Goal: Communication & Community: Answer question/provide support

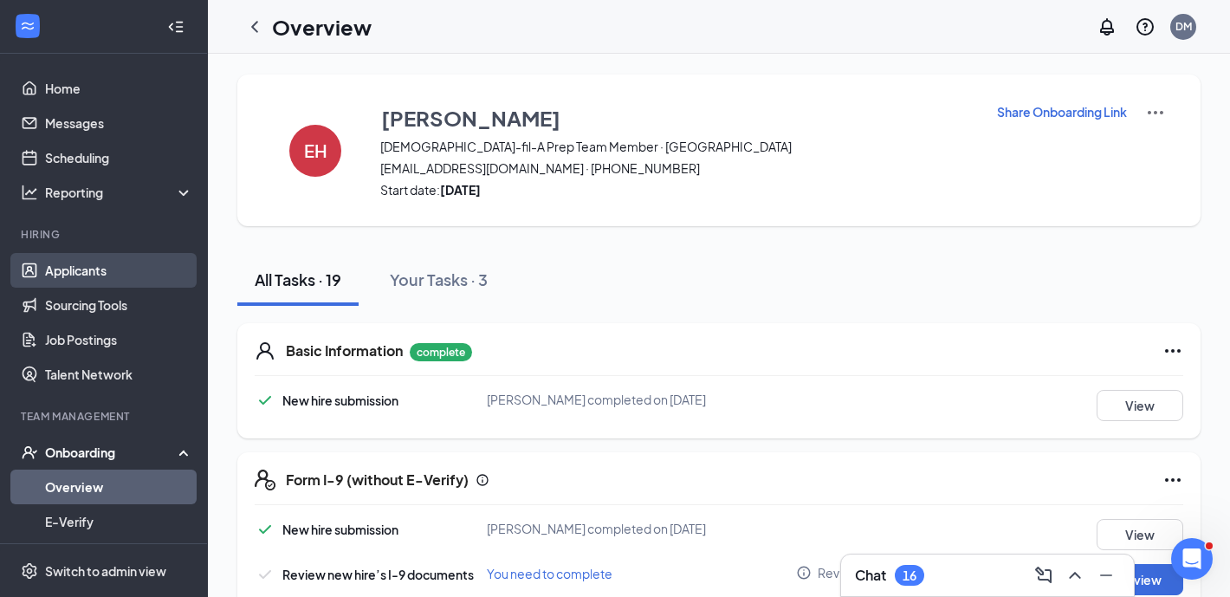
click at [100, 272] on link "Applicants" at bounding box center [119, 270] width 148 height 35
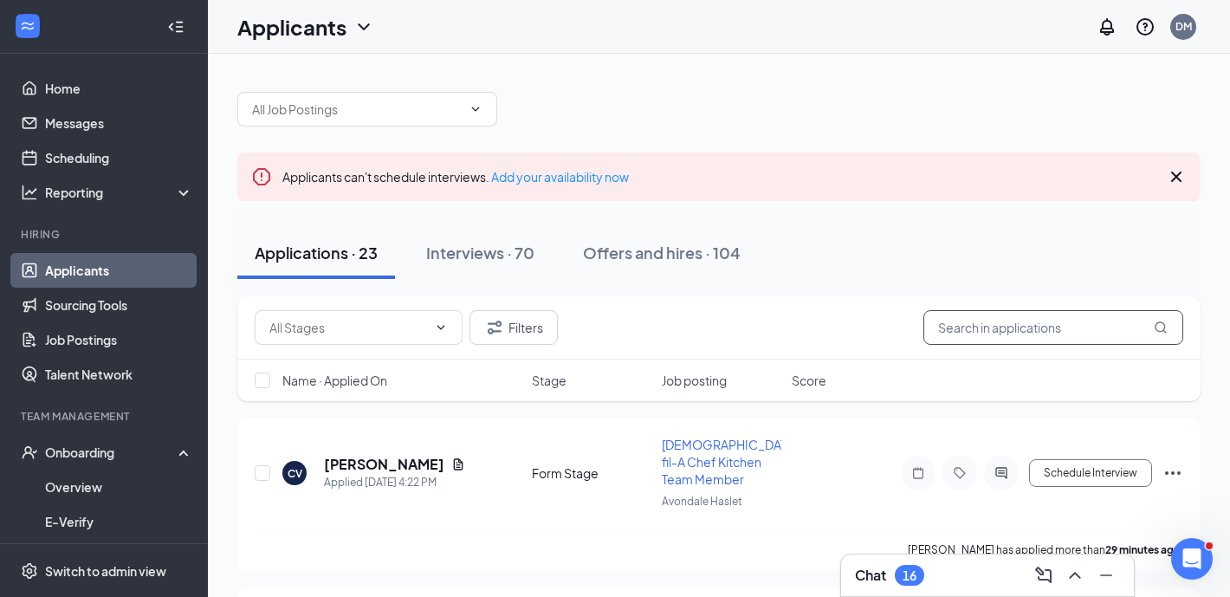
click at [1018, 333] on input "text" at bounding box center [1053, 327] width 260 height 35
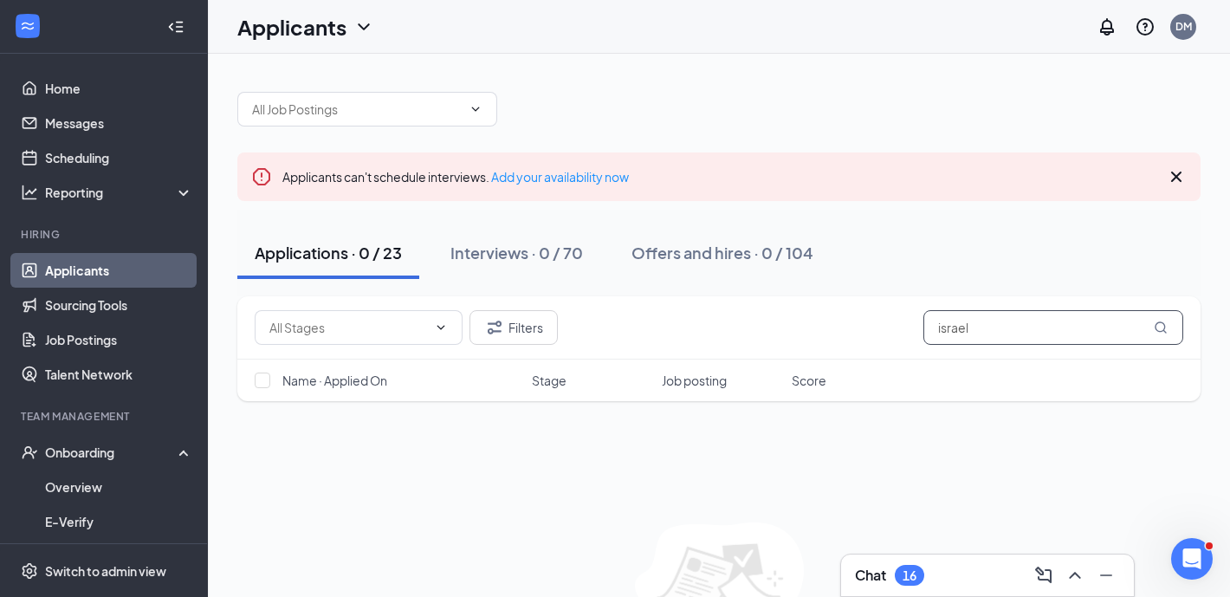
type input "israel"
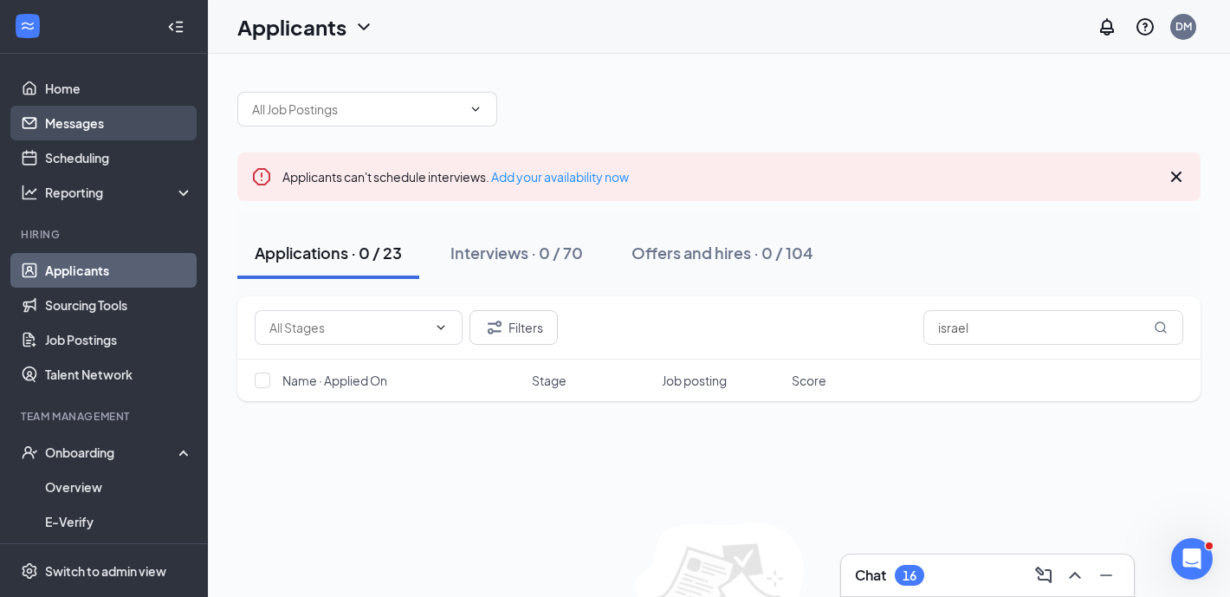
click at [111, 113] on link "Messages" at bounding box center [119, 123] width 148 height 35
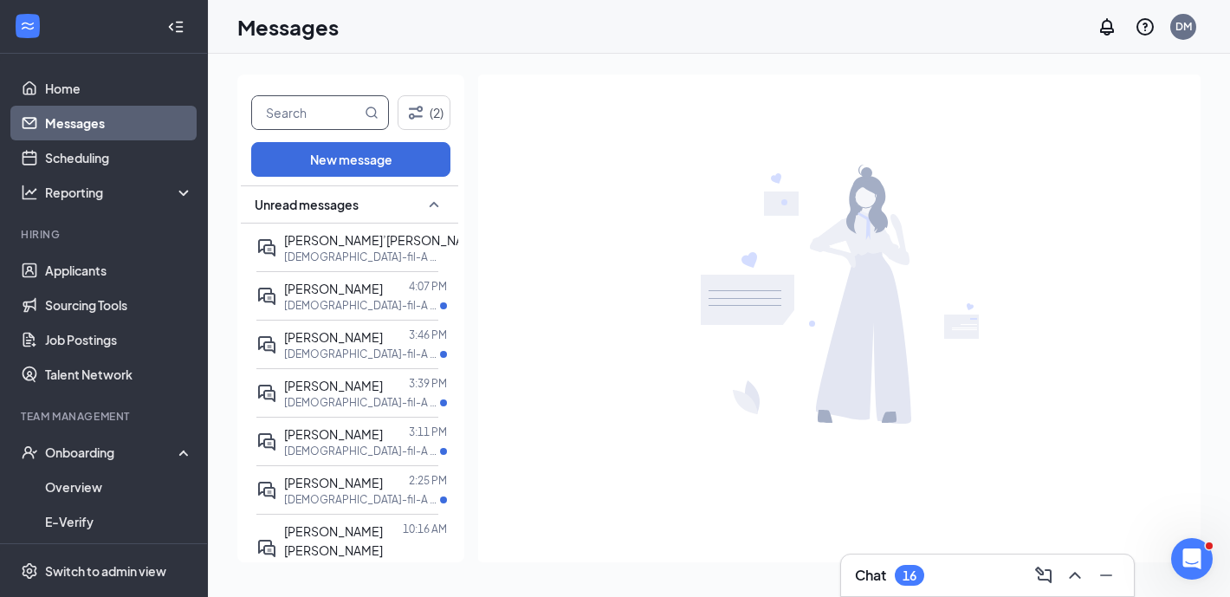
click at [315, 107] on input "text" at bounding box center [306, 112] width 109 height 33
type input "kailee"
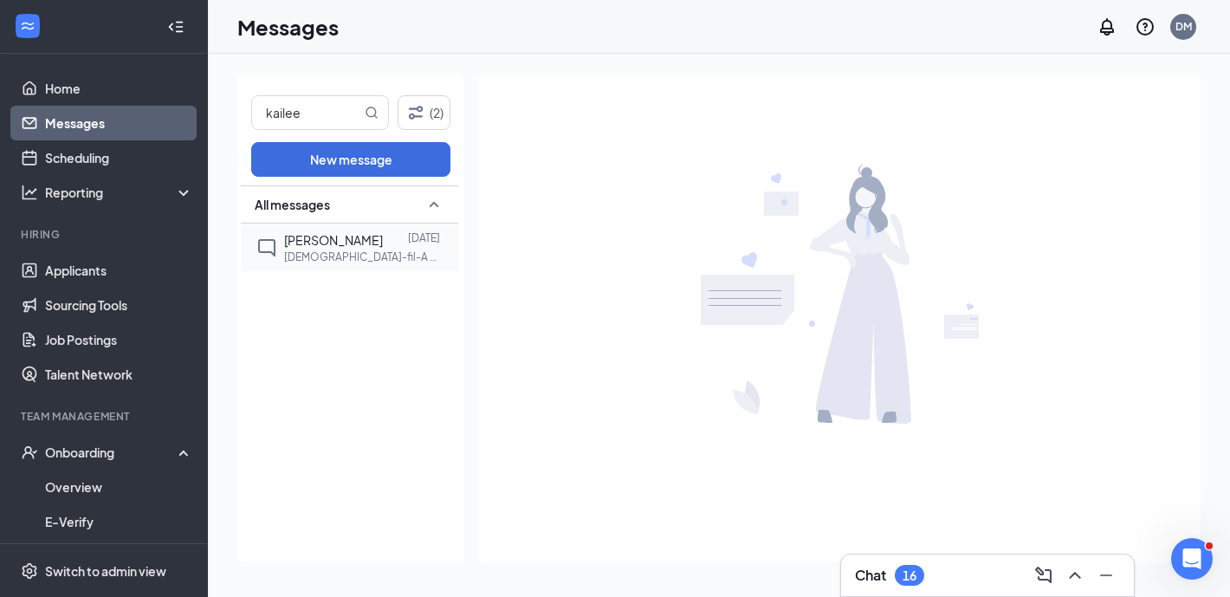
click at [350, 239] on span "Kailee Olkowski" at bounding box center [333, 240] width 99 height 16
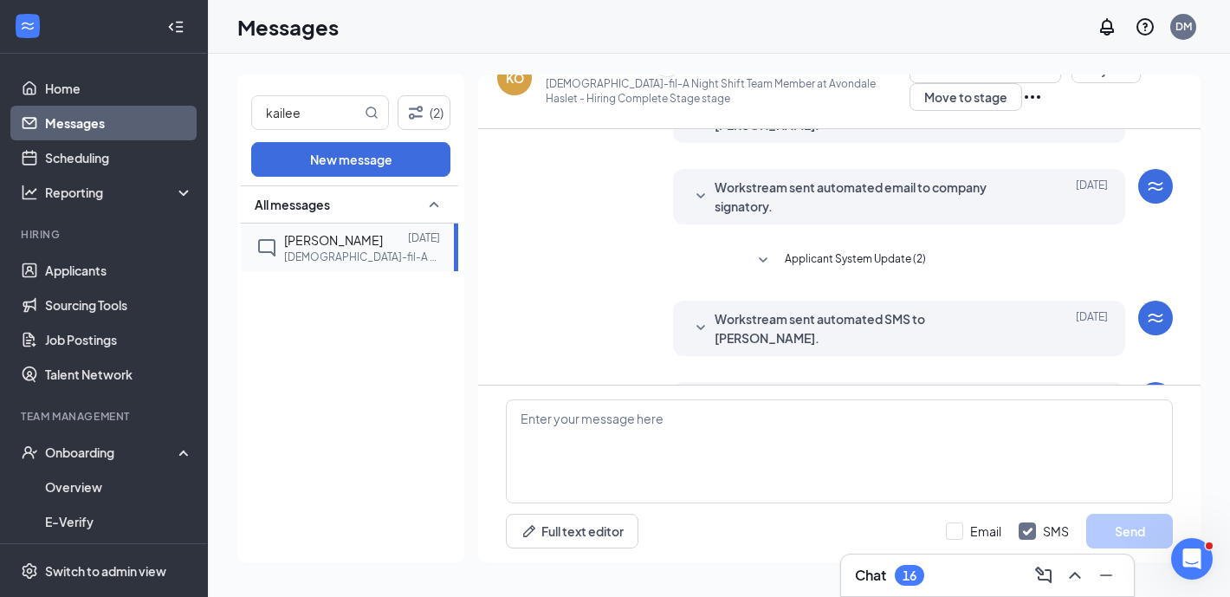
scroll to position [238, 0]
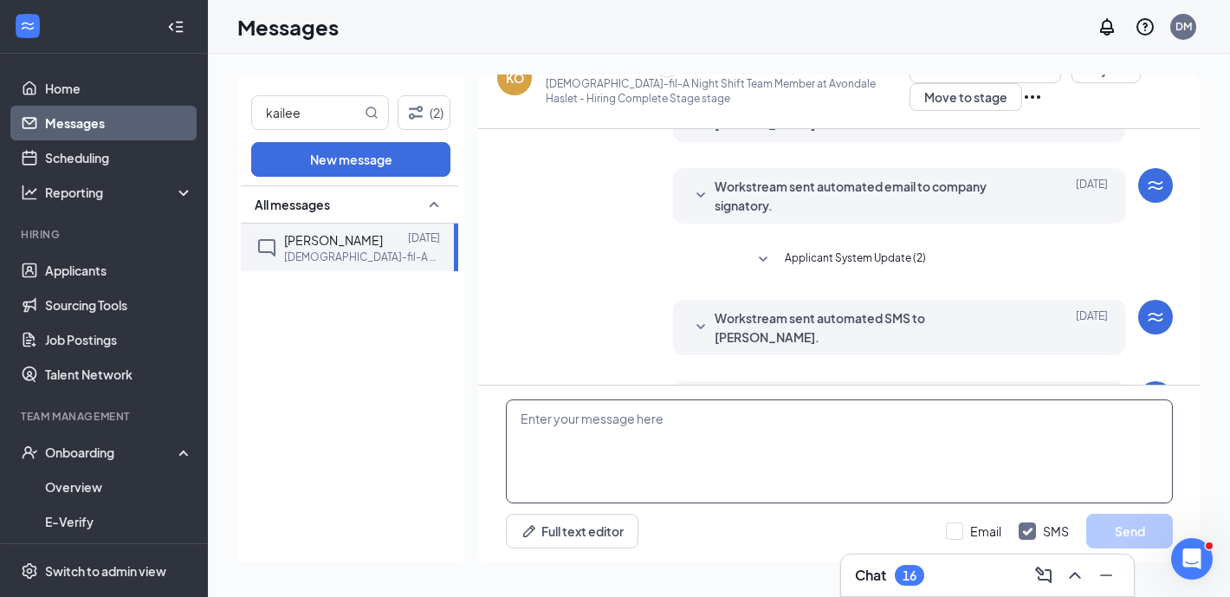
click at [677, 481] on textarea at bounding box center [839, 451] width 667 height 104
paste textarea "Chick-fil-A Avondale Haslet We’re excited to introduce a new way to enhance tea…"
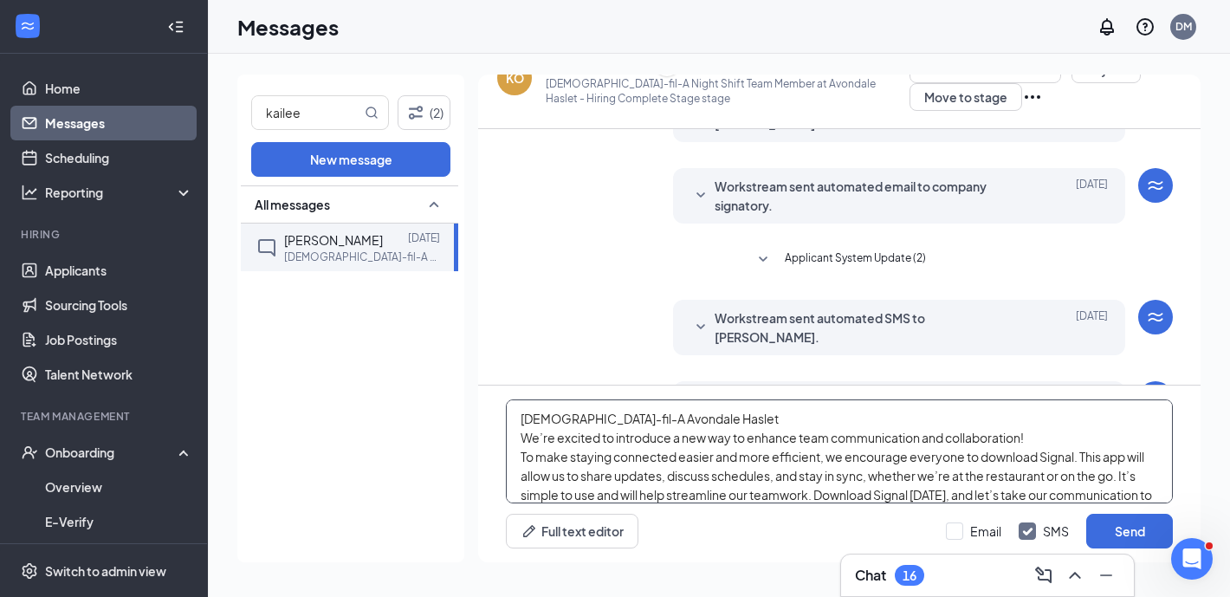
scroll to position [132, 0]
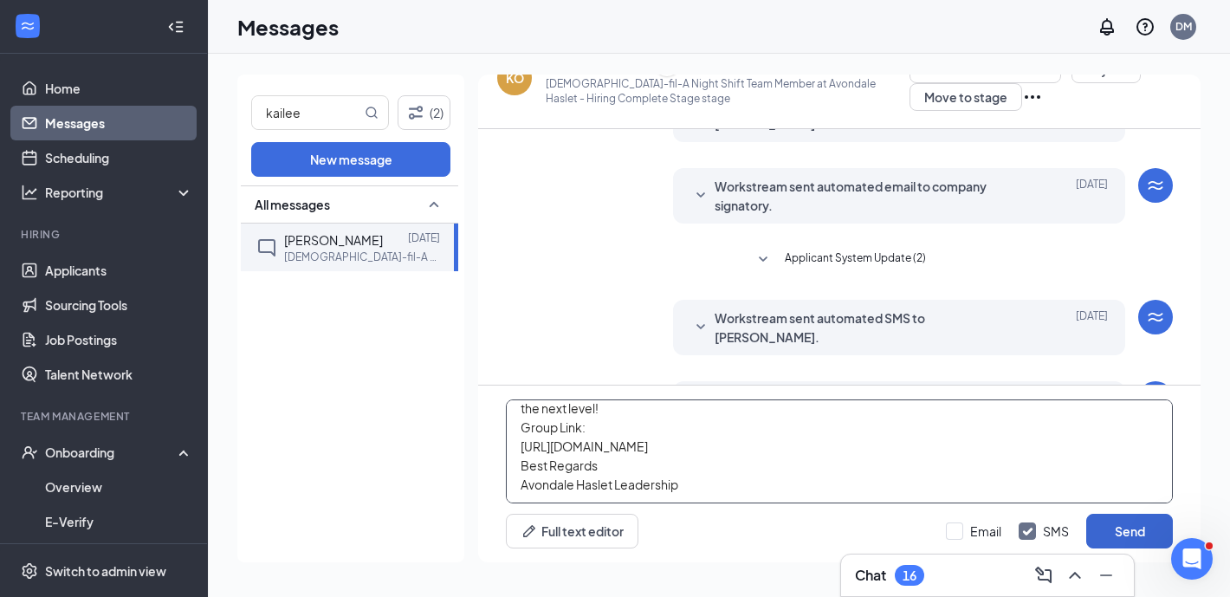
type textarea "Chick-fil-A Avondale Haslet We’re excited to introduce a new way to enhance tea…"
click at [1120, 526] on button "Send" at bounding box center [1129, 530] width 87 height 35
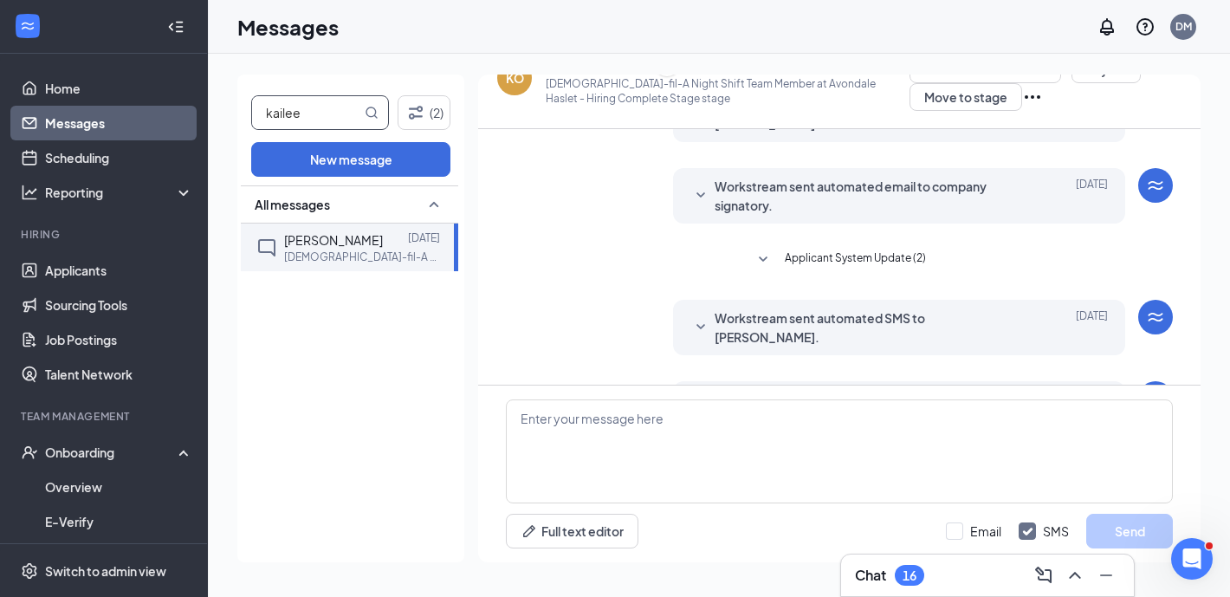
scroll to position [0, 0]
click at [330, 111] on input "kailee" at bounding box center [306, 112] width 109 height 33
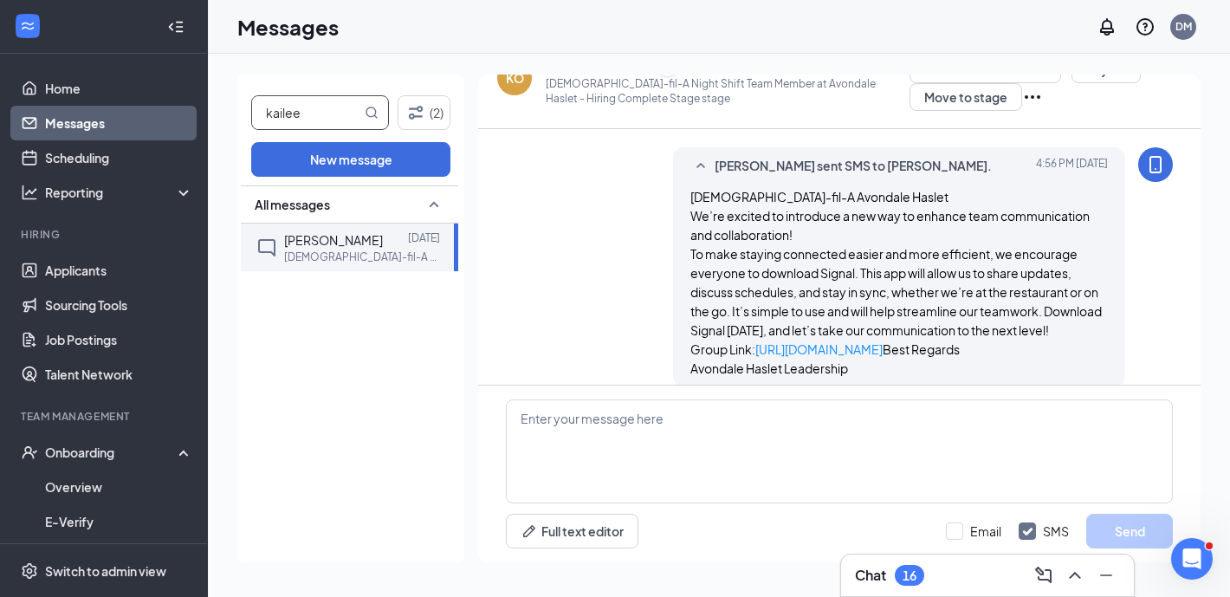
scroll to position [560, 0]
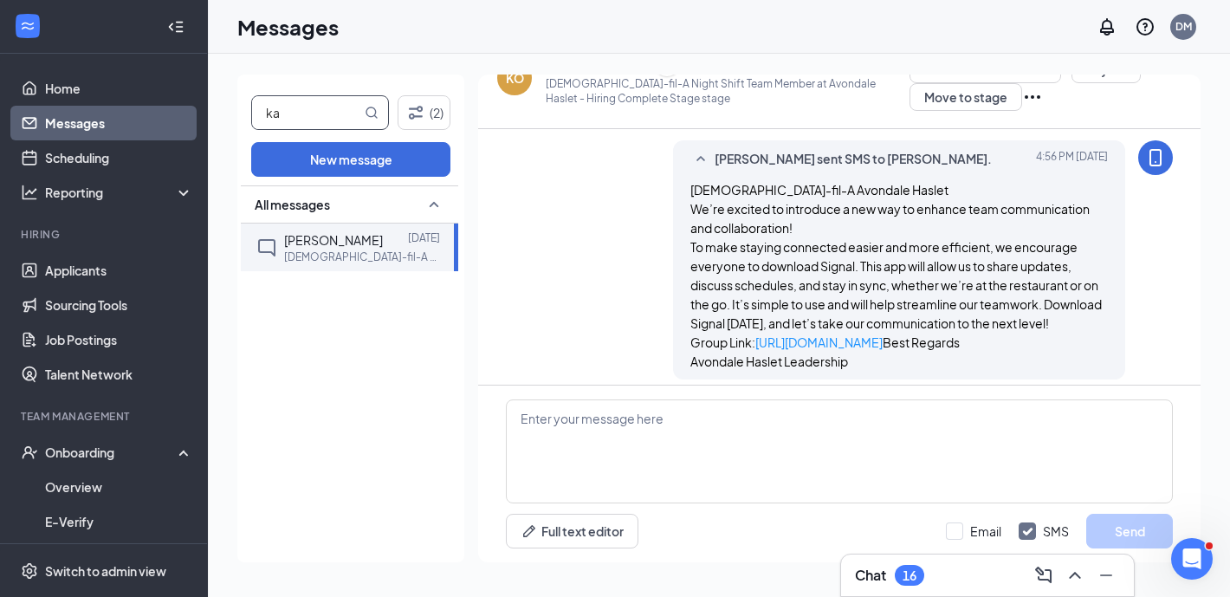
type input "k"
type input "melanie"
click at [380, 255] on p "Chick-fil-A Mid-Day Shift Team Member at Avondale Haslet" at bounding box center [362, 256] width 156 height 15
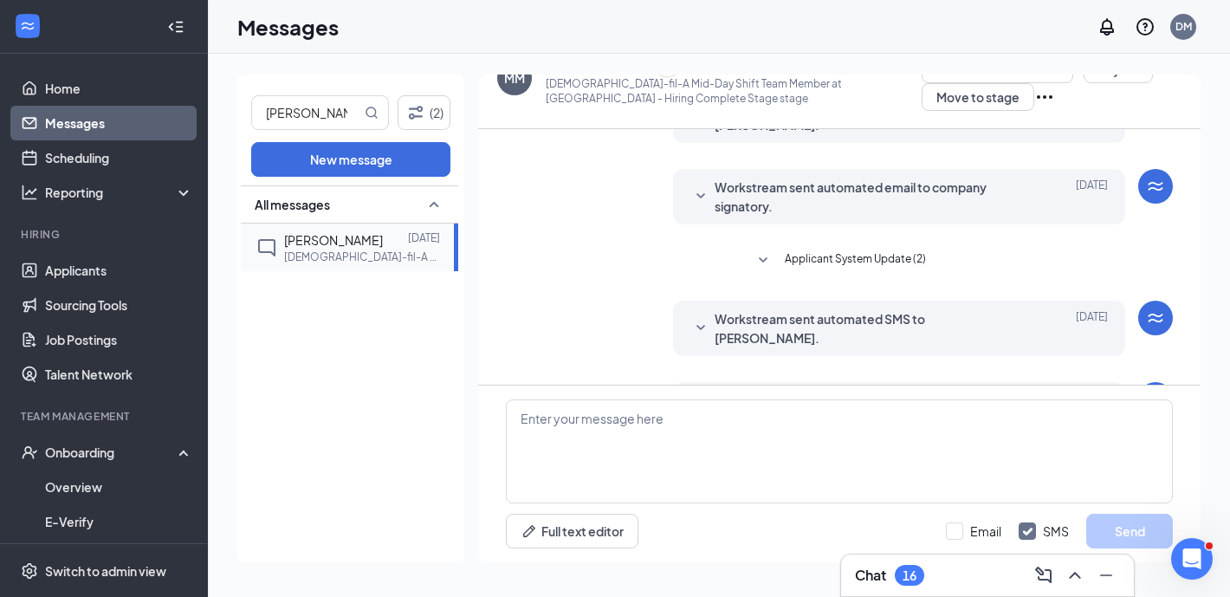
scroll to position [238, 0]
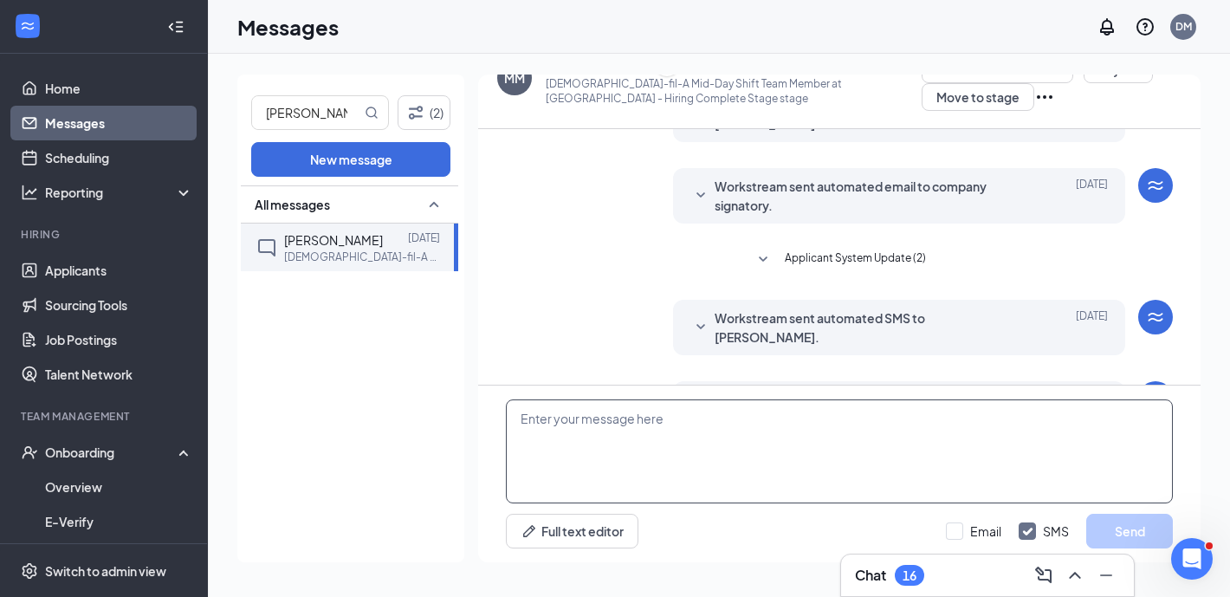
click at [663, 451] on textarea at bounding box center [839, 451] width 667 height 104
paste textarea "Chick-fil-A Avondale Haslet We’re excited to introduce a new way to enhance tea…"
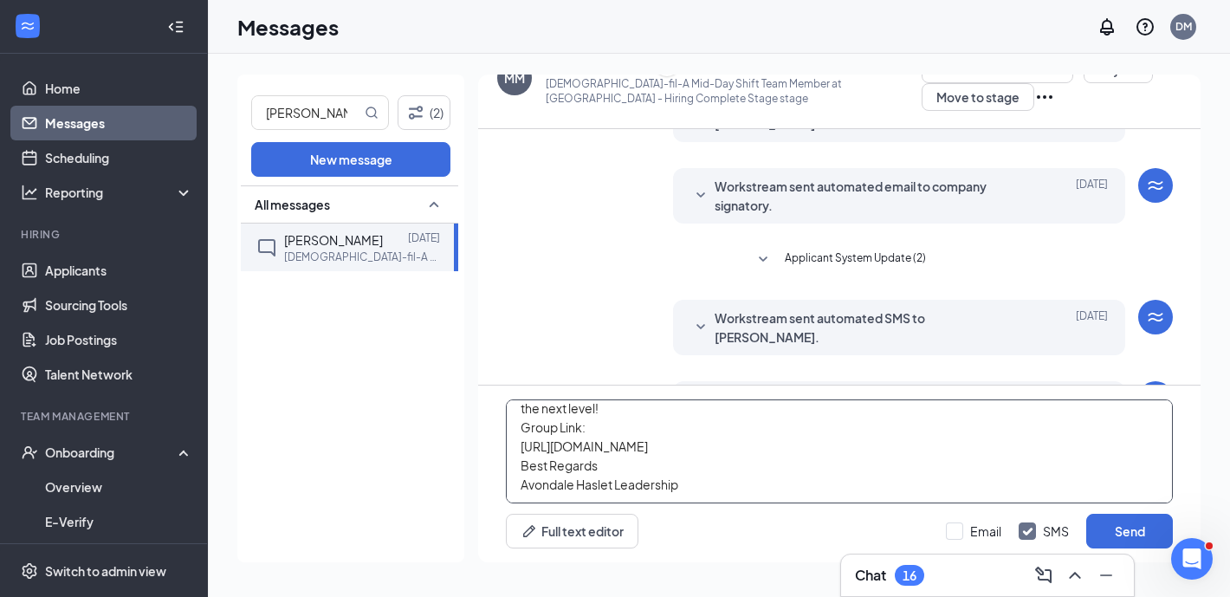
scroll to position [152, 0]
type textarea "Chick-fil-A Avondale Haslet We’re excited to introduce a new way to enhance tea…"
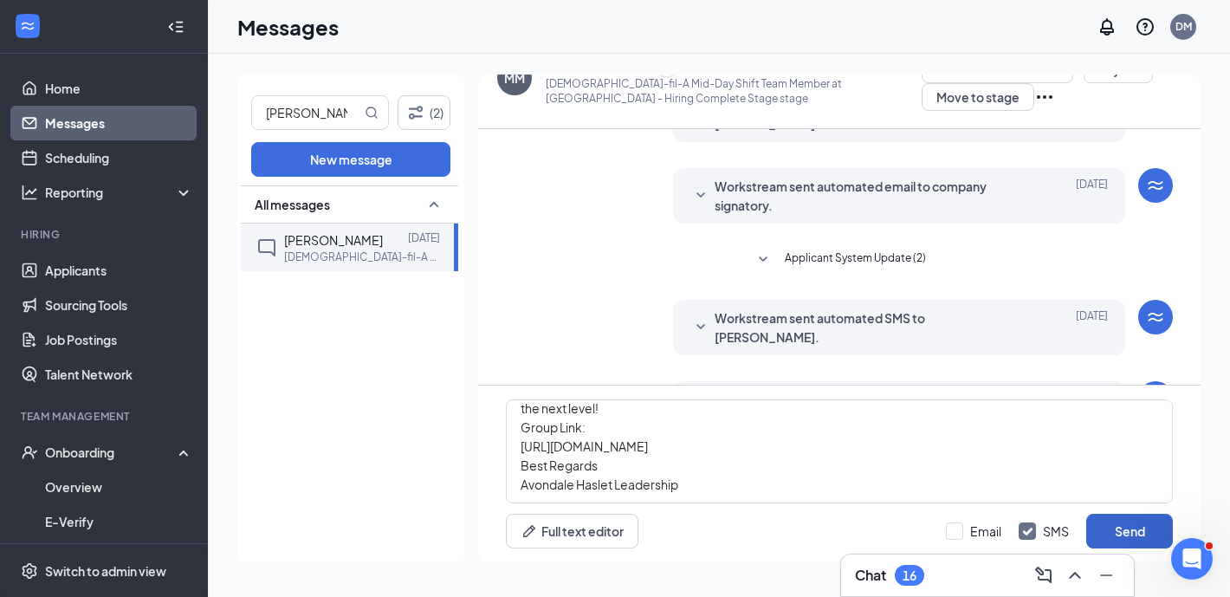
click at [1124, 543] on button "Send" at bounding box center [1129, 530] width 87 height 35
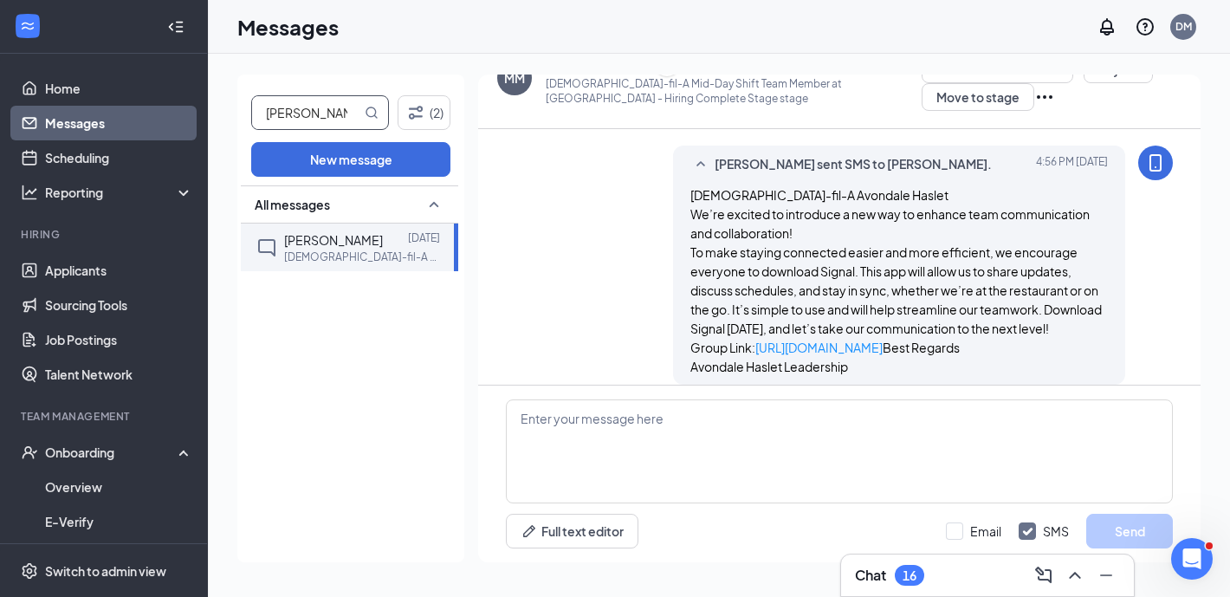
scroll to position [560, 0]
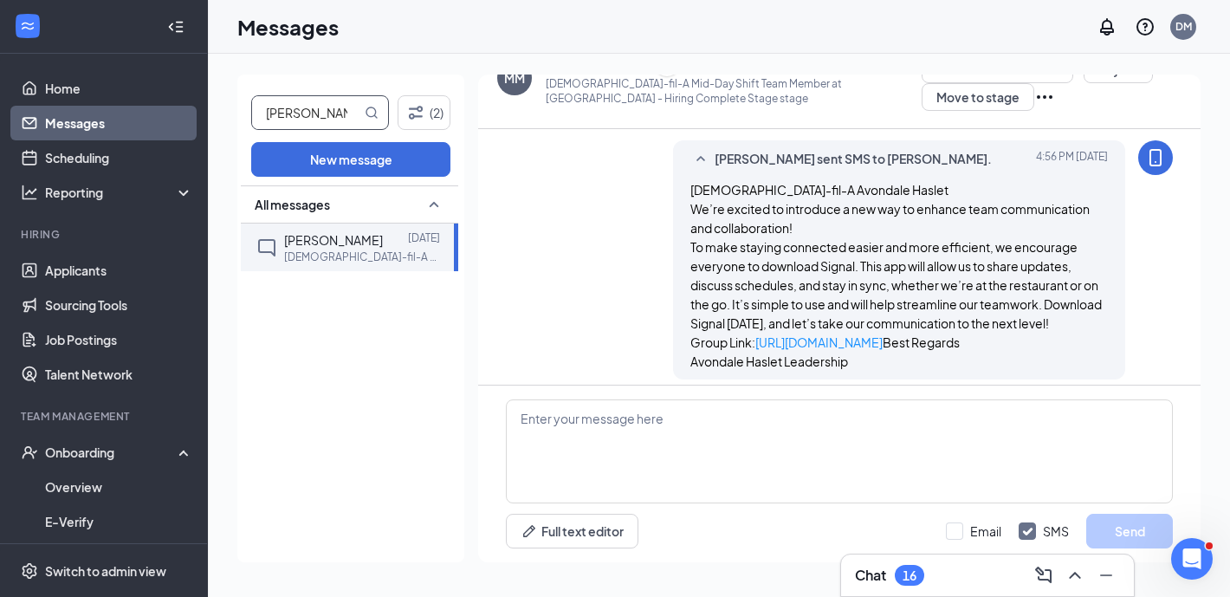
drag, startPoint x: 332, startPoint y: 117, endPoint x: 218, endPoint y: 112, distance: 113.5
click at [218, 112] on div "melanie (2) New message All messages Melanie Mikel Sep 14 Chick-fil-A Mid-Day S…" at bounding box center [719, 325] width 1022 height 543
type input "kaylee"
click at [342, 244] on span "Kaylee Maldonado" at bounding box center [333, 240] width 99 height 16
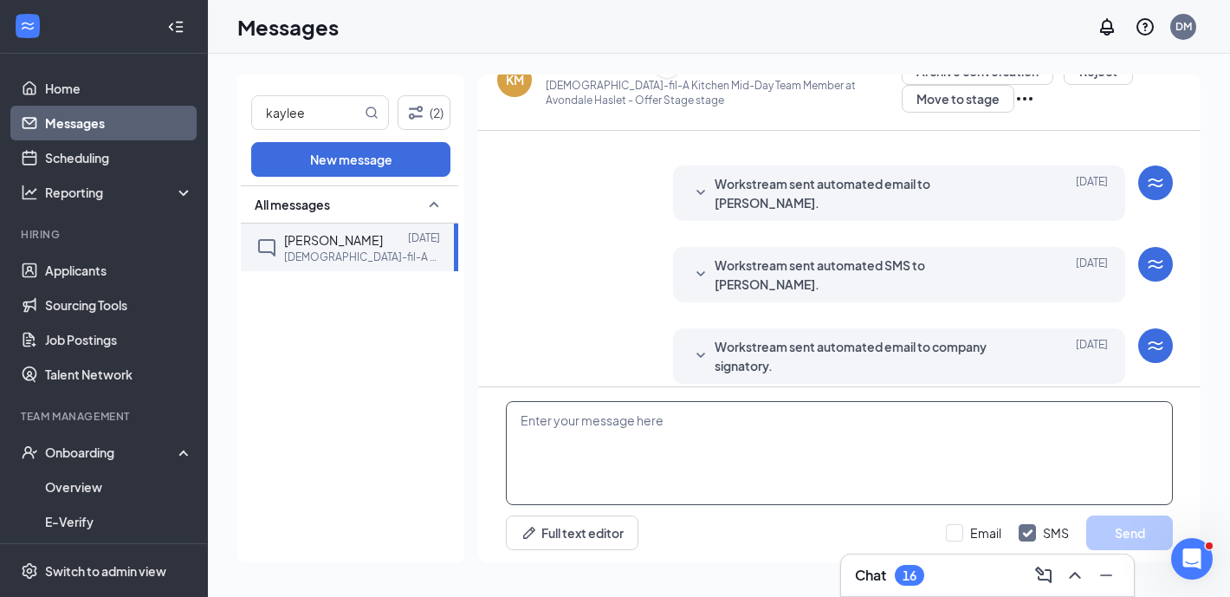
scroll to position [36, 0]
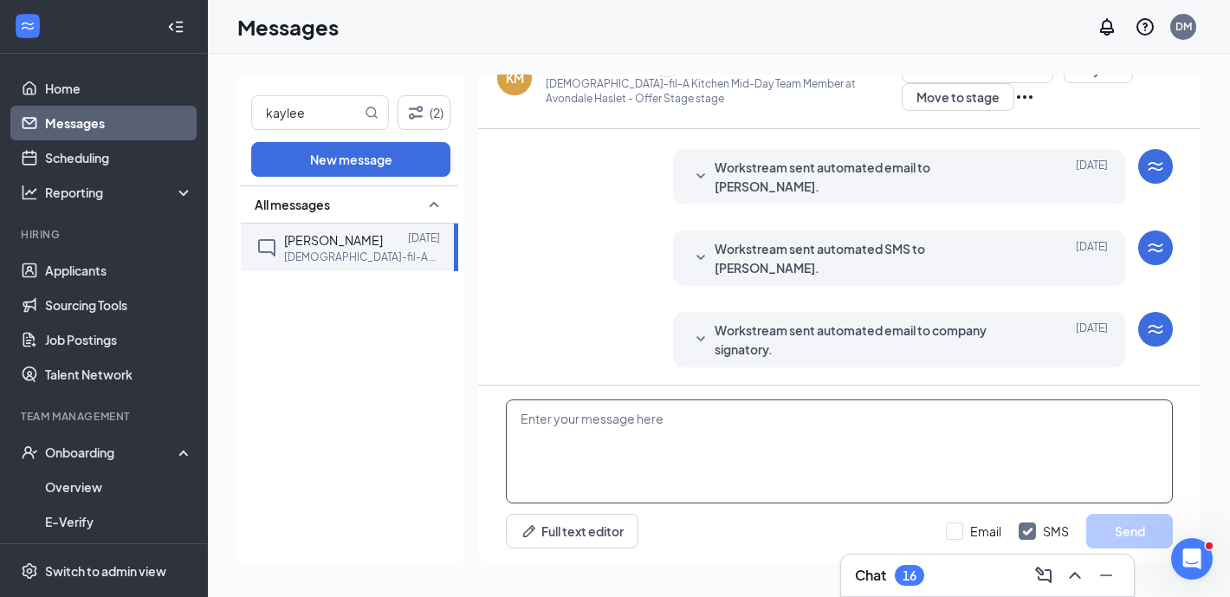
click at [640, 469] on textarea at bounding box center [839, 451] width 667 height 104
paste textarea "Chick-fil-A Avondale Haslet We’re excited to introduce a new way to enhance tea…"
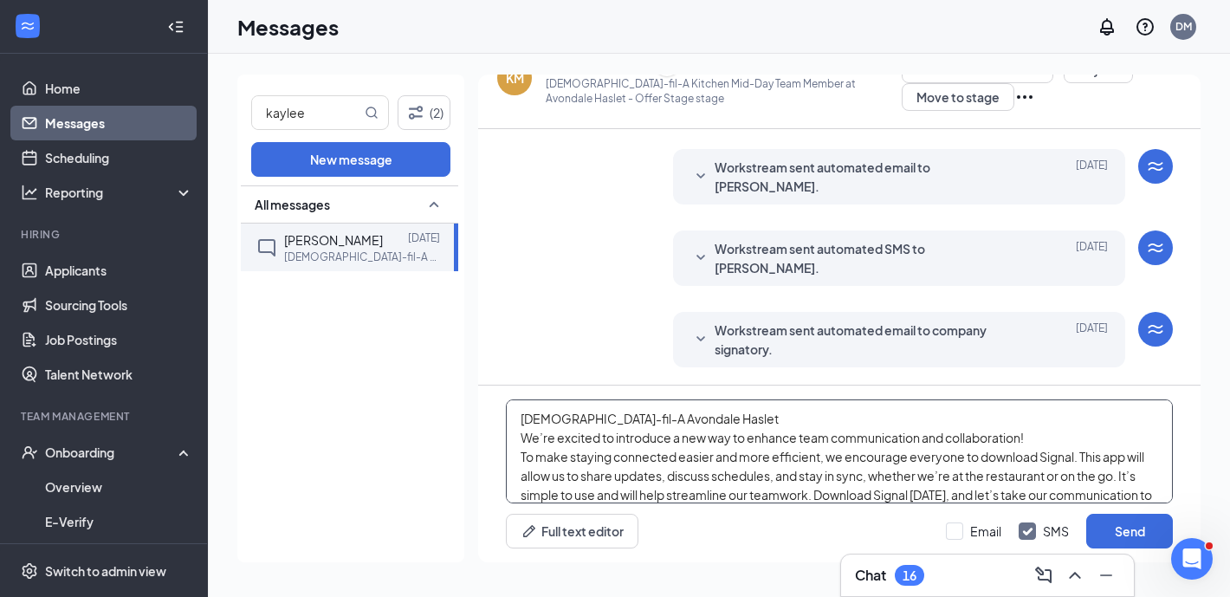
scroll to position [132, 0]
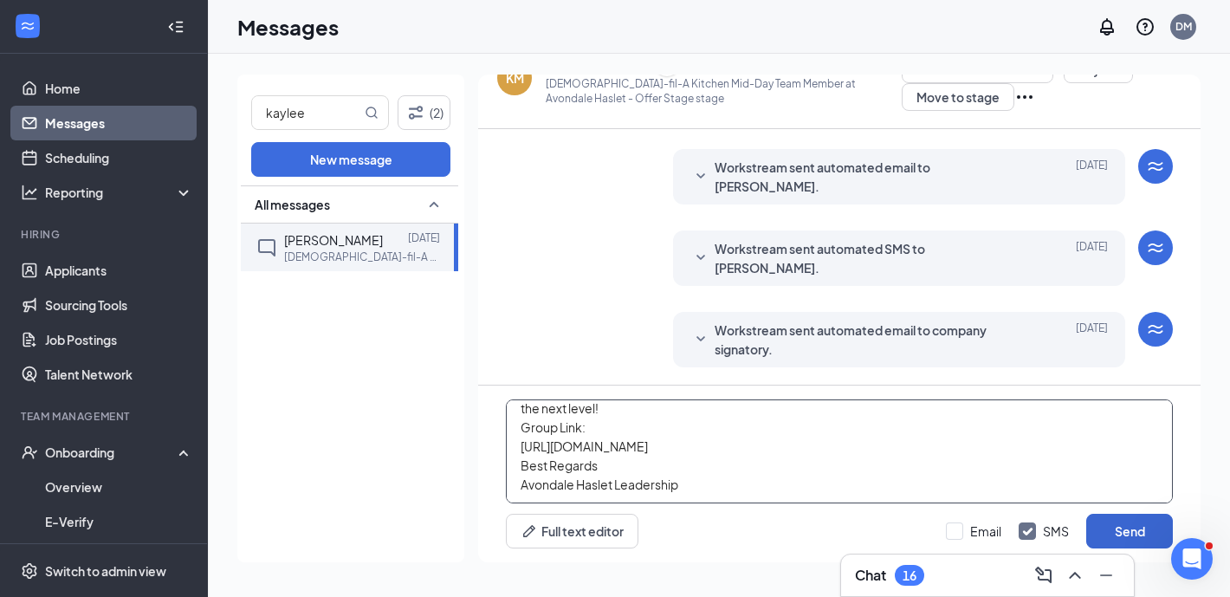
type textarea "Chick-fil-A Avondale Haslet We’re excited to introduce a new way to enhance tea…"
click at [1138, 524] on button "Send" at bounding box center [1129, 530] width 87 height 35
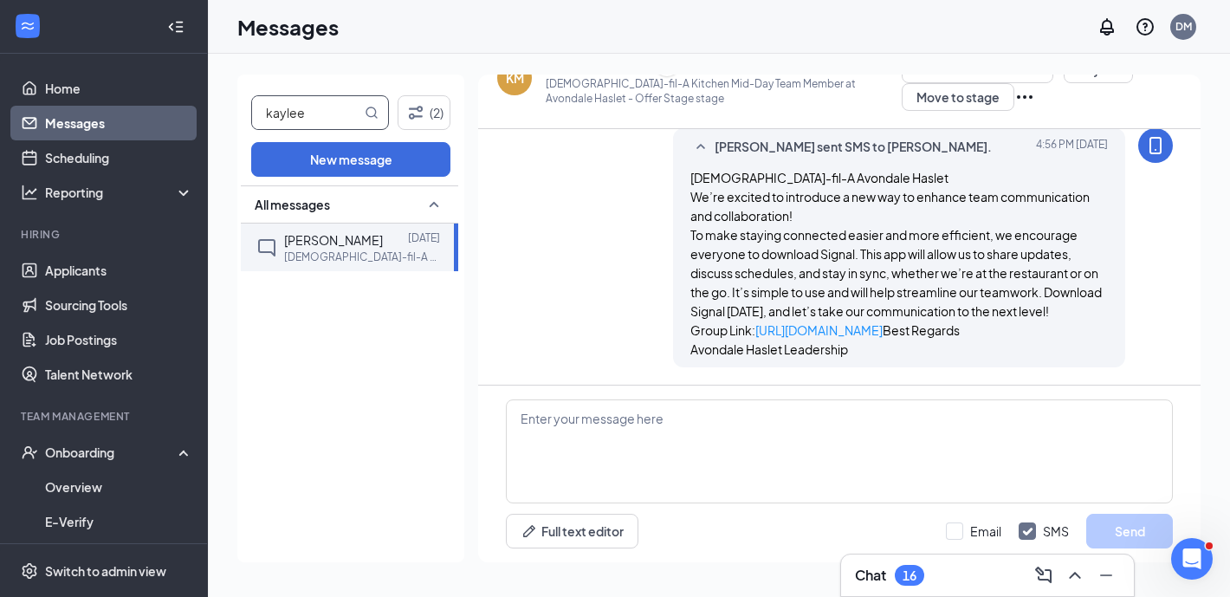
scroll to position [416, 0]
drag, startPoint x: 328, startPoint y: 118, endPoint x: 240, endPoint y: 117, distance: 88.3
click at [240, 117] on div "kaylee (2) New message All messages Kaylee Maldonado Sep 13 Chick-fil-A Kitchen…" at bounding box center [350, 317] width 227 height 487
type input "isabella"
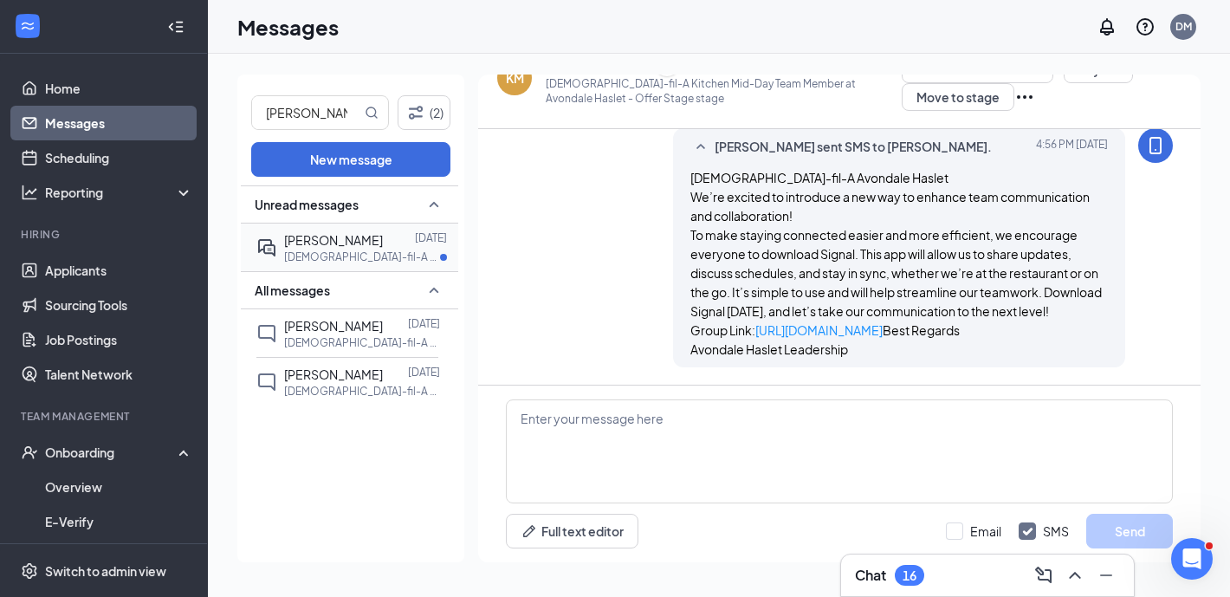
click at [348, 254] on p "Chick-fil-A Dining Room Host at Avondale Haslet" at bounding box center [362, 256] width 156 height 15
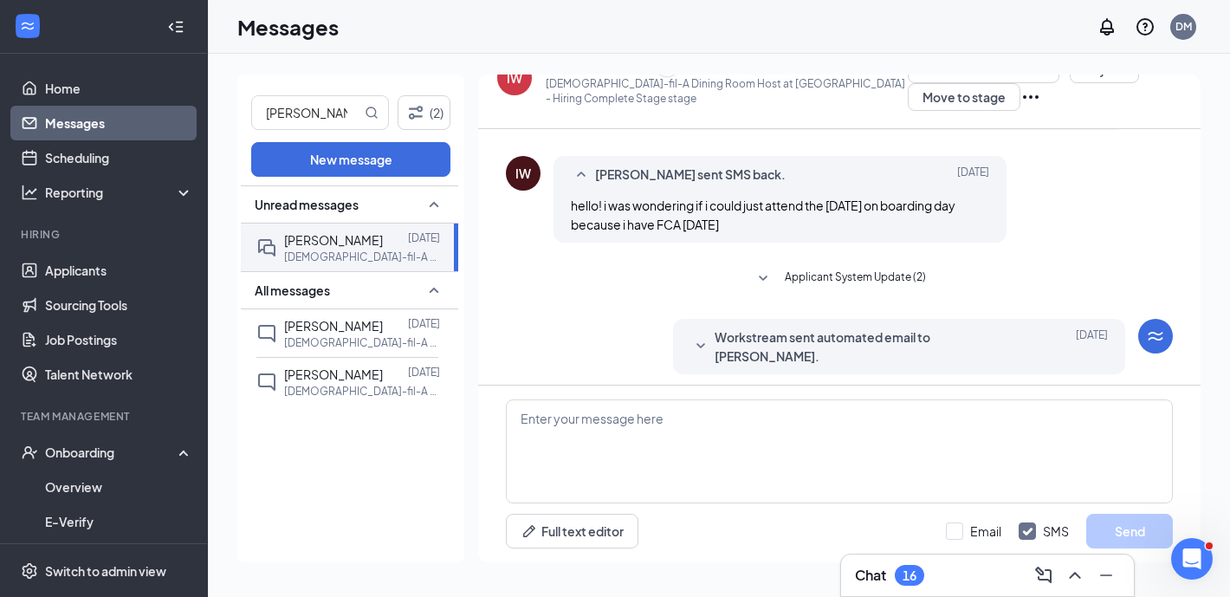
scroll to position [351, 0]
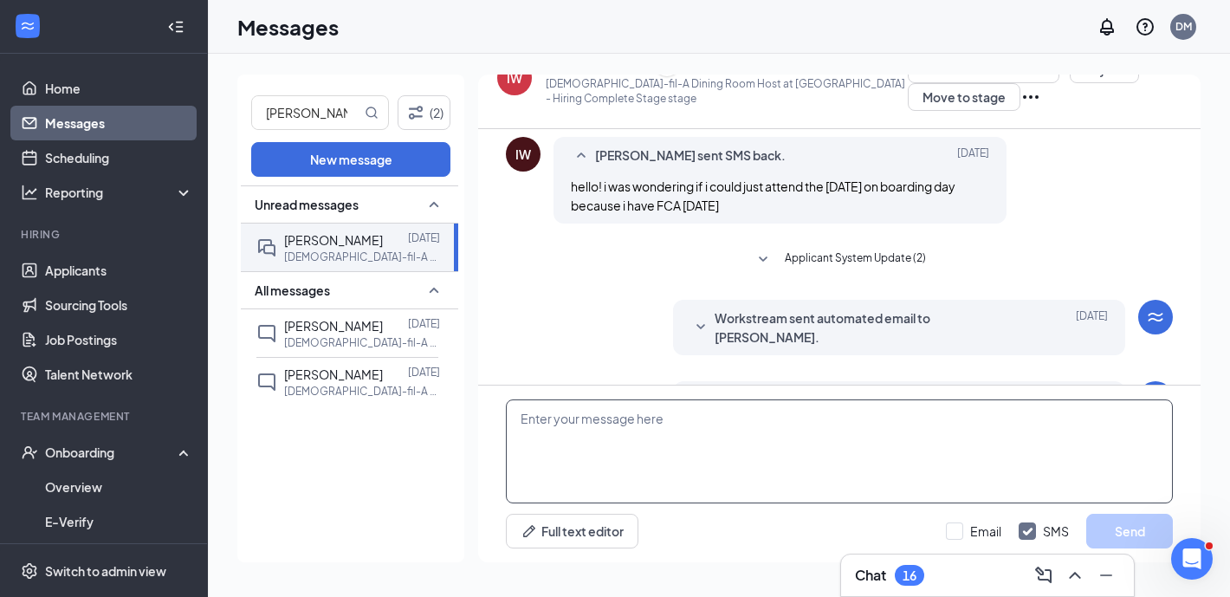
click at [592, 423] on textarea at bounding box center [839, 451] width 667 height 104
paste textarea "Chick-fil-A Avondale Haslet We’re excited to introduce a new way to enhance tea…"
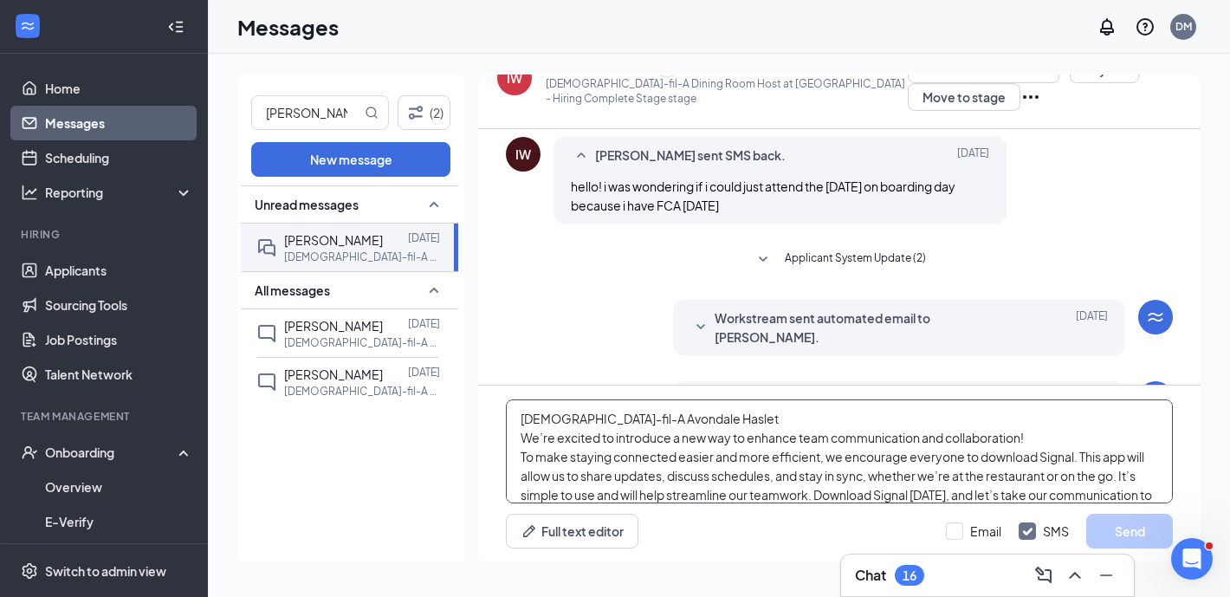
scroll to position [132, 0]
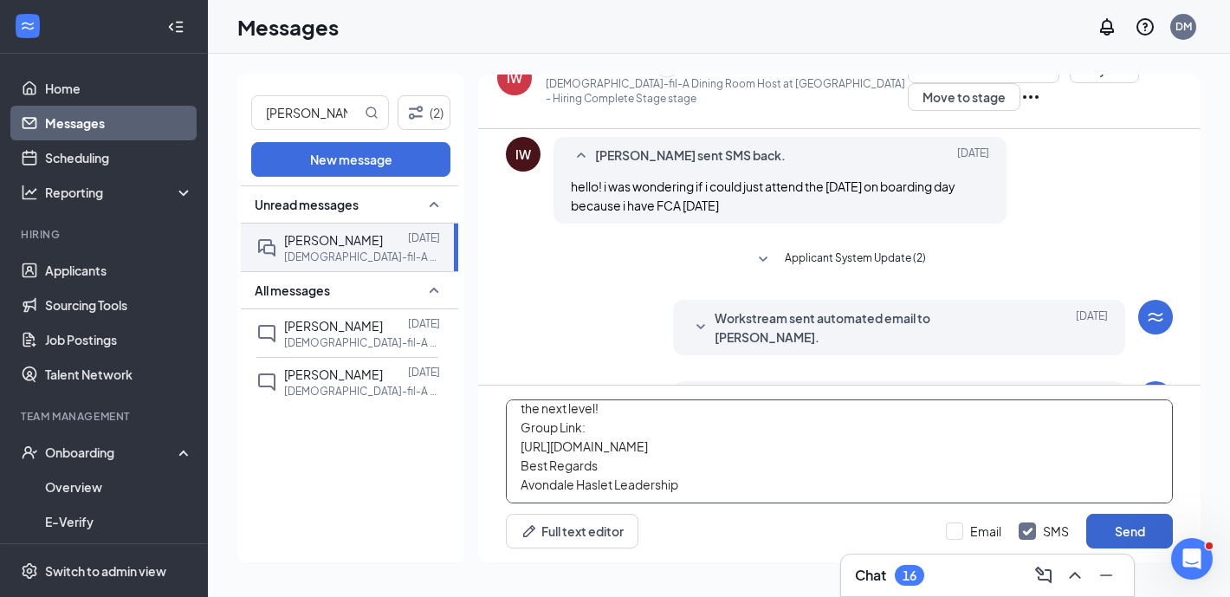
type textarea "Chick-fil-A Avondale Haslet We’re excited to introduce a new way to enhance tea…"
click at [1129, 516] on button "Send" at bounding box center [1129, 530] width 87 height 35
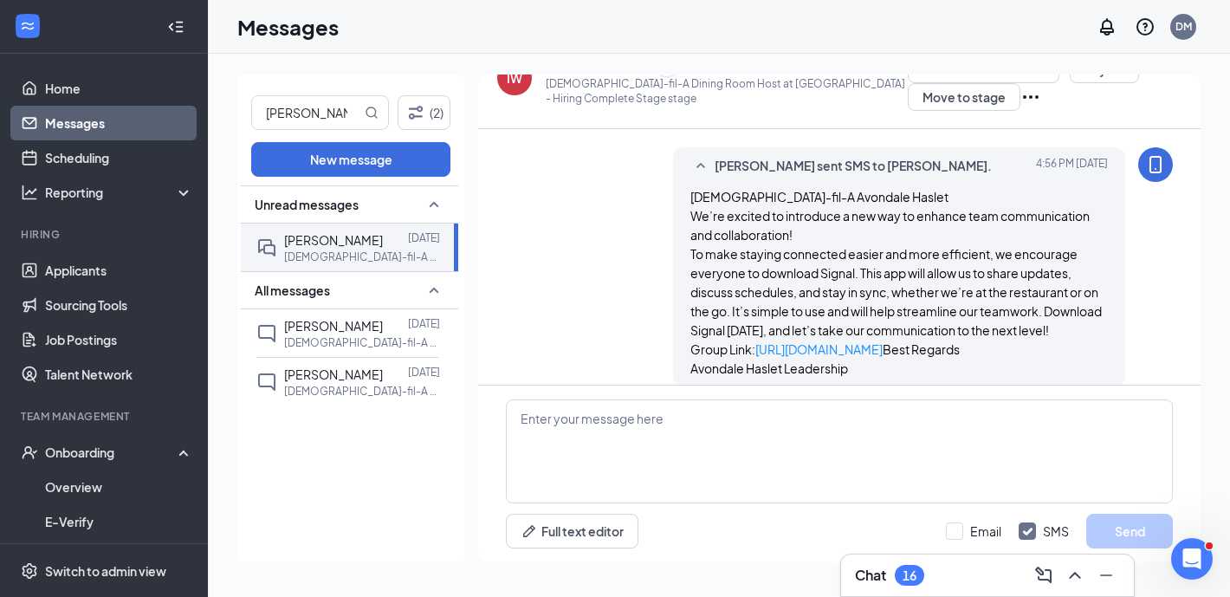
scroll to position [673, 0]
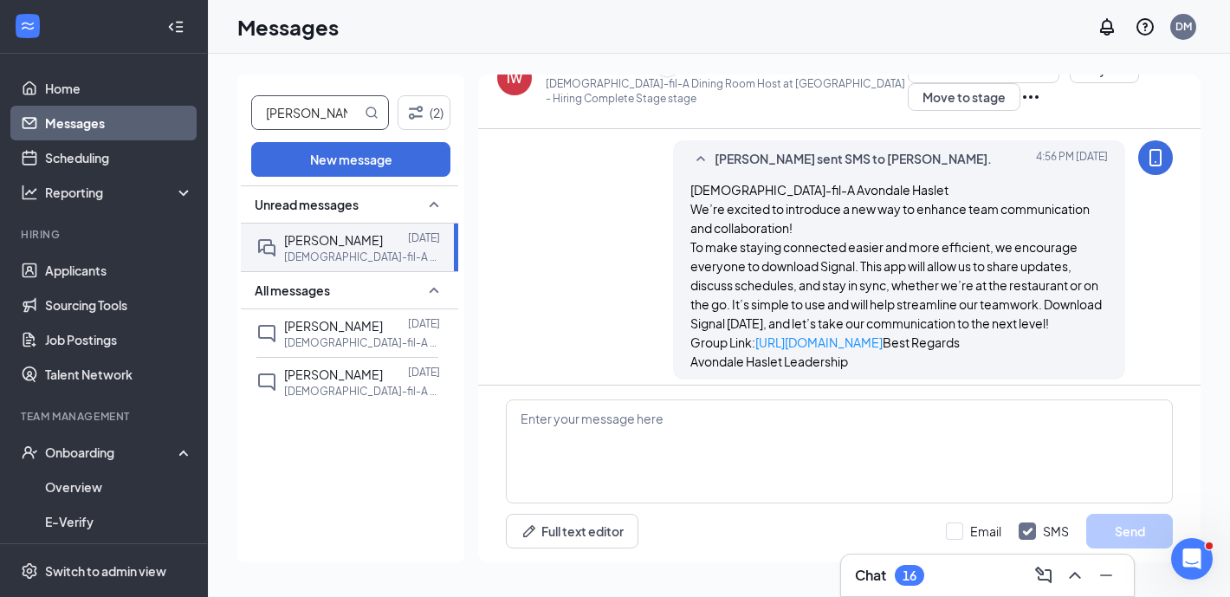
drag, startPoint x: 345, startPoint y: 114, endPoint x: 251, endPoint y: 114, distance: 94.4
click at [252, 114] on input "isabella" at bounding box center [306, 112] width 109 height 33
type input "cynthia"
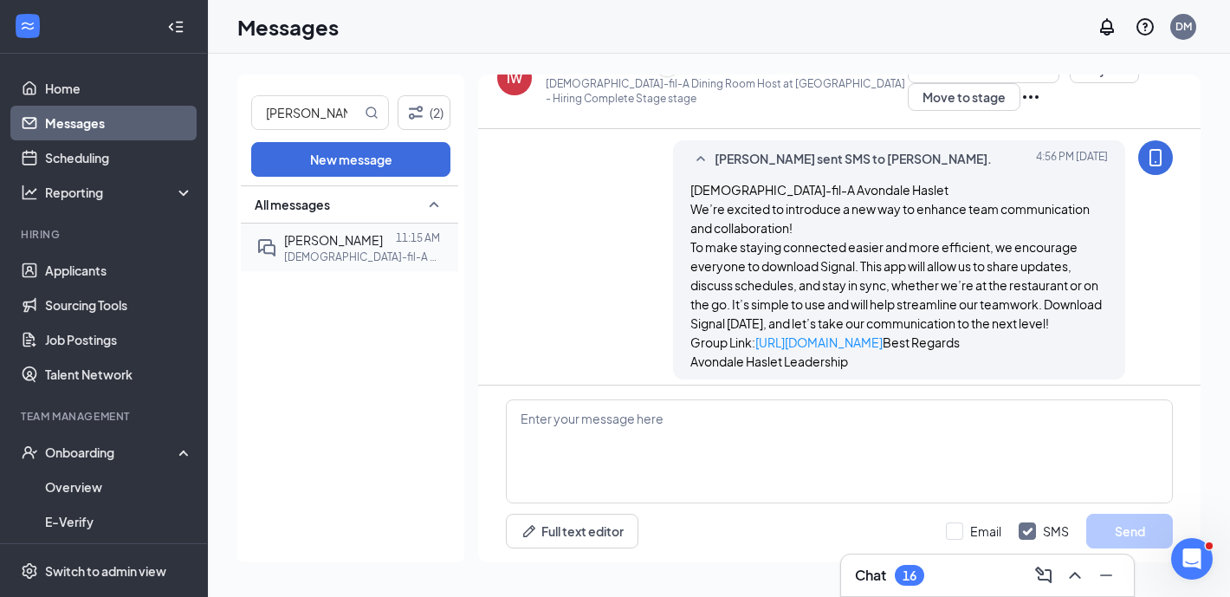
click at [354, 239] on span "Cynthia Cindy Kiser" at bounding box center [333, 240] width 99 height 16
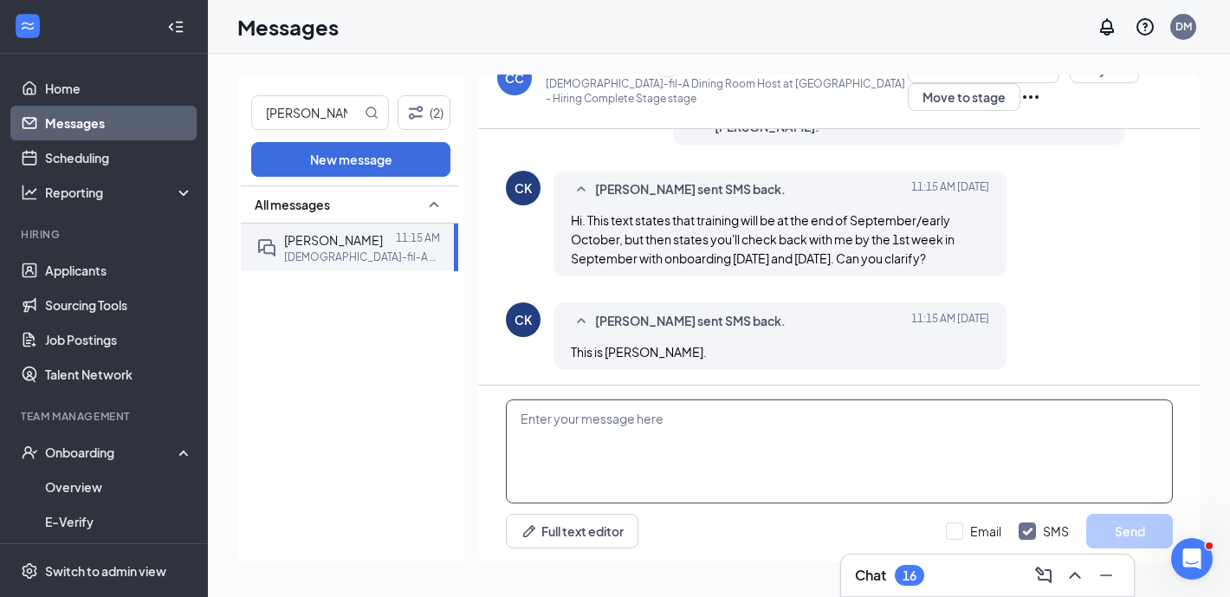
scroll to position [533, 0]
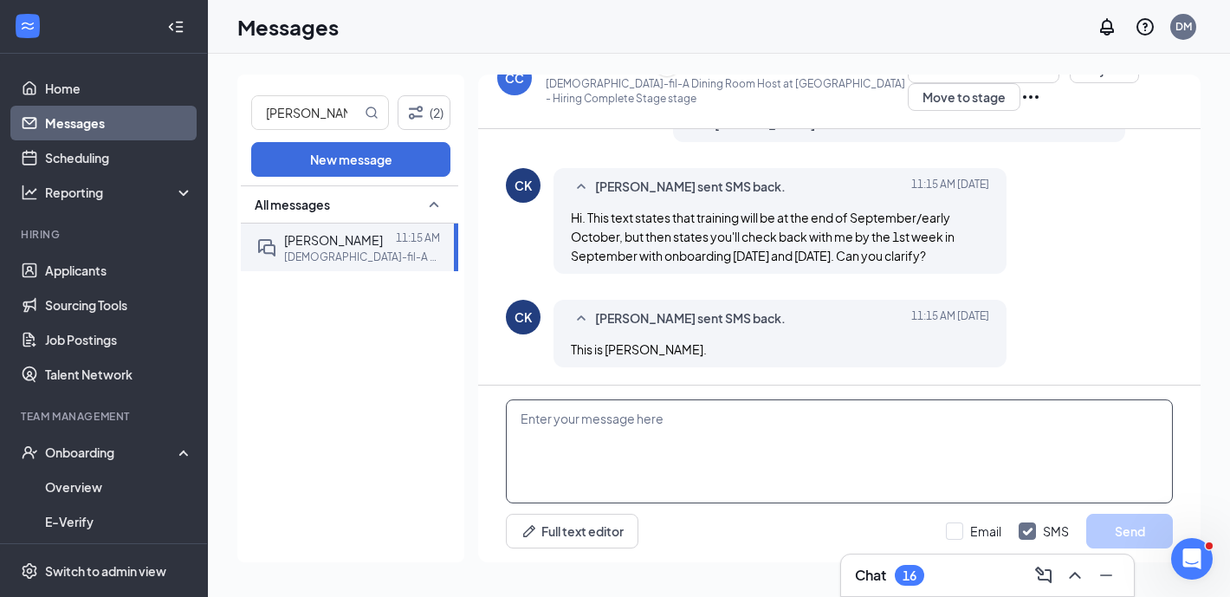
click at [677, 442] on textarea at bounding box center [839, 451] width 667 height 104
paste textarea "Chick-fil-A Avondale Haslet We’re excited to introduce a new way to enhance tea…"
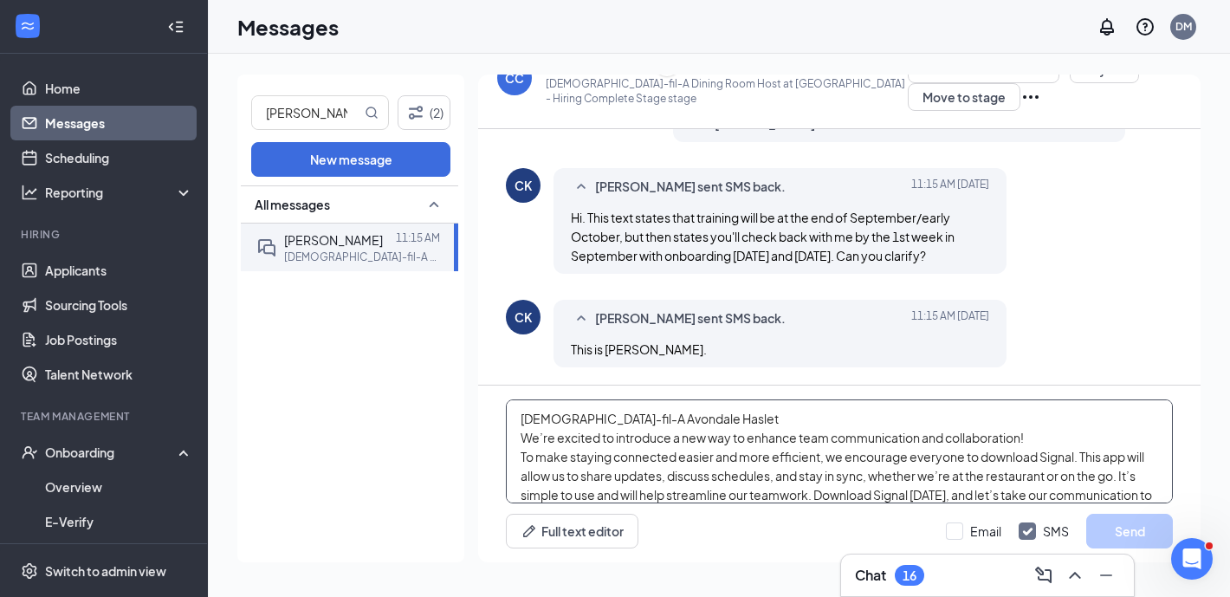
scroll to position [0, 0]
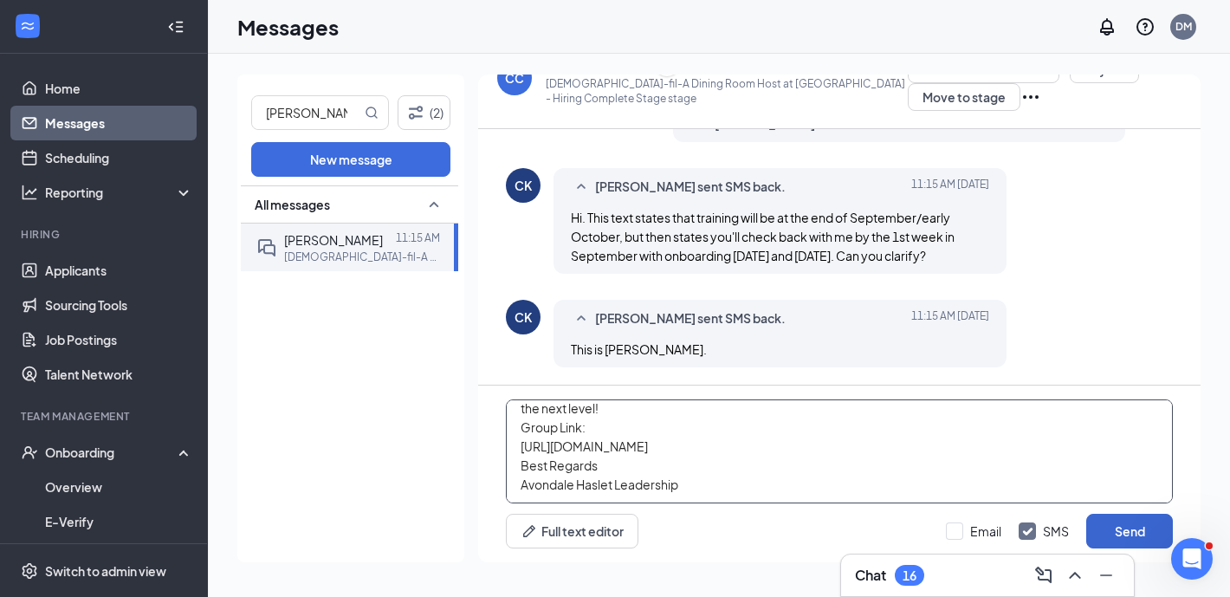
type textarea "Chick-fil-A Avondale Haslet We’re excited to introduce a new way to enhance tea…"
click at [1128, 530] on button "Send" at bounding box center [1129, 530] width 87 height 35
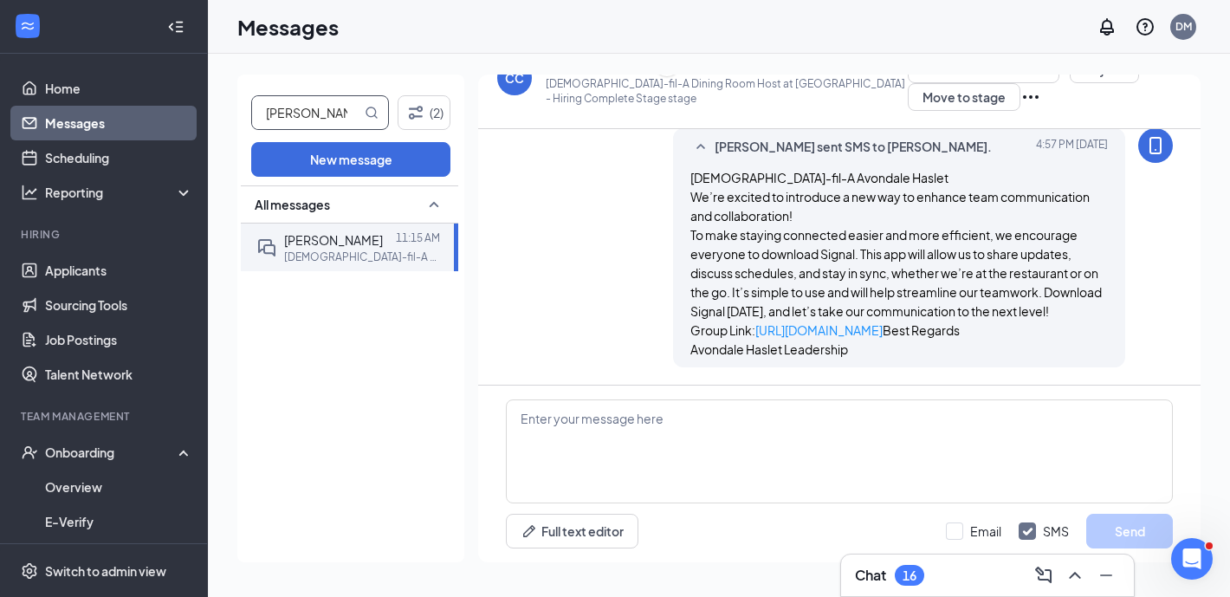
drag, startPoint x: 332, startPoint y: 113, endPoint x: 229, endPoint y: 113, distance: 103.0
click at [229, 113] on div "cynthia (2) New message All messages Cynthia Cindy Kiser 11:15 AM Chick-fil-A D…" at bounding box center [719, 325] width 1022 height 543
type input "brendon"
click at [334, 246] on span "Brendon Hatfield" at bounding box center [333, 240] width 99 height 16
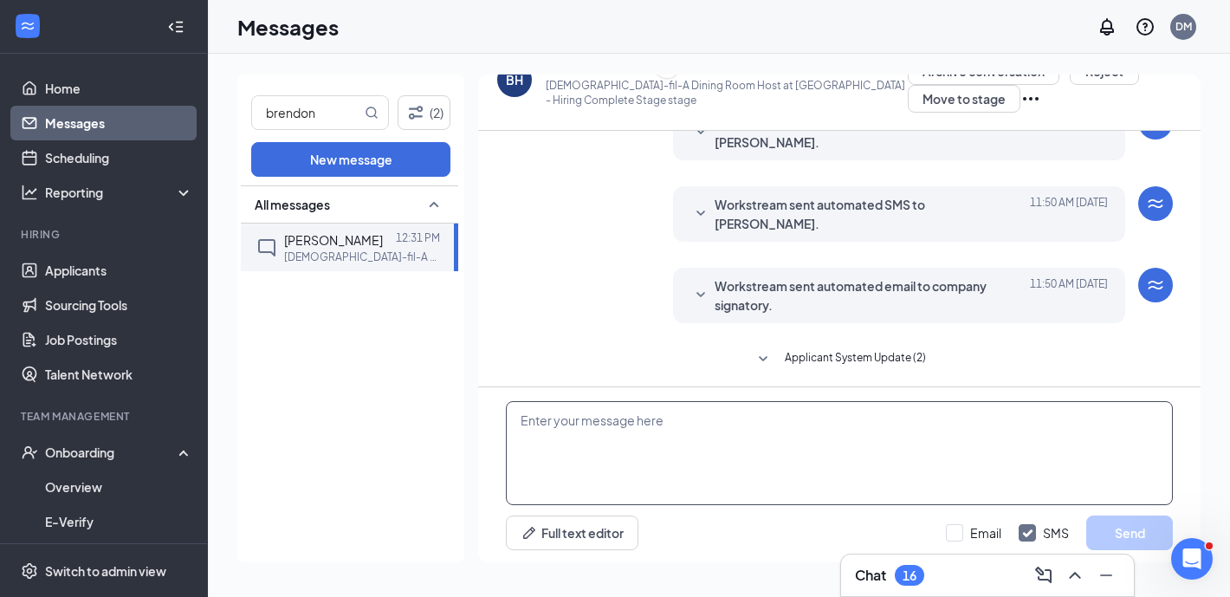
scroll to position [301, 0]
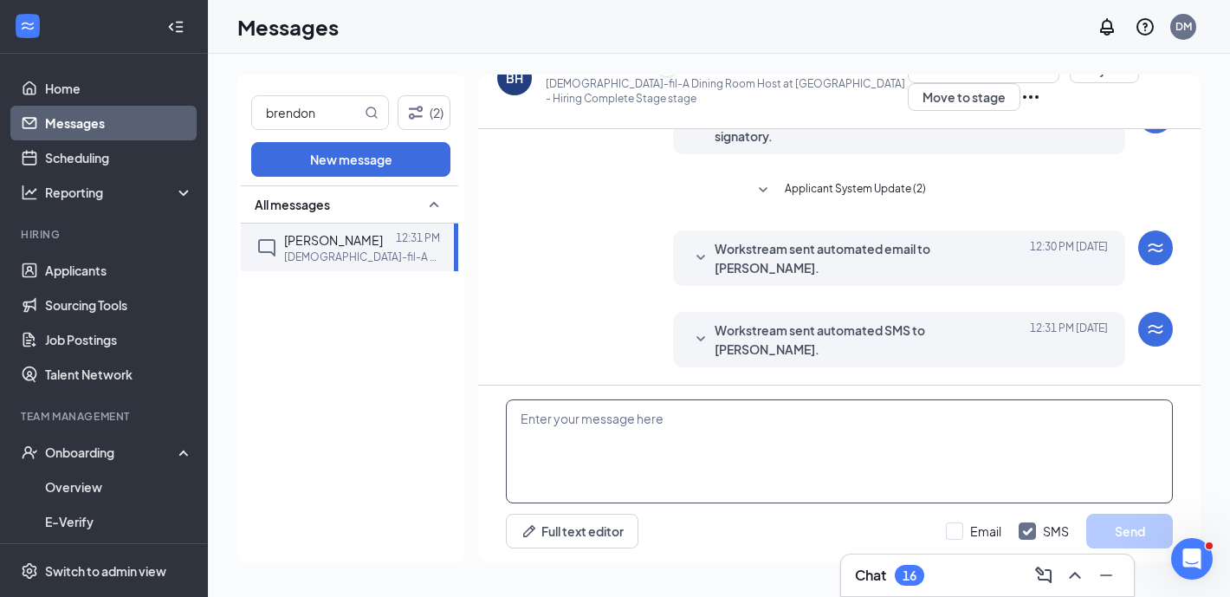
click at [628, 412] on textarea at bounding box center [839, 451] width 667 height 104
paste textarea "Chick-fil-A Avondale Haslet We’re excited to introduce a new way to enhance tea…"
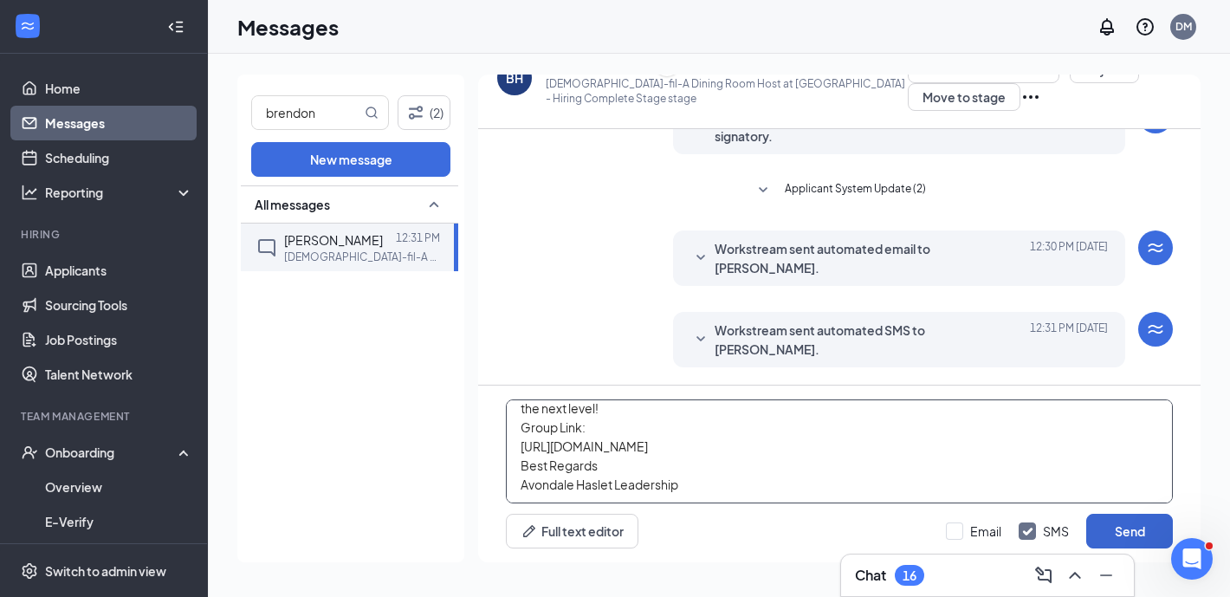
type textarea "Chick-fil-A Avondale Haslet We’re excited to introduce a new way to enhance tea…"
click at [1118, 520] on button "Send" at bounding box center [1129, 530] width 87 height 35
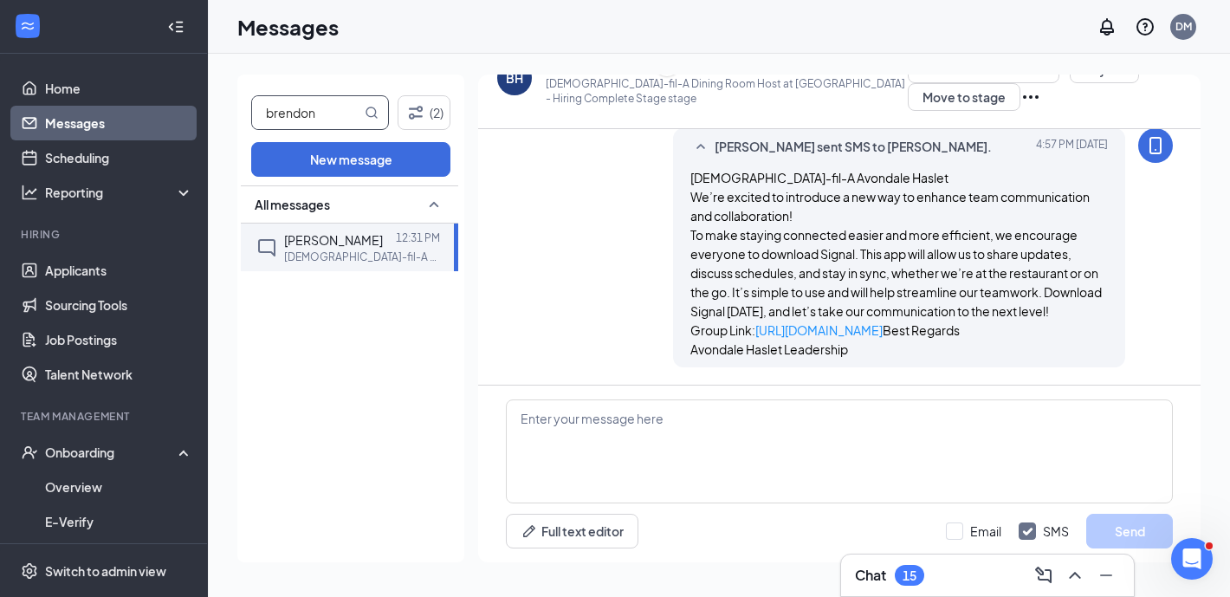
drag, startPoint x: 342, startPoint y: 113, endPoint x: 249, endPoint y: 109, distance: 92.7
click at [249, 109] on div "brendon (2) New message All messages Brendon Hatfield 12:31 PM Chick-fil-A Dini…" at bounding box center [350, 317] width 227 height 487
type input "kellan"
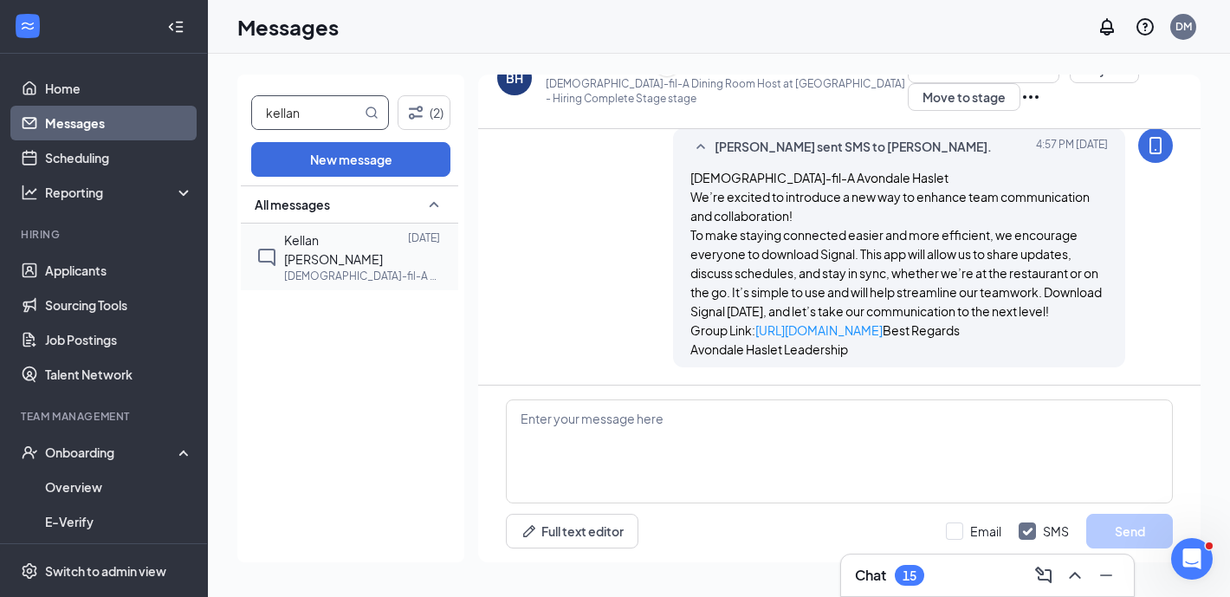
click at [327, 239] on span "Kellan Dawn" at bounding box center [333, 249] width 99 height 35
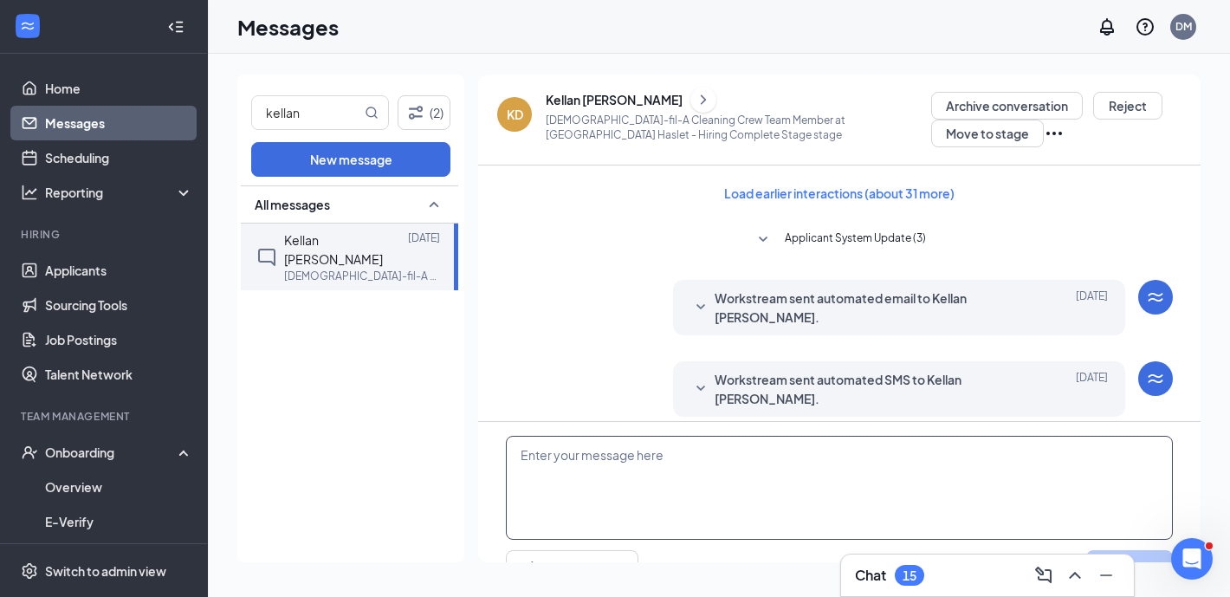
scroll to position [136, 0]
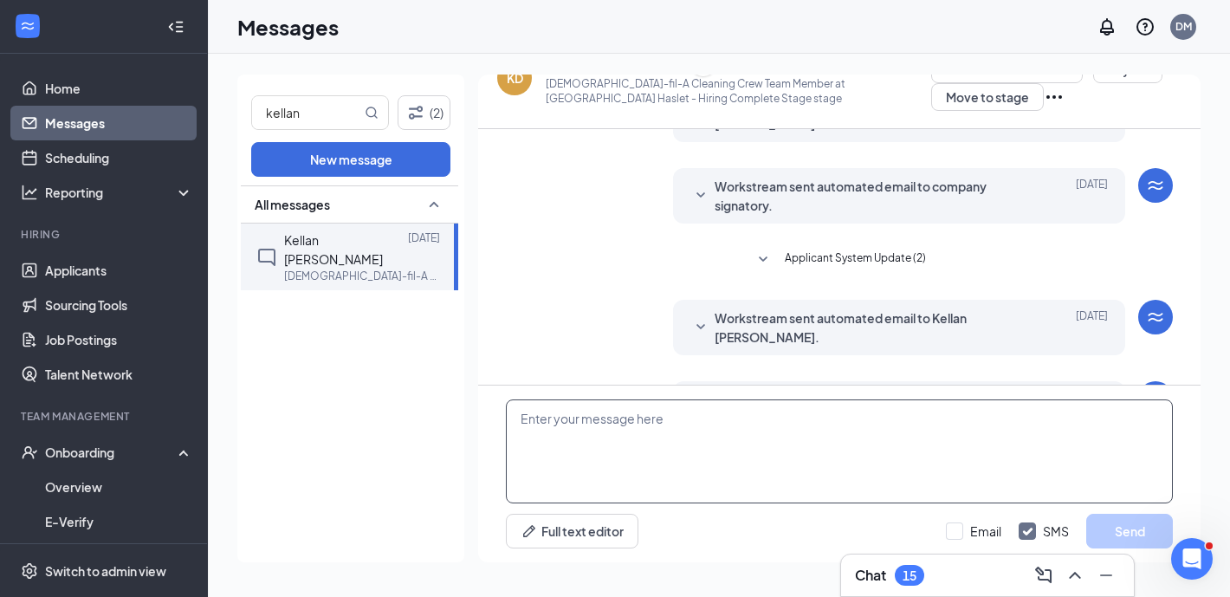
click at [639, 436] on textarea at bounding box center [839, 451] width 667 height 104
paste textarea "Chick-fil-A Avondale Haslet We’re excited to introduce a new way to enhance tea…"
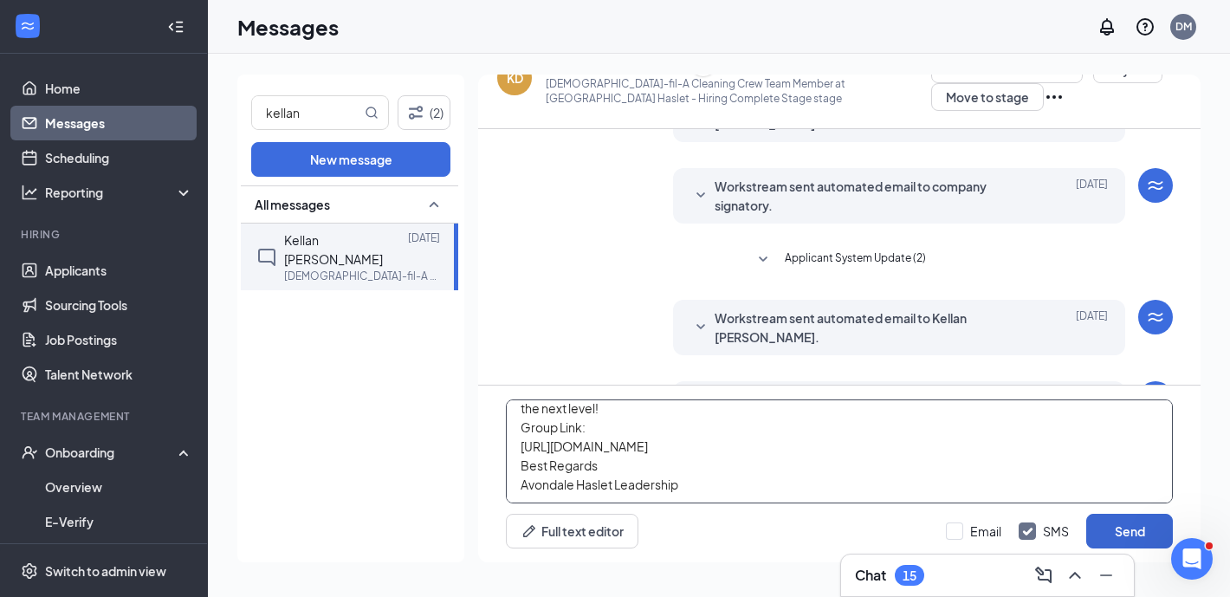
type textarea "Chick-fil-A Avondale Haslet We’re excited to introduce a new way to enhance tea…"
click at [1114, 529] on button "Send" at bounding box center [1129, 530] width 87 height 35
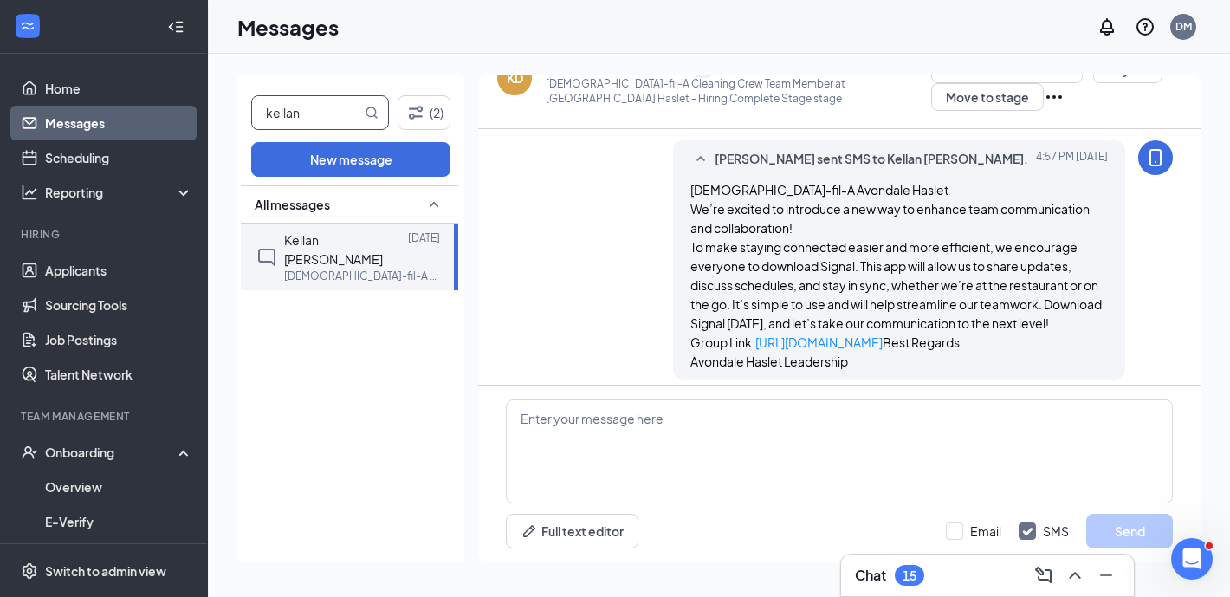
drag, startPoint x: 320, startPoint y: 113, endPoint x: 241, endPoint y: 107, distance: 79.8
click at [241, 107] on div "kellan (2) New message All messages Kellan Dawn Sep 14 Chick-fil-A Cleaning Cre…" at bounding box center [350, 317] width 227 height 487
type input "isabella"
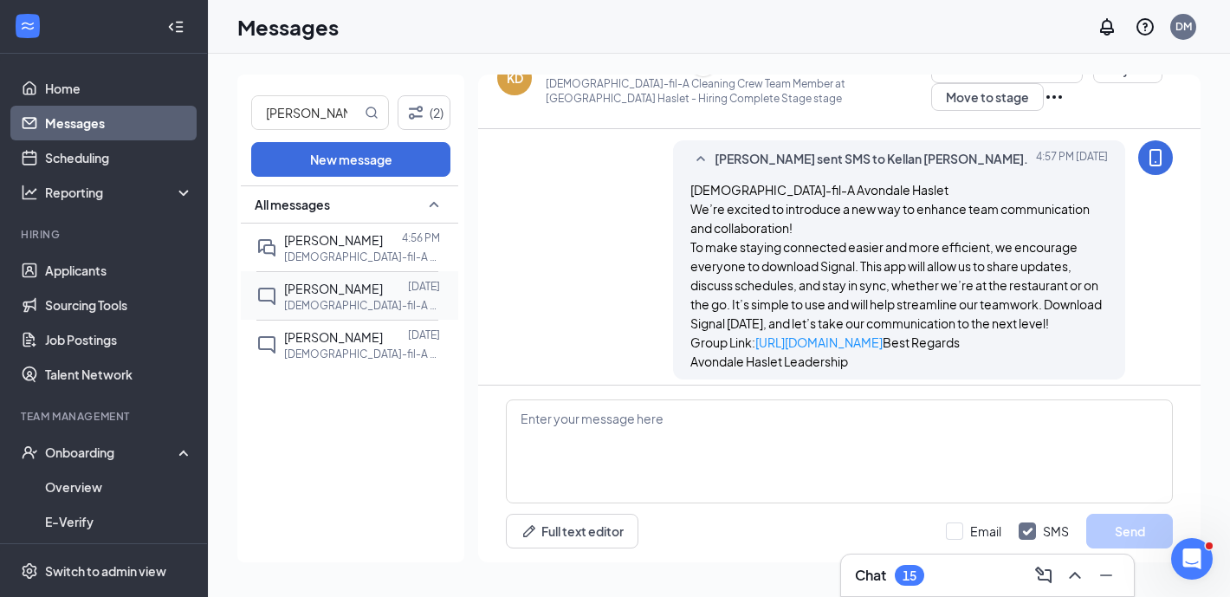
click at [372, 307] on p "Chick-fil-A Dining Room Host at Avondale Haslet" at bounding box center [362, 305] width 156 height 15
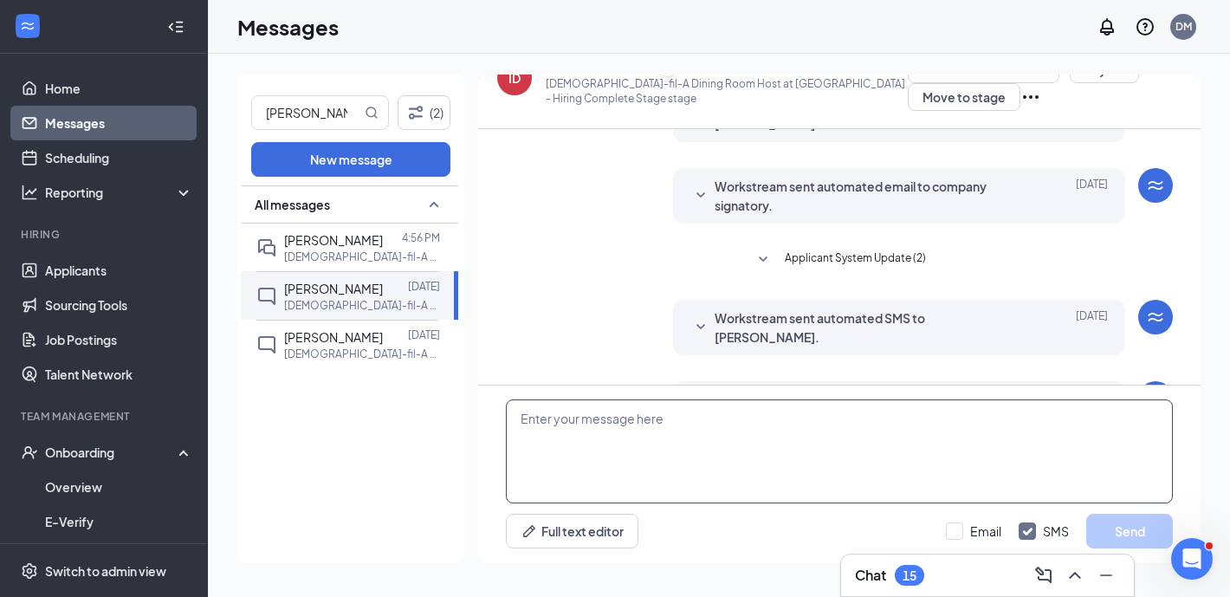
click at [583, 454] on textarea at bounding box center [839, 451] width 667 height 104
paste textarea "Chick-fil-A Avondale Haslet We’re excited to introduce a new way to enhance tea…"
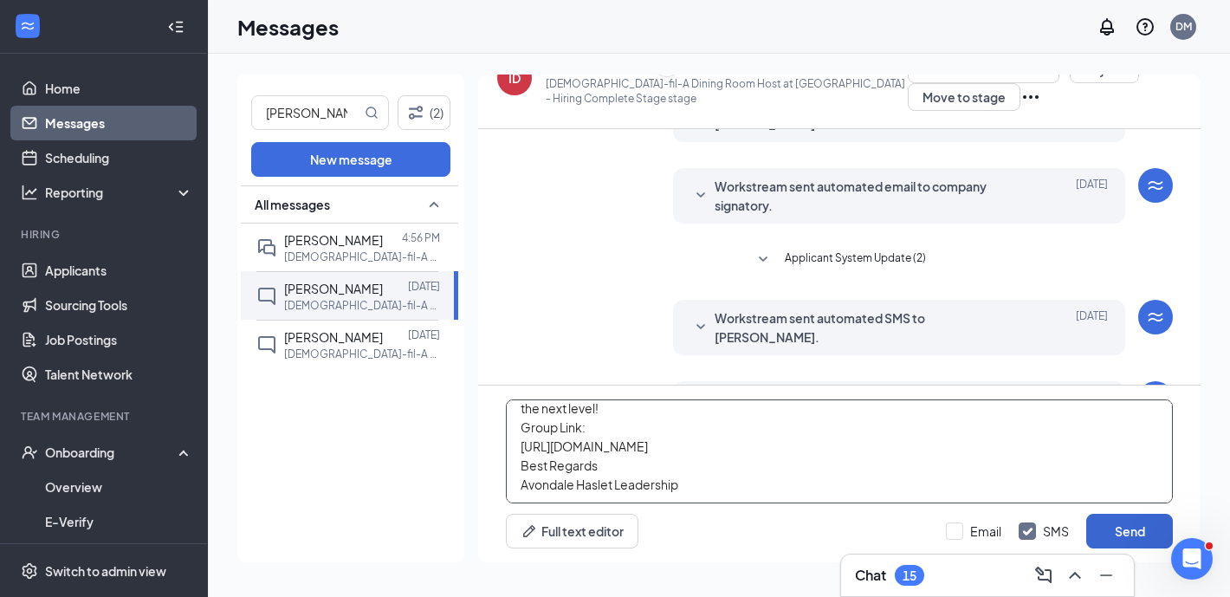
type textarea "Chick-fil-A Avondale Haslet We’re excited to introduce a new way to enhance tea…"
click at [1140, 526] on button "Send" at bounding box center [1129, 530] width 87 height 35
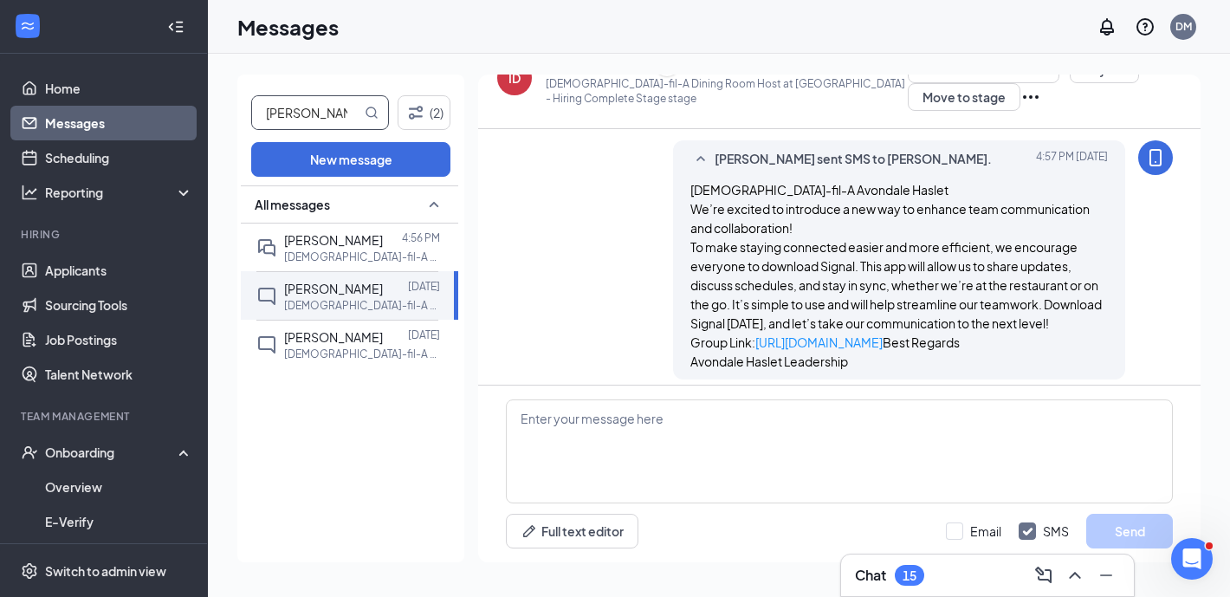
drag, startPoint x: 340, startPoint y: 115, endPoint x: 197, endPoint y: 111, distance: 142.9
click at [197, 111] on div "Home Messages Scheduling Reporting Hiring Applicants Sourcing Tools Job Posting…" at bounding box center [615, 298] width 1230 height 597
type input "madilyn"
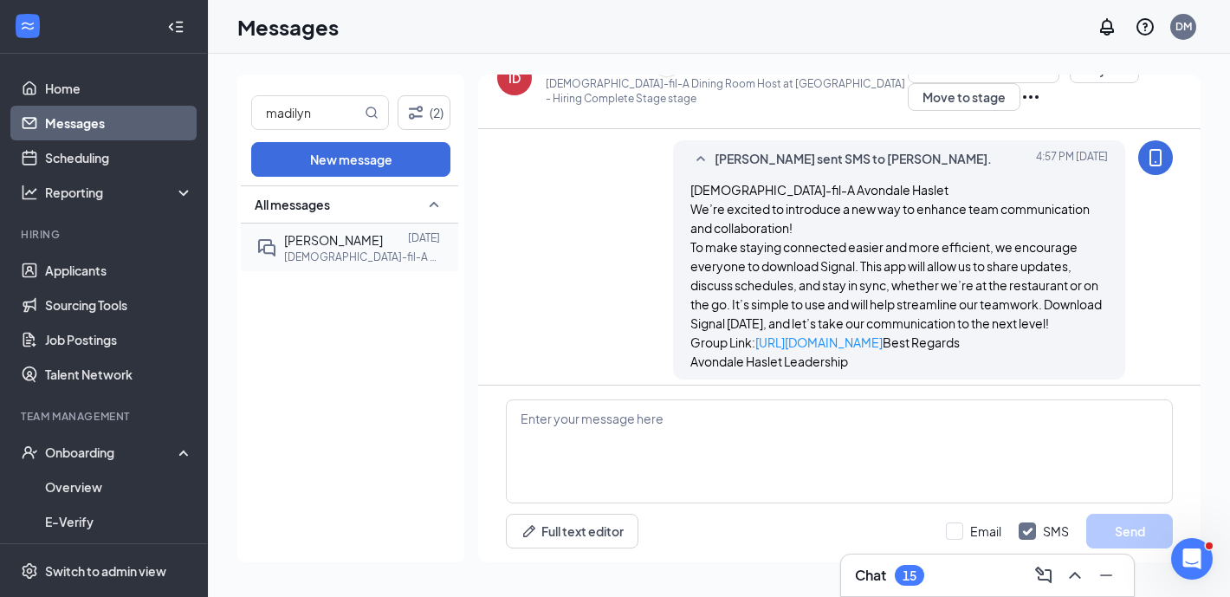
click at [342, 256] on p "Chick-fil-A Night Shift Team Member at Avondale Haslet" at bounding box center [362, 256] width 156 height 15
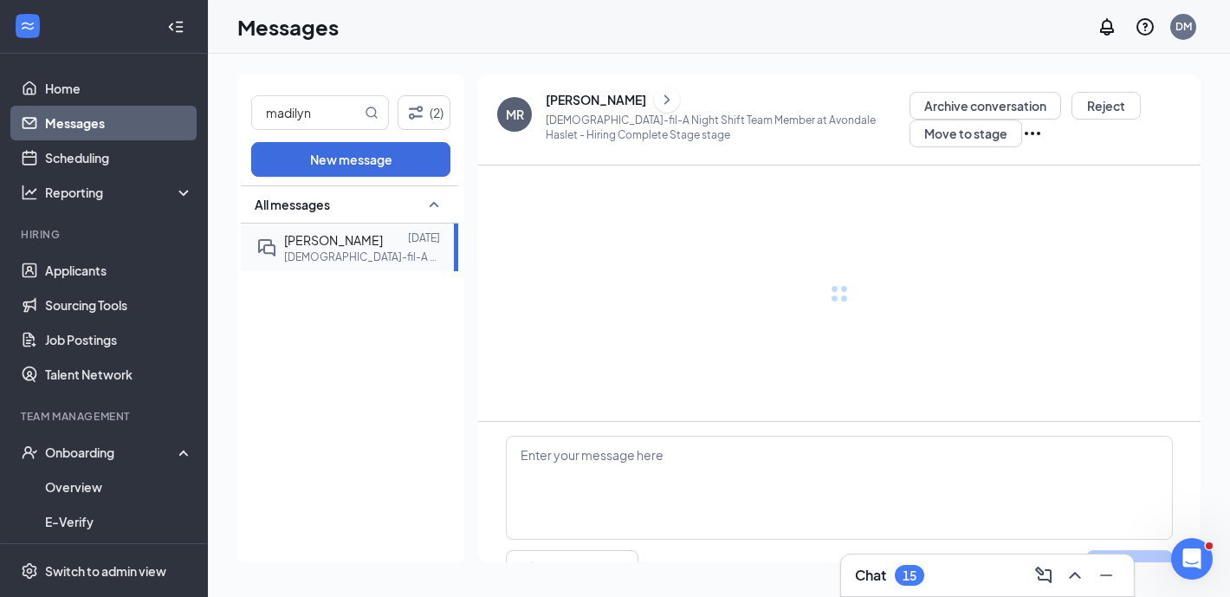
scroll to position [34, 0]
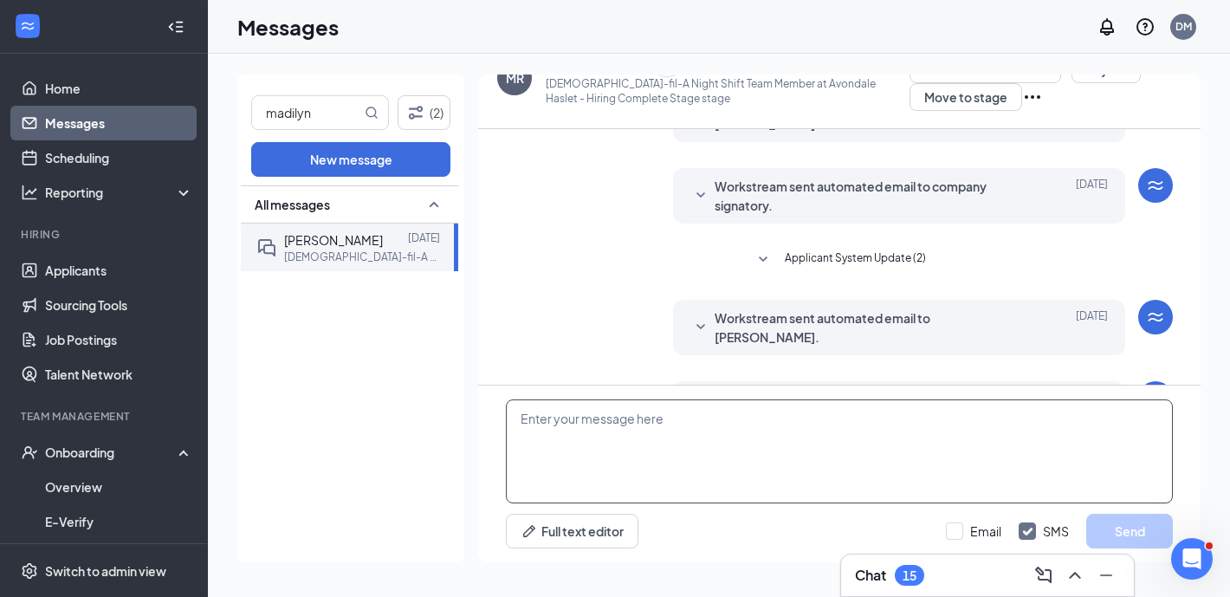
click at [592, 415] on textarea at bounding box center [839, 451] width 667 height 104
paste textarea "Chick-fil-A Avondale Haslet We’re excited to introduce a new way to enhance tea…"
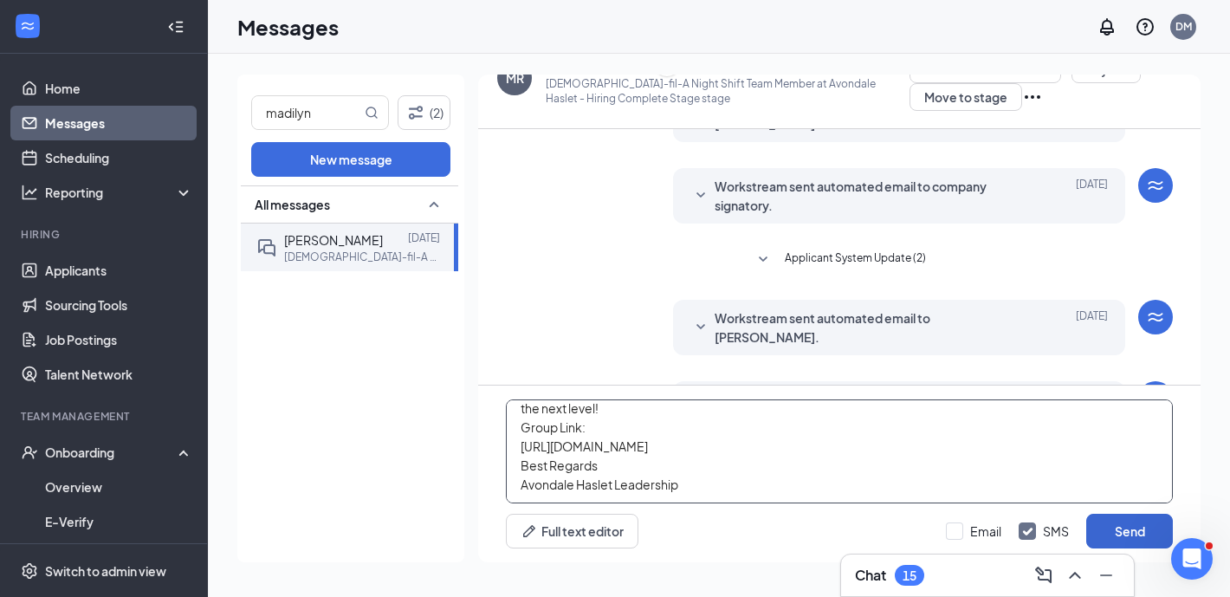
type textarea "Chick-fil-A Avondale Haslet We’re excited to introduce a new way to enhance tea…"
click at [1133, 530] on button "Send" at bounding box center [1129, 530] width 87 height 35
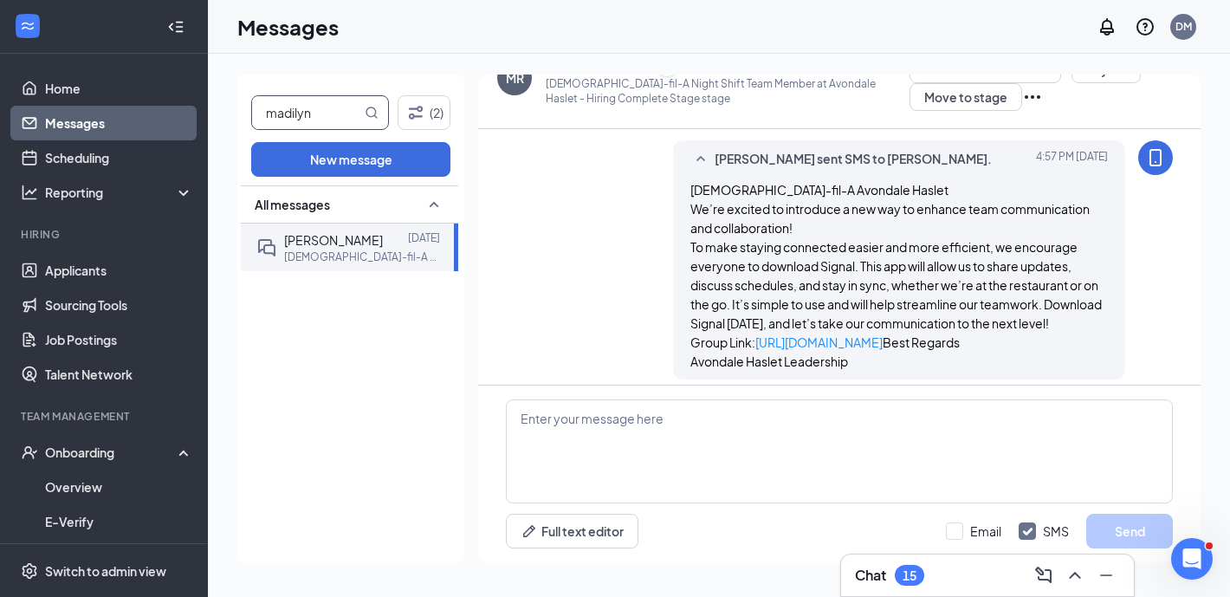
drag, startPoint x: 348, startPoint y: 103, endPoint x: 233, endPoint y: 103, distance: 115.2
click at [233, 103] on div "madilyn (2) New message All messages Madilyn Ramos Sep 14 Chick-fil-A Night Shi…" at bounding box center [719, 325] width 1022 height 543
type input "grace"
click at [337, 245] on span "grace gibbins" at bounding box center [333, 240] width 99 height 16
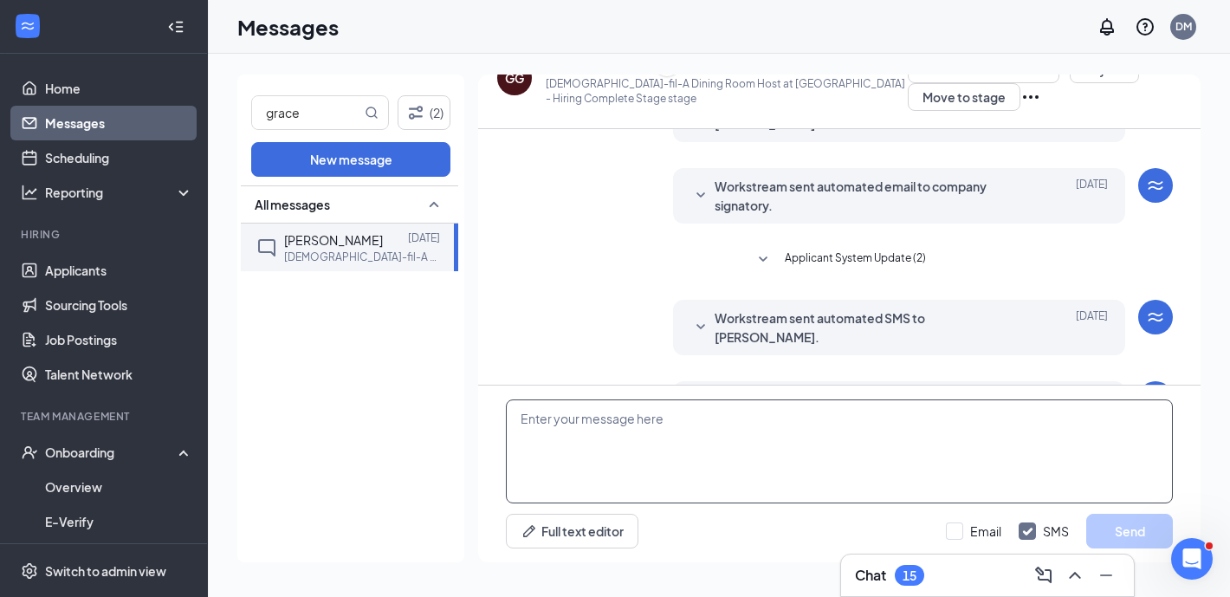
click at [649, 455] on textarea at bounding box center [839, 451] width 667 height 104
paste textarea "Chick-fil-A Avondale Haslet We’re excited to introduce a new way to enhance tea…"
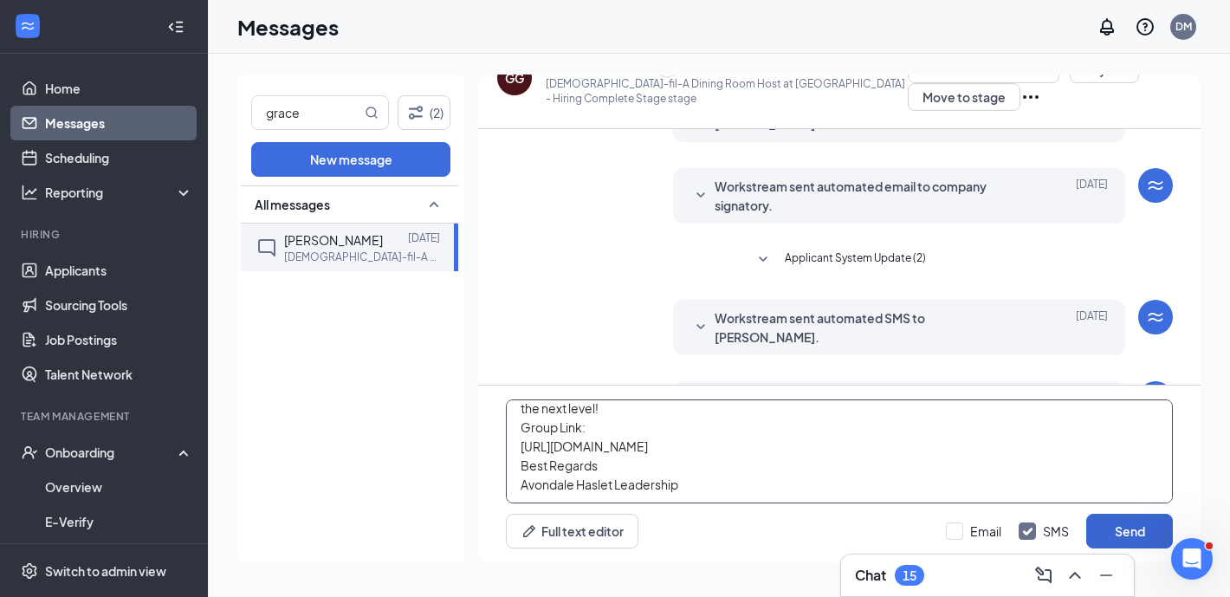
type textarea "Chick-fil-A Avondale Haslet We’re excited to introduce a new way to enhance tea…"
click at [1134, 533] on button "Send" at bounding box center [1129, 530] width 87 height 35
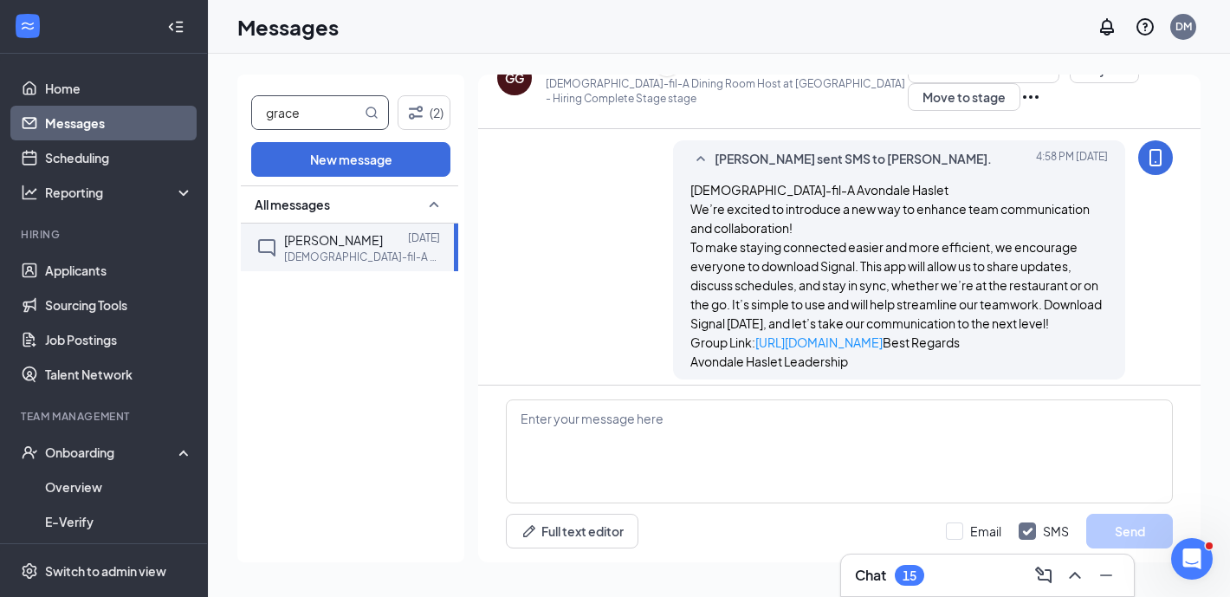
drag, startPoint x: 331, startPoint y: 113, endPoint x: 242, endPoint y: 105, distance: 89.5
click at [242, 105] on div "grace (2) New message All messages grace gibbins Sep 14 Chick-fil-A Dining Room…" at bounding box center [350, 317] width 227 height 487
type input "kile"
click at [327, 252] on p "Chick-fil-A Flexible College Schedule Team Member at Avondale Haslet" at bounding box center [362, 256] width 156 height 15
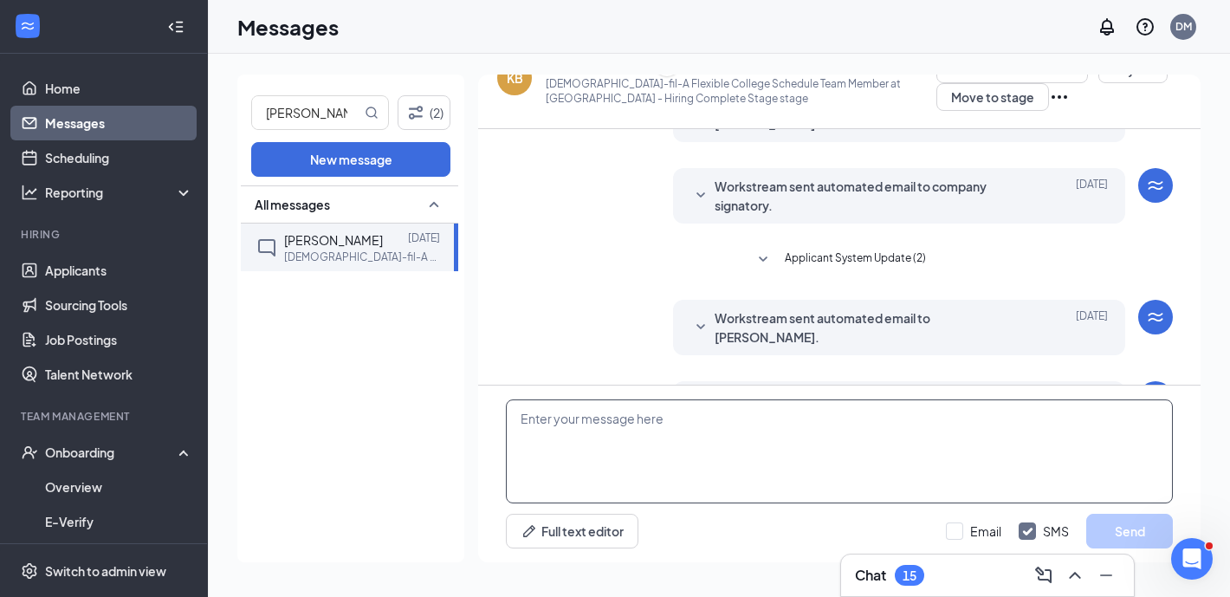
click at [687, 470] on textarea at bounding box center [839, 451] width 667 height 104
paste textarea "Chick-fil-A Avondale Haslet We’re excited to introduce a new way to enhance tea…"
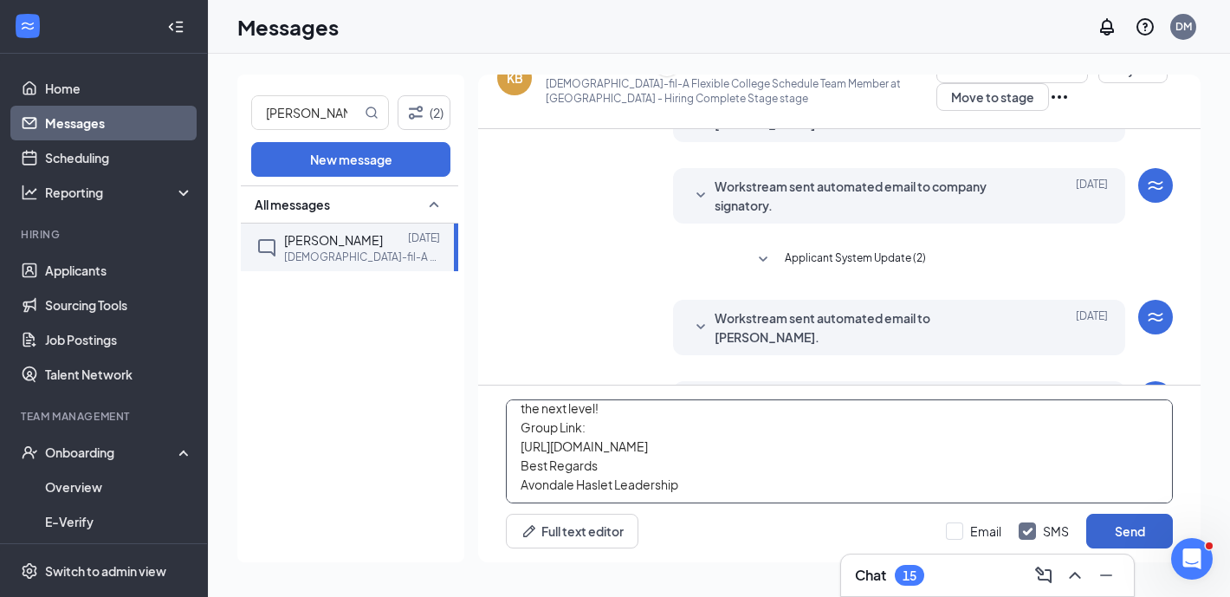
type textarea "Chick-fil-A Avondale Haslet We’re excited to introduce a new way to enhance tea…"
click at [1120, 521] on button "Send" at bounding box center [1129, 530] width 87 height 35
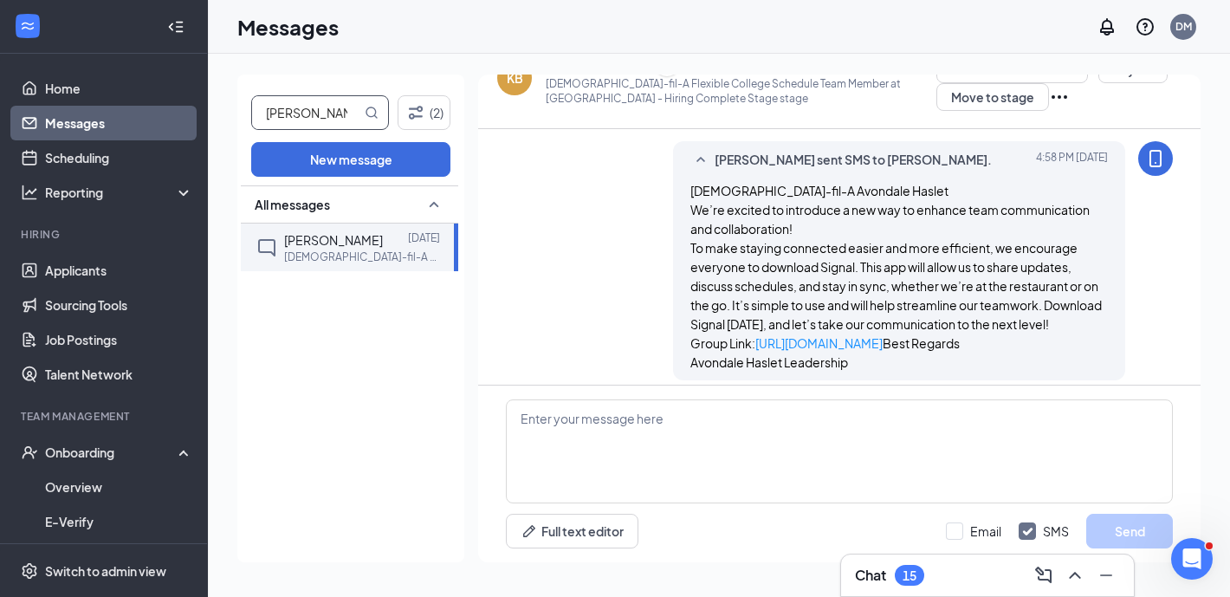
drag, startPoint x: 324, startPoint y: 115, endPoint x: 208, endPoint y: 104, distance: 116.6
click at [208, 104] on div "kile (2) New message All messages Kileigh Burnett Sep 14 Chick-fil-A Flexible C…" at bounding box center [719, 325] width 1022 height 543
type input "mis"
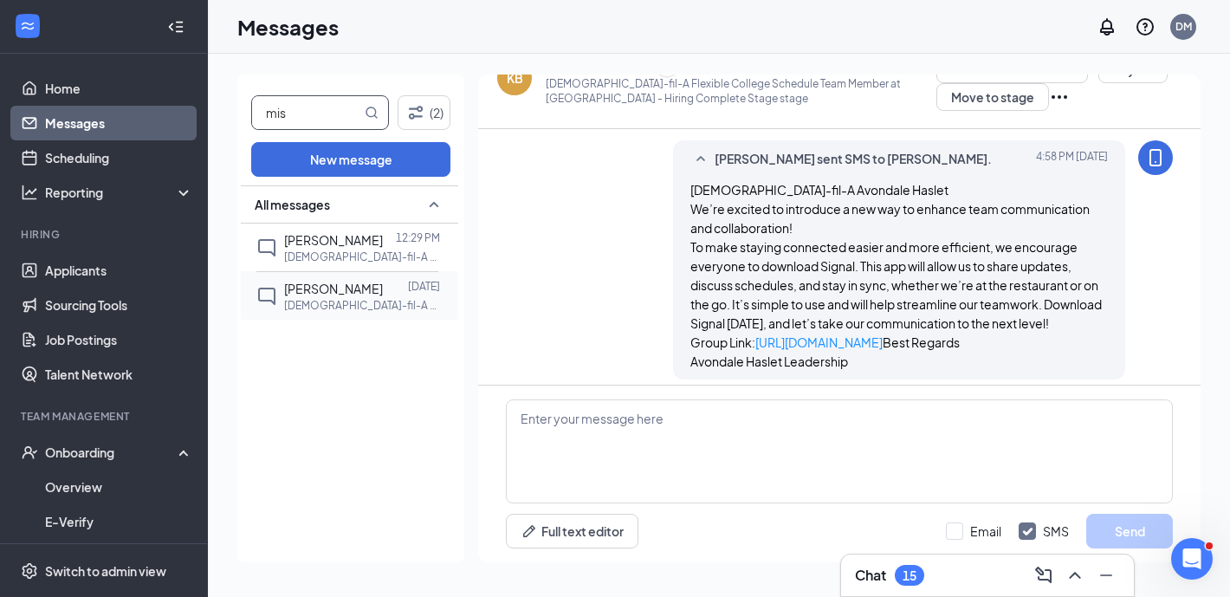
click at [352, 296] on div "Misael Sarabia" at bounding box center [333, 288] width 99 height 19
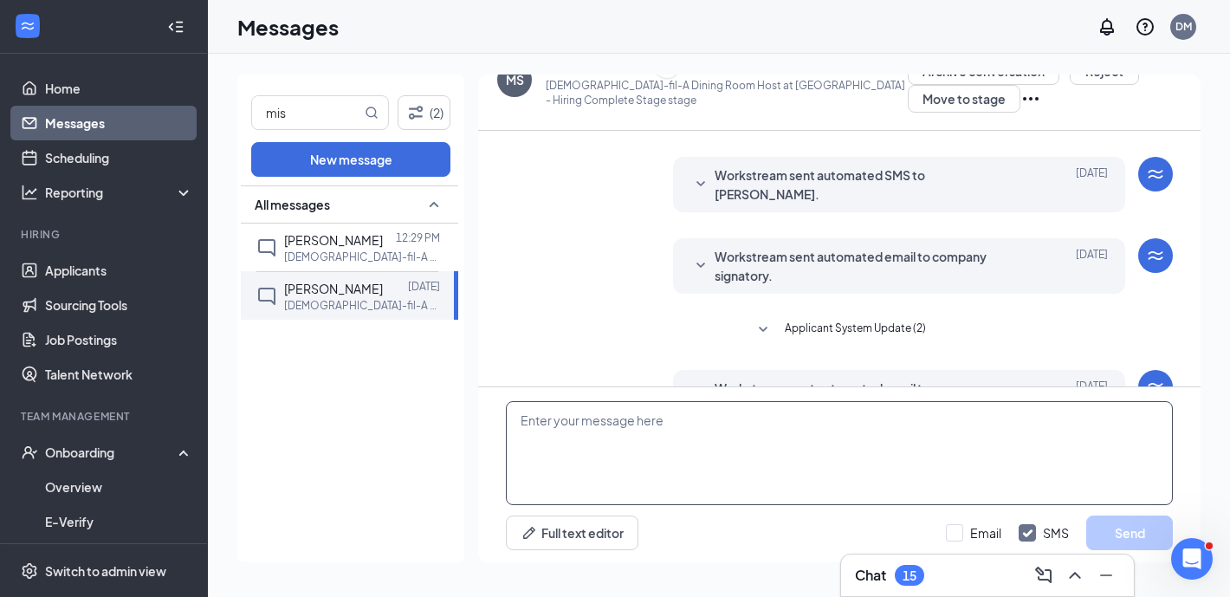
click at [655, 477] on textarea at bounding box center [839, 453] width 667 height 104
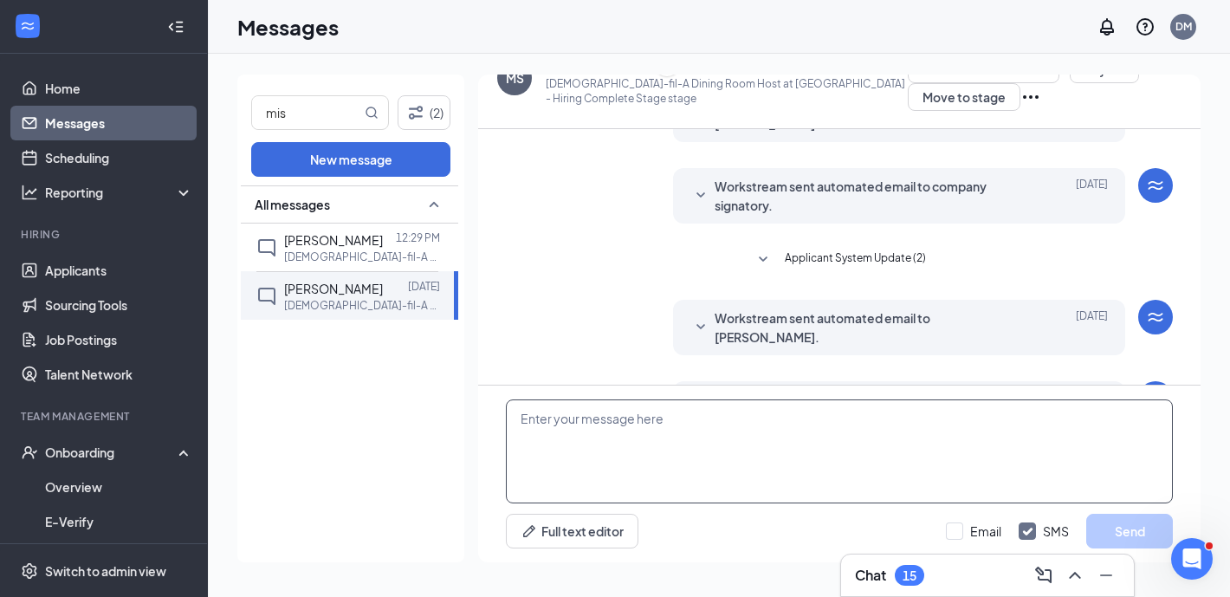
paste textarea "Chick-fil-A Avondale Haslet We’re excited to introduce a new way to enhance tea…"
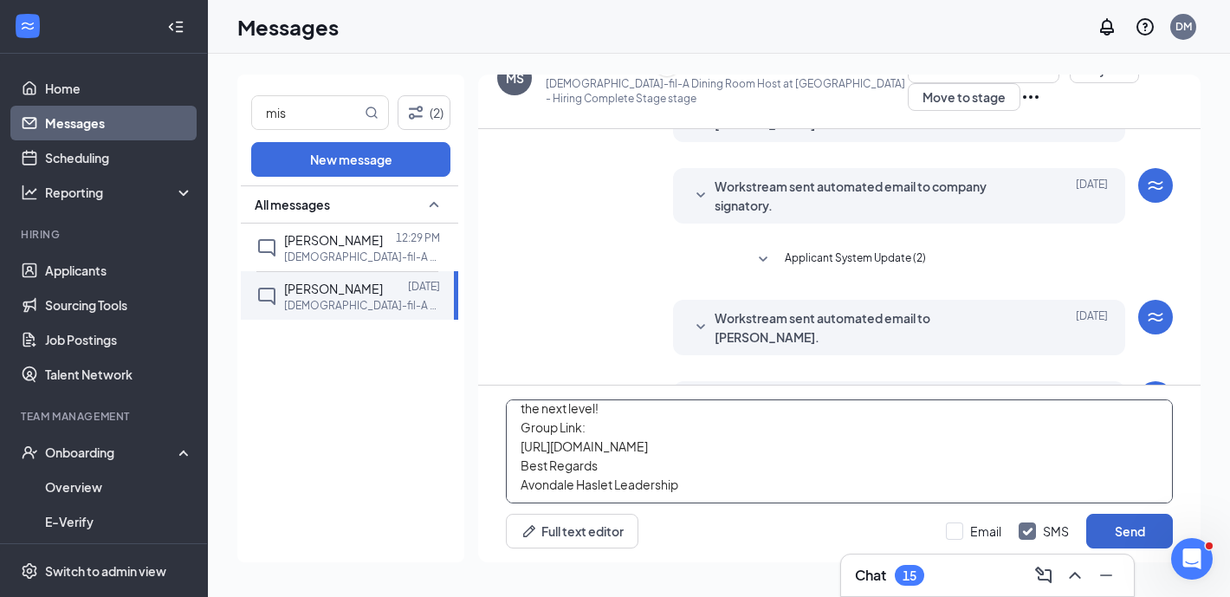
type textarea "Chick-fil-A Avondale Haslet We’re excited to introduce a new way to enhance tea…"
click at [1133, 526] on button "Send" at bounding box center [1129, 530] width 87 height 35
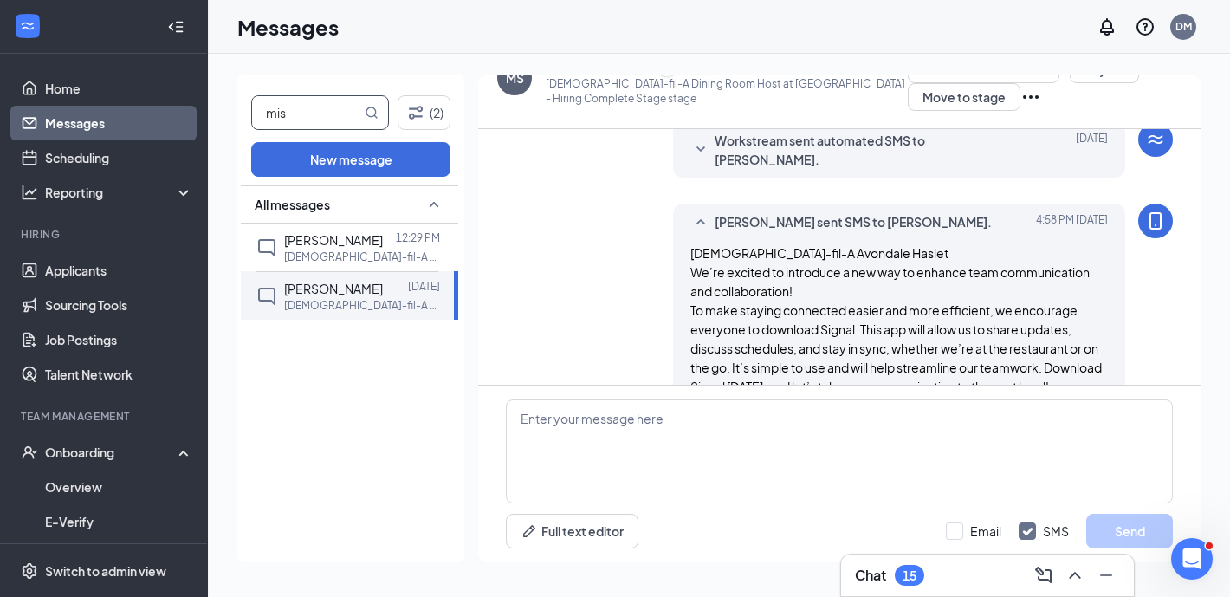
drag, startPoint x: 313, startPoint y: 111, endPoint x: 249, endPoint y: 111, distance: 64.1
click at [249, 111] on div "mis (2) New message All messages Norris Jamison 12:29 PM Chick-fil-A Sales & Br…" at bounding box center [350, 317] width 227 height 487
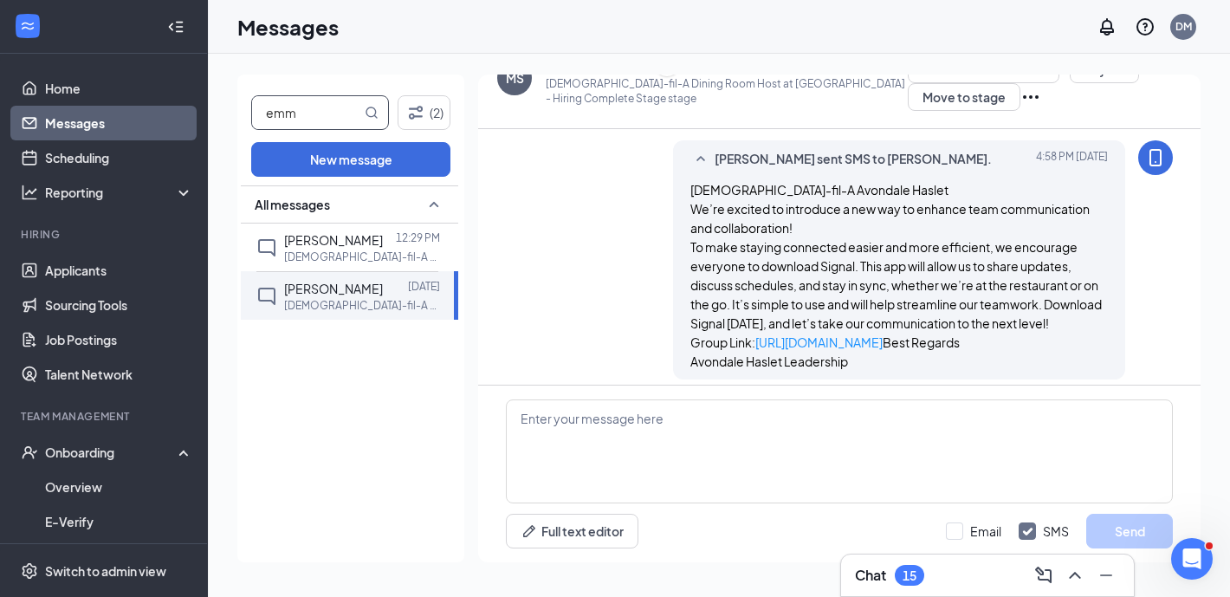
type input "emm"
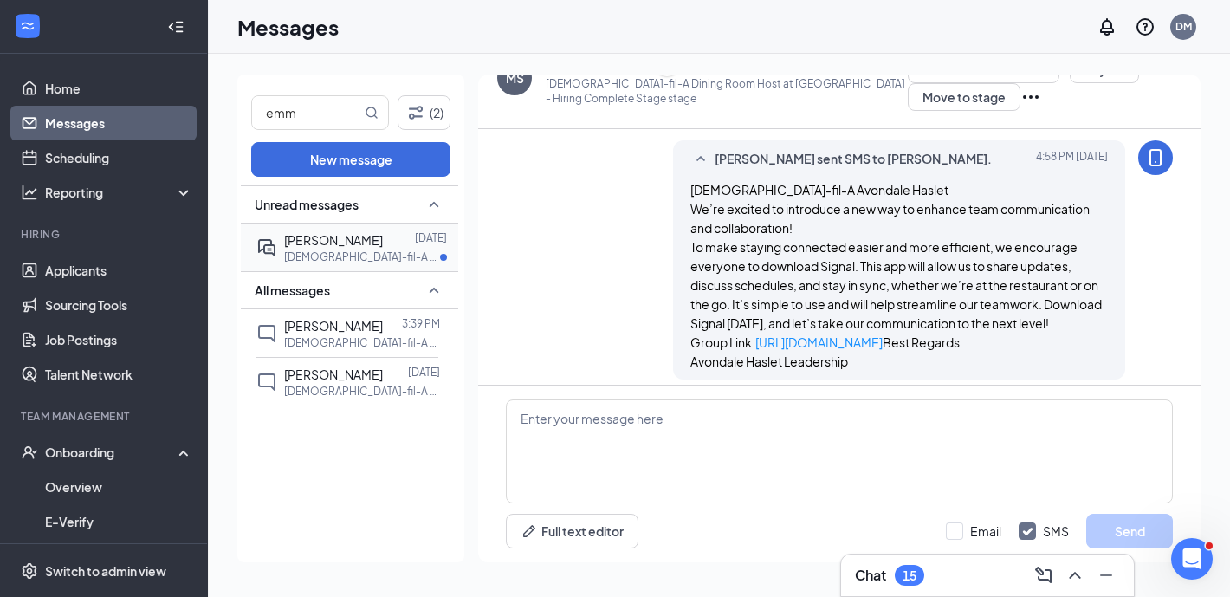
click at [352, 245] on span "Emm Gough" at bounding box center [333, 240] width 99 height 16
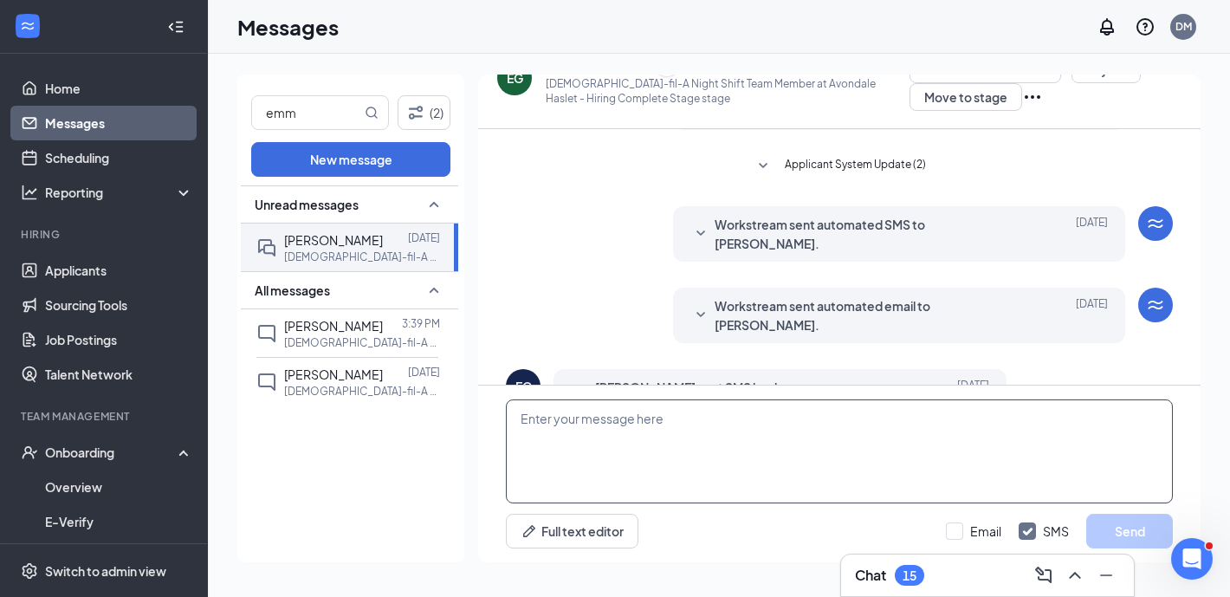
click at [676, 440] on textarea at bounding box center [839, 451] width 667 height 104
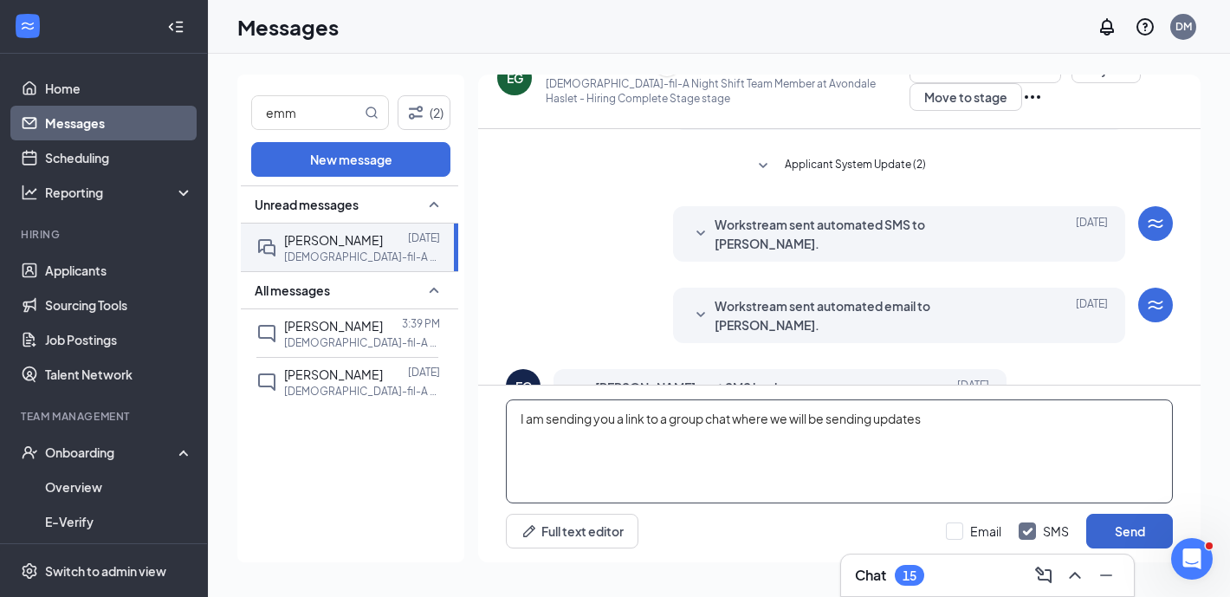
type textarea "I am sending you a link to a group chat where we will be sending updates"
click at [1116, 529] on button "Send" at bounding box center [1129, 530] width 87 height 35
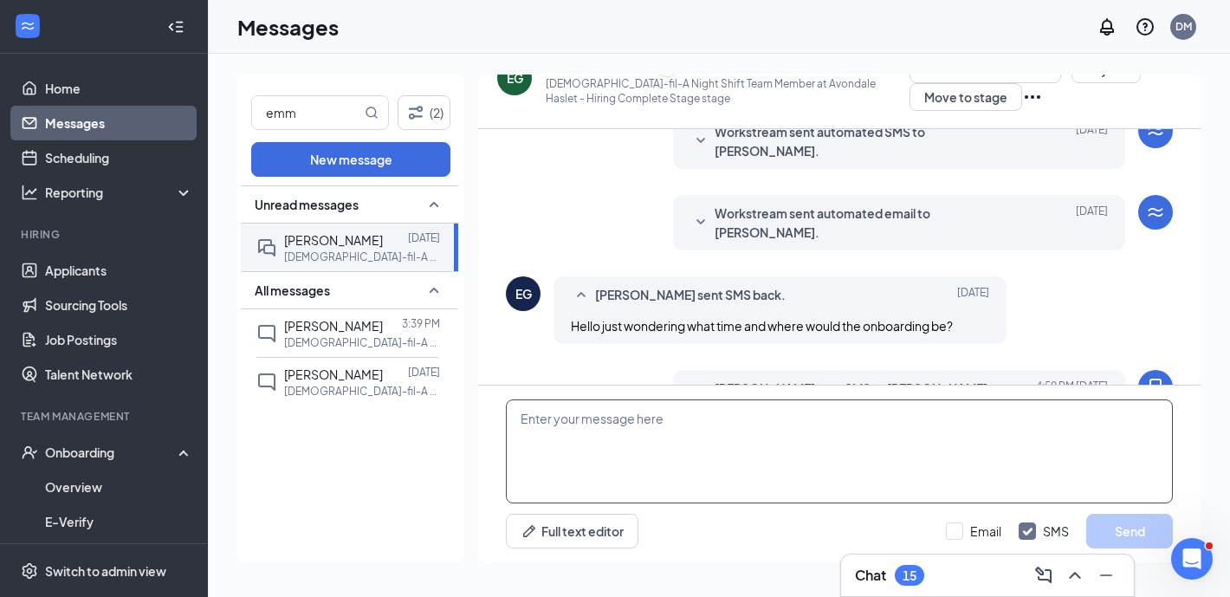
scroll to position [425, 0]
click at [833, 459] on textarea at bounding box center [839, 451] width 667 height 104
paste textarea "Chick-fil-A Avondale Haslet We’re excited to introduce a new way to enhance tea…"
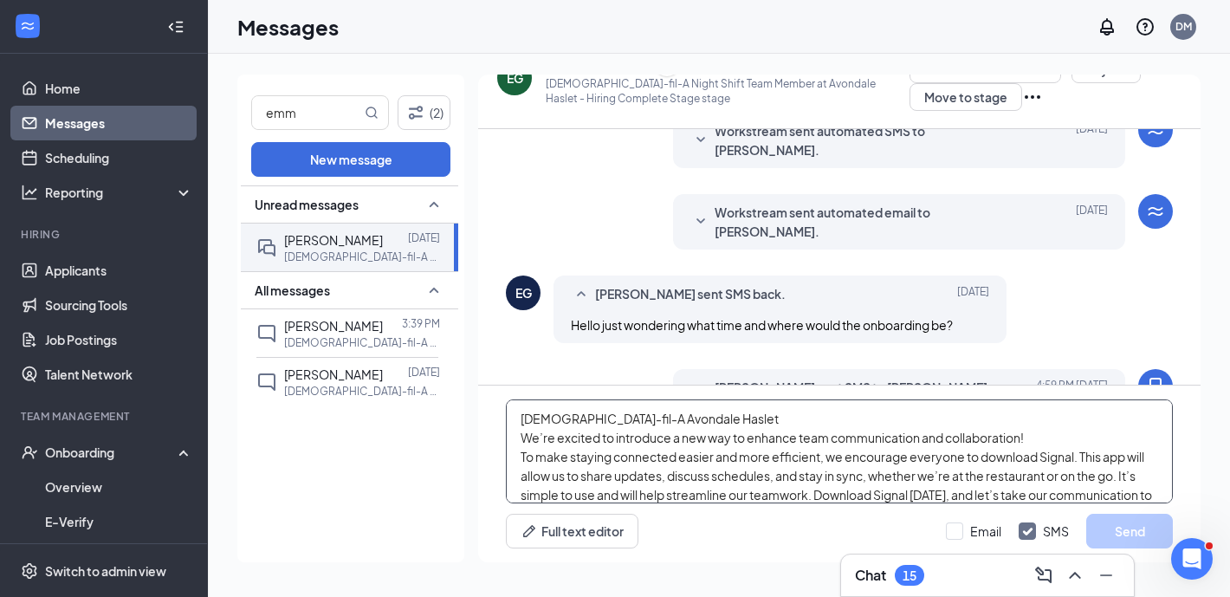
scroll to position [132, 0]
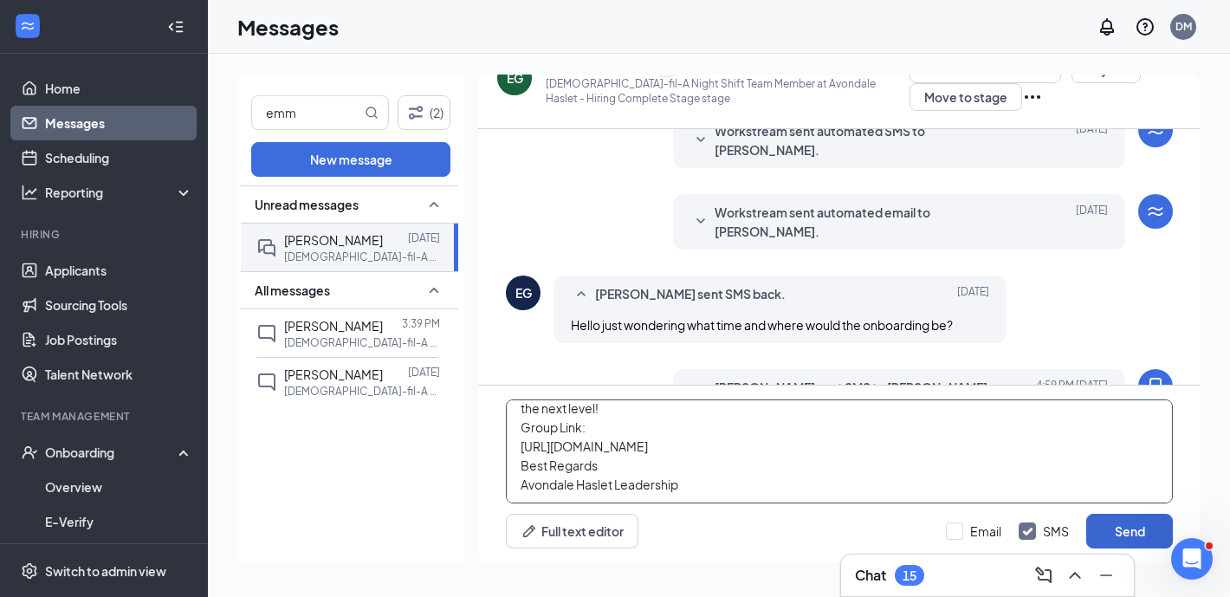
type textarea "Chick-fil-A Avondale Haslet We’re excited to introduce a new way to enhance tea…"
click at [1127, 532] on button "Send" at bounding box center [1129, 530] width 87 height 35
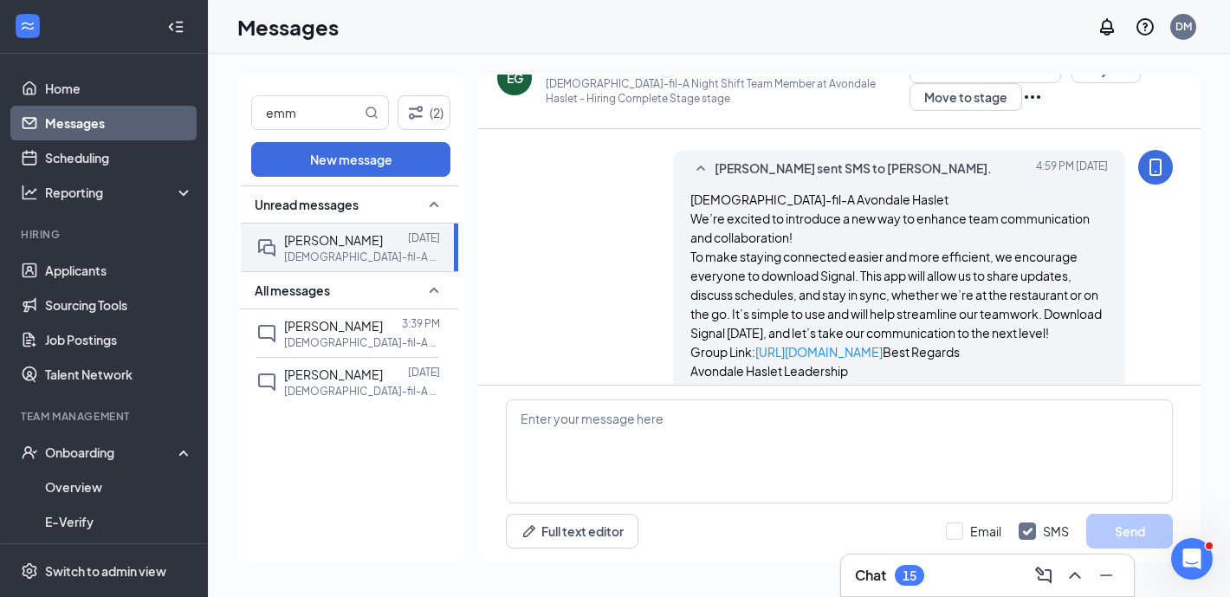
scroll to position [747, 0]
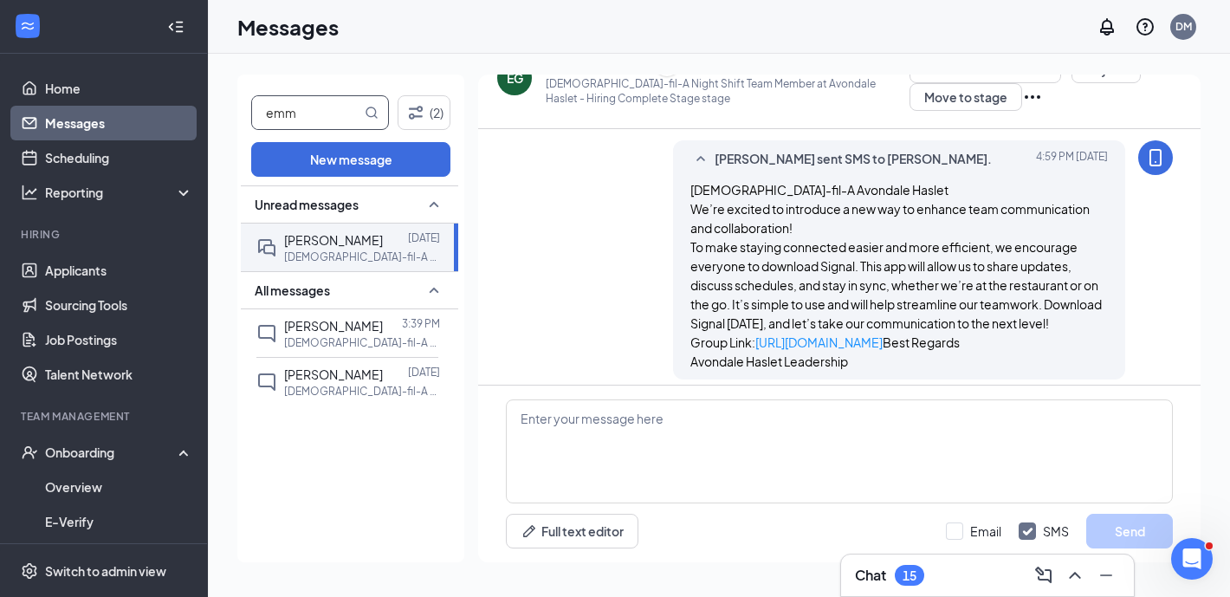
drag, startPoint x: 321, startPoint y: 116, endPoint x: 247, endPoint y: 116, distance: 74.5
click at [245, 116] on div "emm (2) New message Unread messages Emm Gough Sep 14 Chick-fil-A Night Shift Te…" at bounding box center [350, 317] width 227 height 487
type input "rebecc"
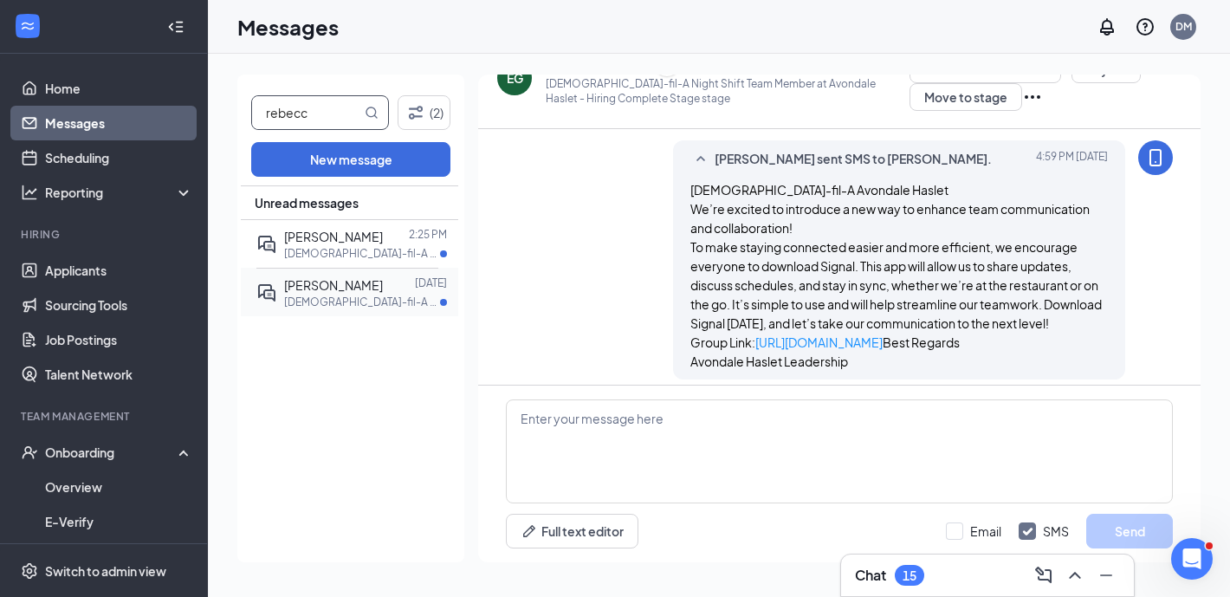
click at [355, 299] on p "Chick-fil-A Mid-Day Shift Team Member at Avondale Haslet" at bounding box center [362, 301] width 156 height 15
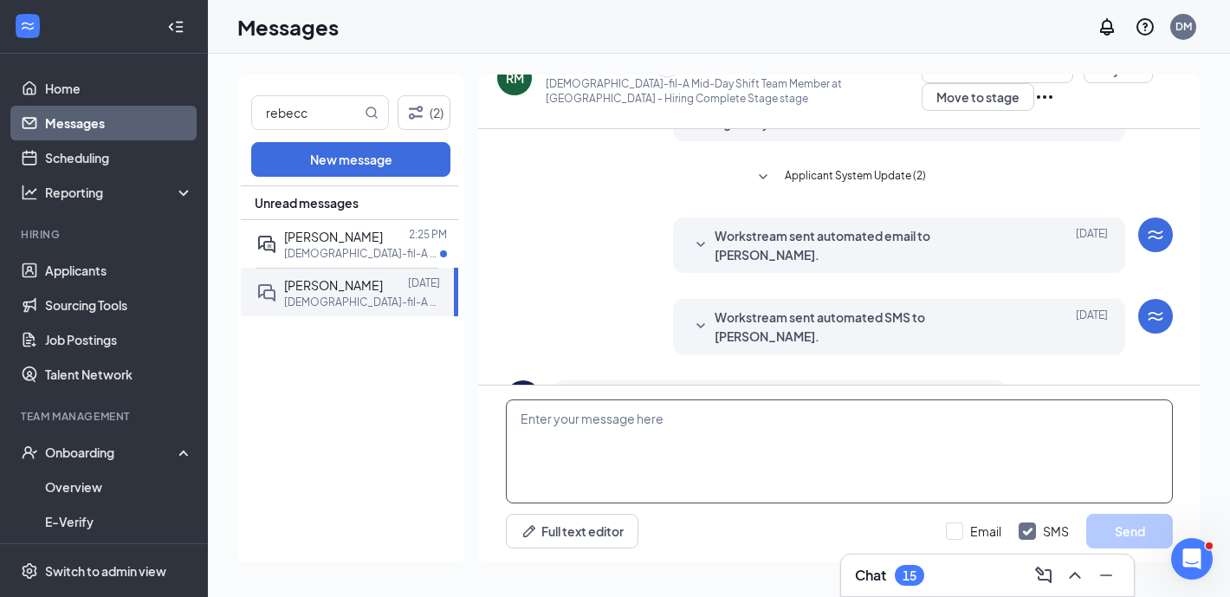
scroll to position [332, 0]
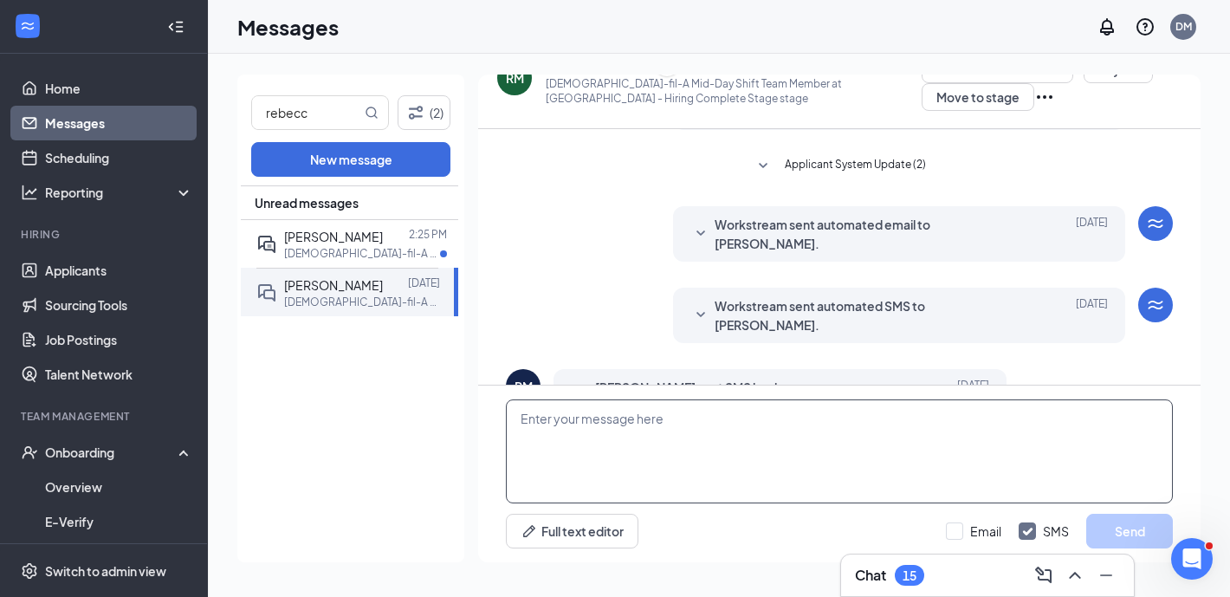
click at [661, 471] on textarea at bounding box center [839, 451] width 667 height 104
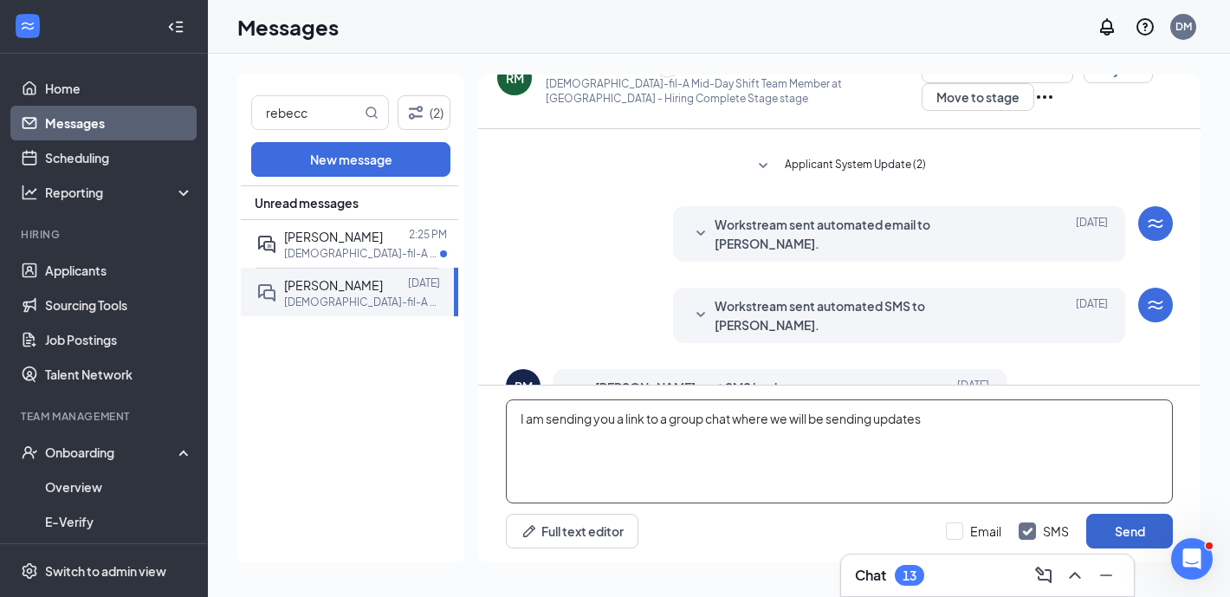
type textarea "I am sending you a link to a group chat where we will be sending updates"
click at [1142, 521] on button "Send" at bounding box center [1129, 530] width 87 height 35
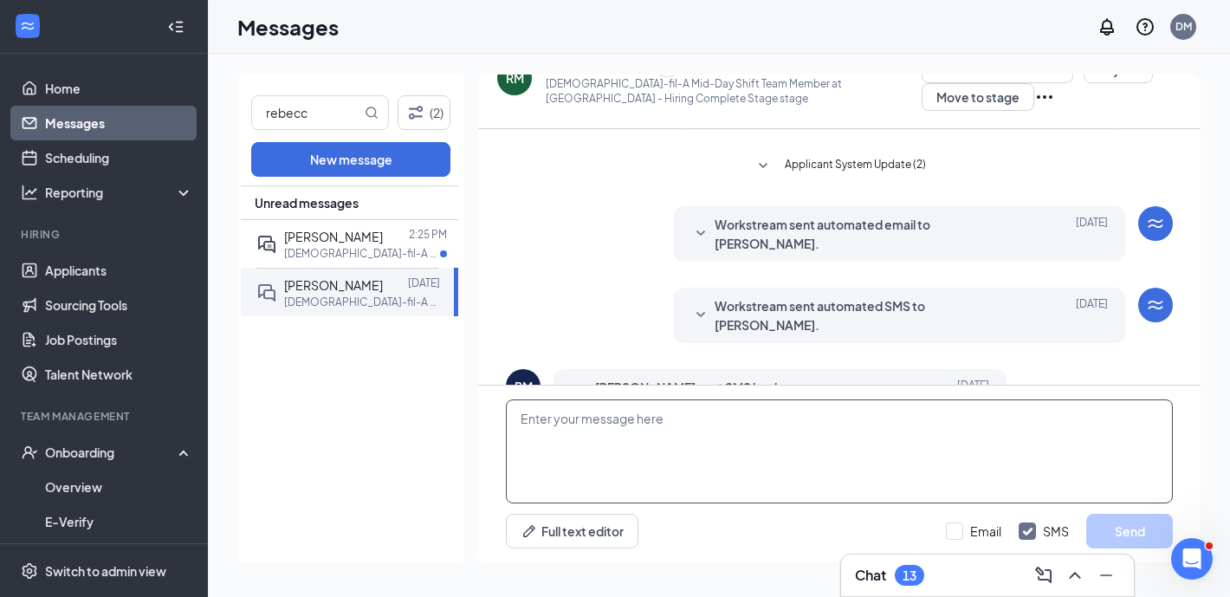
scroll to position [425, 0]
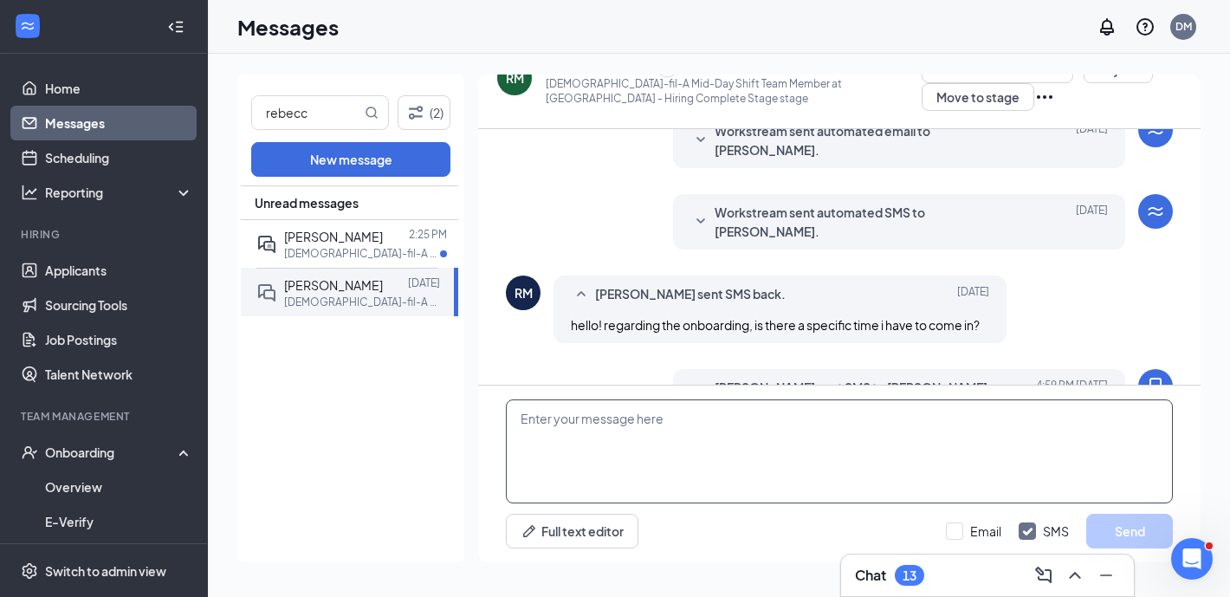
click at [739, 451] on textarea at bounding box center [839, 451] width 667 height 104
paste textarea "Chick-fil-A Avondale Haslet We’re excited to introduce a new way to enhance tea…"
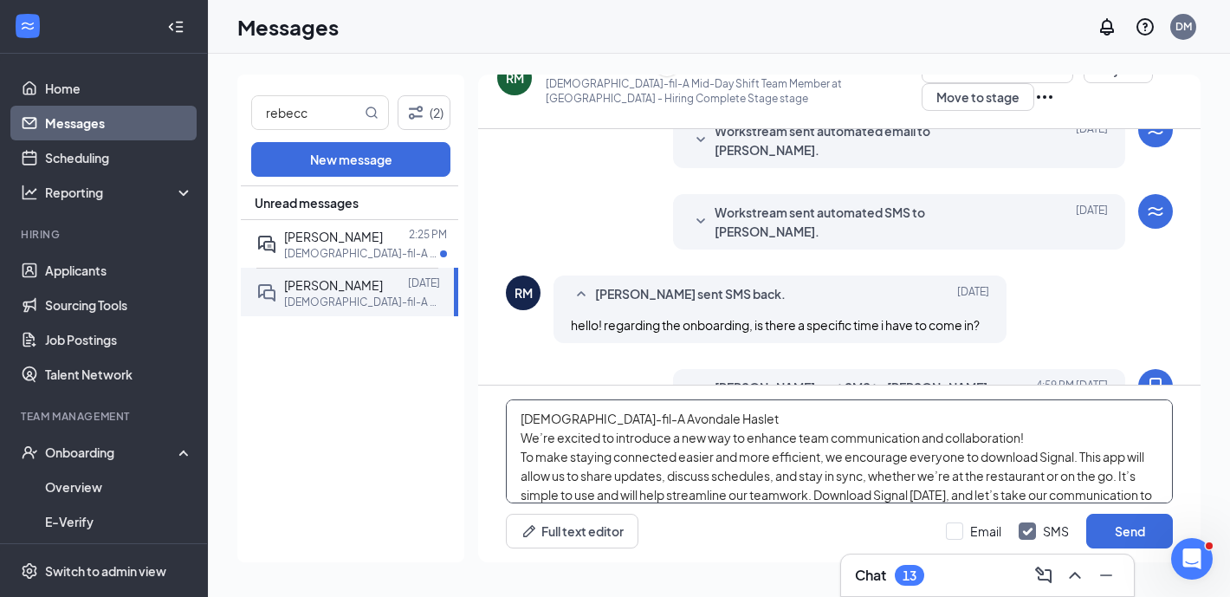
scroll to position [132, 0]
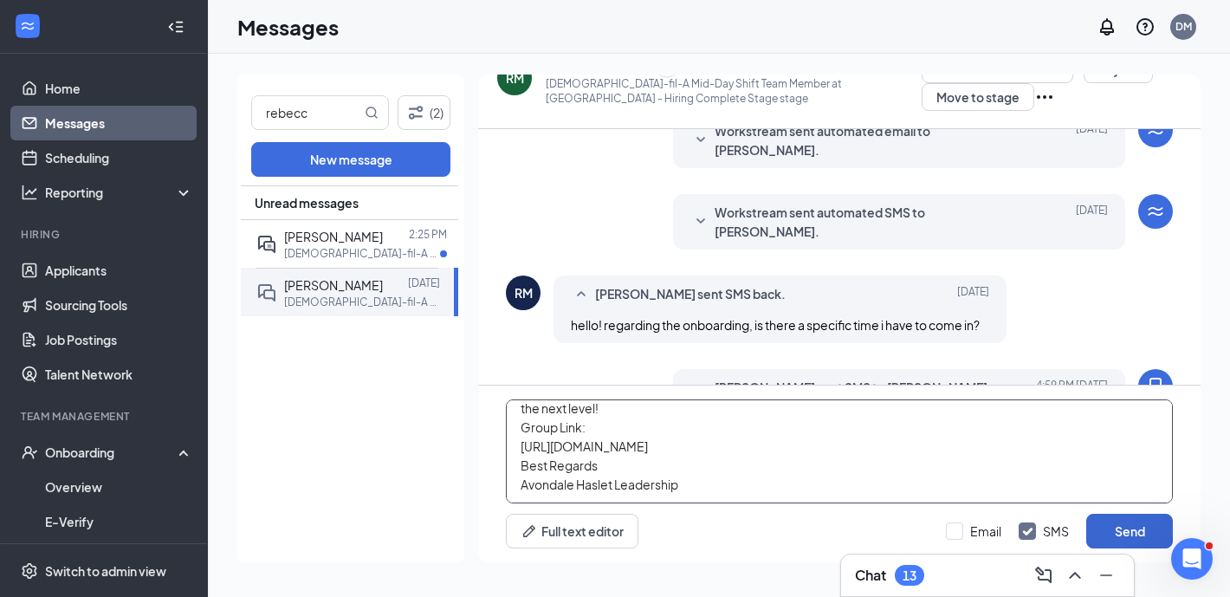
type textarea "Chick-fil-A Avondale Haslet We’re excited to introduce a new way to enhance tea…"
click at [1116, 527] on button "Send" at bounding box center [1129, 530] width 87 height 35
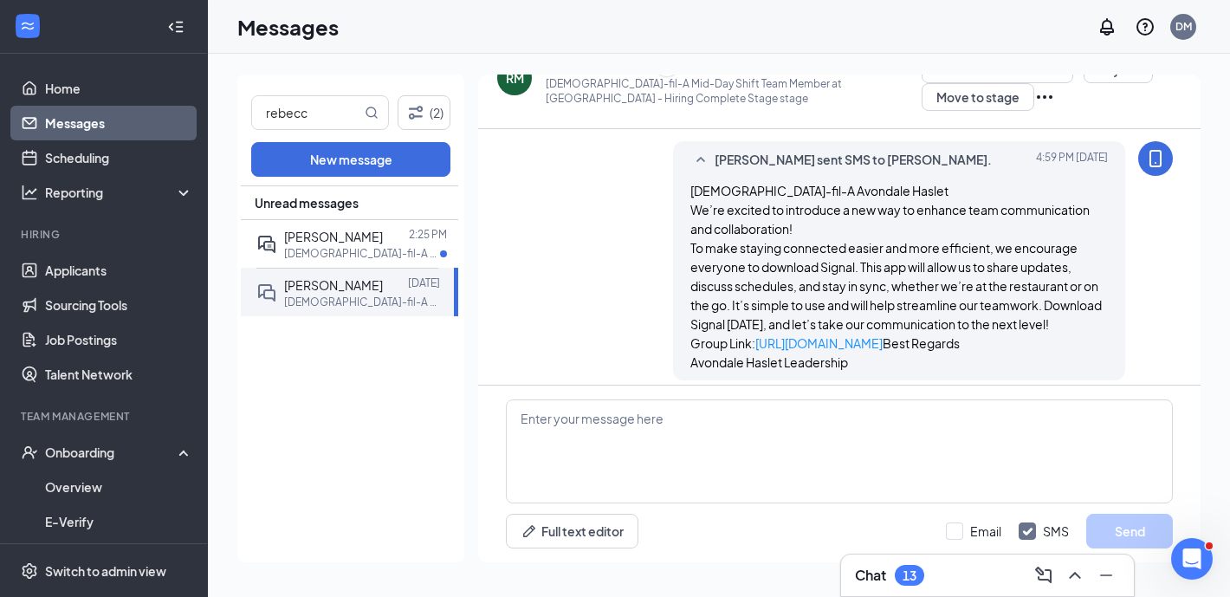
scroll to position [747, 0]
click at [380, 240] on span "Rebecca Driesenga" at bounding box center [333, 237] width 99 height 16
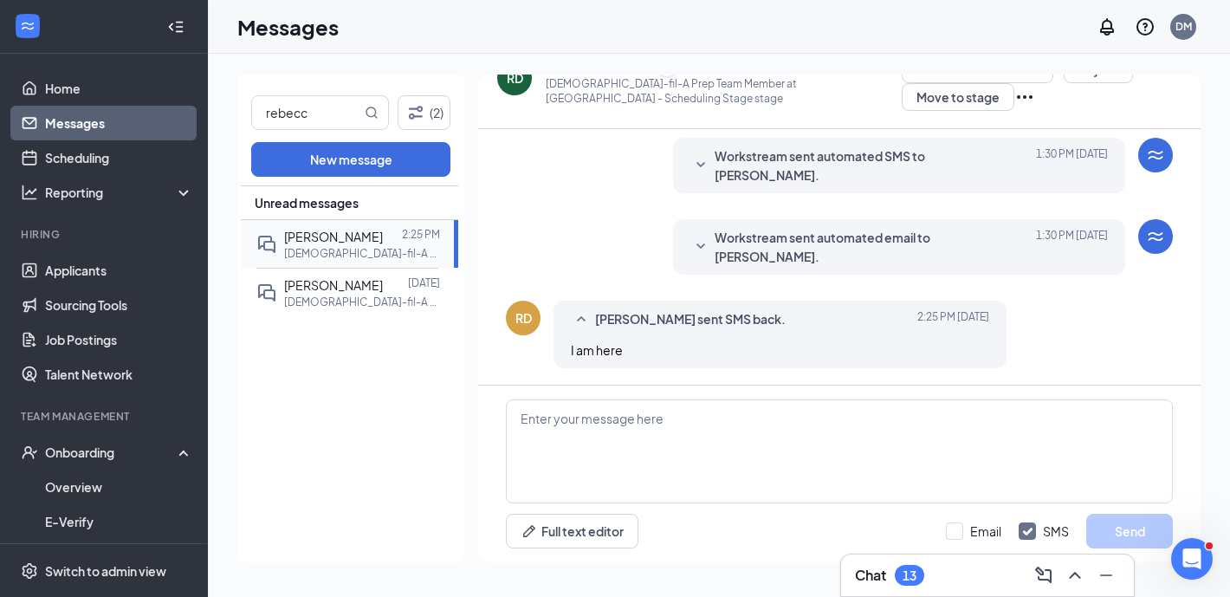
scroll to position [482, 0]
drag, startPoint x: 326, startPoint y: 110, endPoint x: 250, endPoint y: 110, distance: 76.2
click at [251, 110] on span "rebecc" at bounding box center [320, 112] width 138 height 35
type input "carter"
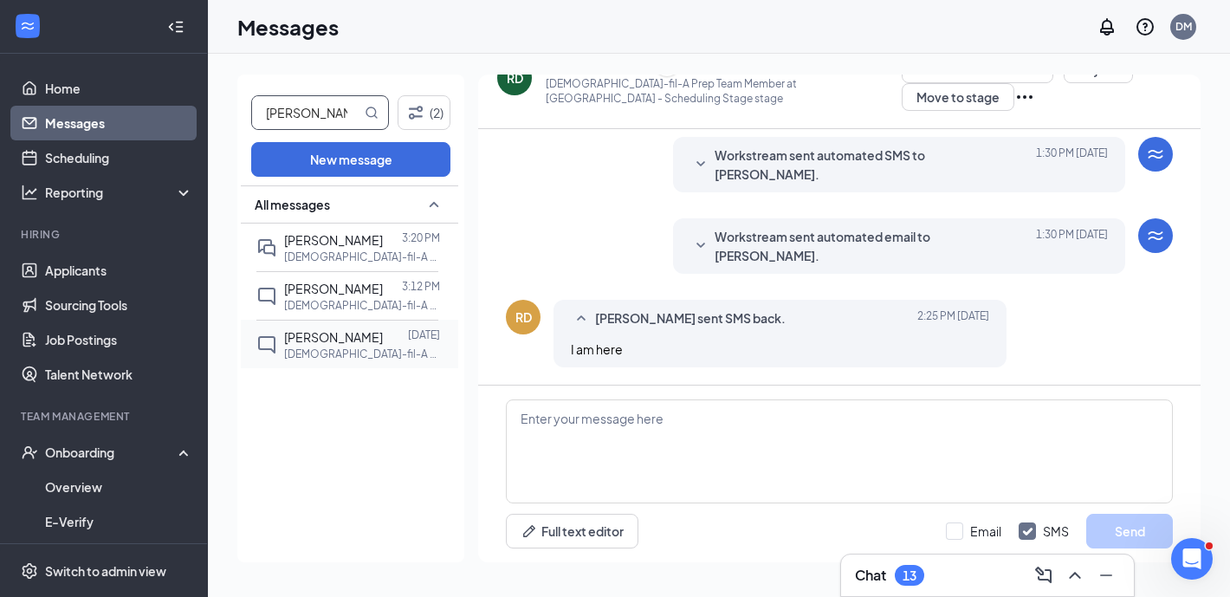
click at [345, 333] on span "Carter Schank" at bounding box center [333, 337] width 99 height 16
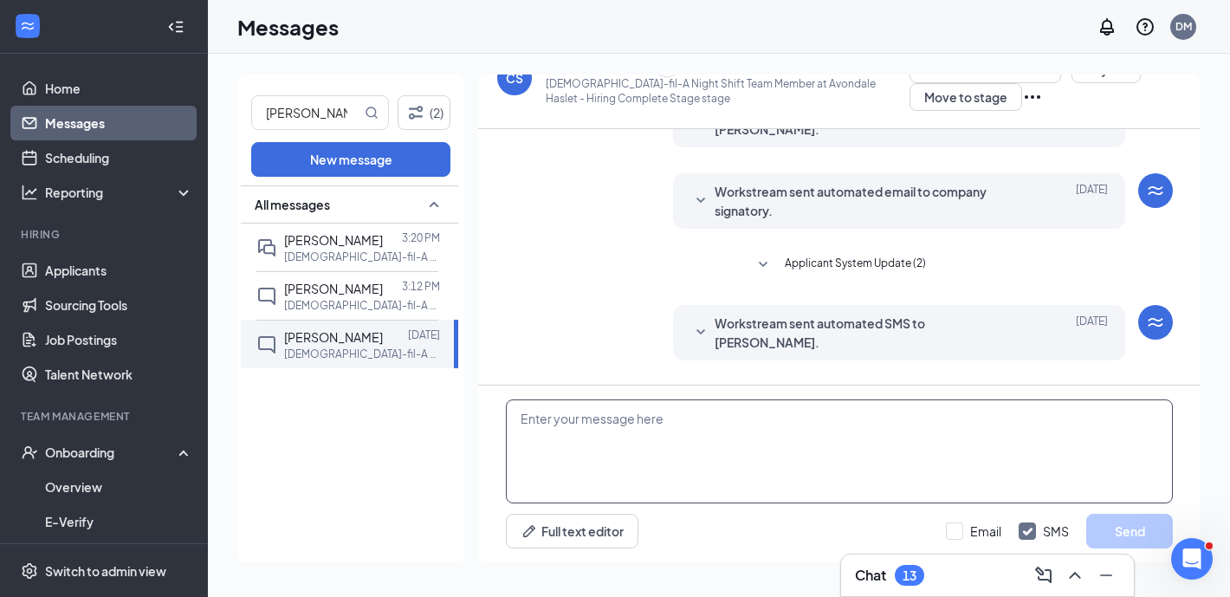
scroll to position [238, 0]
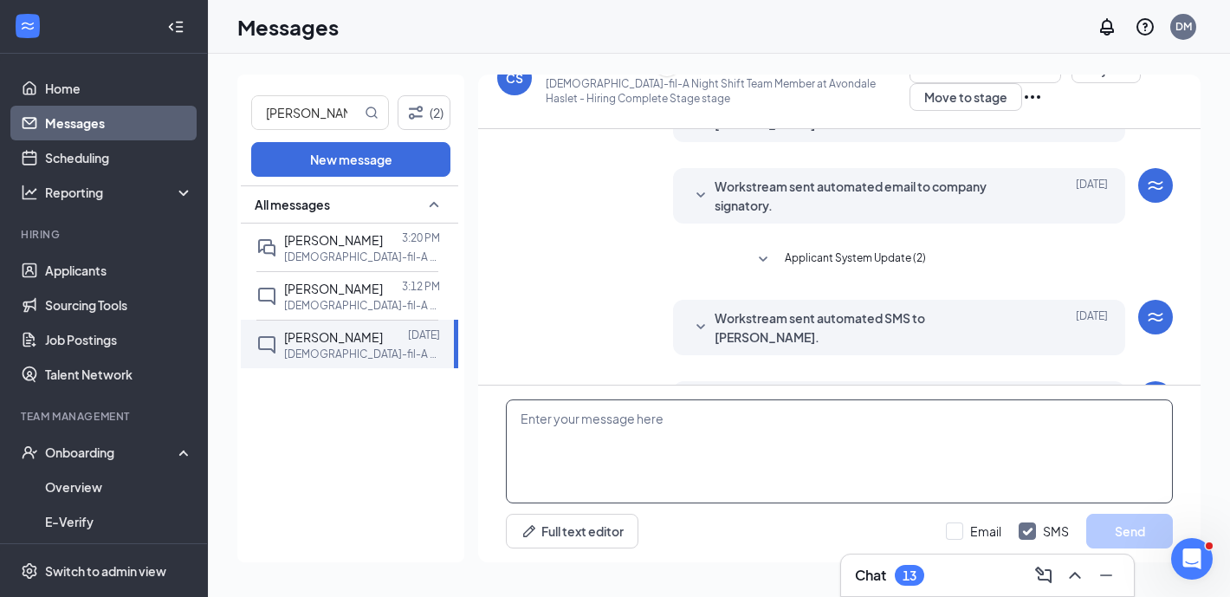
click at [620, 469] on textarea at bounding box center [839, 451] width 667 height 104
paste textarea "Chick-fil-A Avondale Haslet We’re excited to introduce a new way to enhance tea…"
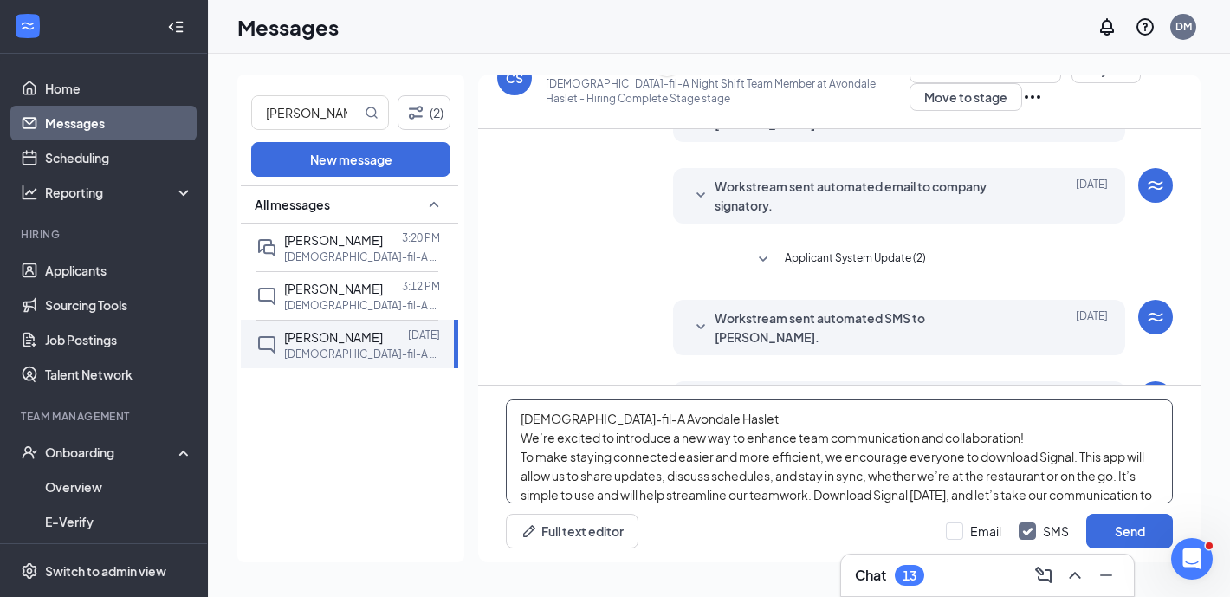
scroll to position [132, 0]
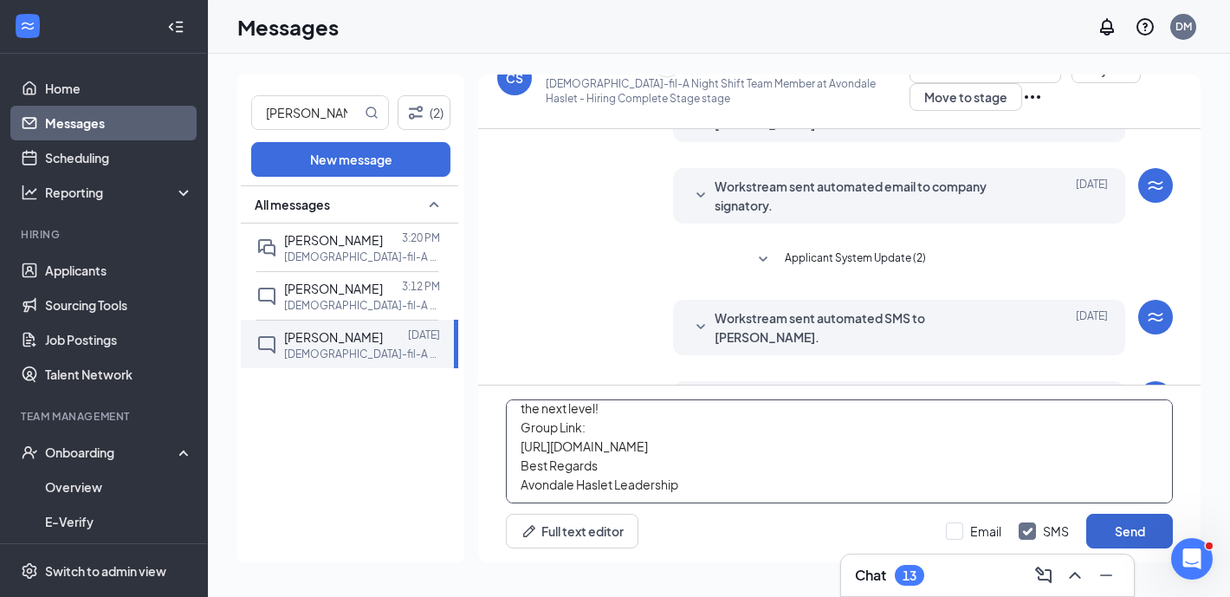
type textarea "Chick-fil-A Avondale Haslet We’re excited to introduce a new way to enhance tea…"
click at [1126, 526] on button "Send" at bounding box center [1129, 530] width 87 height 35
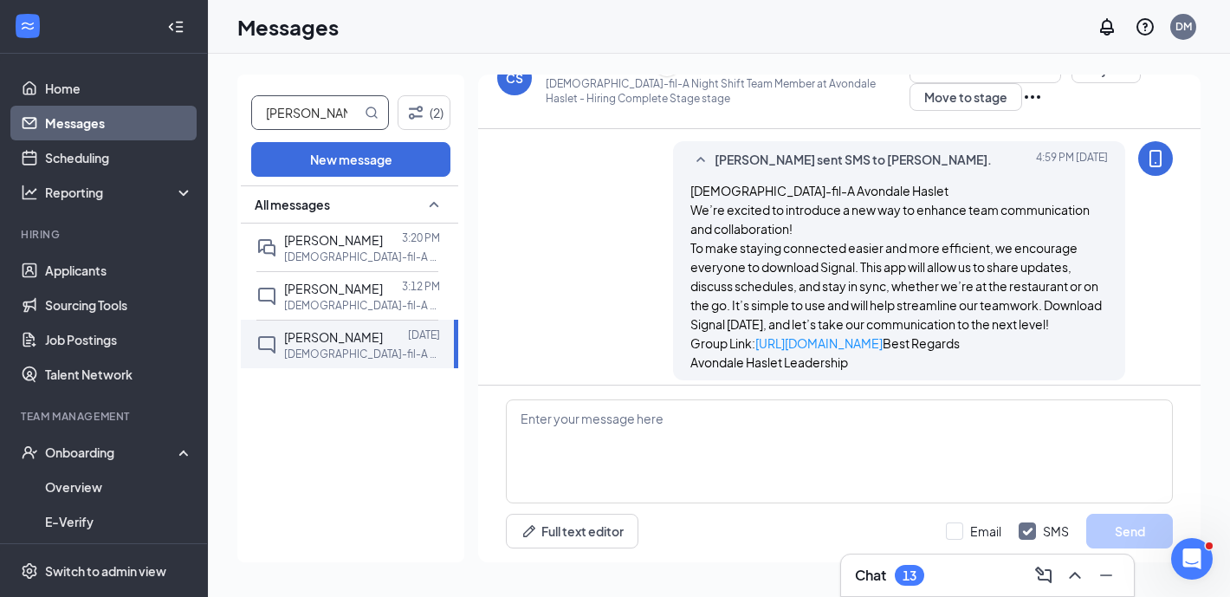
scroll to position [560, 0]
drag, startPoint x: 311, startPoint y: 109, endPoint x: 255, endPoint y: 108, distance: 56.3
click at [255, 108] on input "carter" at bounding box center [306, 112] width 109 height 33
type input "destiny"
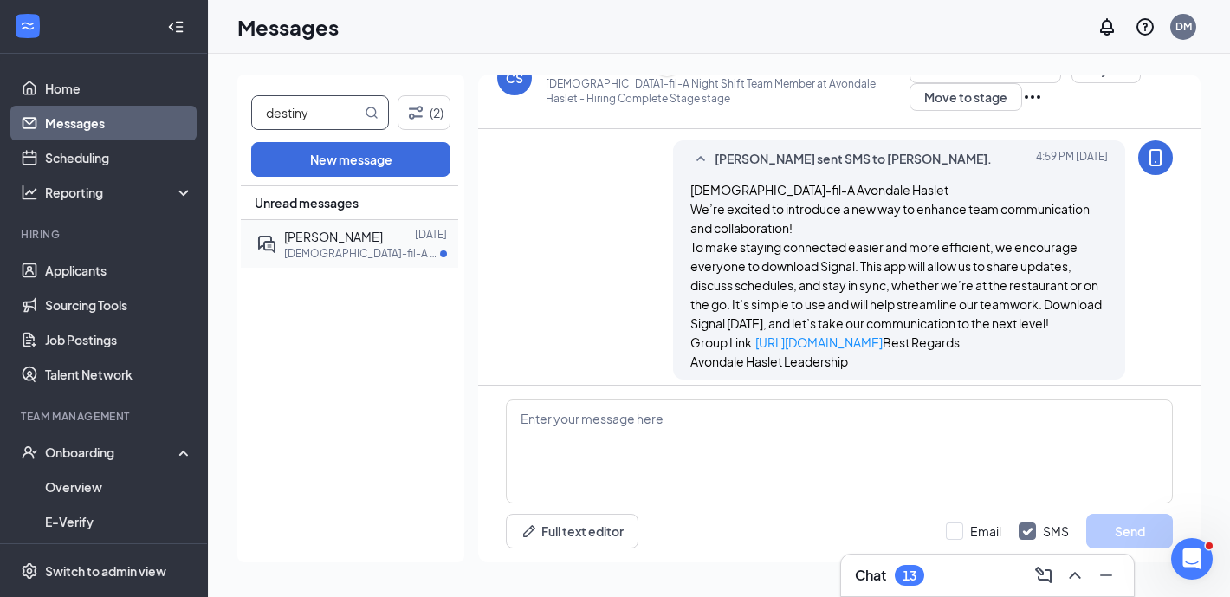
click at [331, 252] on p "Chick-fil-A Morning Shift Team Member at Avondale Haslet" at bounding box center [362, 253] width 156 height 15
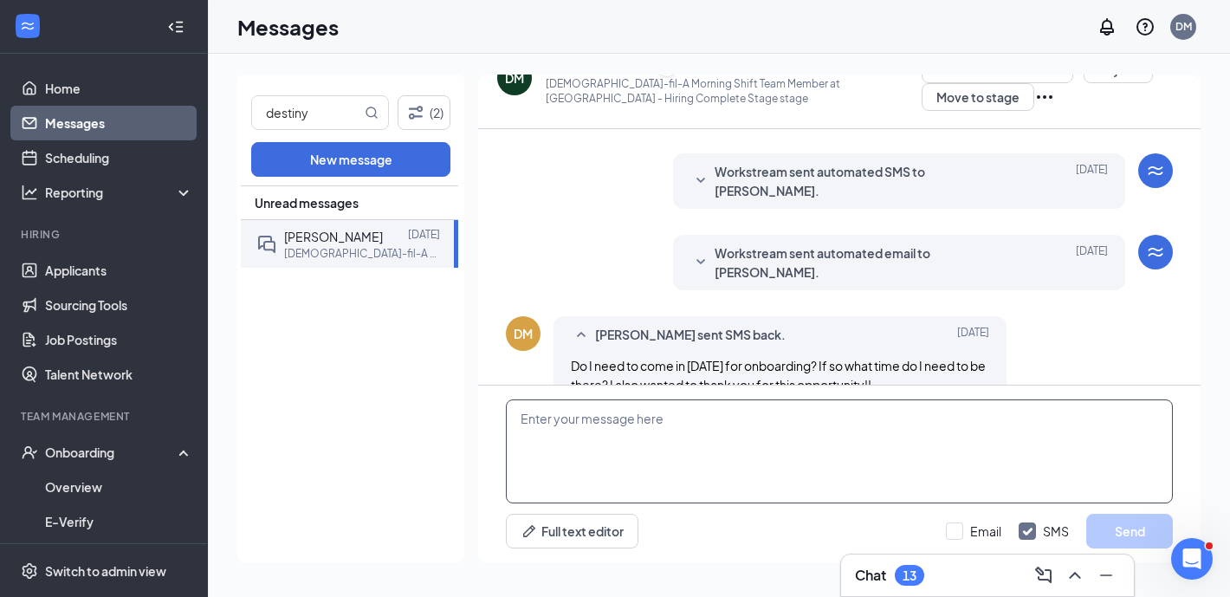
scroll to position [385, 0]
click at [662, 468] on textarea at bounding box center [839, 451] width 667 height 104
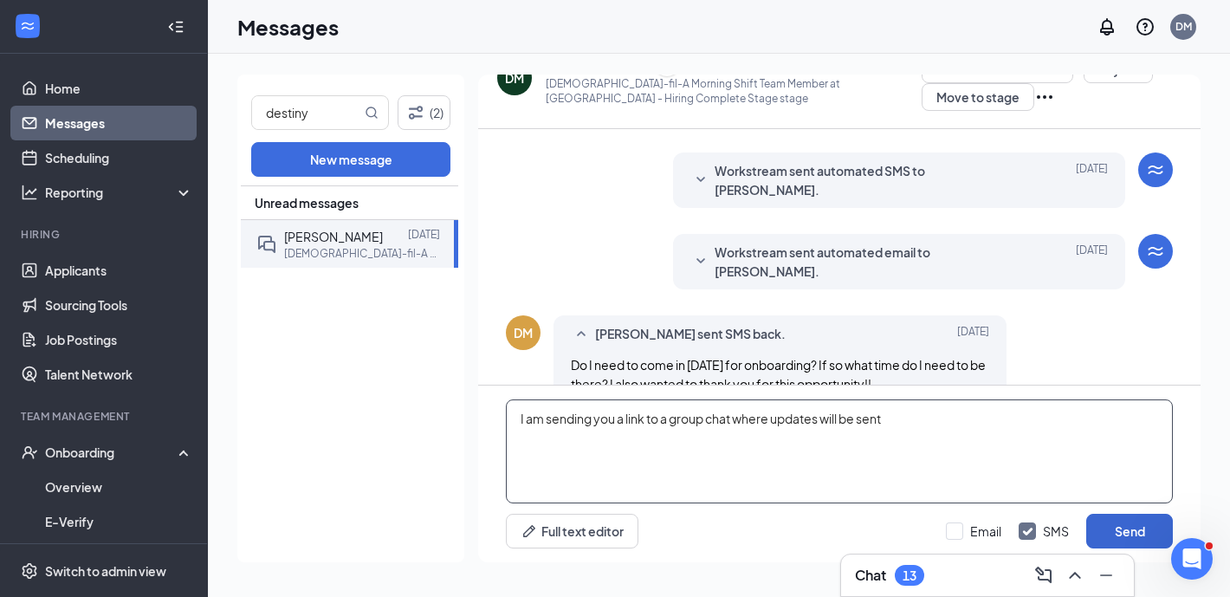
type textarea "I am sending you a link to a group chat where updates will be sent"
click at [1143, 534] on button "Send" at bounding box center [1129, 530] width 87 height 35
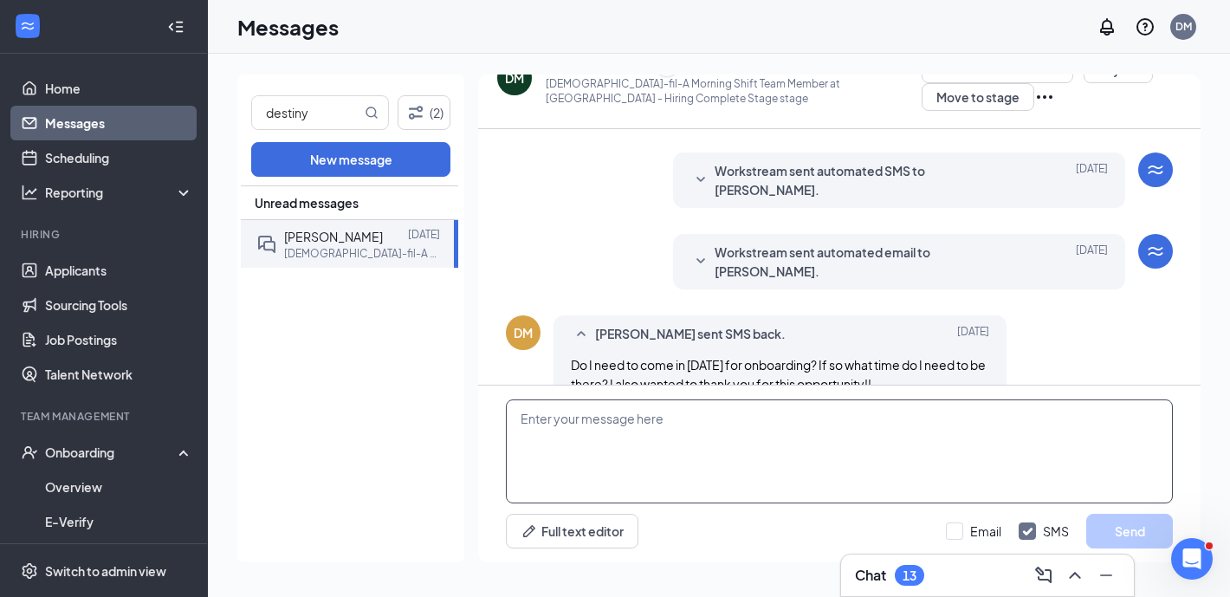
scroll to position [479, 0]
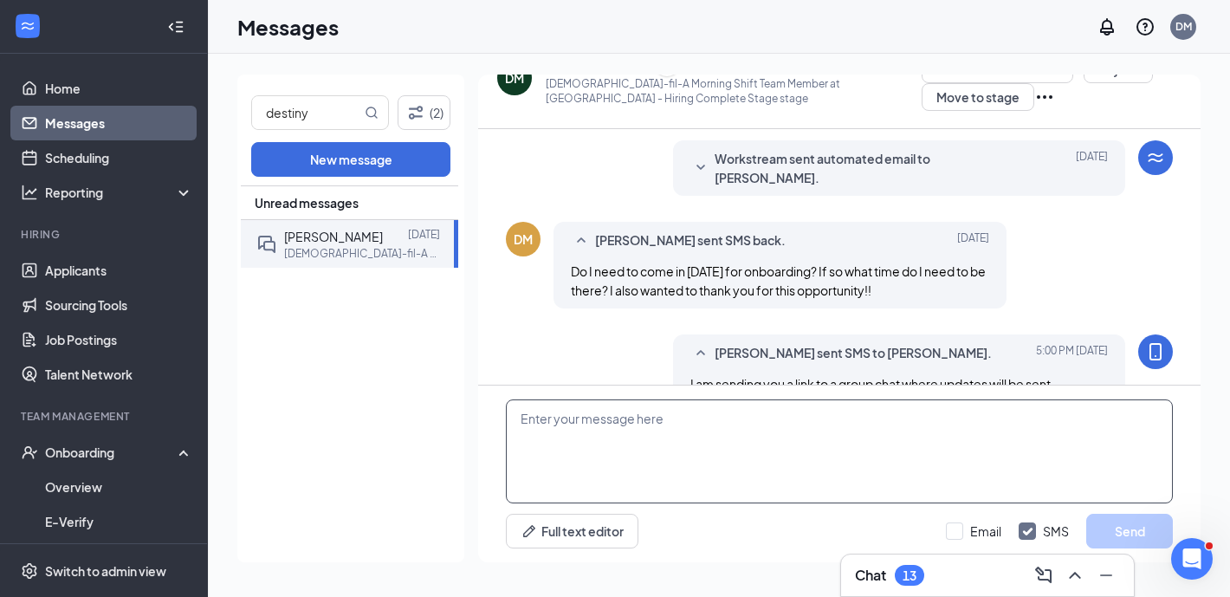
click at [813, 458] on textarea at bounding box center [839, 451] width 667 height 104
paste textarea "Chick-fil-A Avondale Haslet We’re excited to introduce a new way to enhance tea…"
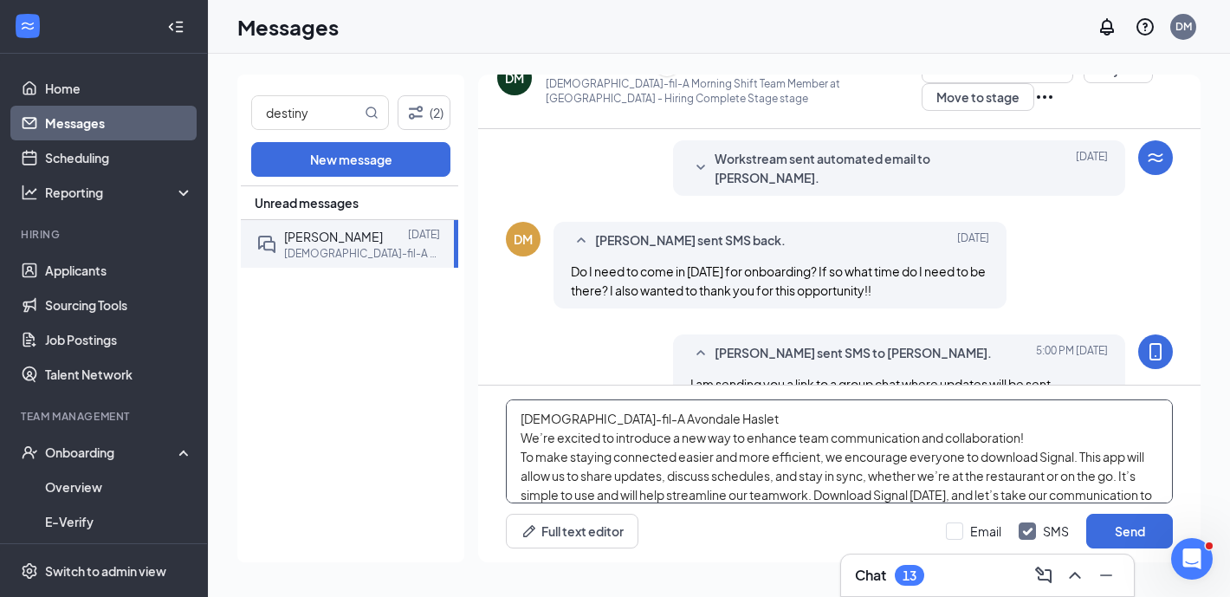
scroll to position [132, 0]
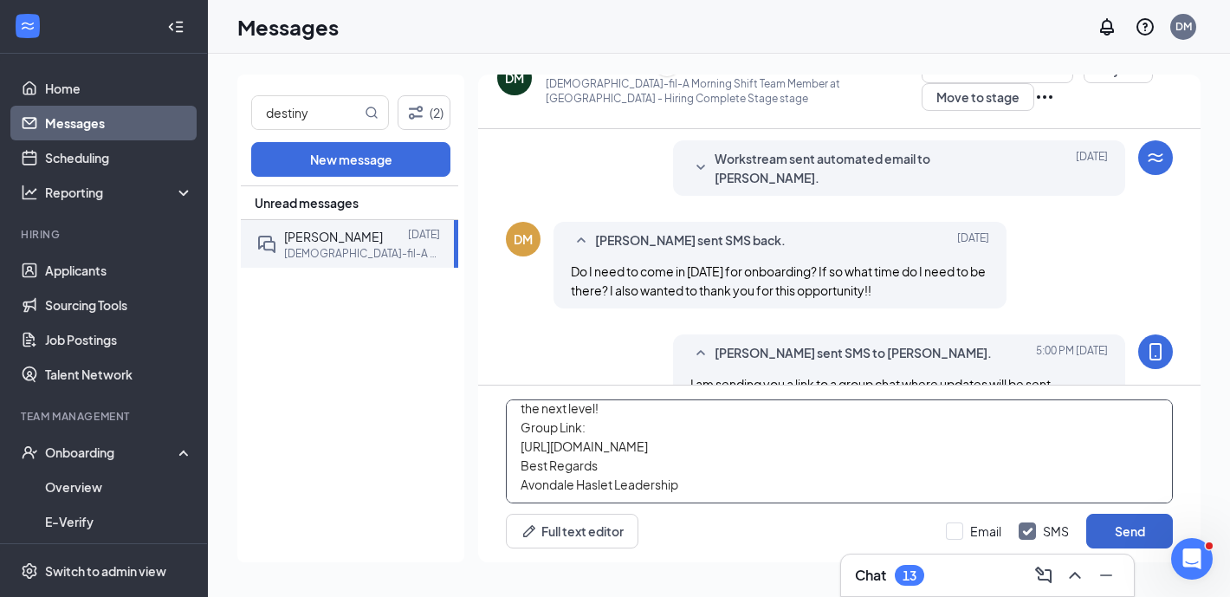
type textarea "Chick-fil-A Avondale Haslet We’re excited to introduce a new way to enhance tea…"
click at [1128, 532] on button "Send" at bounding box center [1129, 530] width 87 height 35
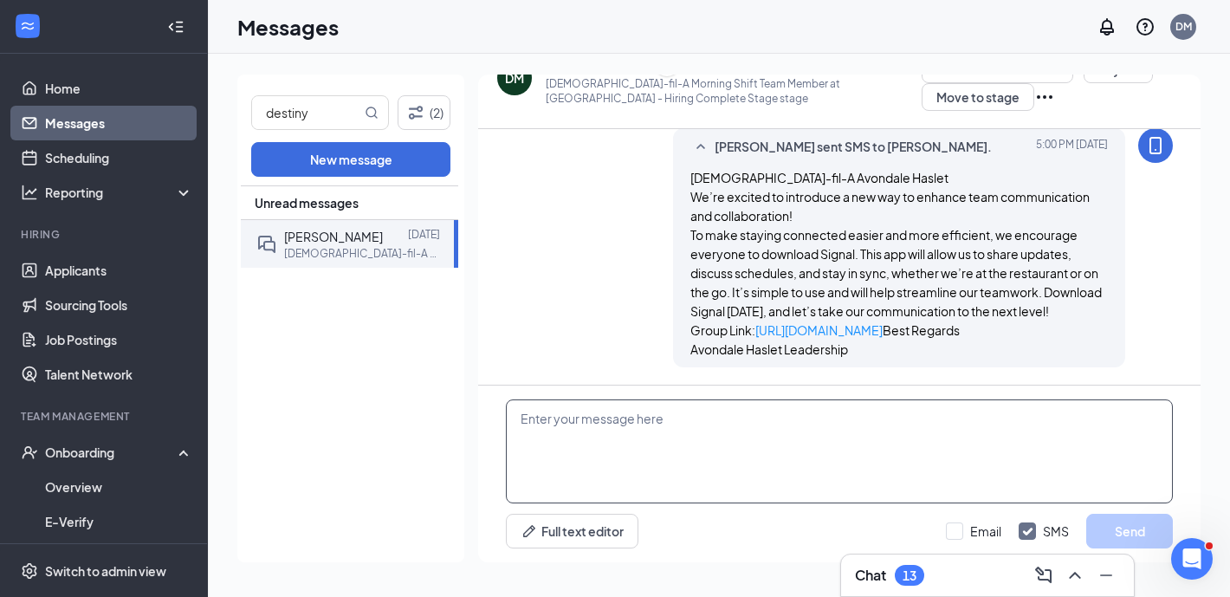
scroll to position [801, 0]
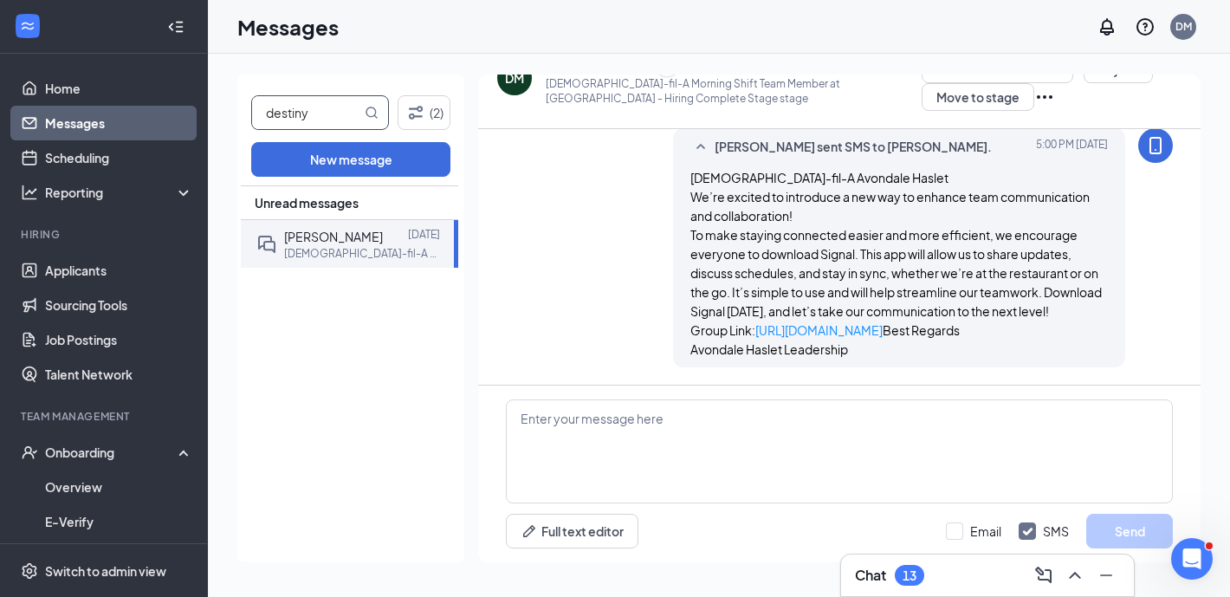
drag, startPoint x: 323, startPoint y: 114, endPoint x: 214, endPoint y: 114, distance: 109.1
click at [214, 114] on div "destiny (2) New message Unread messages Destiny Medders Sep 14 Chick-fil-A Morn…" at bounding box center [719, 325] width 1022 height 543
type input "graham"
click at [335, 261] on p "Chick-fil-A Mid-Day Shift Team Member at Avondale Haslet" at bounding box center [362, 256] width 156 height 15
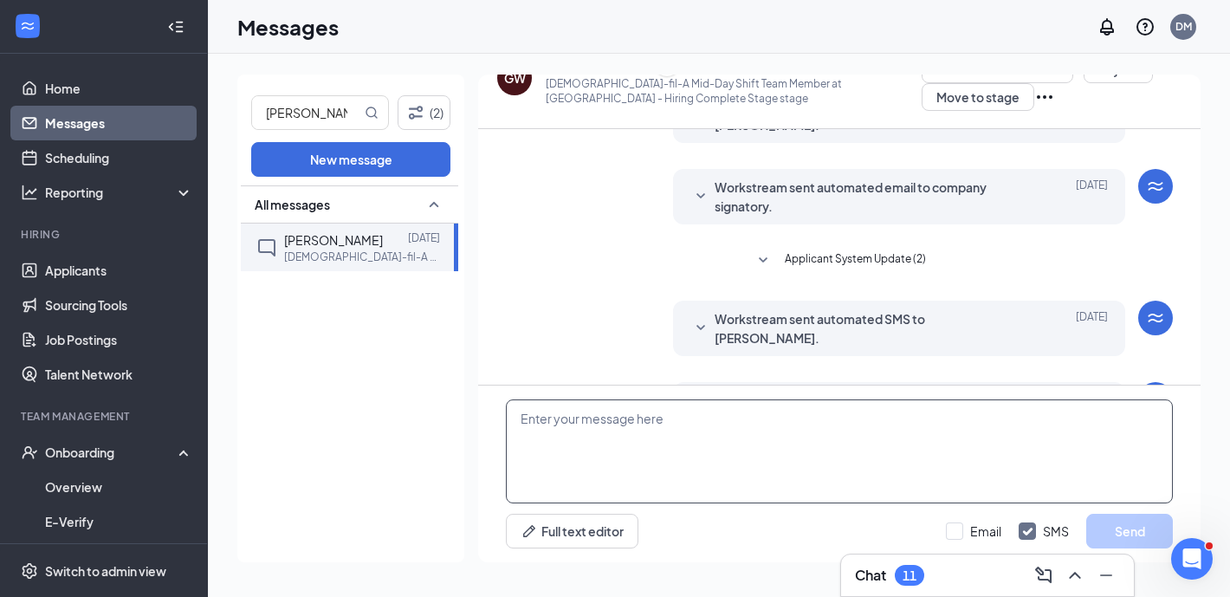
scroll to position [238, 0]
click at [632, 464] on textarea at bounding box center [839, 451] width 667 height 104
paste textarea "Chick-fil-A Avondale Haslet We’re excited to introduce a new way to enhance tea…"
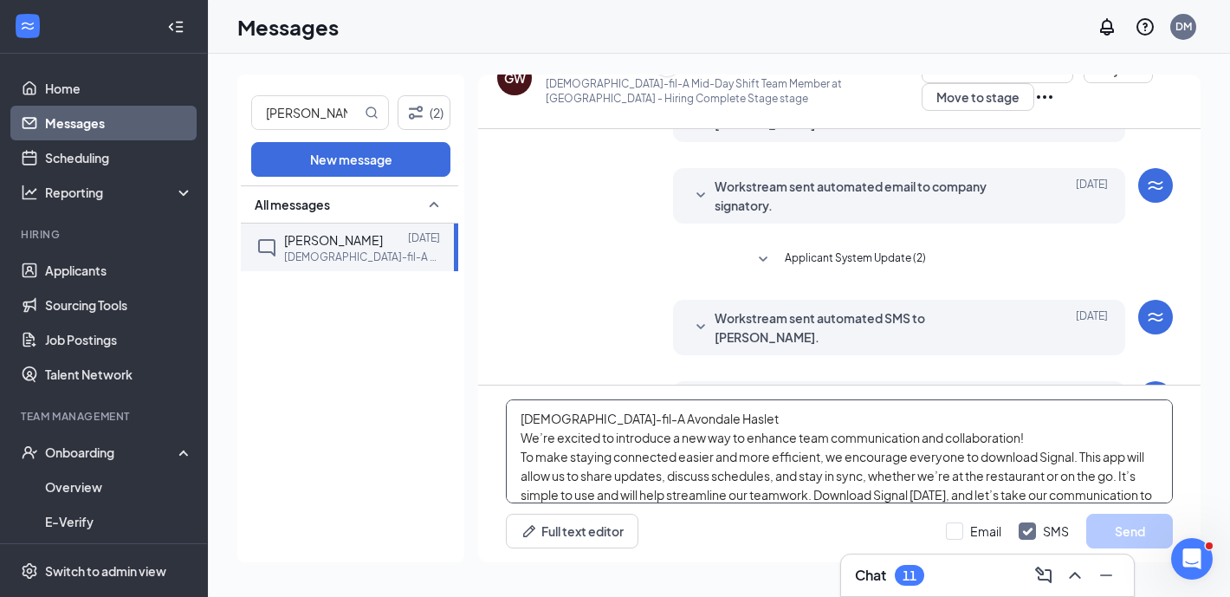
scroll to position [132, 0]
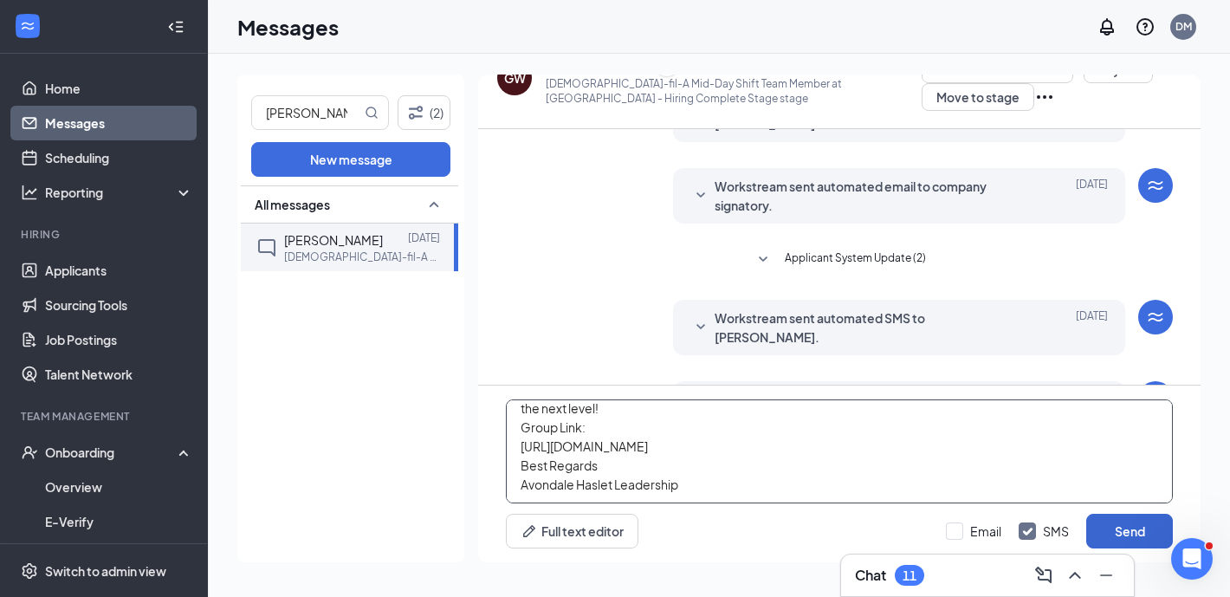
type textarea "Chick-fil-A Avondale Haslet We’re excited to introduce a new way to enhance tea…"
click at [1131, 532] on button "Send" at bounding box center [1129, 530] width 87 height 35
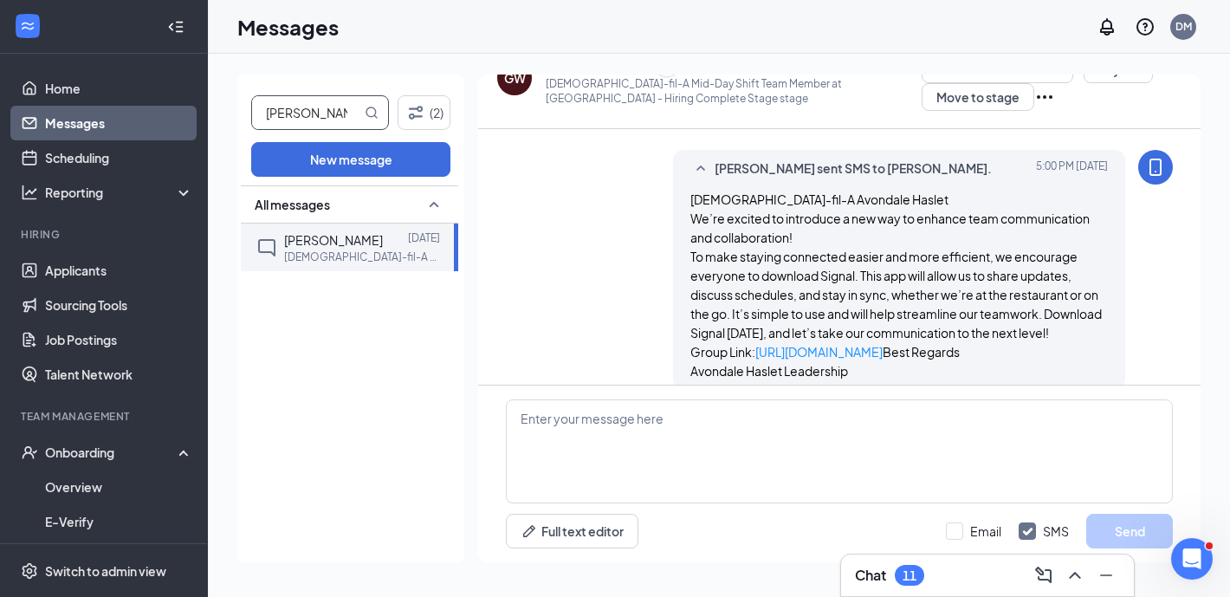
scroll to position [560, 0]
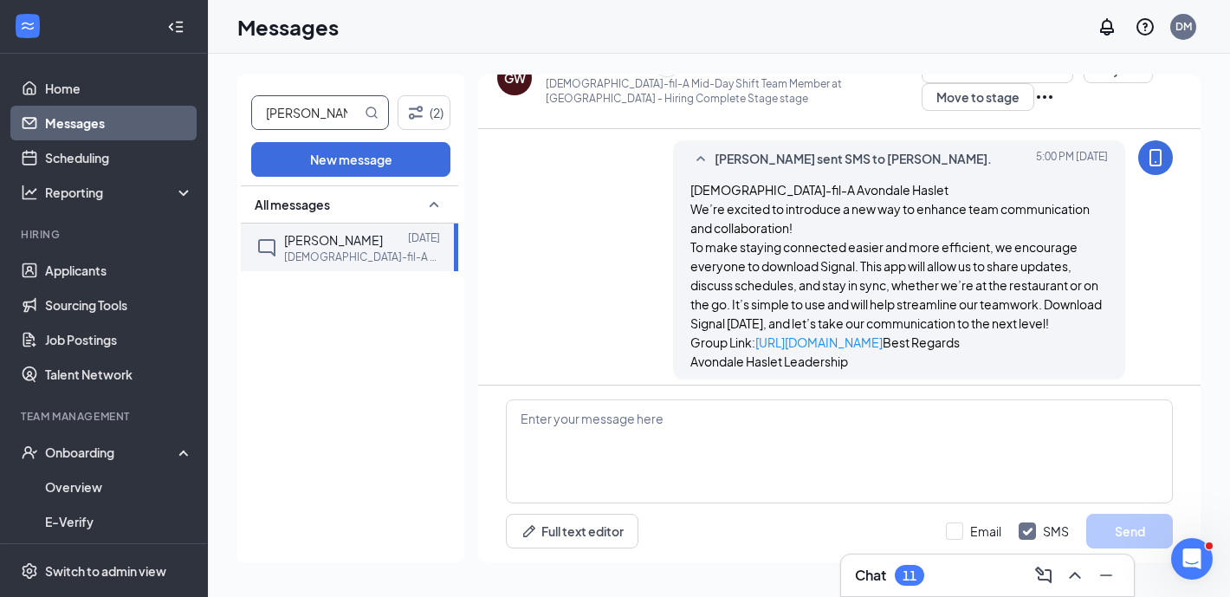
drag, startPoint x: 340, startPoint y: 113, endPoint x: 236, endPoint y: 111, distance: 103.9
click at [236, 111] on div "graham (2) New message All messages Graham Walker Sep 14 Chick-fil-A Mid-Day Sh…" at bounding box center [719, 325] width 1022 height 543
type input "diego"
click at [349, 250] on p "Chick-fil-A Kitchen Mid-Day Team Member at Avondale Haslet" at bounding box center [362, 256] width 156 height 15
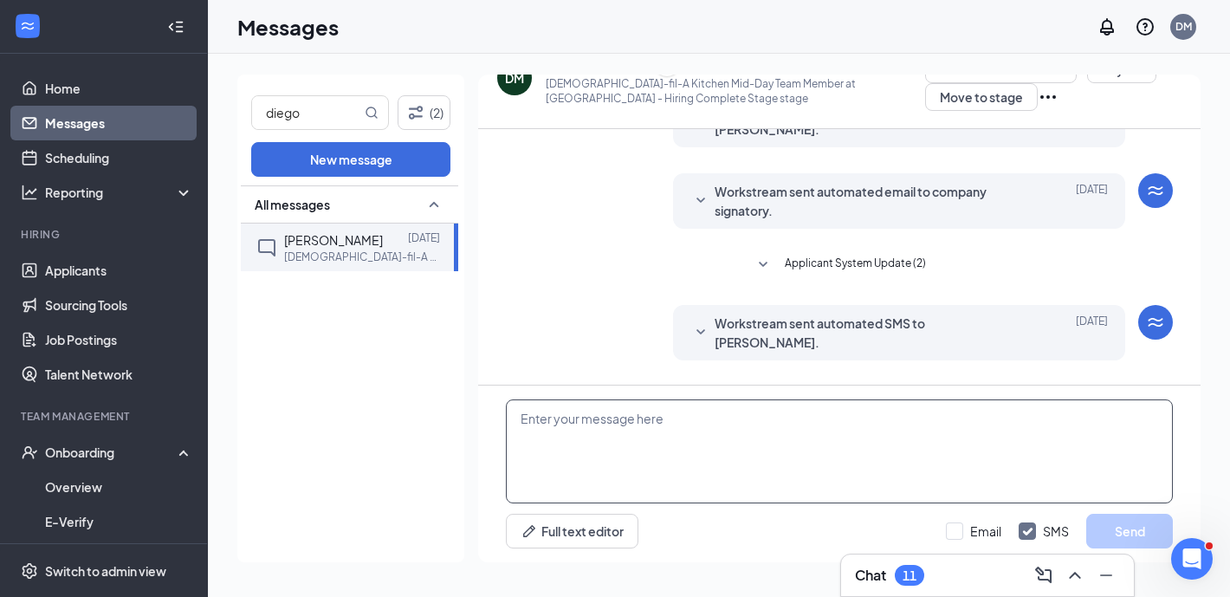
scroll to position [238, 0]
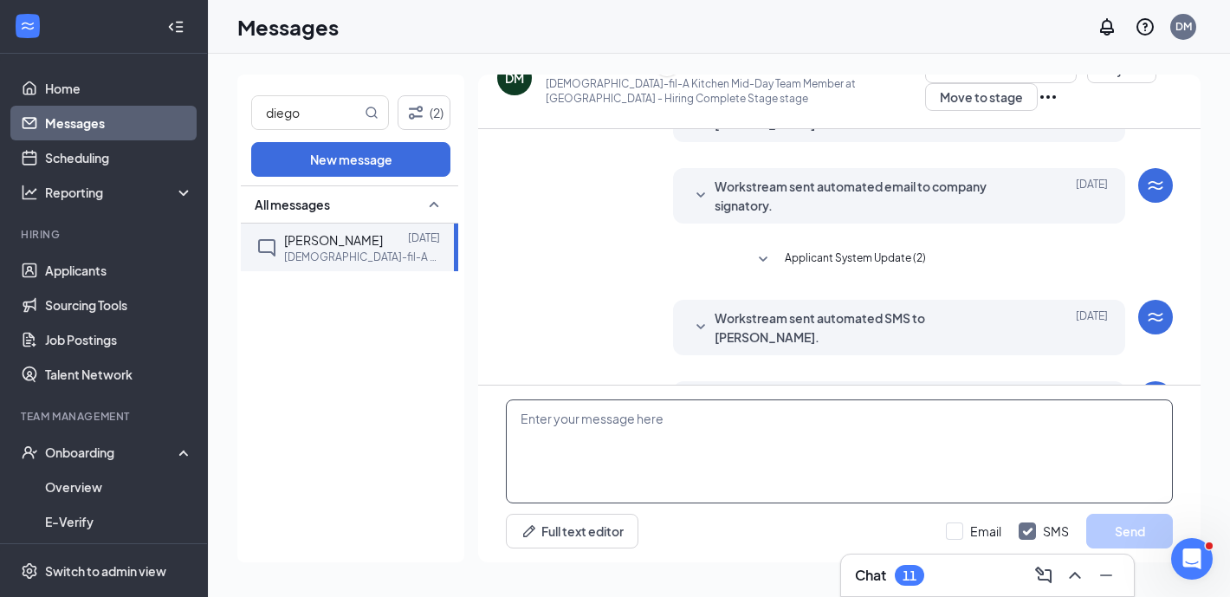
click at [690, 494] on textarea at bounding box center [839, 451] width 667 height 104
paste textarea "Chick-fil-A Avondale Haslet We’re excited to introduce a new way to enhance tea…"
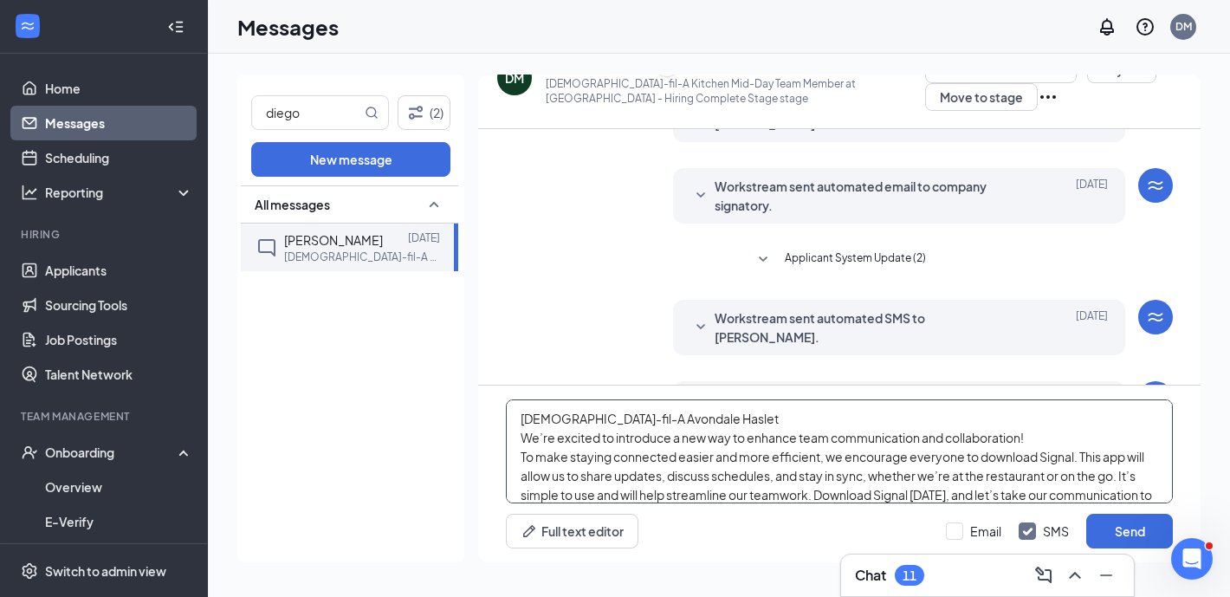
scroll to position [132, 0]
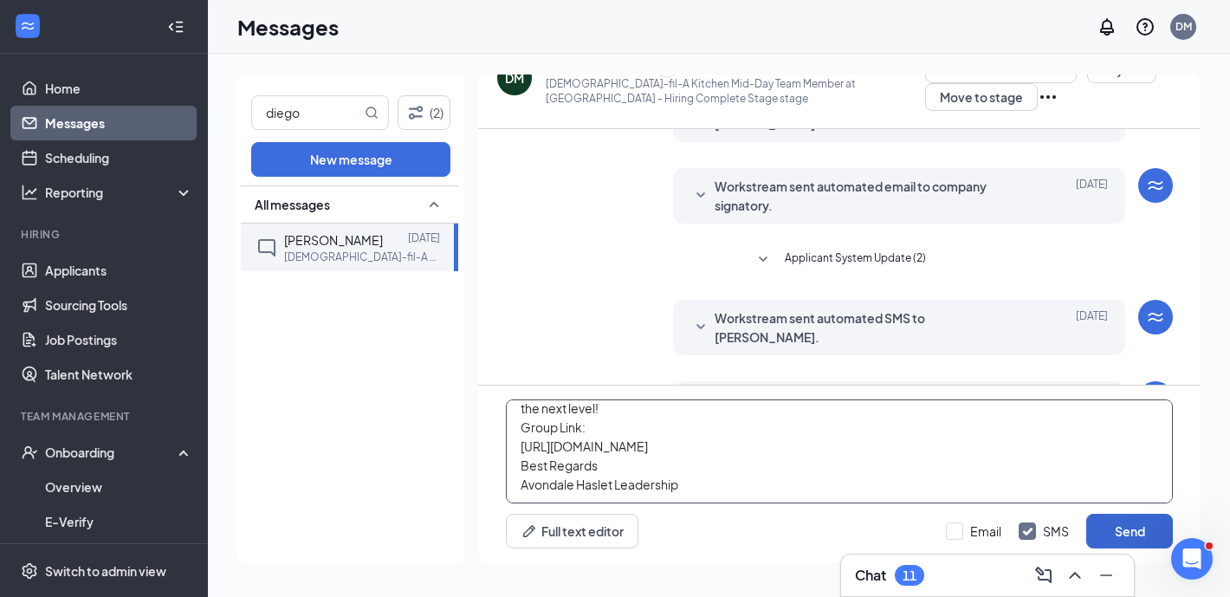
type textarea "Chick-fil-A Avondale Haslet We’re excited to introduce a new way to enhance tea…"
click at [1116, 533] on button "Send" at bounding box center [1129, 530] width 87 height 35
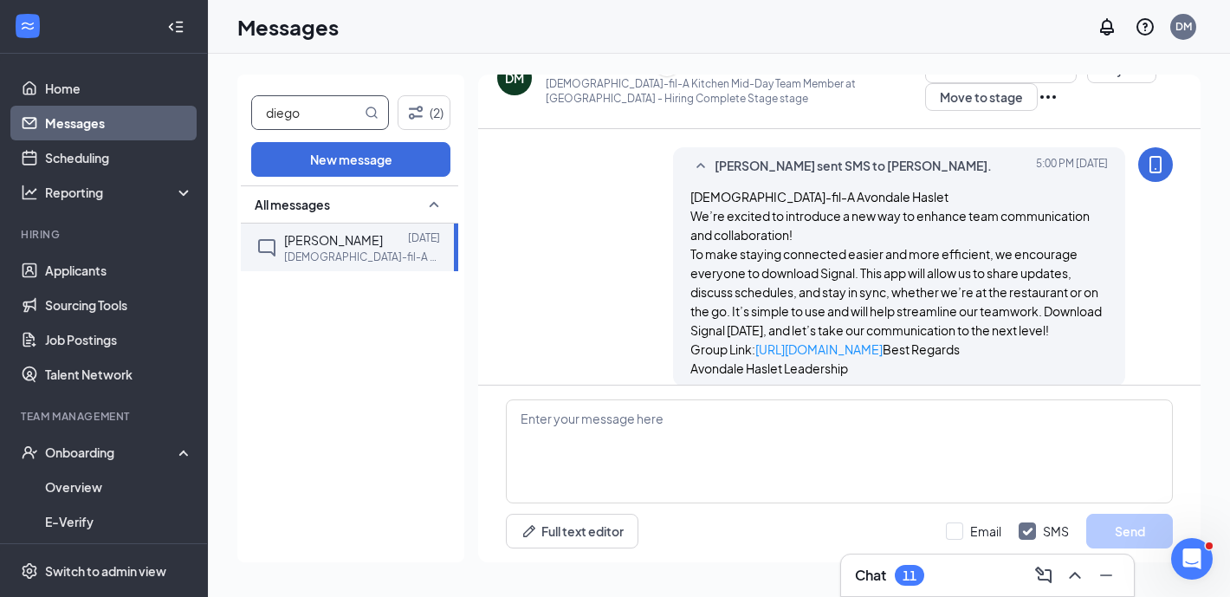
scroll to position [560, 0]
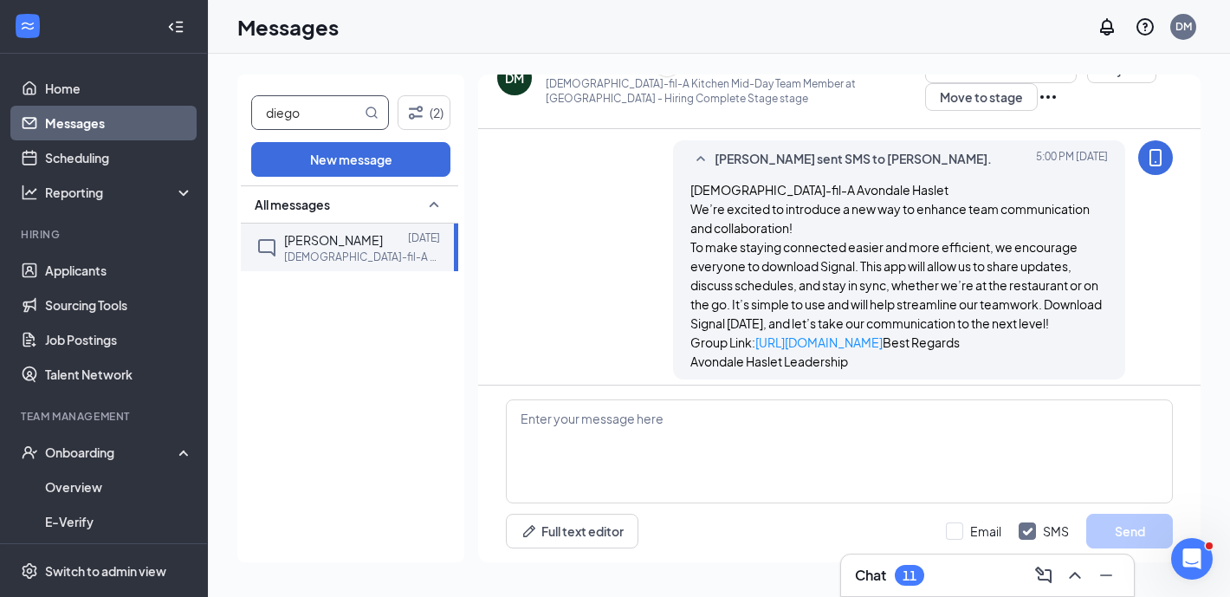
drag, startPoint x: 325, startPoint y: 110, endPoint x: 231, endPoint y: 109, distance: 93.5
click at [231, 109] on div "diego (2) New message All messages Diego Marmol Sep 14 Chick-fil-A Kitchen Mid-…" at bounding box center [719, 325] width 1022 height 543
type input "daniel"
click at [332, 247] on div "Daniel Muanza" at bounding box center [333, 239] width 99 height 19
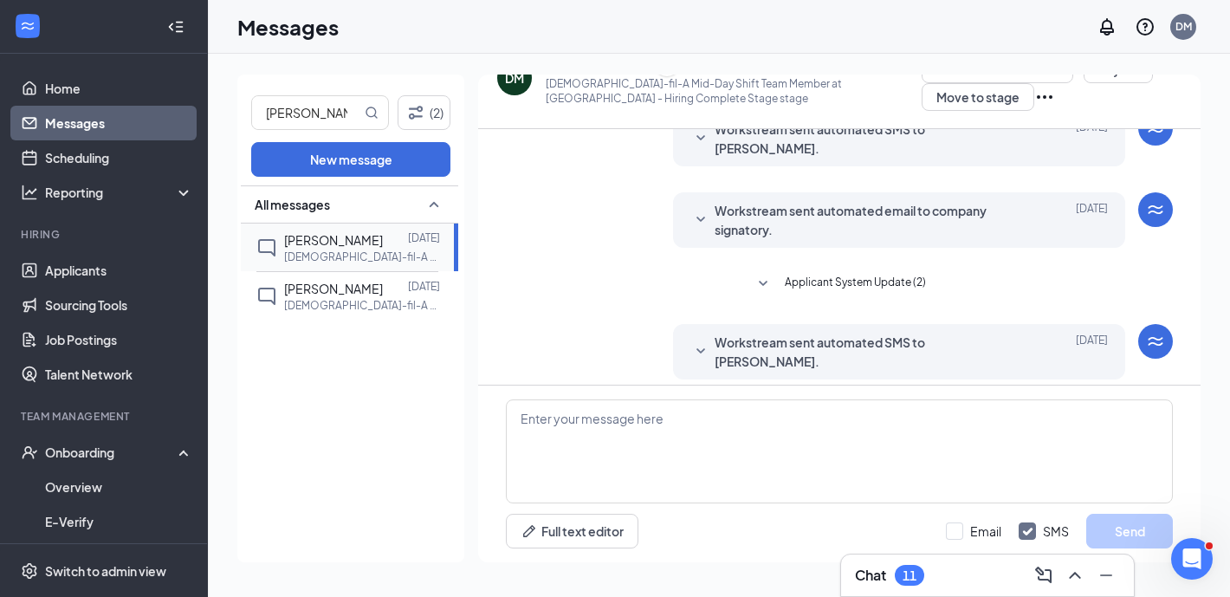
scroll to position [238, 0]
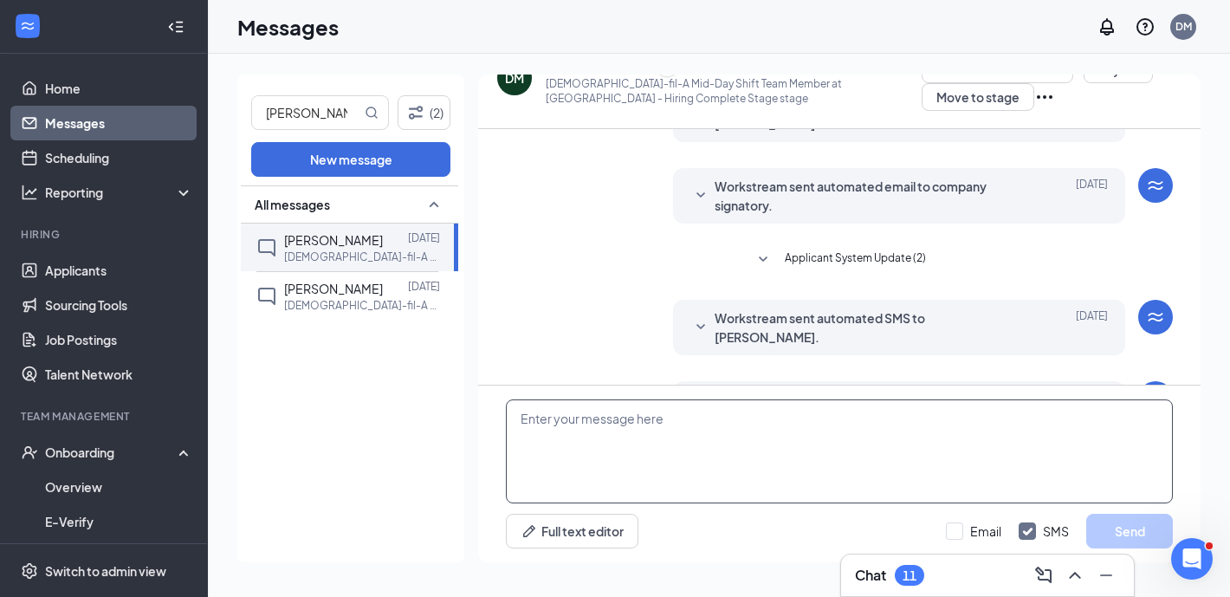
click at [623, 442] on textarea at bounding box center [839, 451] width 667 height 104
paste textarea "Chick-fil-A Avondale Haslet We’re excited to introduce a new way to enhance tea…"
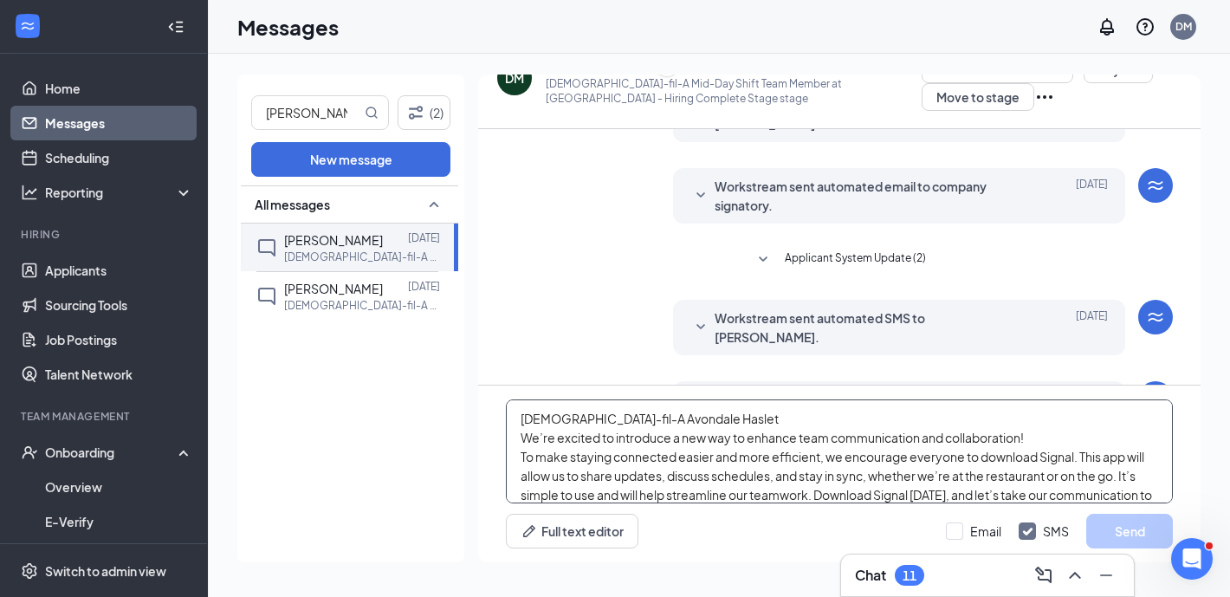
scroll to position [132, 0]
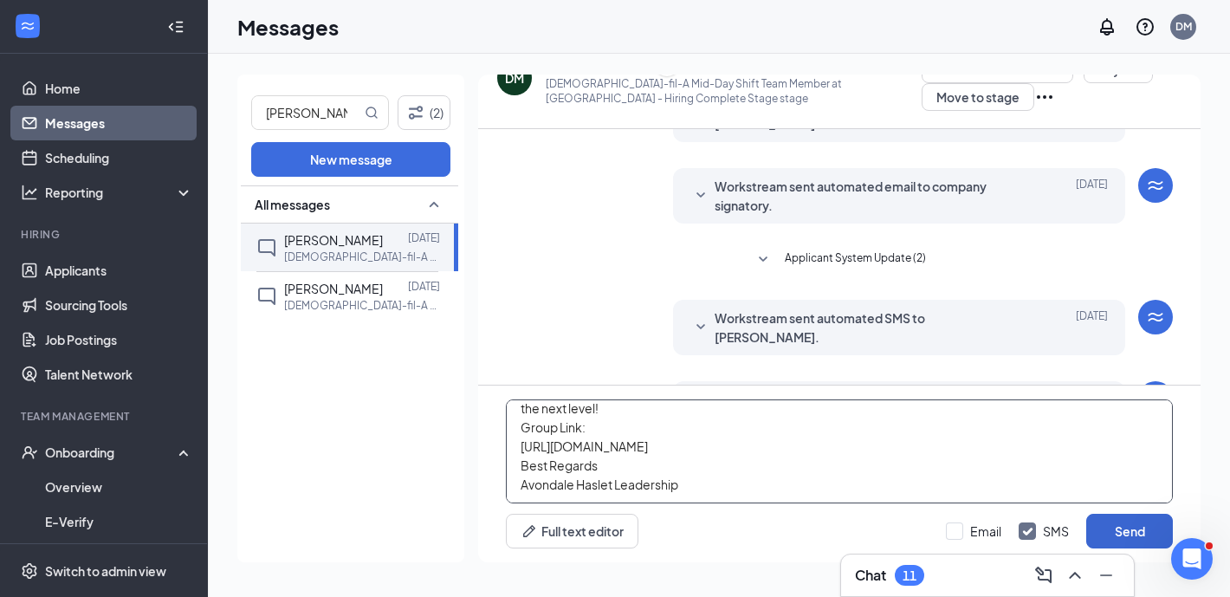
type textarea "Chick-fil-A Avondale Haslet We’re excited to introduce a new way to enhance tea…"
click at [1146, 523] on button "Send" at bounding box center [1129, 530] width 87 height 35
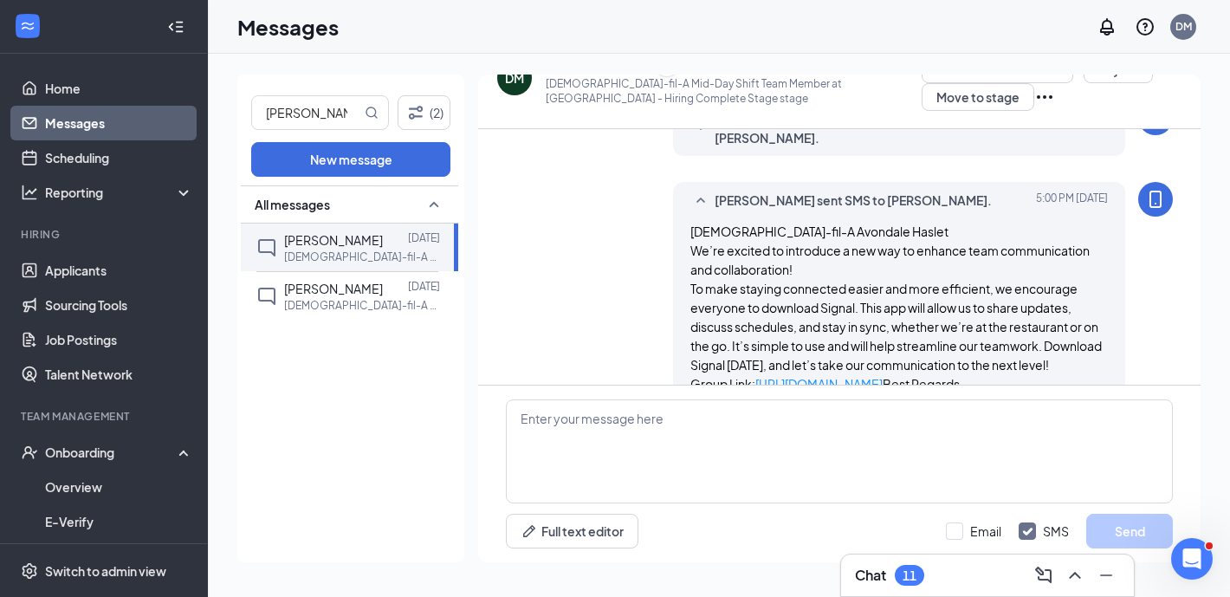
scroll to position [560, 0]
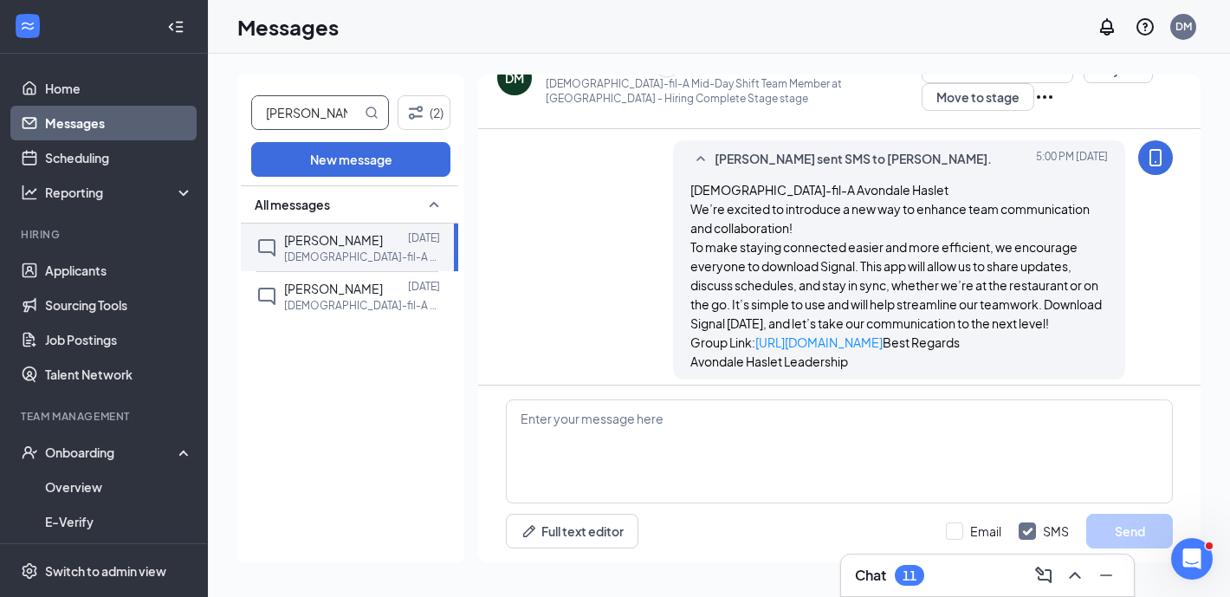
drag, startPoint x: 312, startPoint y: 110, endPoint x: 257, endPoint y: 107, distance: 54.6
click at [261, 110] on input "daniel" at bounding box center [306, 112] width 109 height 33
type input "noe"
click at [383, 236] on div at bounding box center [395, 239] width 25 height 19
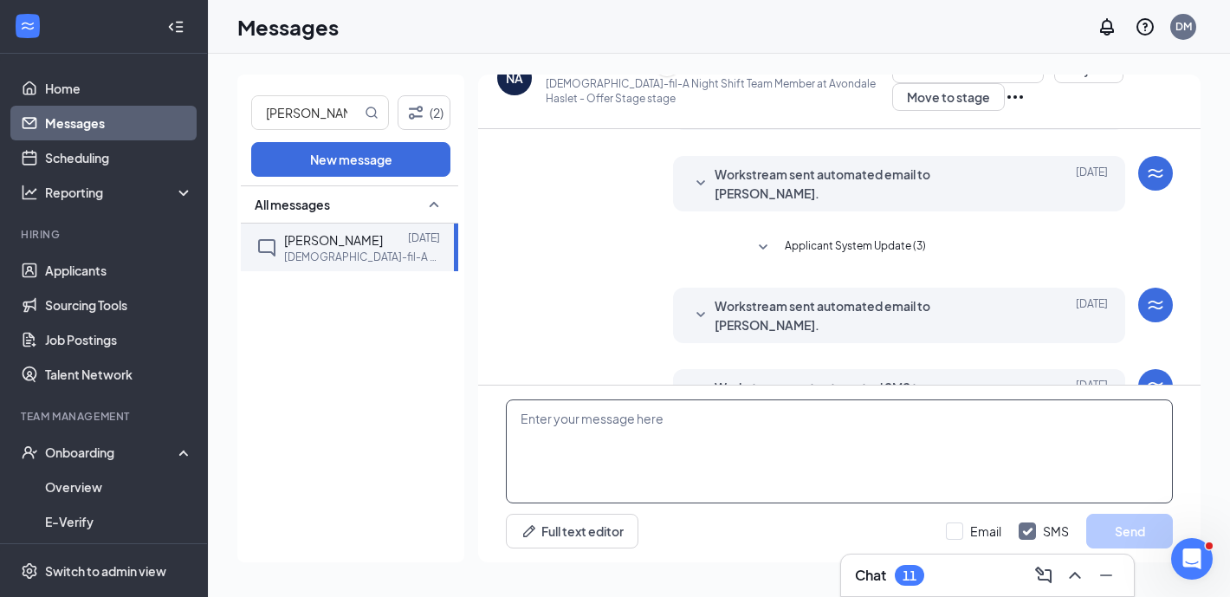
scroll to position [285, 0]
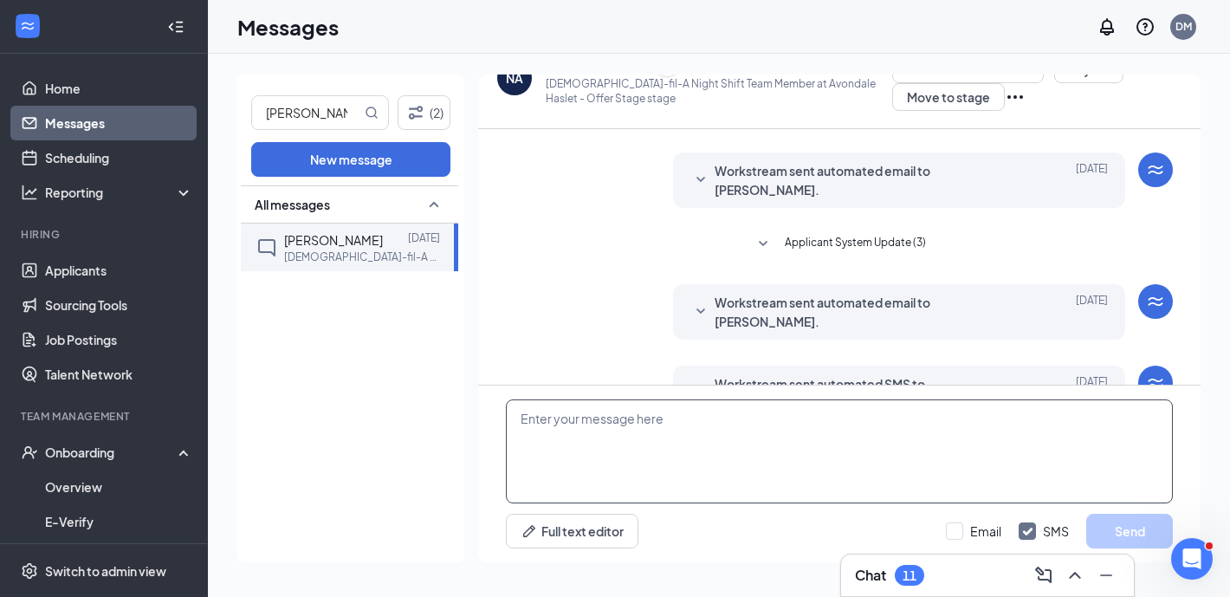
click at [600, 449] on textarea at bounding box center [839, 451] width 667 height 104
paste textarea "Chick-fil-A Avondale Haslet We’re excited to introduce a new way to enhance tea…"
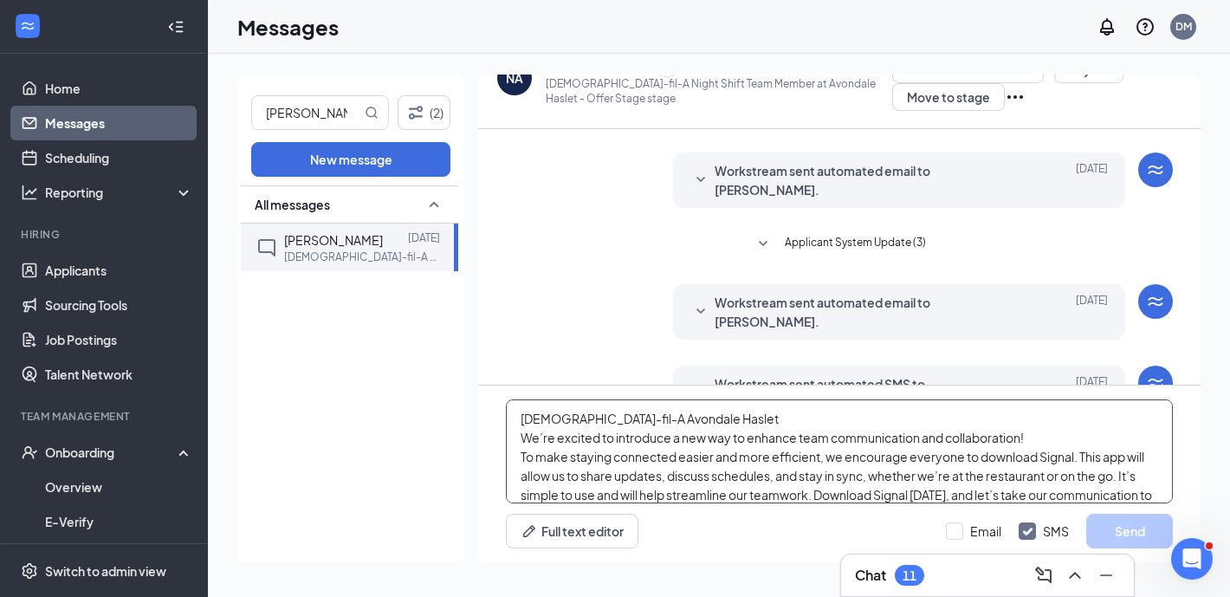
scroll to position [132, 0]
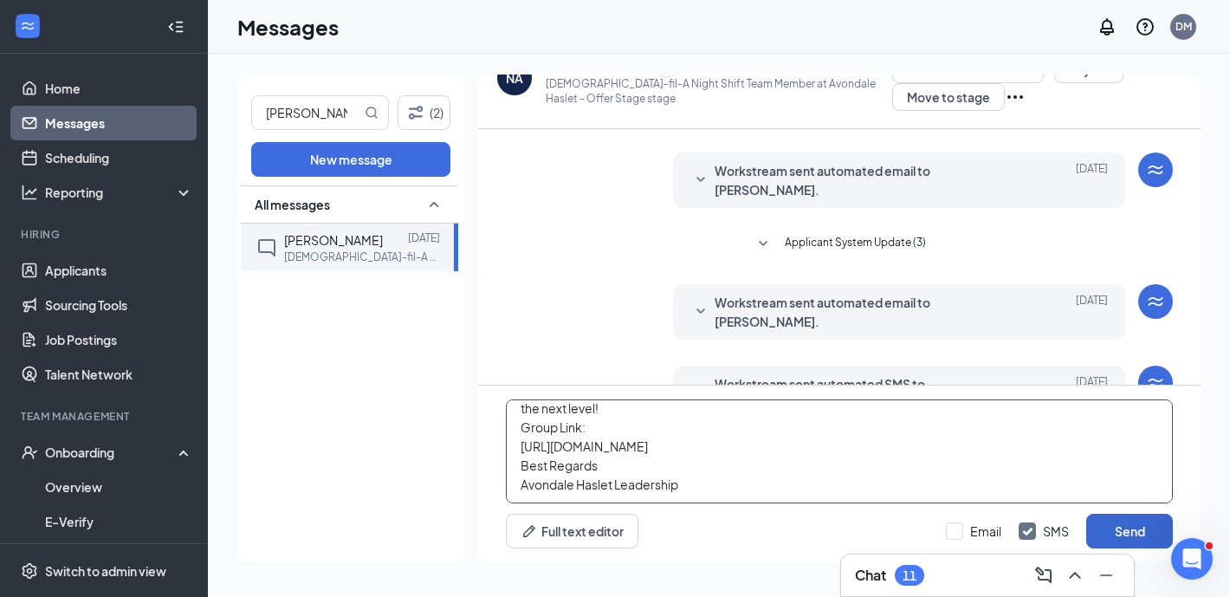
type textarea "Chick-fil-A Avondale Haslet We’re excited to introduce a new way to enhance tea…"
click at [1104, 527] on button "Send" at bounding box center [1129, 530] width 87 height 35
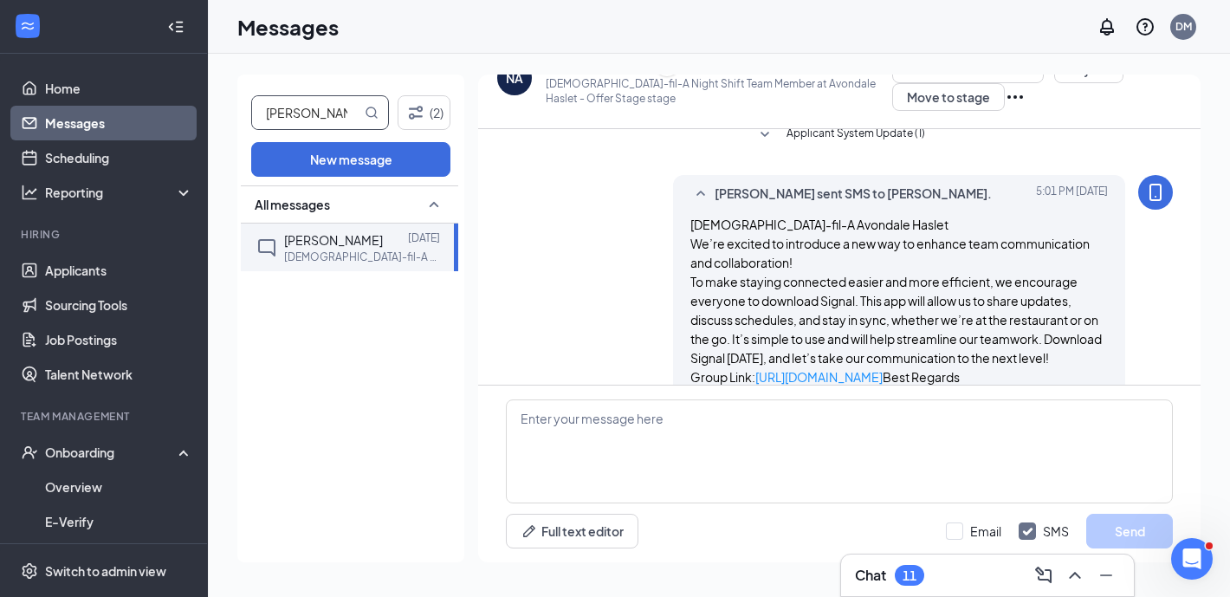
drag, startPoint x: 324, startPoint y: 107, endPoint x: 252, endPoint y: 106, distance: 71.9
click at [252, 106] on input "noe" at bounding box center [306, 112] width 109 height 33
type input "josiah"
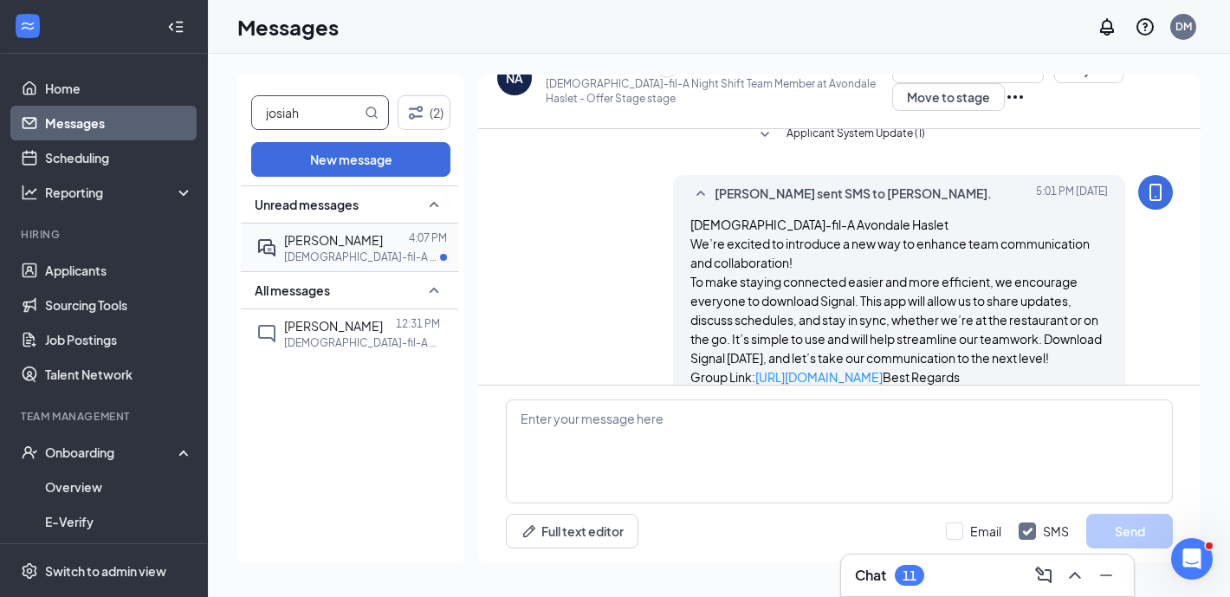
click at [383, 246] on div at bounding box center [396, 239] width 26 height 19
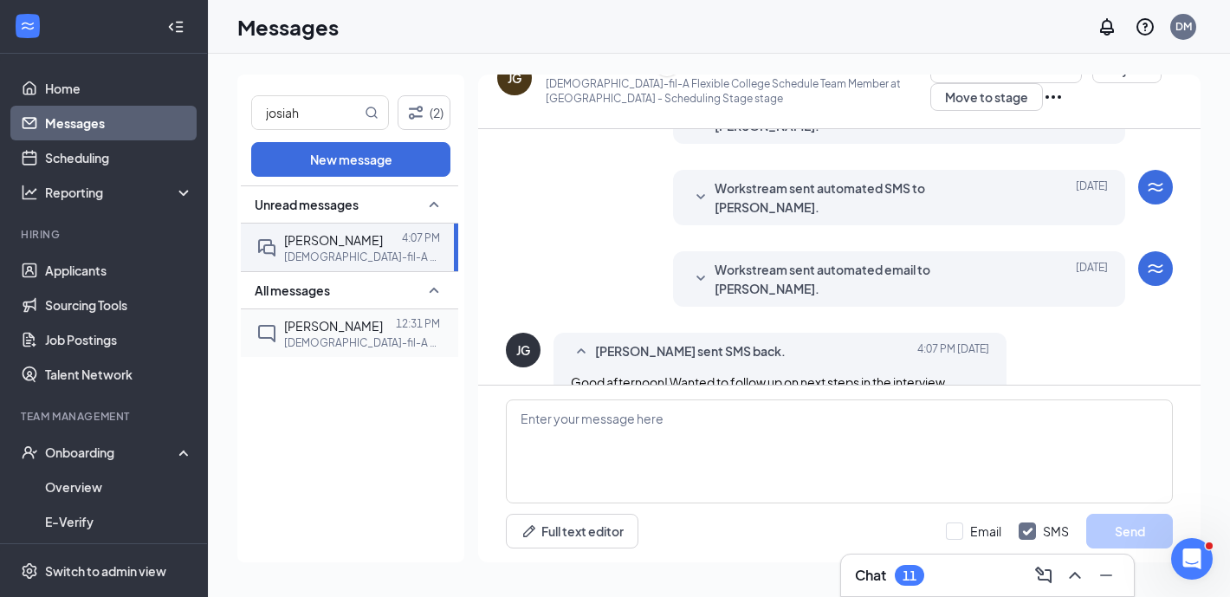
click at [383, 320] on div at bounding box center [389, 325] width 13 height 19
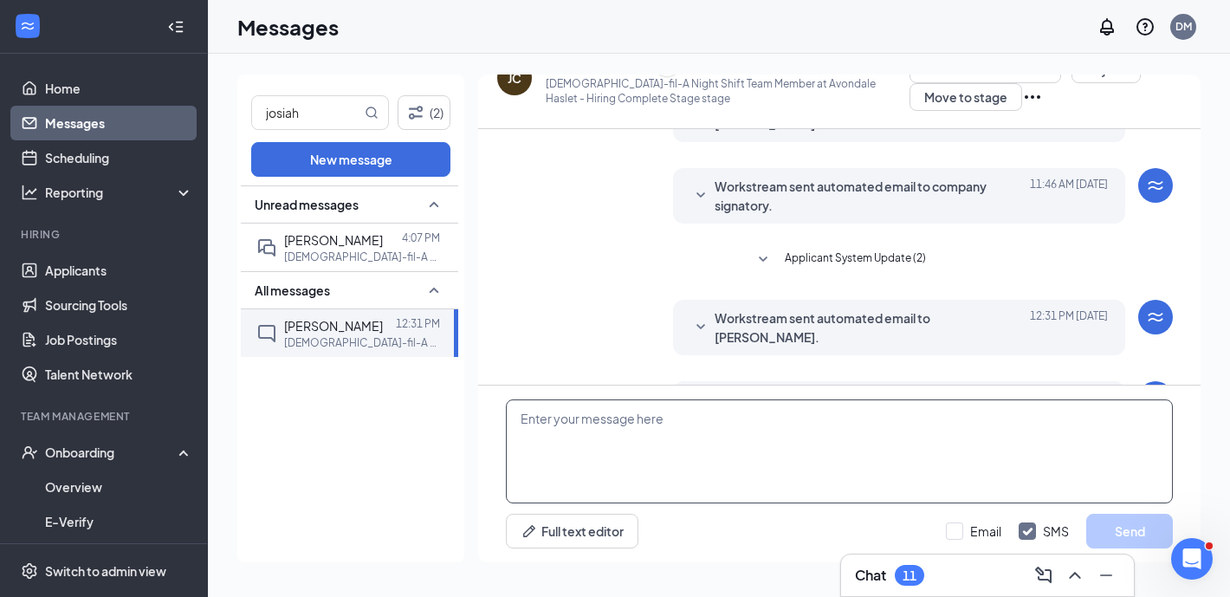
click at [603, 468] on textarea at bounding box center [839, 451] width 667 height 104
paste textarea "Chick-fil-A Avondale Haslet We’re excited to introduce a new way to enhance tea…"
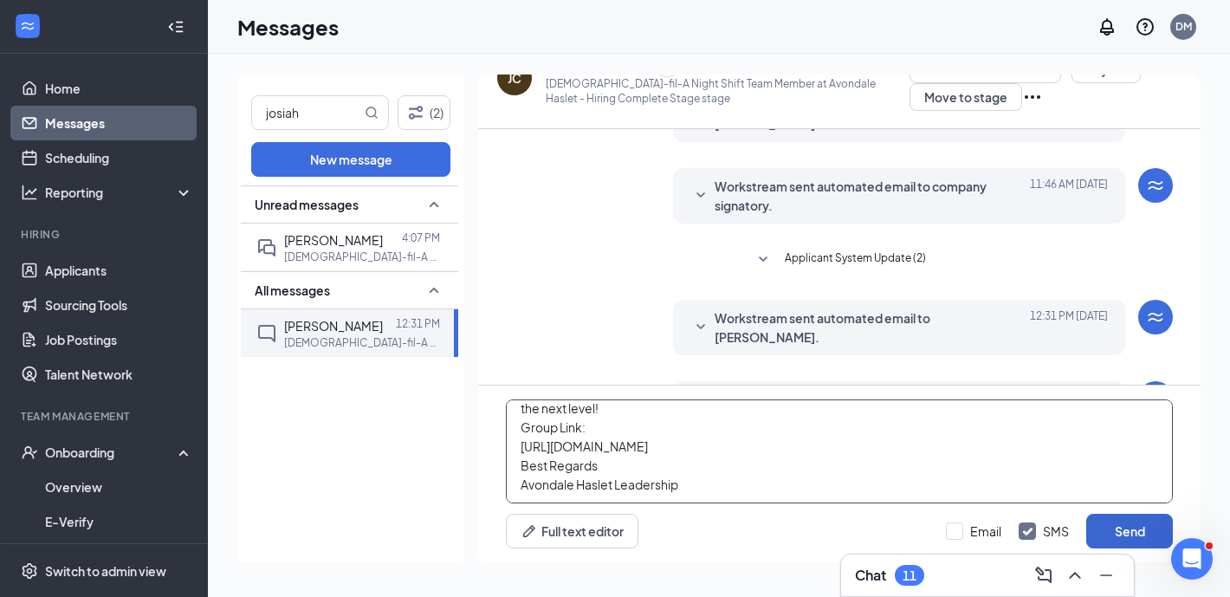
type textarea "Chick-fil-A Avondale Haslet We’re excited to introduce a new way to enhance tea…"
click at [1107, 522] on button "Send" at bounding box center [1129, 530] width 87 height 35
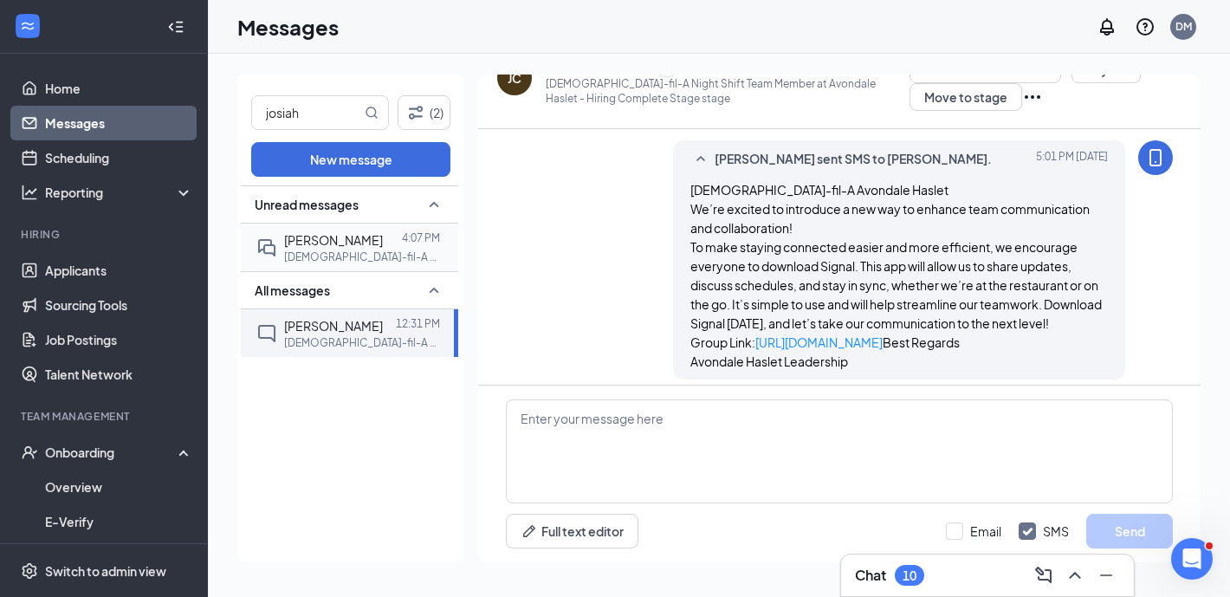
click at [324, 243] on span "Josiah Goldhardt" at bounding box center [333, 240] width 99 height 16
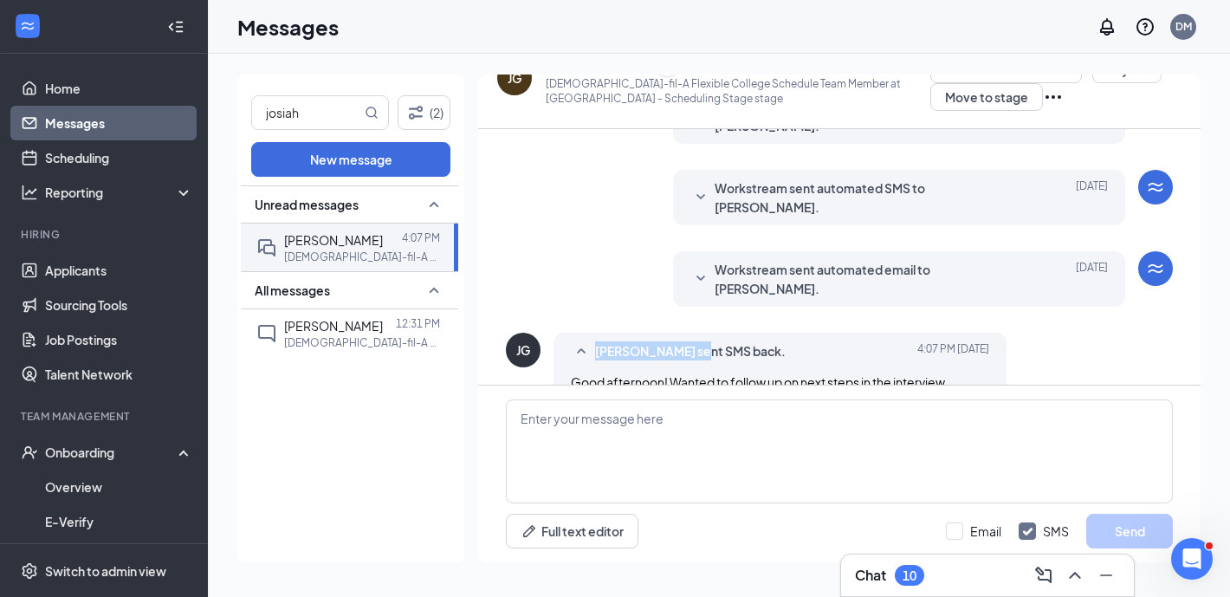
drag, startPoint x: 693, startPoint y: 297, endPoint x: 594, endPoint y: 294, distance: 98.7
click at [595, 341] on span "Josiah Goldhardt sent SMS back." at bounding box center [690, 351] width 190 height 21
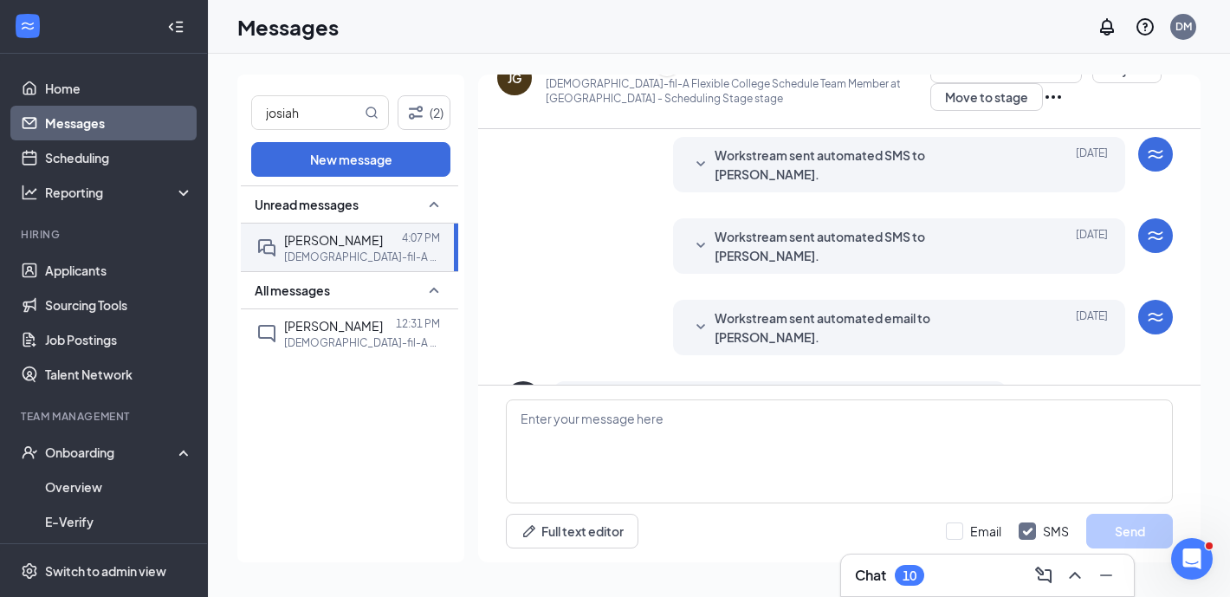
copy span "Josiah Goldhardt"
click at [583, 390] on icon "SmallChevronDown" at bounding box center [581, 400] width 21 height 21
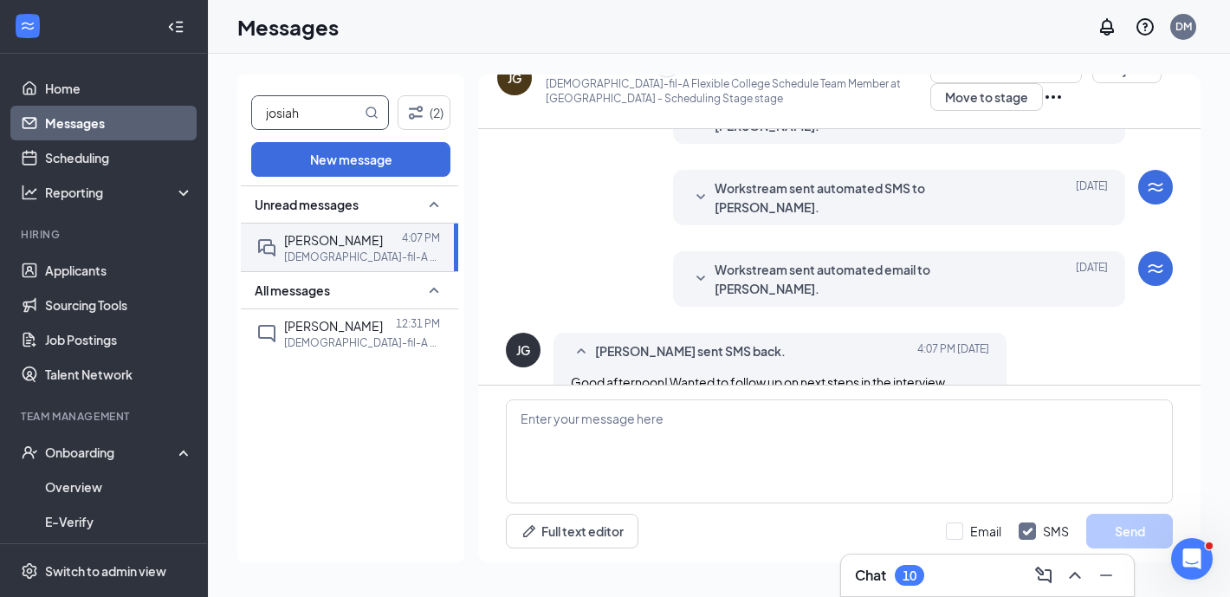
drag, startPoint x: 316, startPoint y: 109, endPoint x: 229, endPoint y: 109, distance: 87.5
click at [229, 109] on div "josiah (2) New message Unread messages Josiah Goldhardt 4:07 PM Chick-fil-A Fle…" at bounding box center [719, 325] width 1022 height 543
type input "imelda"
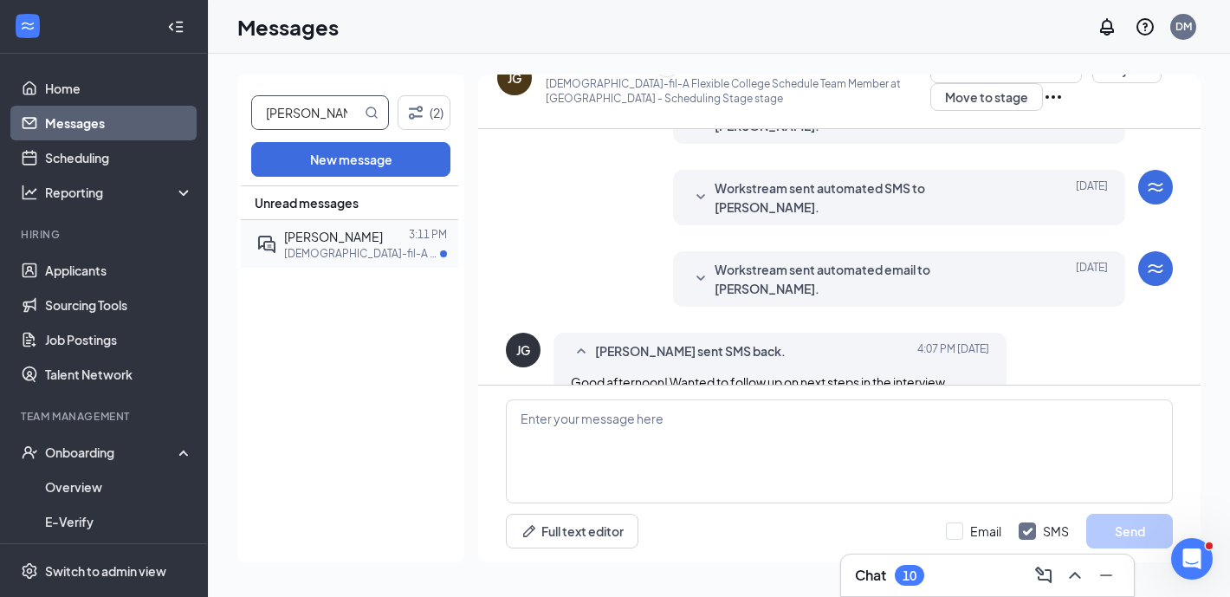
click at [377, 264] on div "imelda valero 3:11 PM Chick-fil-A Cleaning Crew Team Member at Avondale Haslet" at bounding box center [347, 244] width 182 height 48
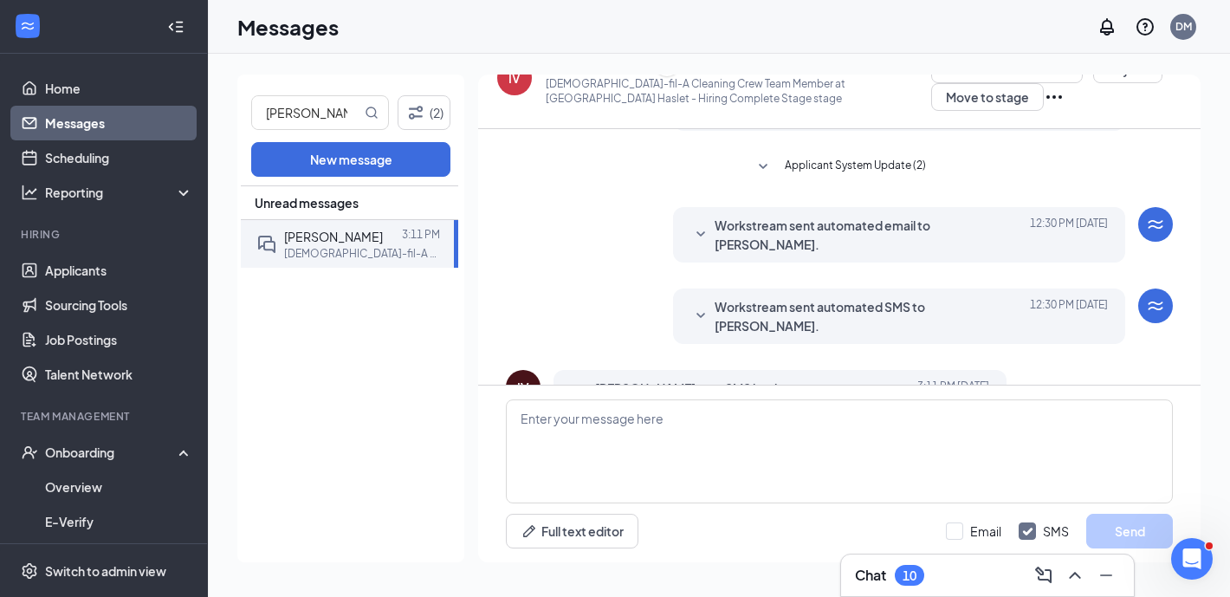
scroll to position [332, 0]
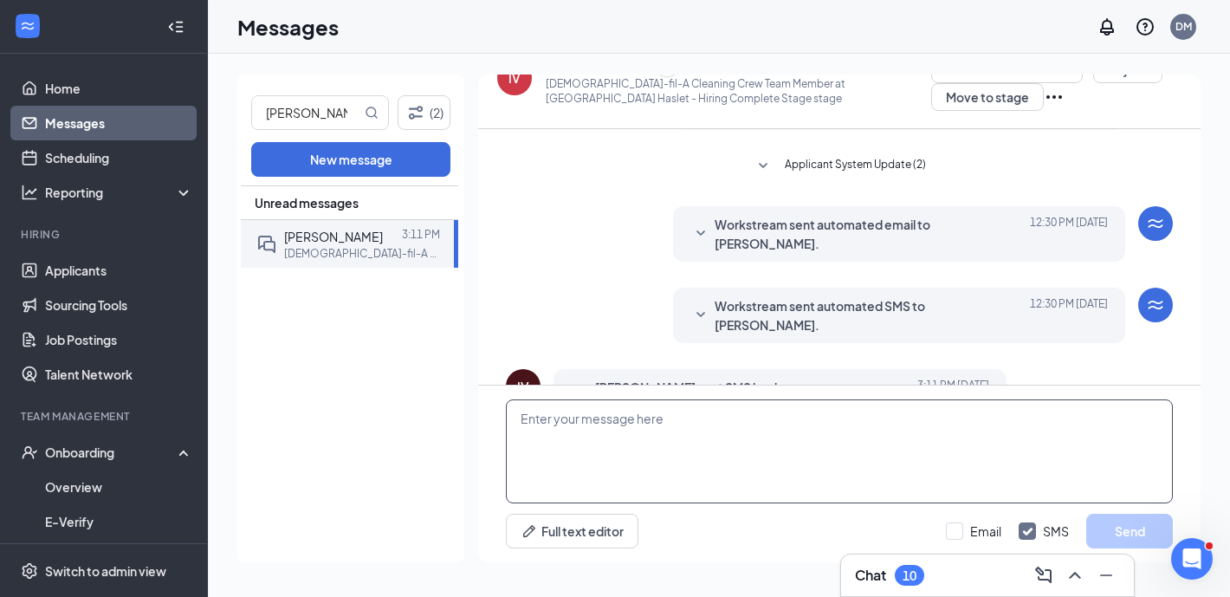
click at [624, 416] on textarea at bounding box center [839, 451] width 667 height 104
type textarea "i"
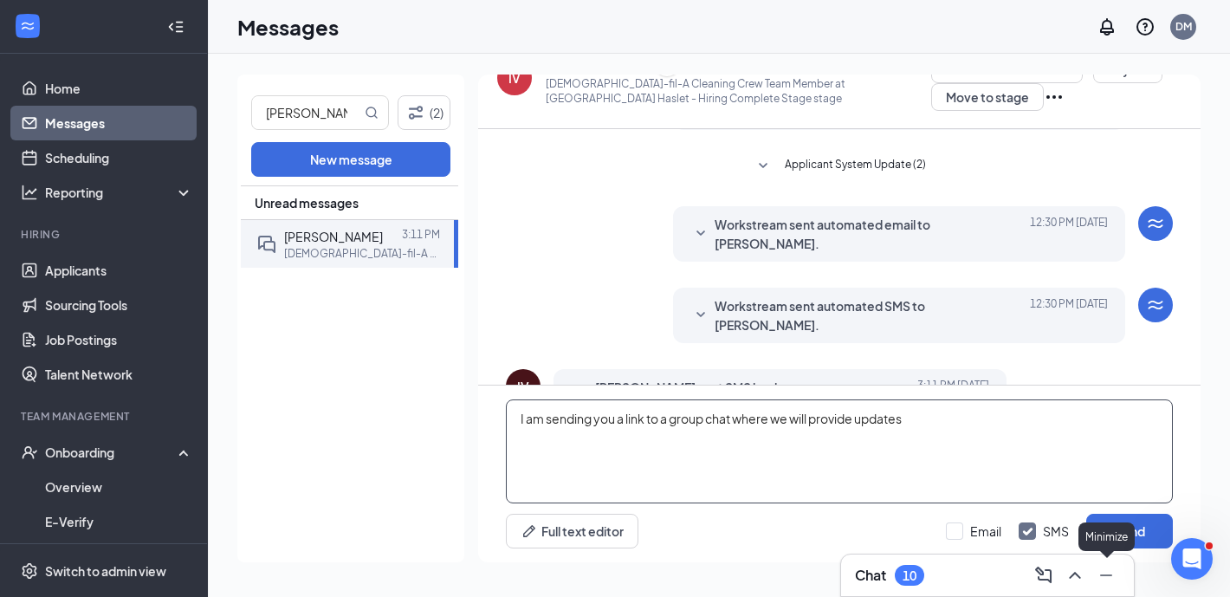
type textarea "I am sending you a link to a group chat where we will provide updates"
click at [1131, 540] on div "Minimize" at bounding box center [1106, 536] width 56 height 29
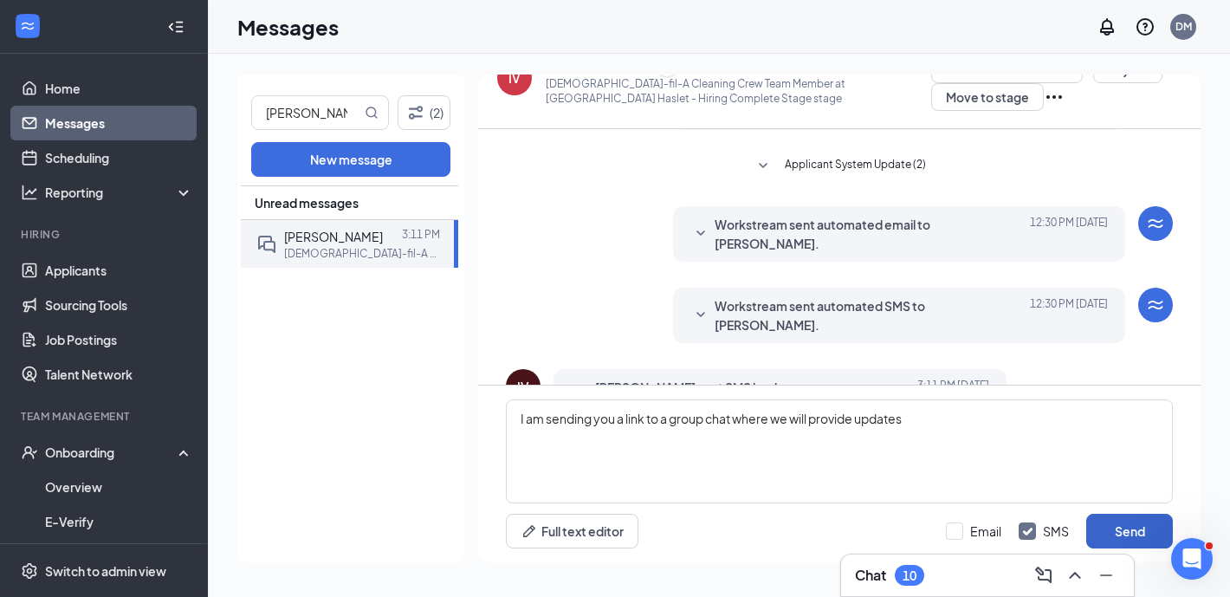
click at [1149, 532] on button "Send" at bounding box center [1129, 530] width 87 height 35
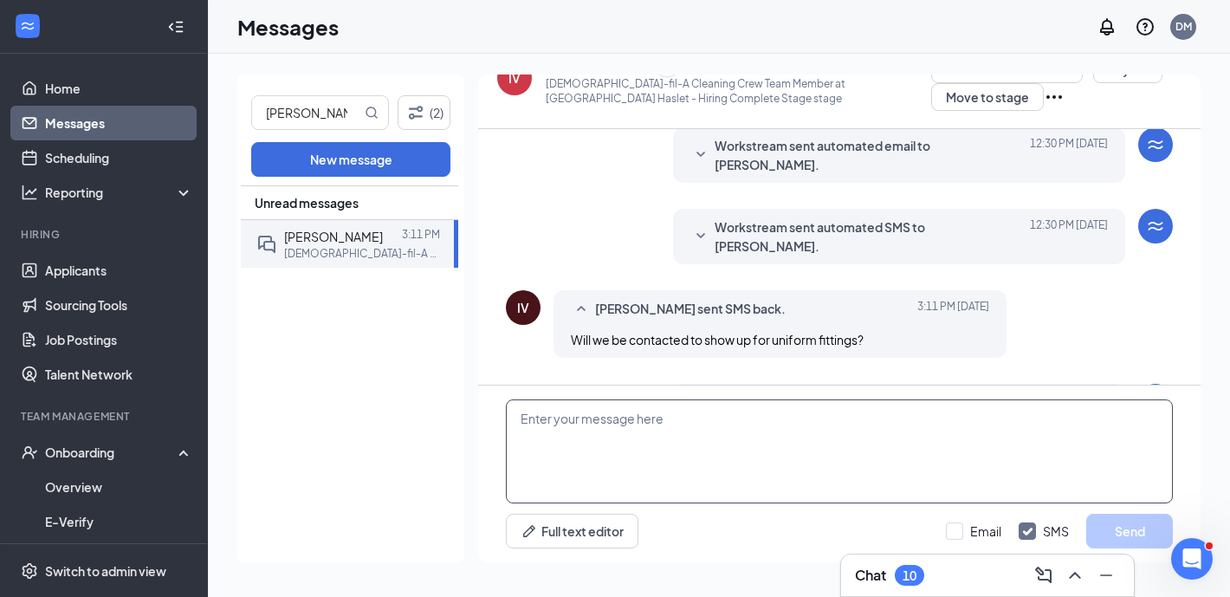
scroll to position [425, 0]
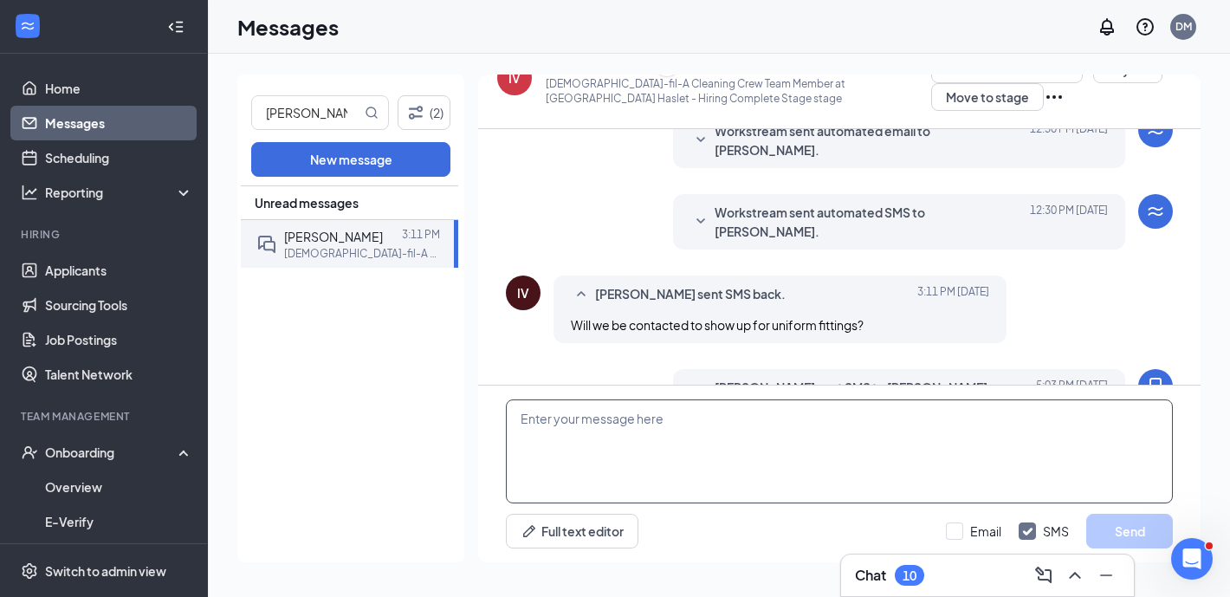
click at [780, 464] on textarea at bounding box center [839, 451] width 667 height 104
paste textarea "Chick-fil-A Avondale Haslet We’re excited to introduce a new way to enhance tea…"
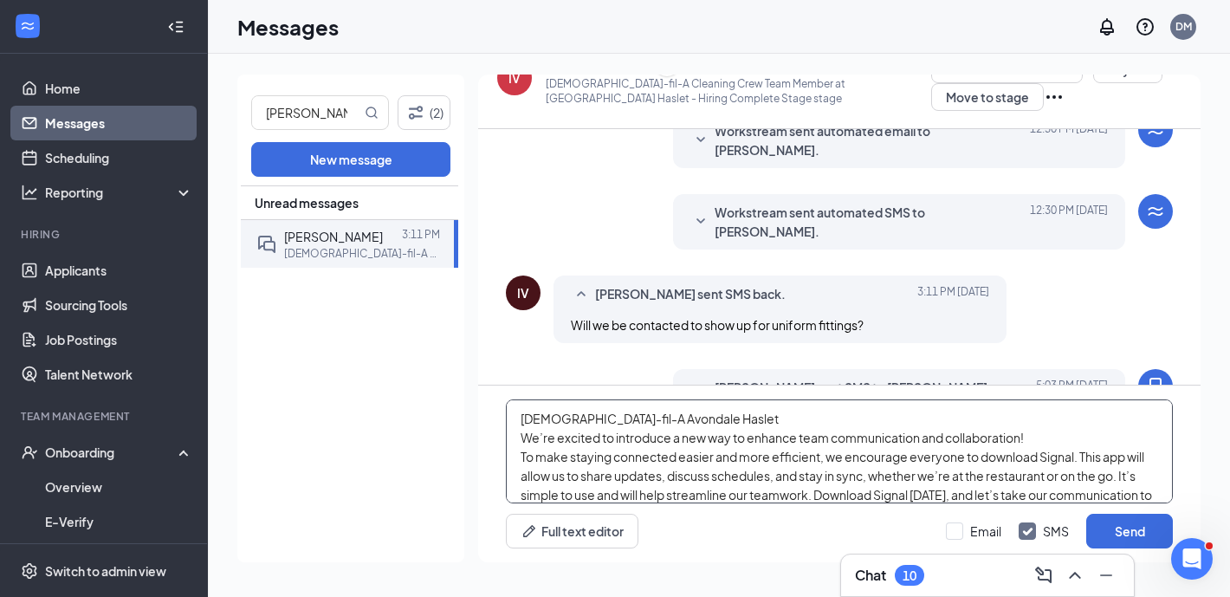
scroll to position [132, 0]
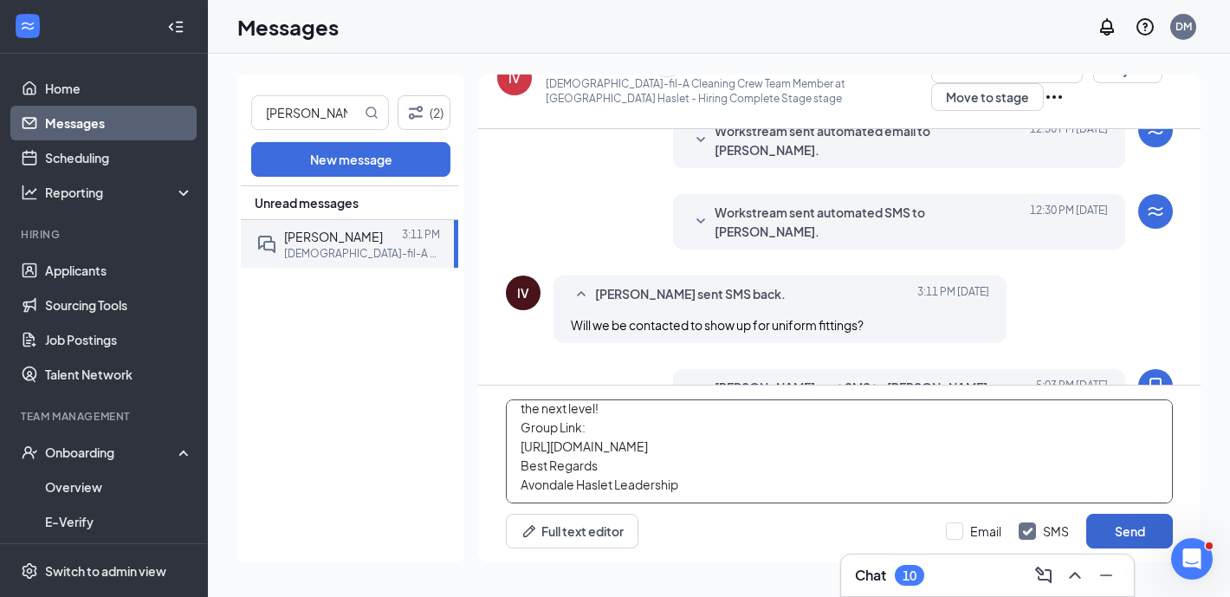
type textarea "Chick-fil-A Avondale Haslet We’re excited to introduce a new way to enhance tea…"
click at [1123, 528] on button "Send" at bounding box center [1129, 530] width 87 height 35
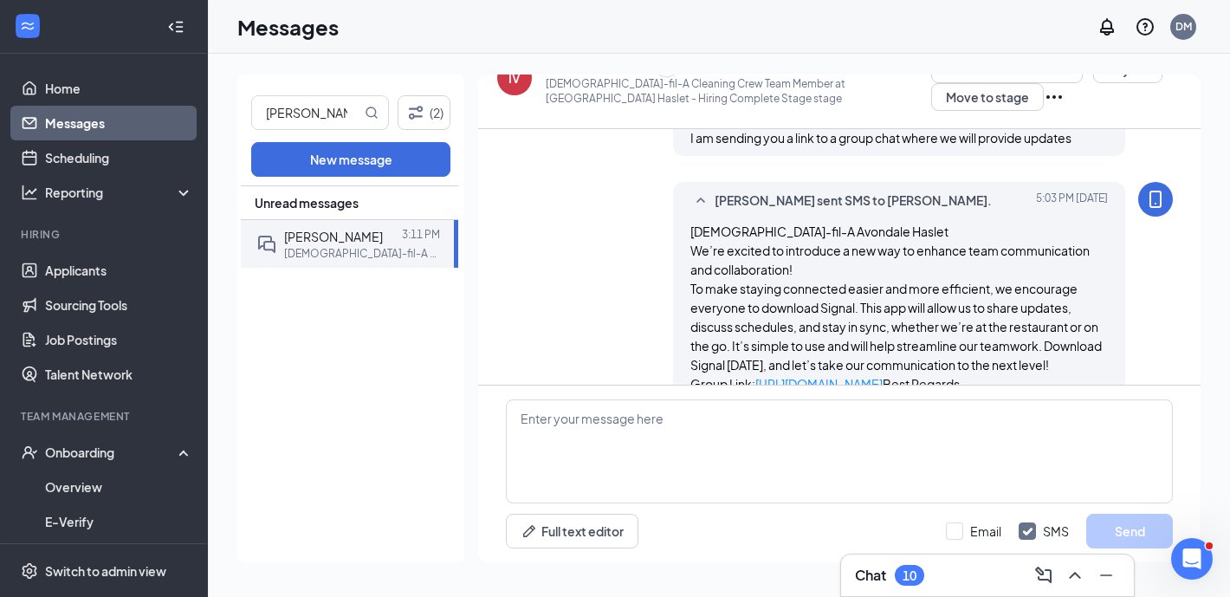
scroll to position [747, 0]
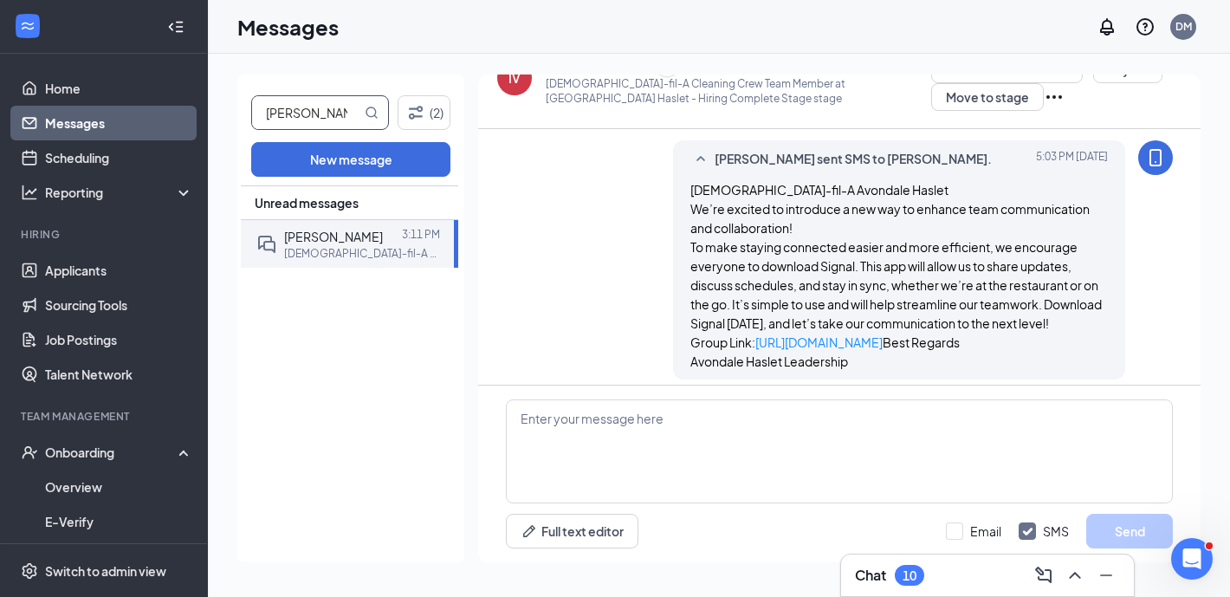
drag, startPoint x: 336, startPoint y: 117, endPoint x: 210, endPoint y: 117, distance: 125.5
click at [210, 117] on div "imelda (2) New message Unread messages imelda valero 3:11 PM Chick-fil-A Cleani…" at bounding box center [719, 325] width 1022 height 543
type input "kelton"
click at [325, 241] on span "Kelton Farris" at bounding box center [333, 237] width 99 height 16
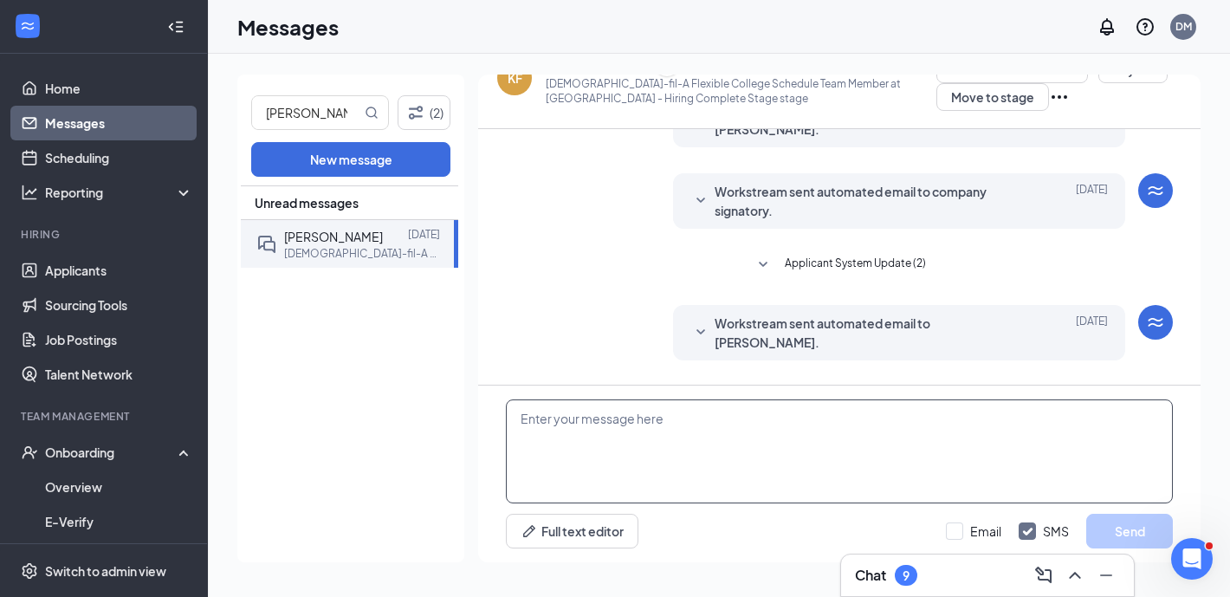
scroll to position [238, 0]
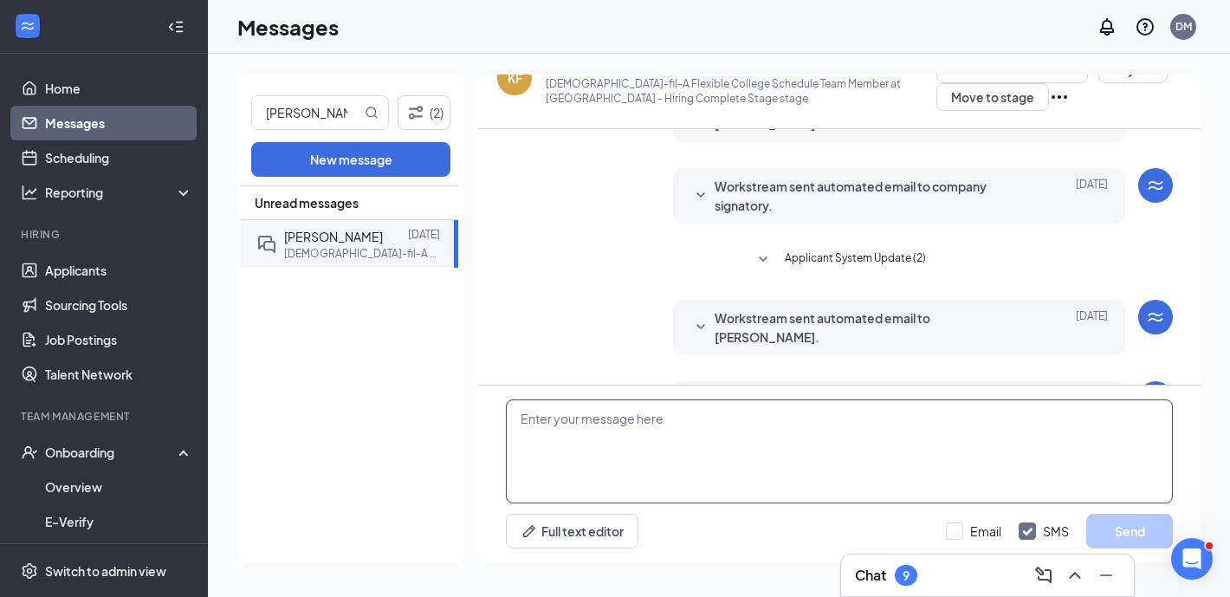
click at [739, 467] on textarea at bounding box center [839, 451] width 667 height 104
paste textarea "Chick-fil-A Avondale Haslet We’re excited to introduce a new way to enhance tea…"
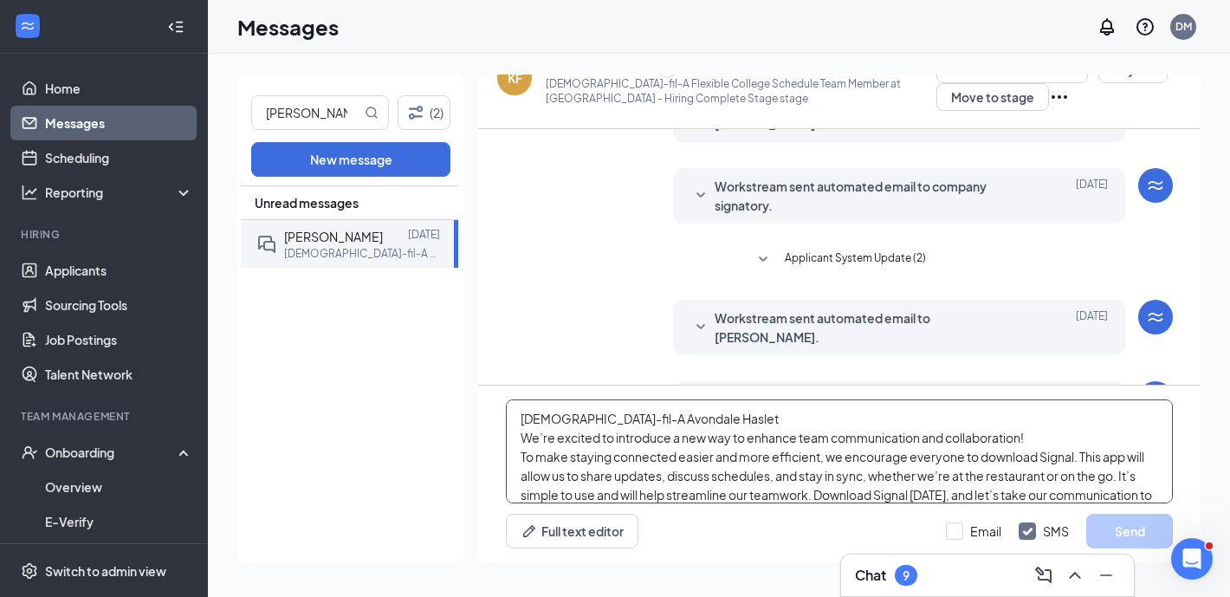
scroll to position [132, 0]
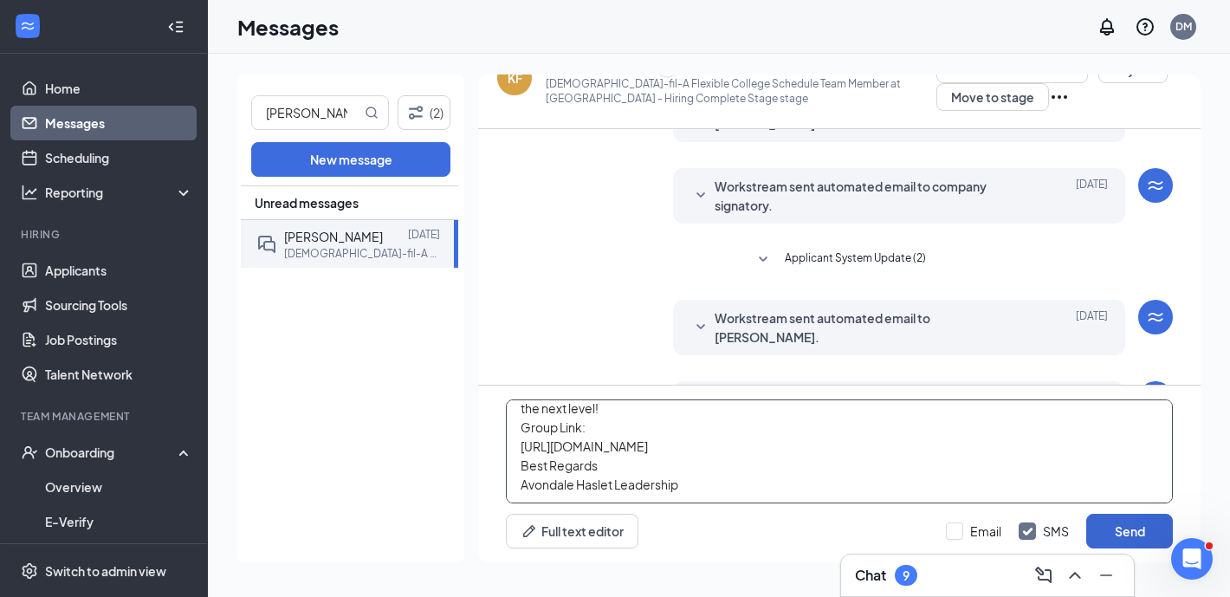
type textarea "Chick-fil-A Avondale Haslet We’re excited to introduce a new way to enhance tea…"
click at [1145, 529] on button "Send" at bounding box center [1129, 530] width 87 height 35
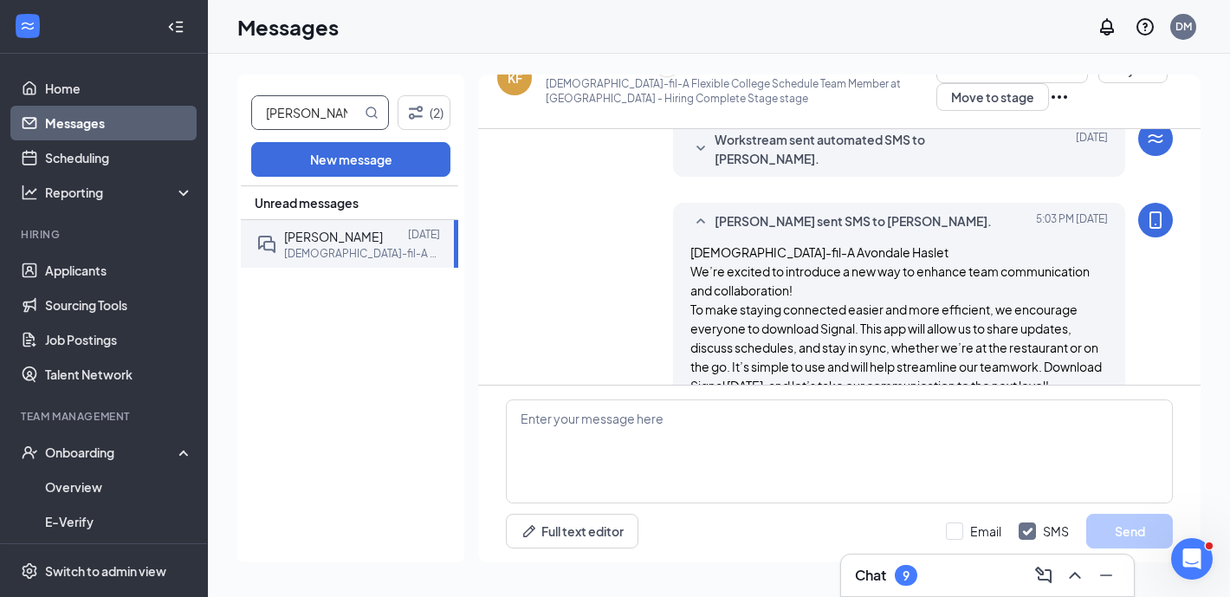
scroll to position [560, 0]
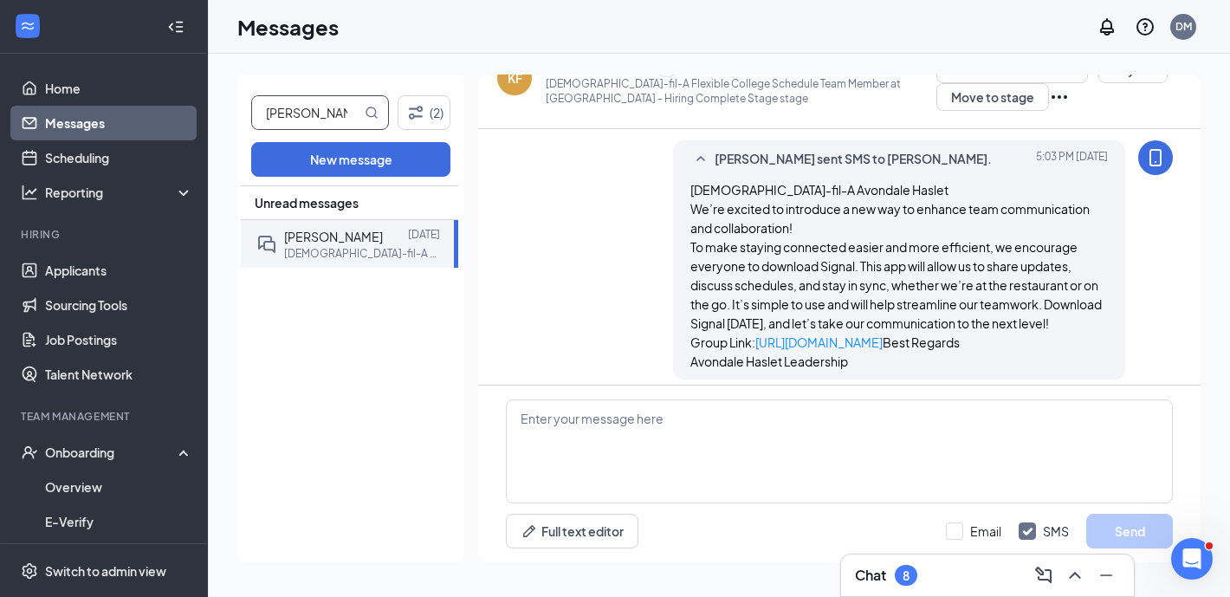
drag, startPoint x: 314, startPoint y: 109, endPoint x: 268, endPoint y: 109, distance: 46.8
click at [268, 109] on input "kelton" at bounding box center [306, 112] width 109 height 33
type input "taylor"
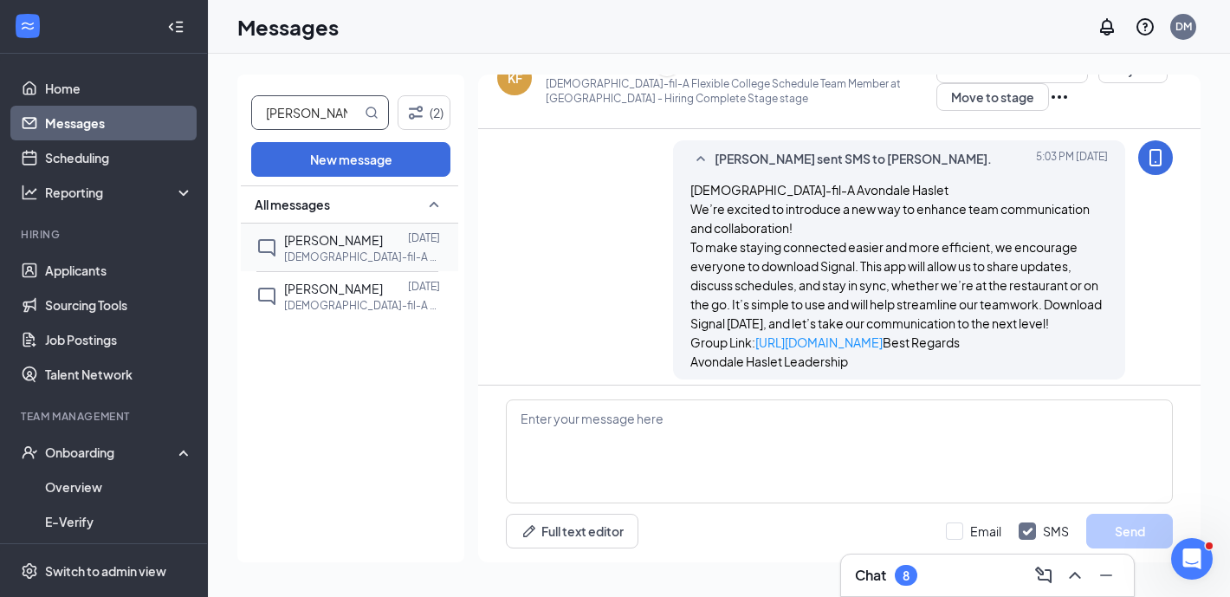
click at [357, 247] on div "Taylor Humphries" at bounding box center [333, 239] width 99 height 19
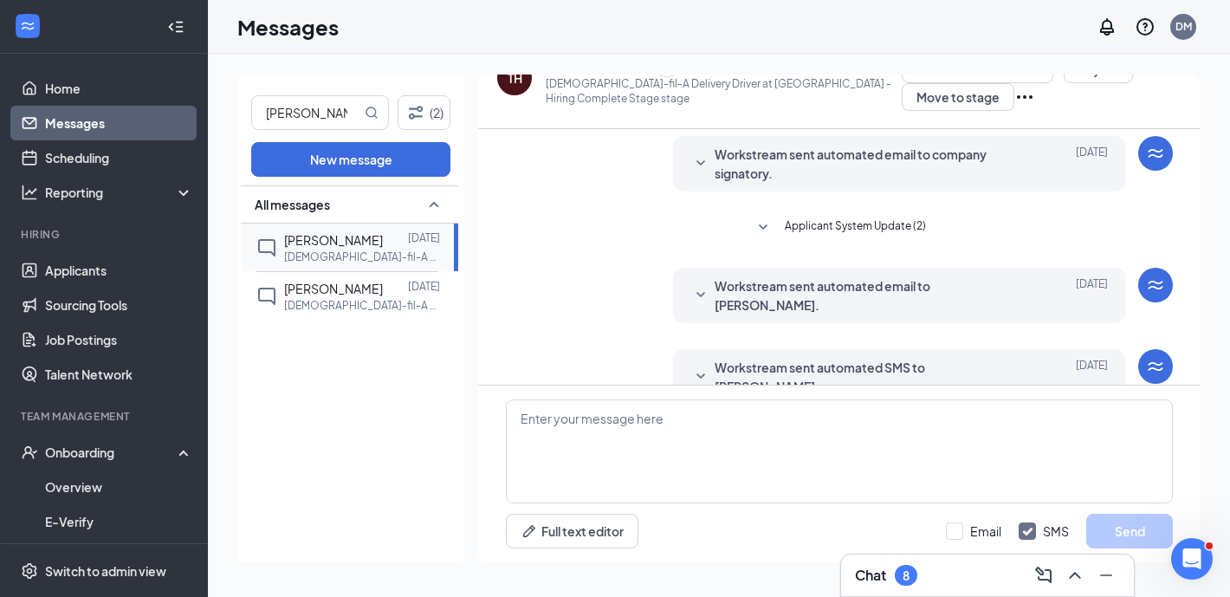
scroll to position [307, 0]
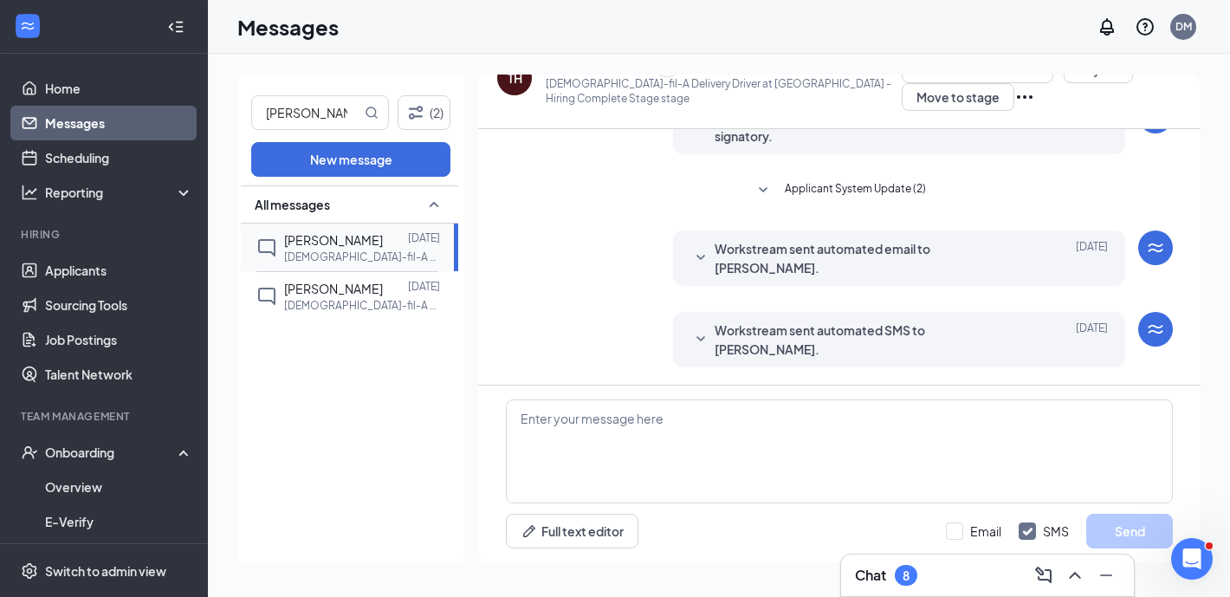
click at [357, 247] on div "Taylor Humphries" at bounding box center [333, 239] width 99 height 19
click at [352, 249] on p "Chick-fil-A Delivery Driver at Avondale Haslet" at bounding box center [362, 256] width 156 height 15
click at [523, 87] on div "TH" at bounding box center [514, 78] width 35 height 35
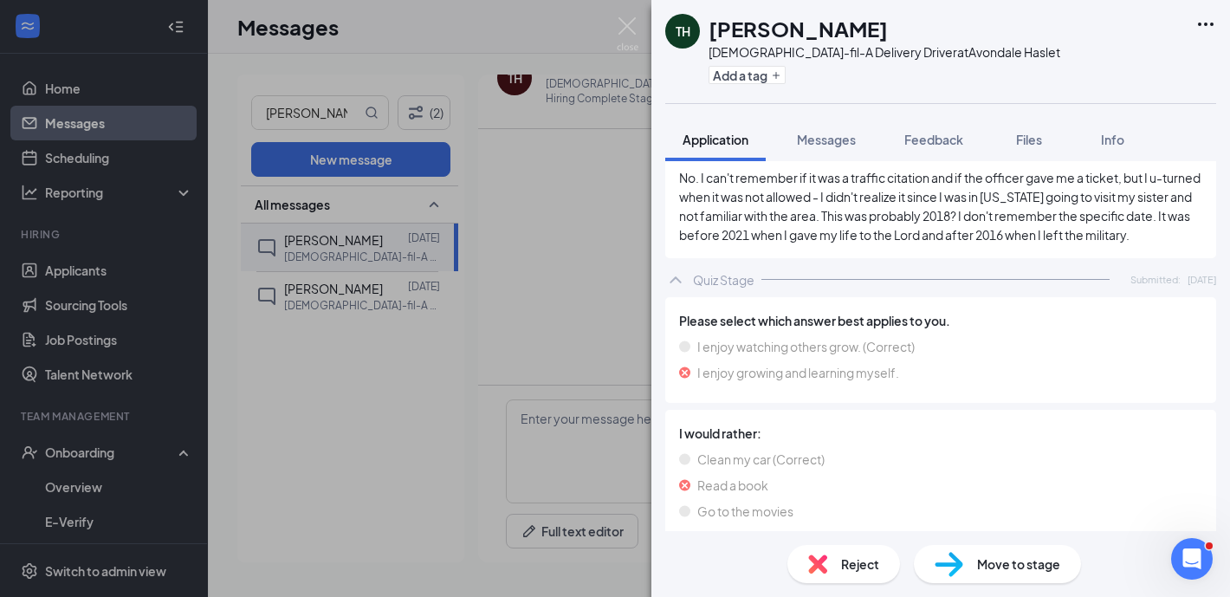
scroll to position [6783, 0]
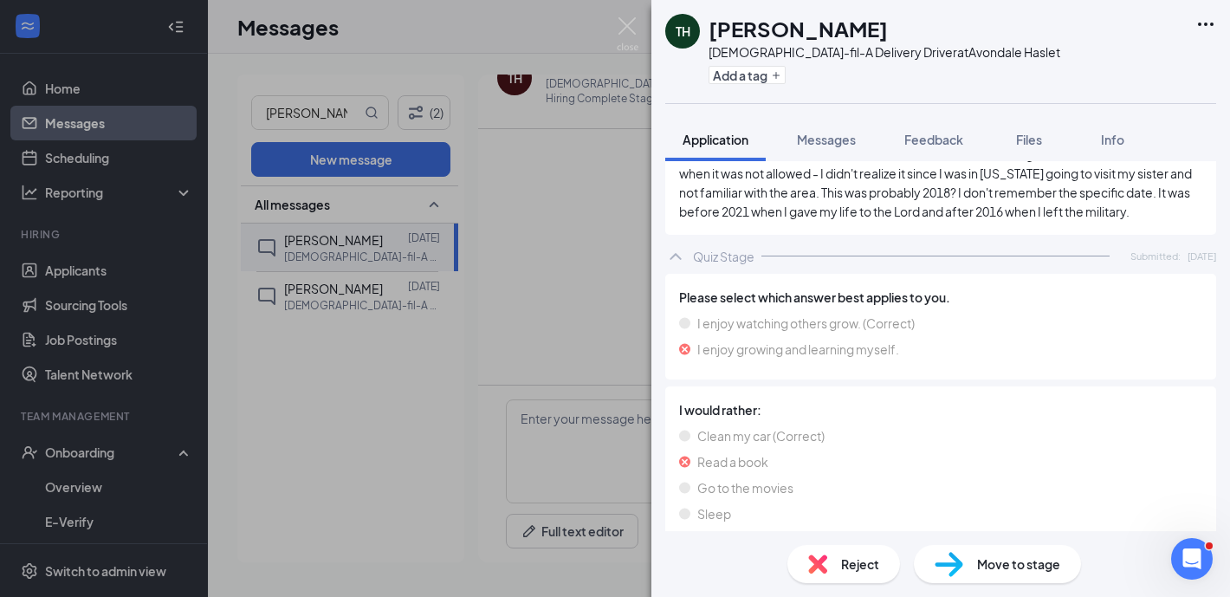
click at [728, 559] on div "Offer Stage" at bounding box center [727, 567] width 68 height 17
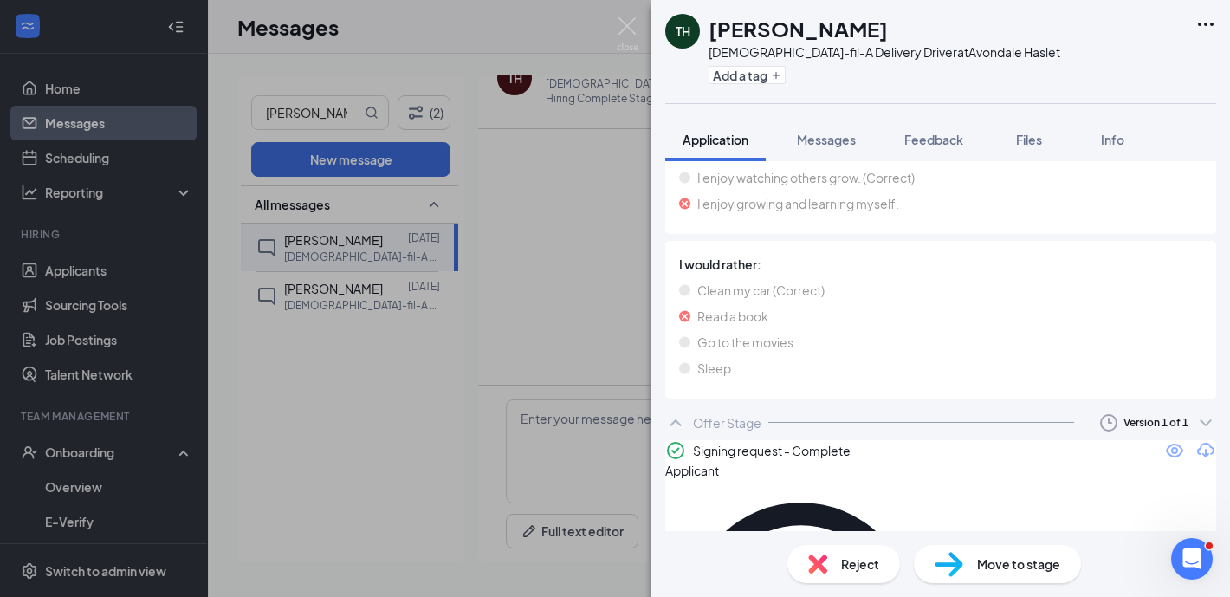
scroll to position [6929, 0]
click at [633, 27] on img at bounding box center [627, 34] width 22 height 34
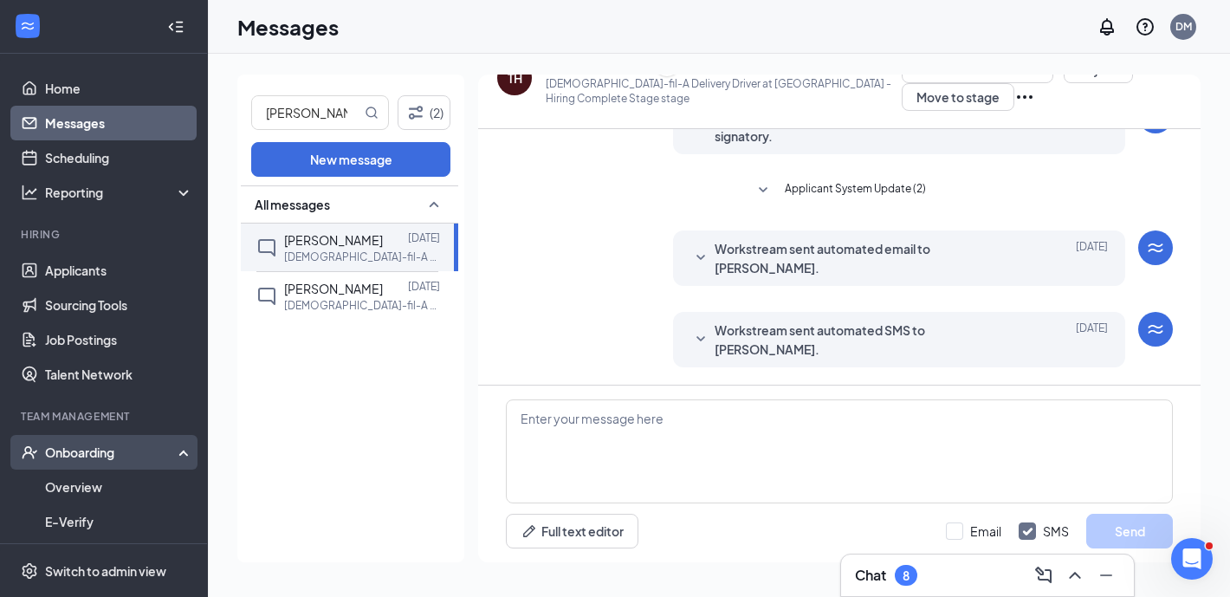
click at [90, 455] on div "Onboarding" at bounding box center [111, 451] width 133 height 17
click at [107, 457] on div "Onboarding" at bounding box center [111, 451] width 133 height 17
click at [97, 489] on link "Overview" at bounding box center [119, 486] width 148 height 35
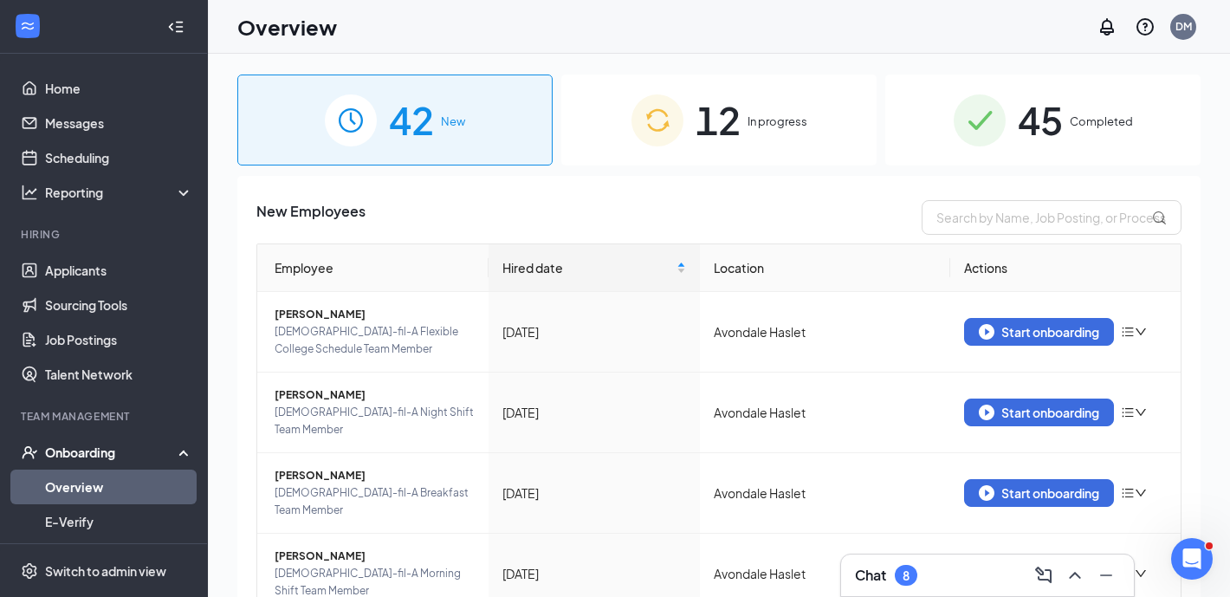
click at [796, 126] on span "In progress" at bounding box center [777, 121] width 60 height 17
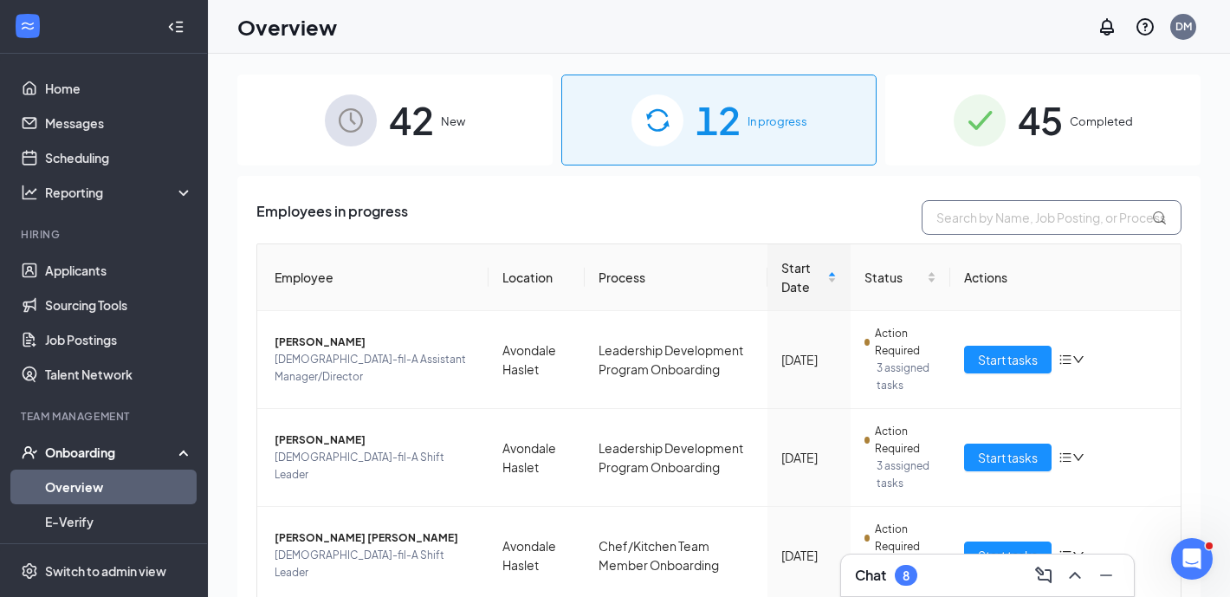
click at [1037, 216] on input "text" at bounding box center [1051, 217] width 260 height 35
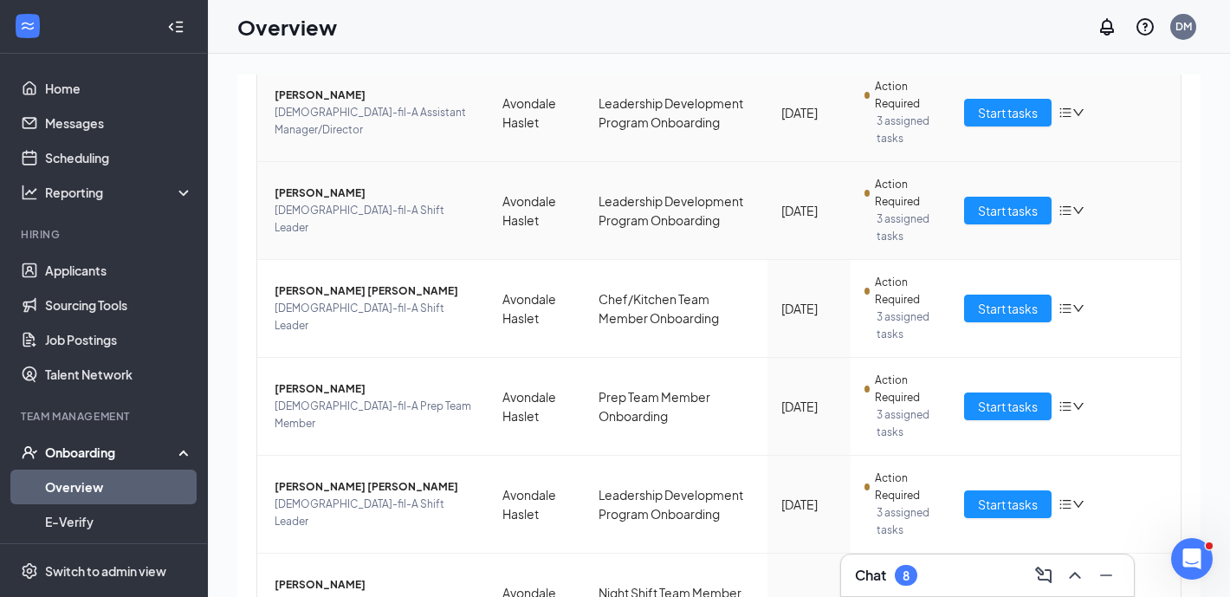
scroll to position [249, 0]
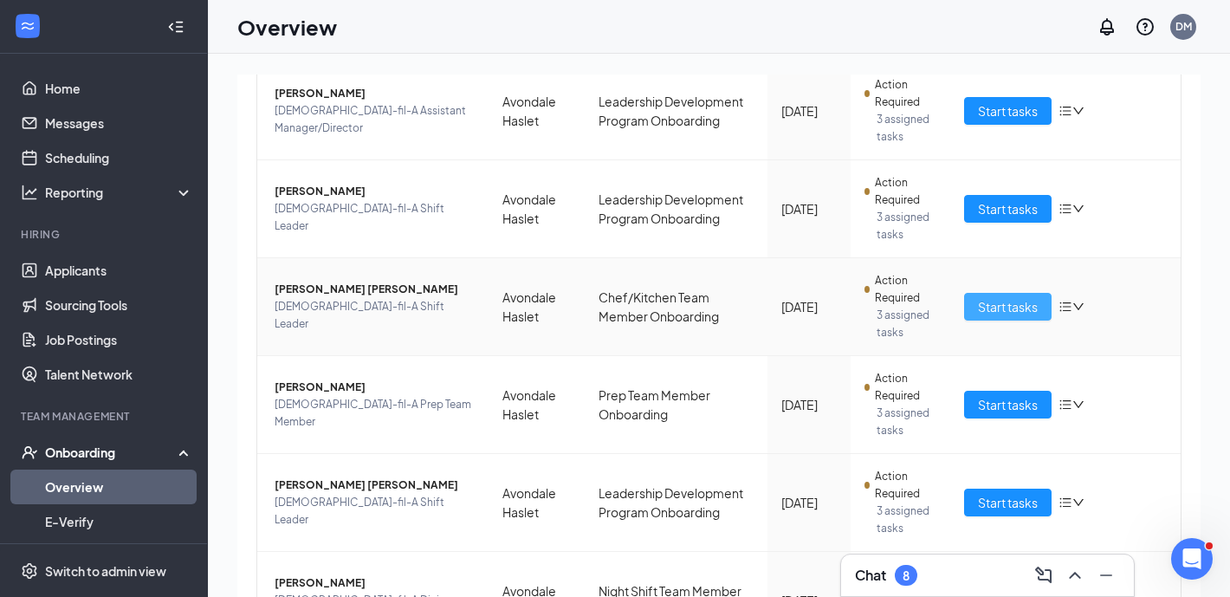
click at [991, 309] on span "Start tasks" at bounding box center [1008, 306] width 60 height 19
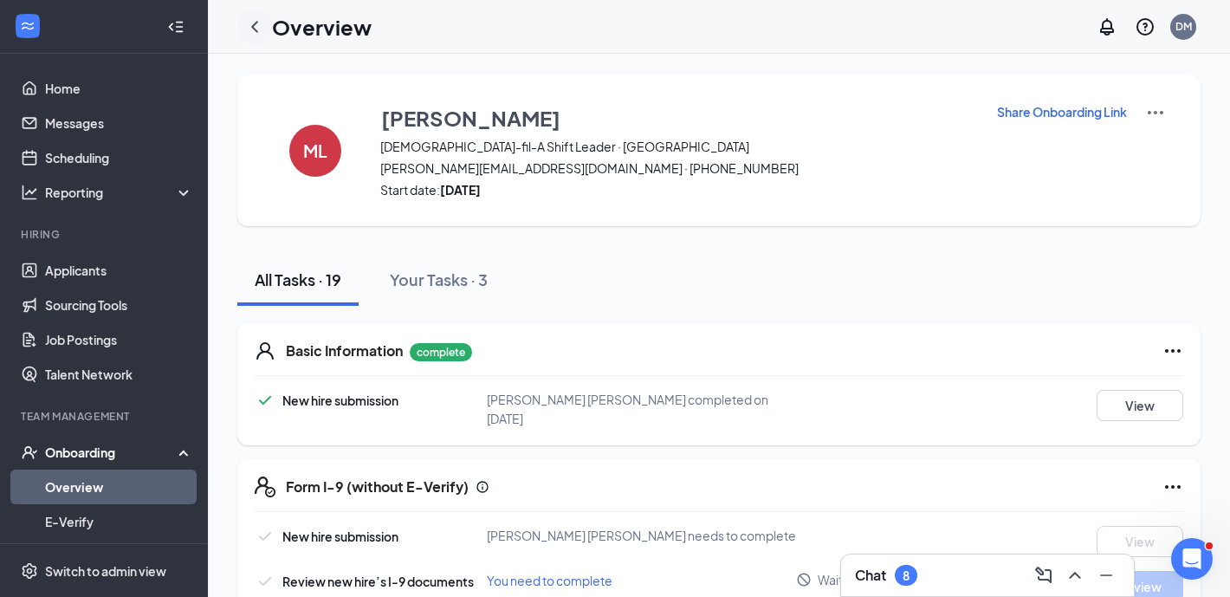
click at [257, 24] on icon "ChevronLeft" at bounding box center [254, 26] width 21 height 21
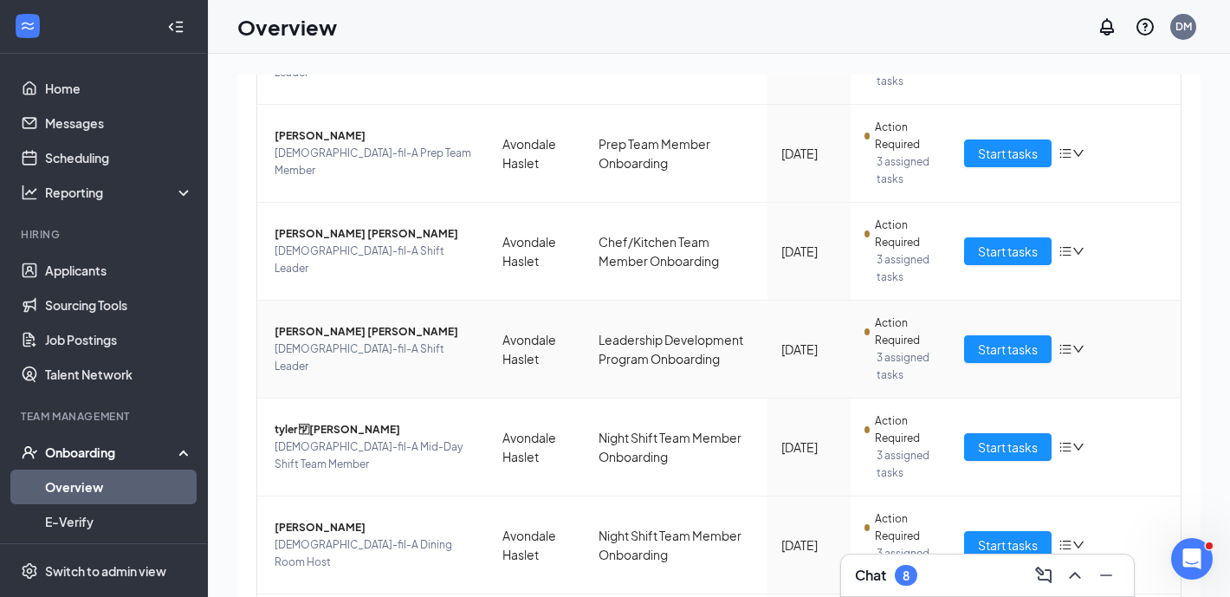
scroll to position [418, 0]
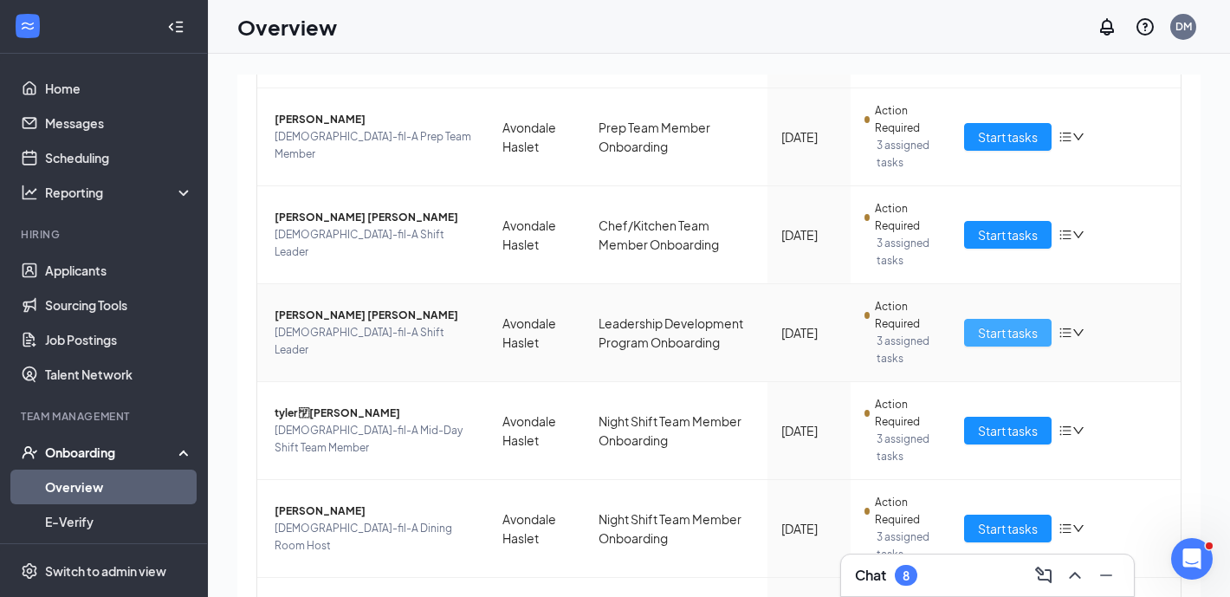
click at [1010, 334] on span "Start tasks" at bounding box center [1008, 332] width 60 height 19
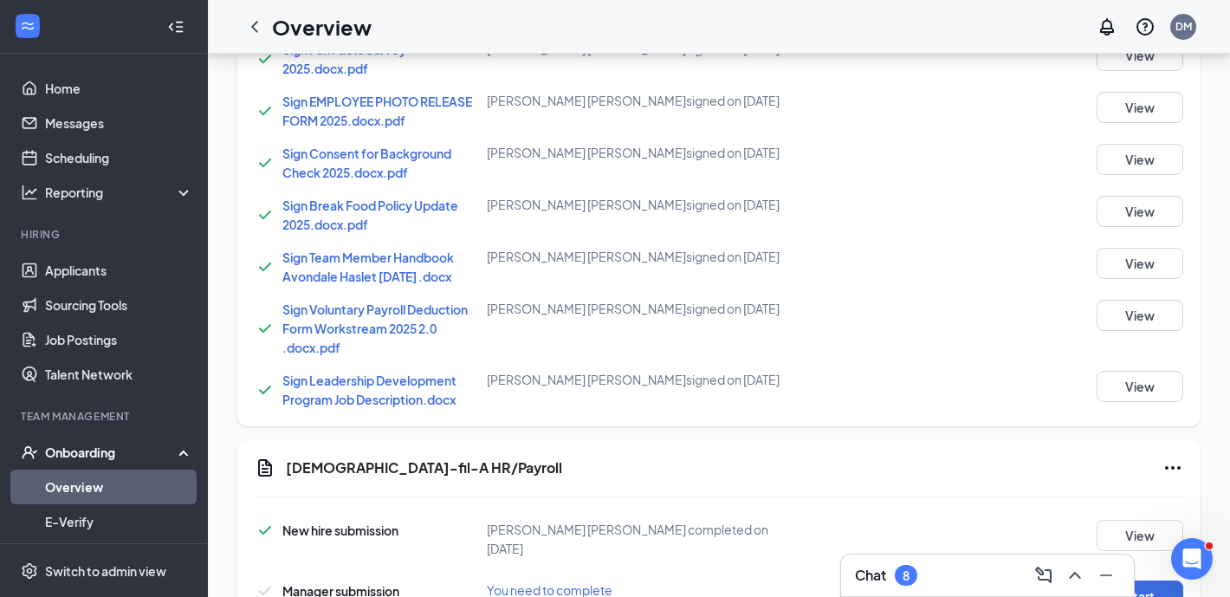
scroll to position [1181, 0]
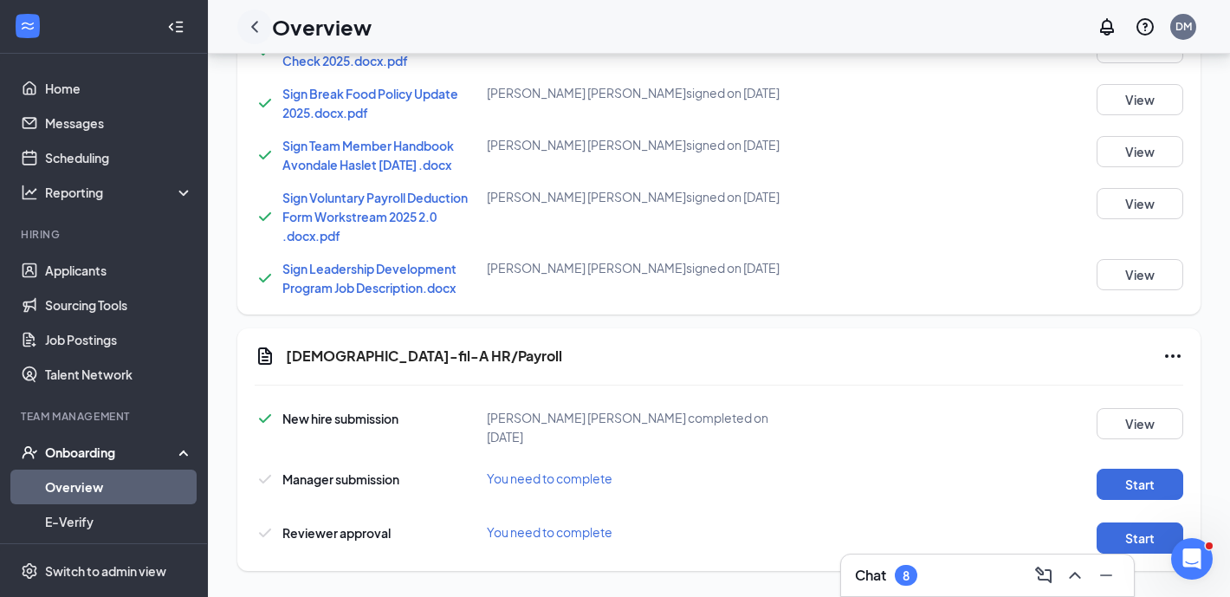
click at [256, 28] on icon "ChevronLeft" at bounding box center [254, 26] width 21 height 21
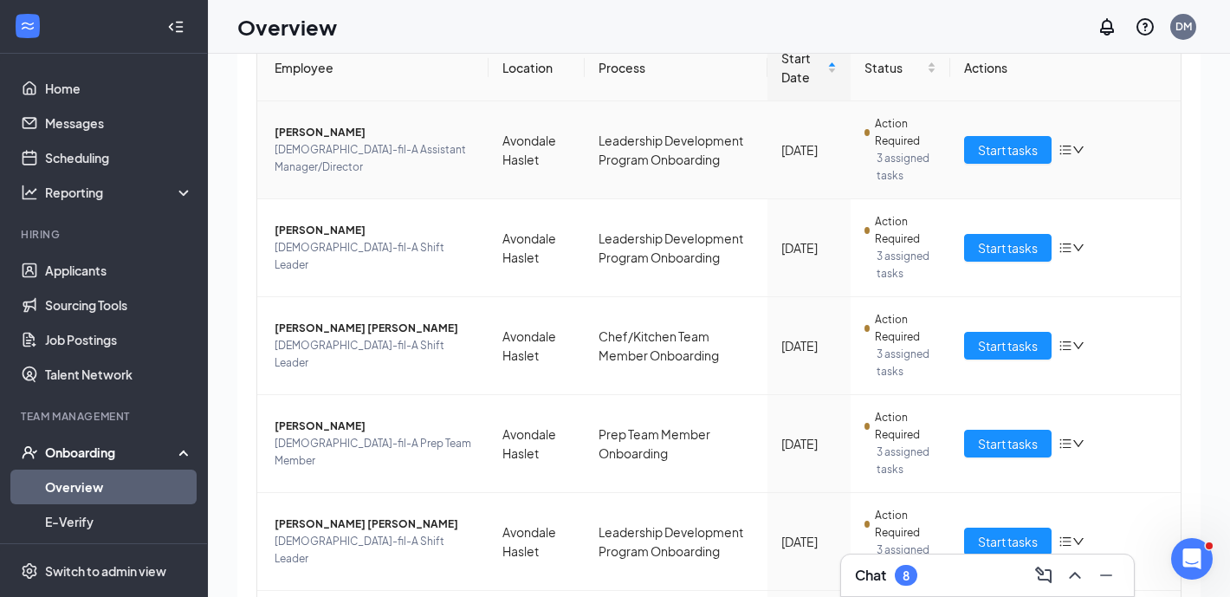
scroll to position [194, 0]
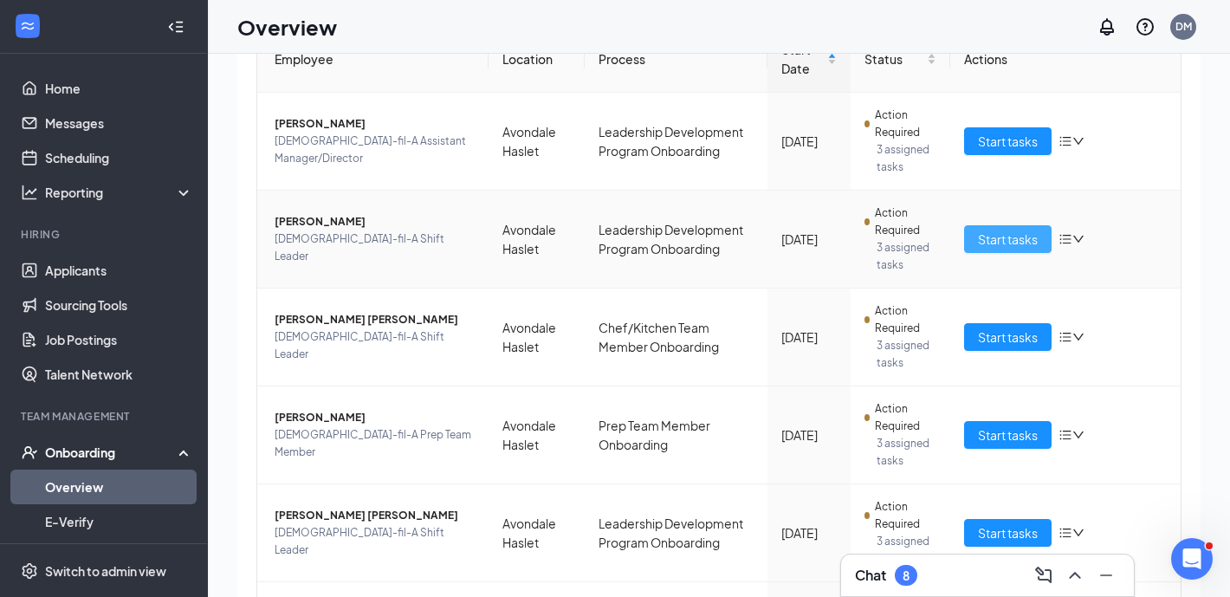
click at [989, 232] on span "Start tasks" at bounding box center [1008, 238] width 60 height 19
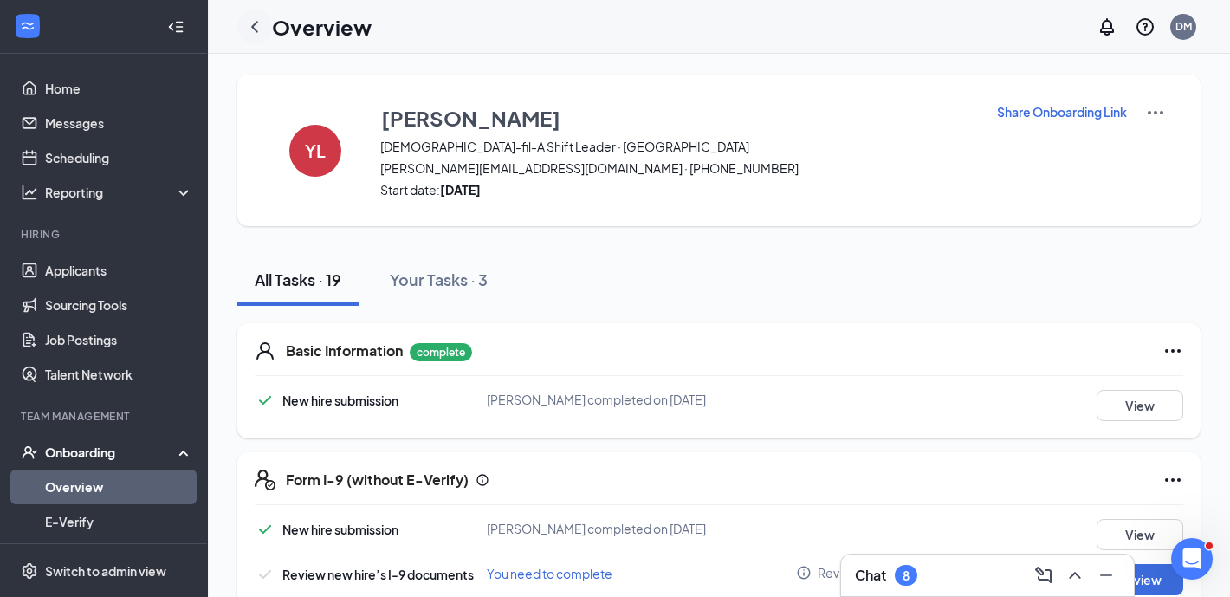
click at [255, 25] on icon "ChevronLeft" at bounding box center [254, 26] width 21 height 21
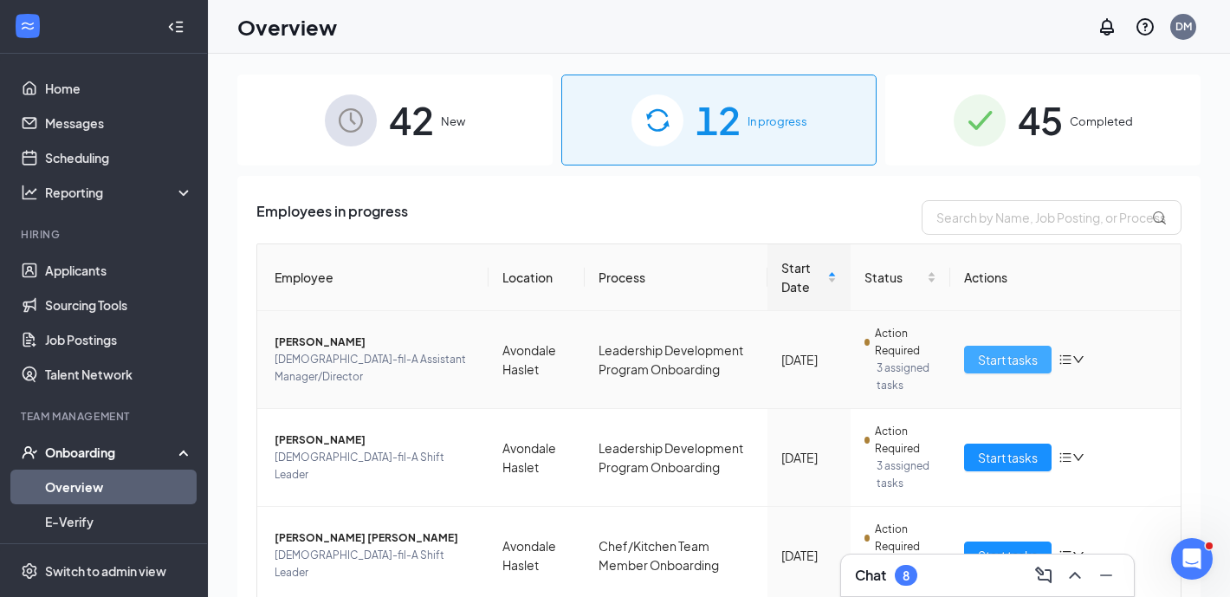
click at [991, 365] on span "Start tasks" at bounding box center [1008, 359] width 60 height 19
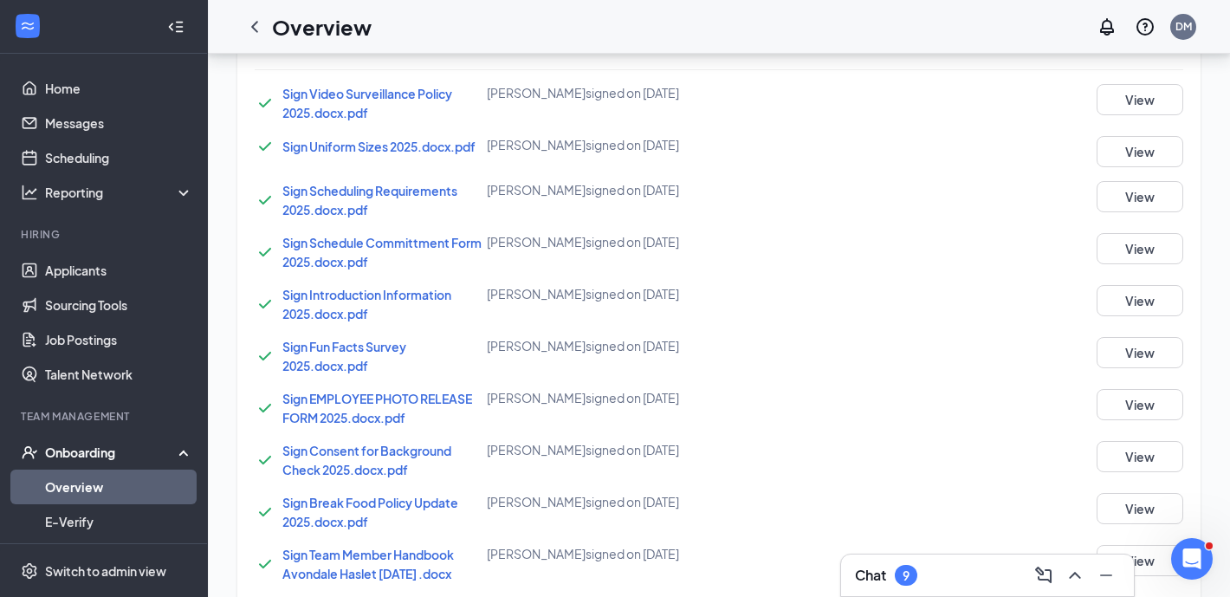
scroll to position [1181, 0]
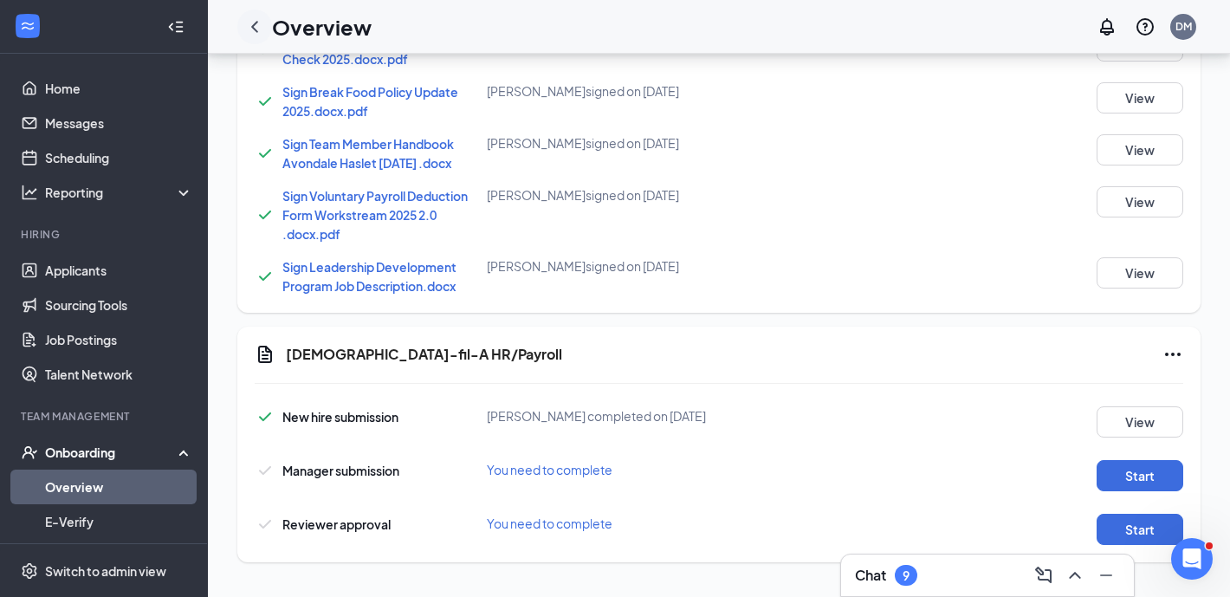
click at [252, 26] on icon "ChevronLeft" at bounding box center [254, 26] width 7 height 11
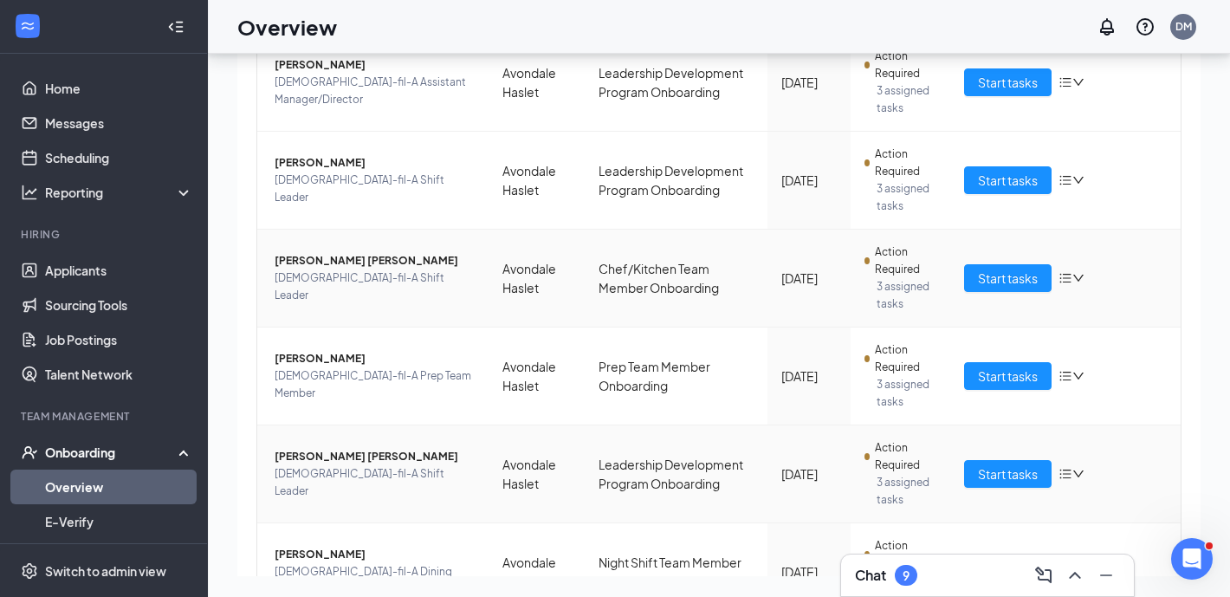
scroll to position [218, 0]
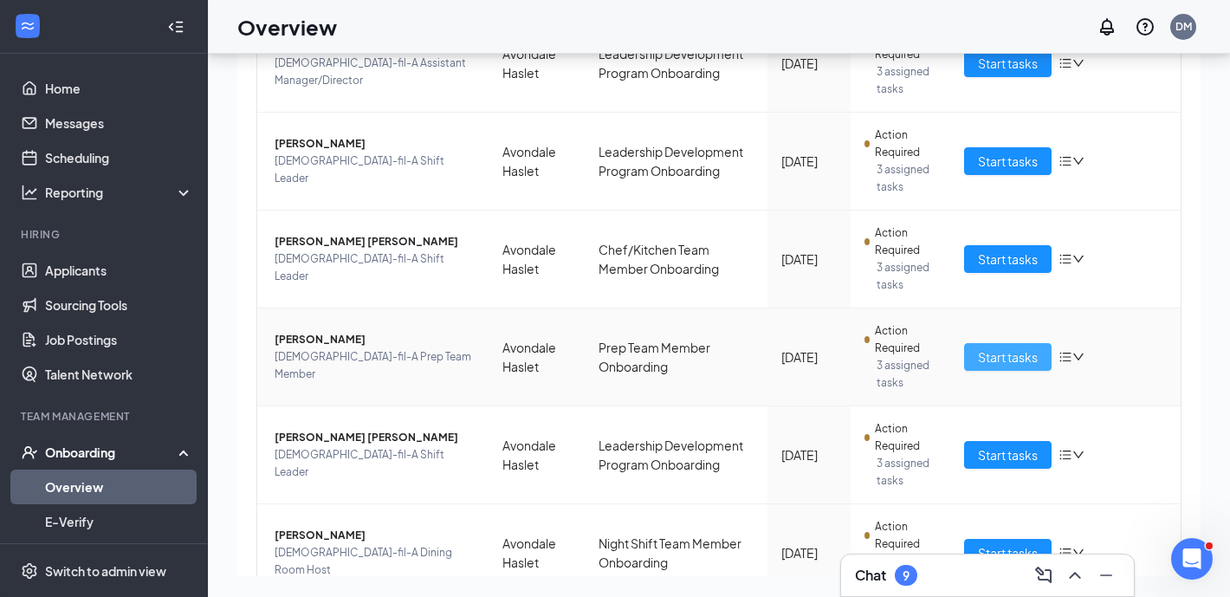
click at [989, 365] on span "Start tasks" at bounding box center [1008, 356] width 60 height 19
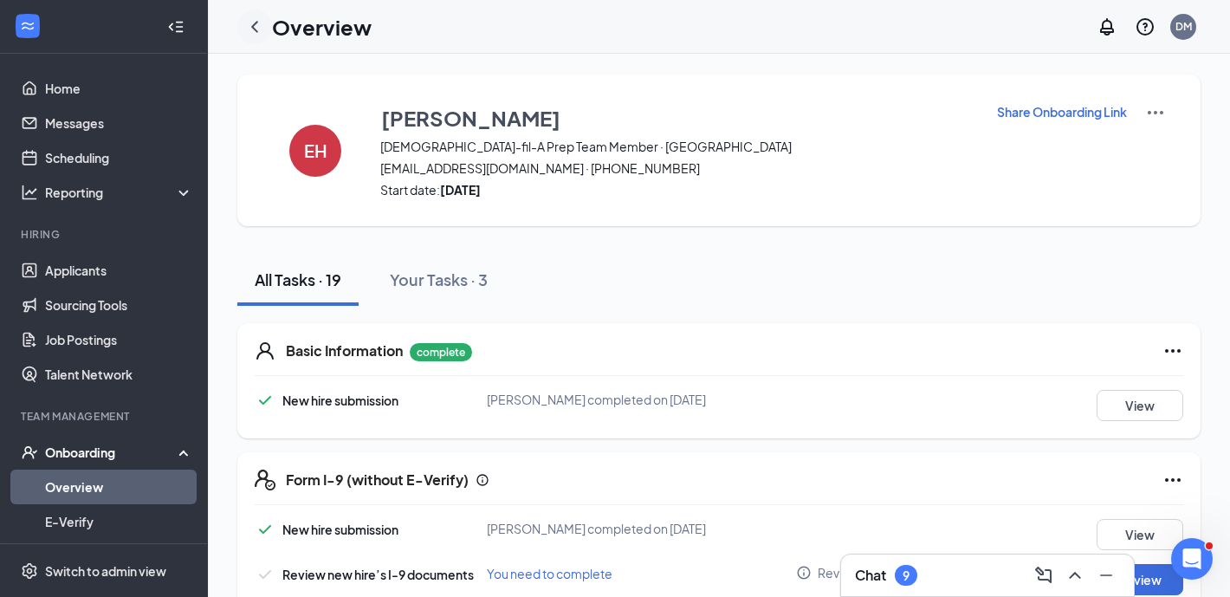
click at [262, 27] on icon "ChevronLeft" at bounding box center [254, 26] width 21 height 21
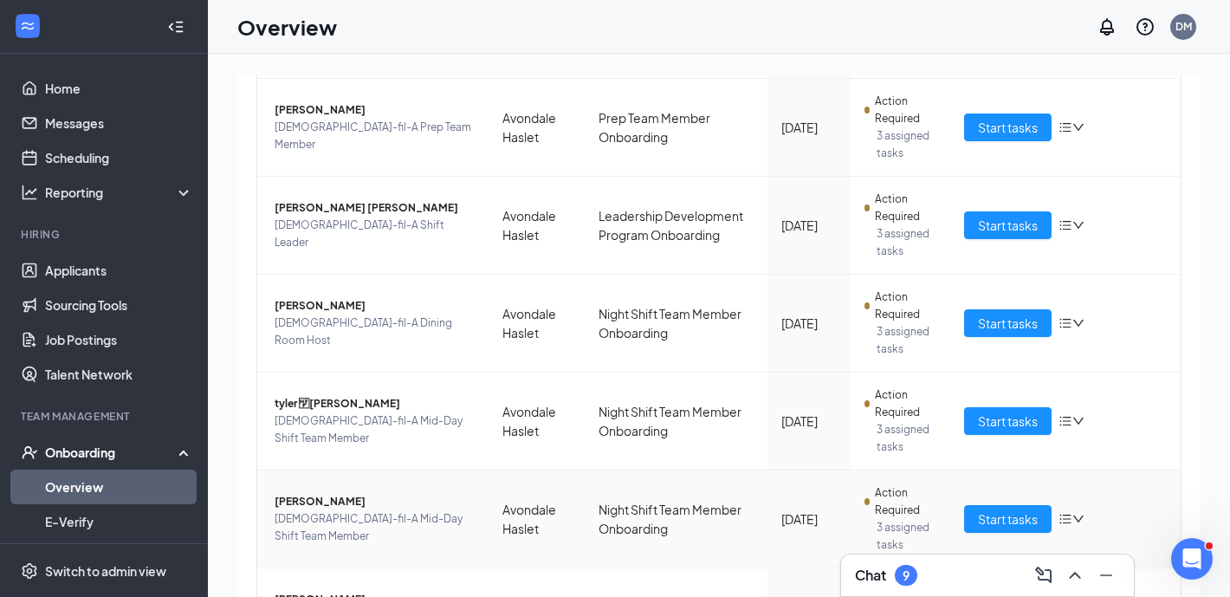
scroll to position [564, 0]
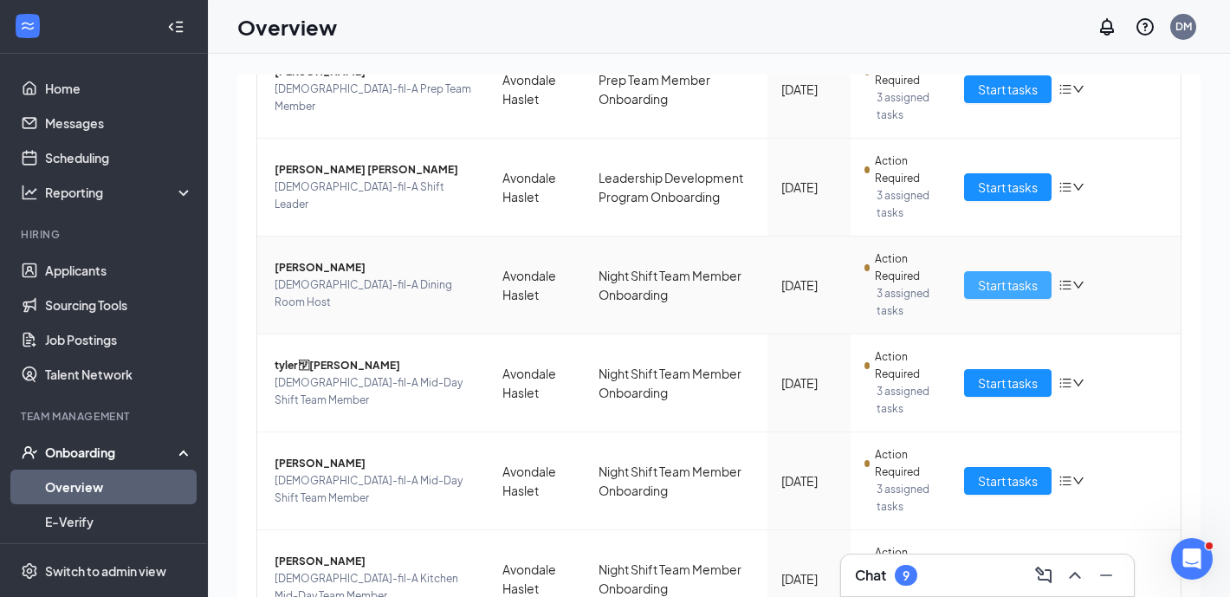
click at [998, 287] on span "Start tasks" at bounding box center [1008, 284] width 60 height 19
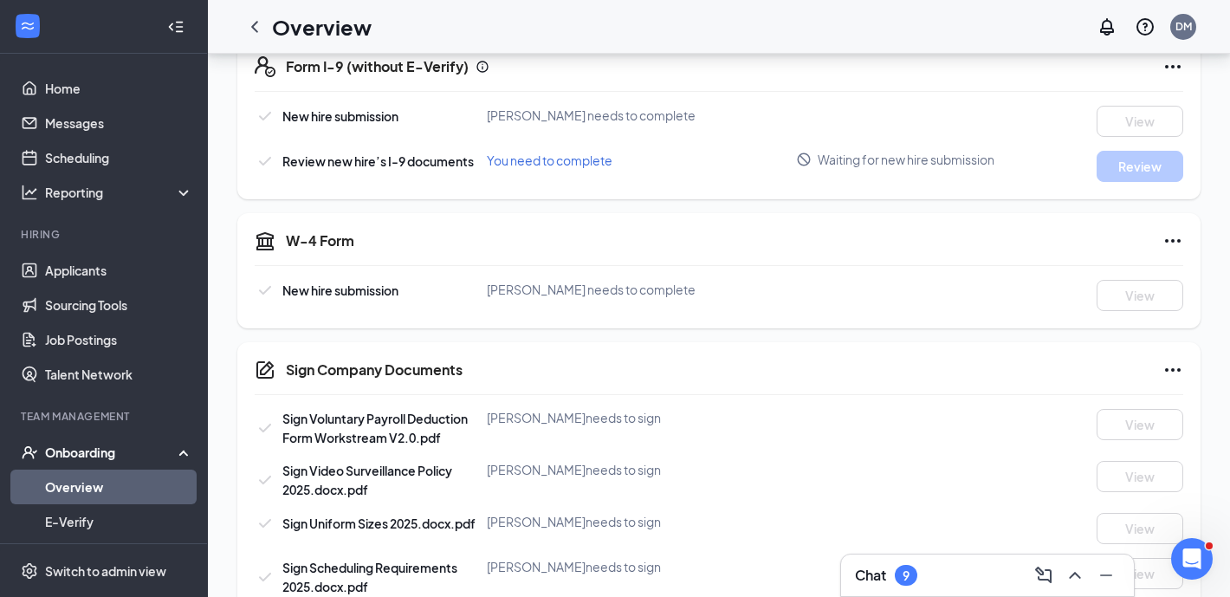
scroll to position [281, 0]
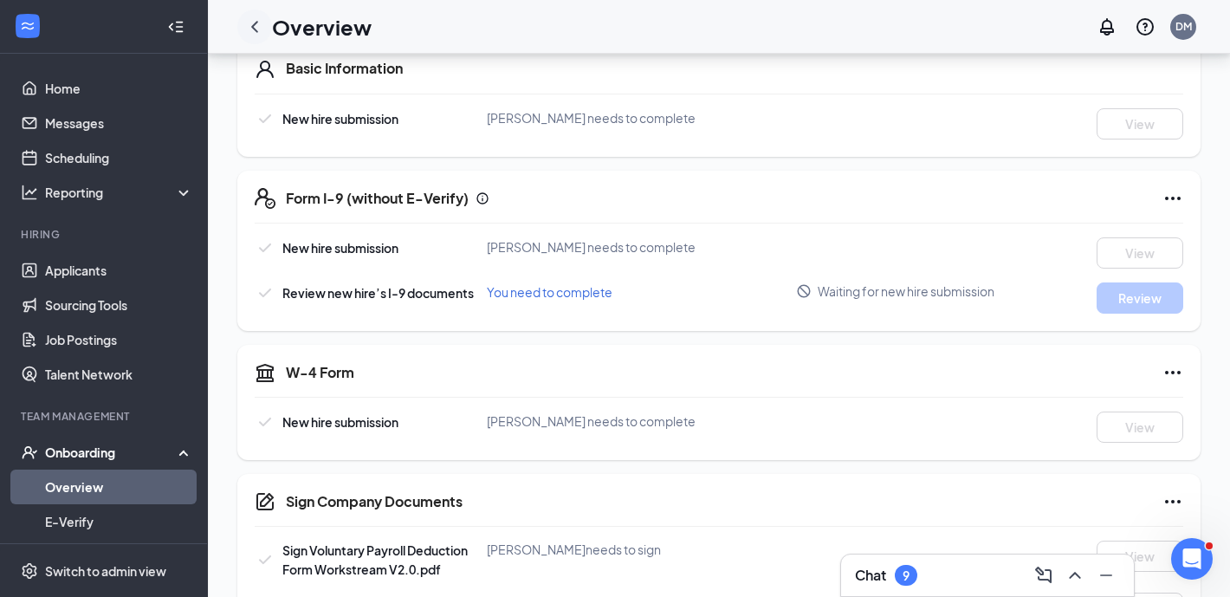
click at [255, 28] on icon "ChevronLeft" at bounding box center [254, 26] width 21 height 21
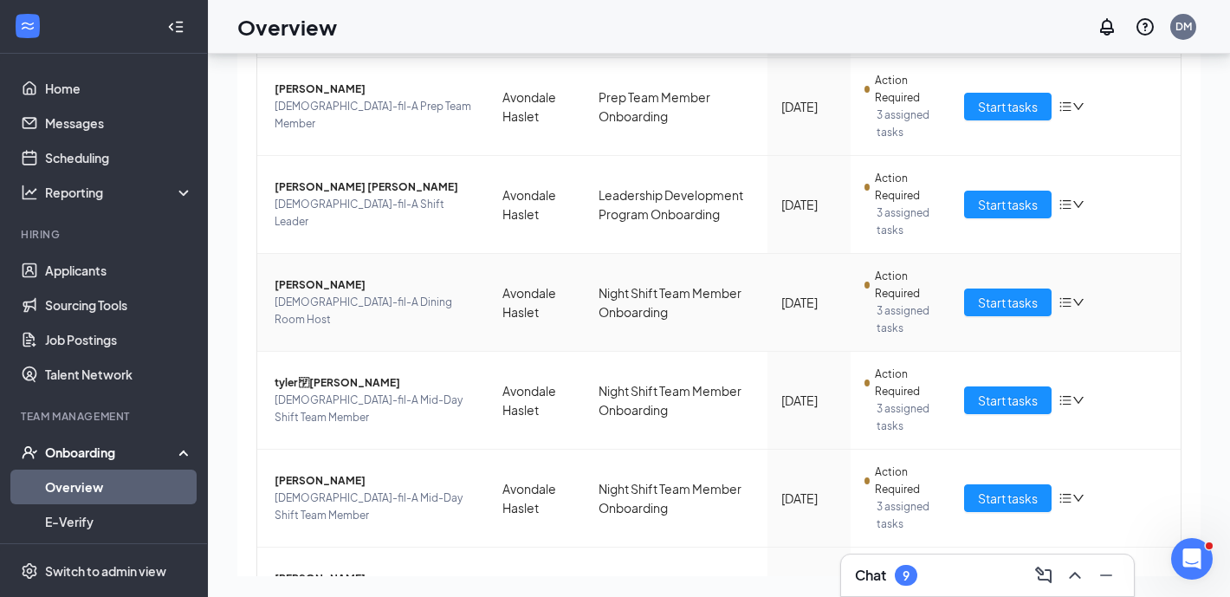
scroll to position [527, 0]
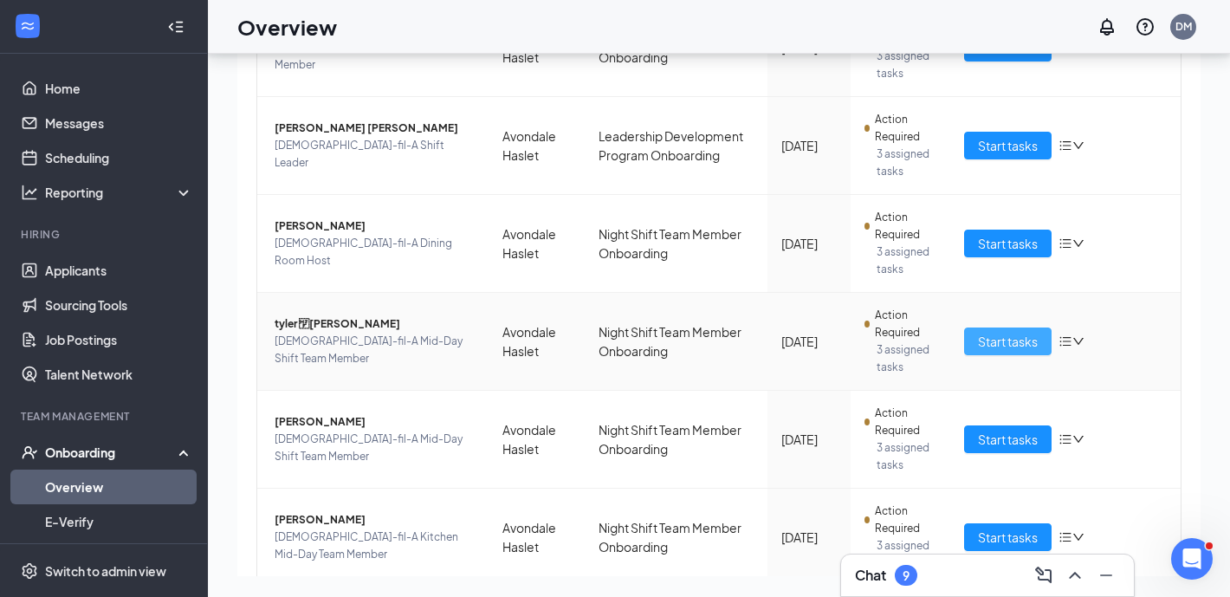
click at [994, 338] on span "Start tasks" at bounding box center [1008, 341] width 60 height 19
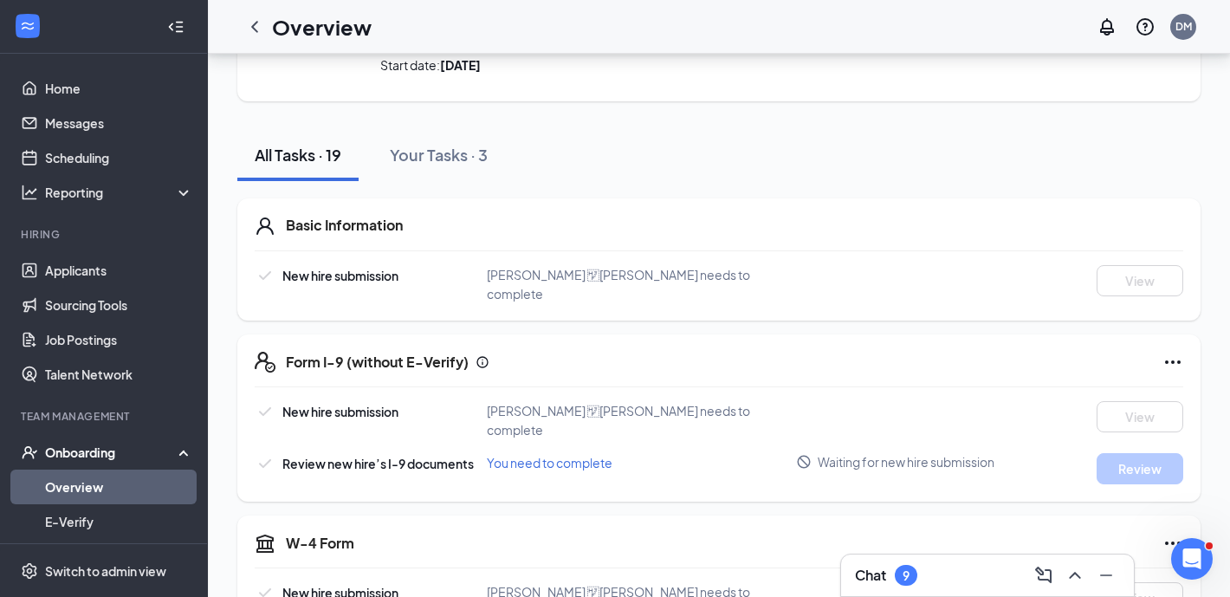
scroll to position [86, 0]
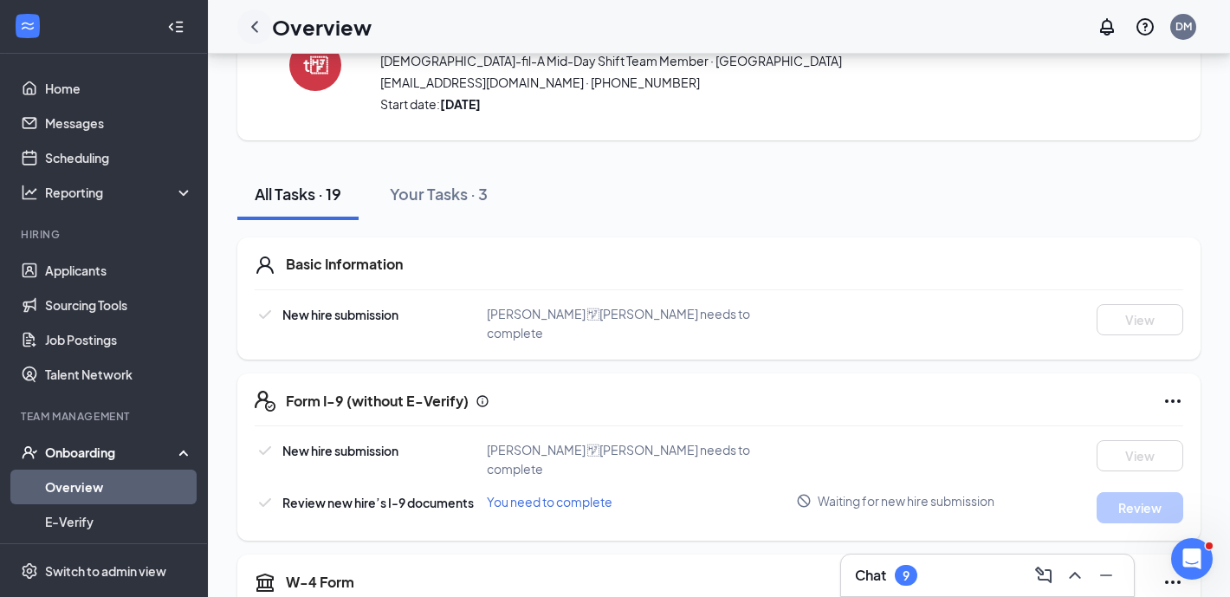
click at [252, 21] on icon "ChevronLeft" at bounding box center [254, 26] width 21 height 21
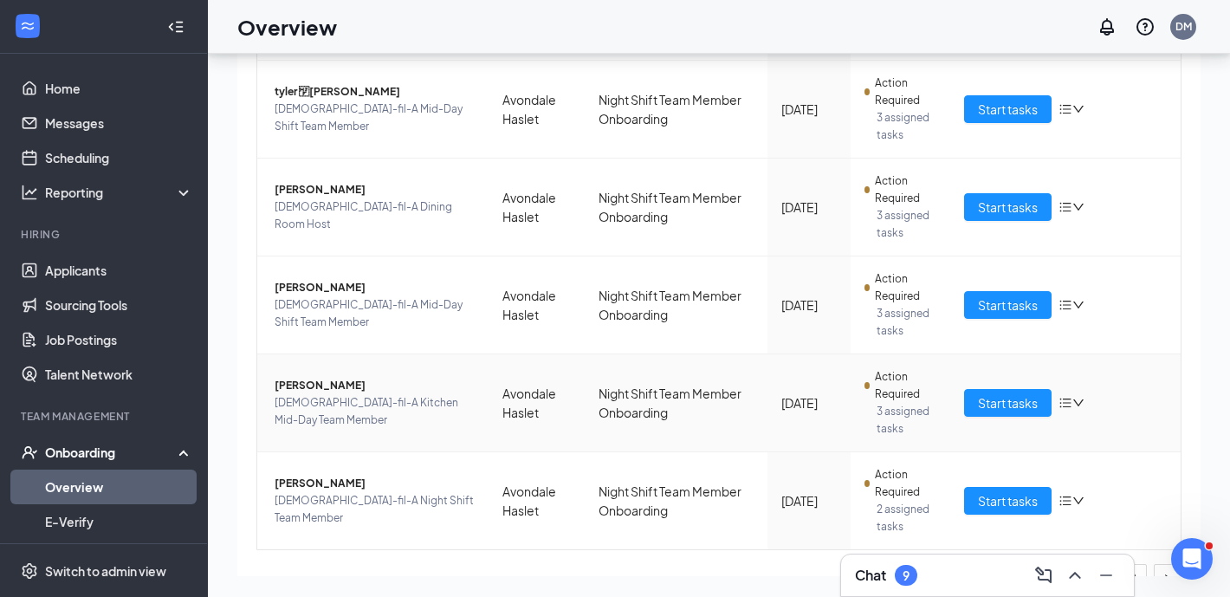
scroll to position [690, 0]
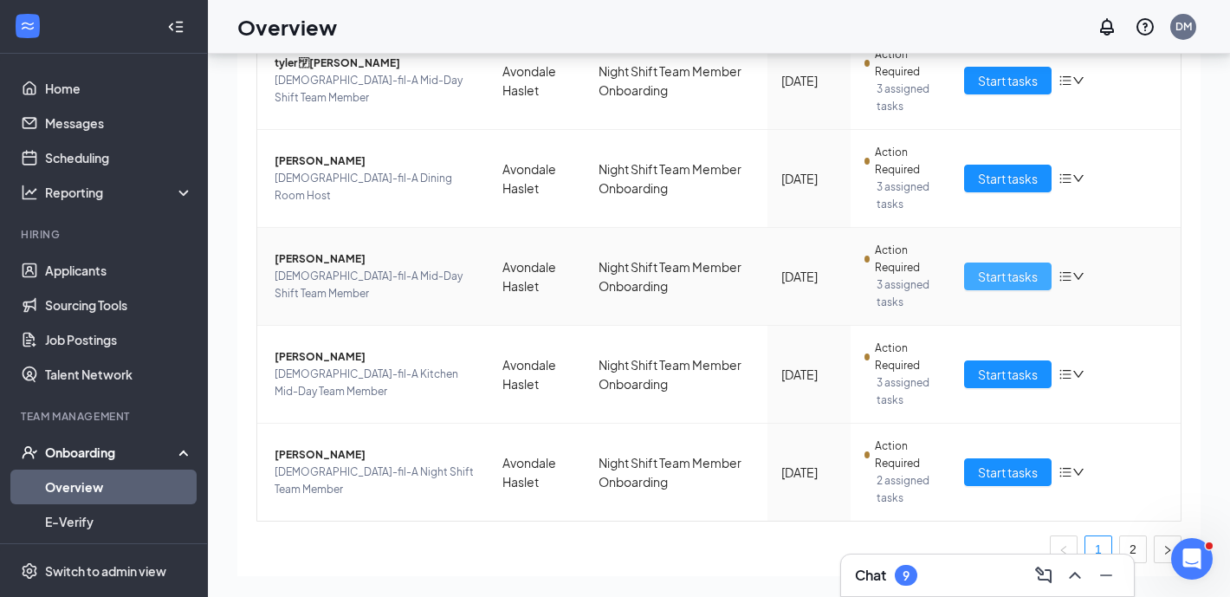
click at [1012, 281] on span "Start tasks" at bounding box center [1008, 276] width 60 height 19
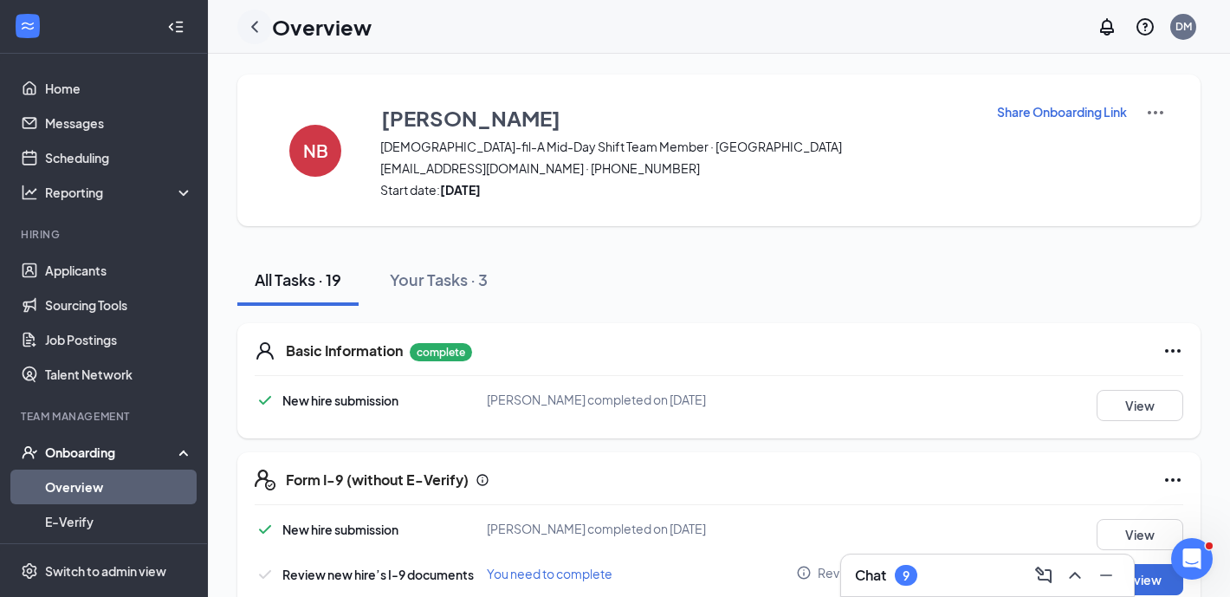
click at [251, 25] on icon "ChevronLeft" at bounding box center [254, 26] width 7 height 11
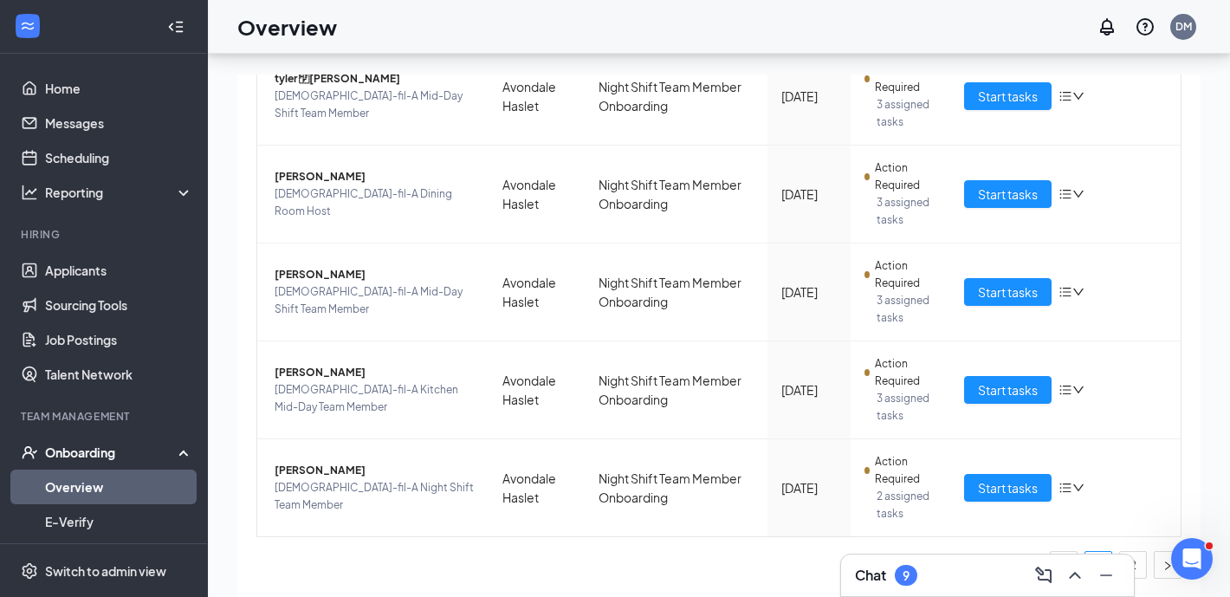
scroll to position [78, 0]
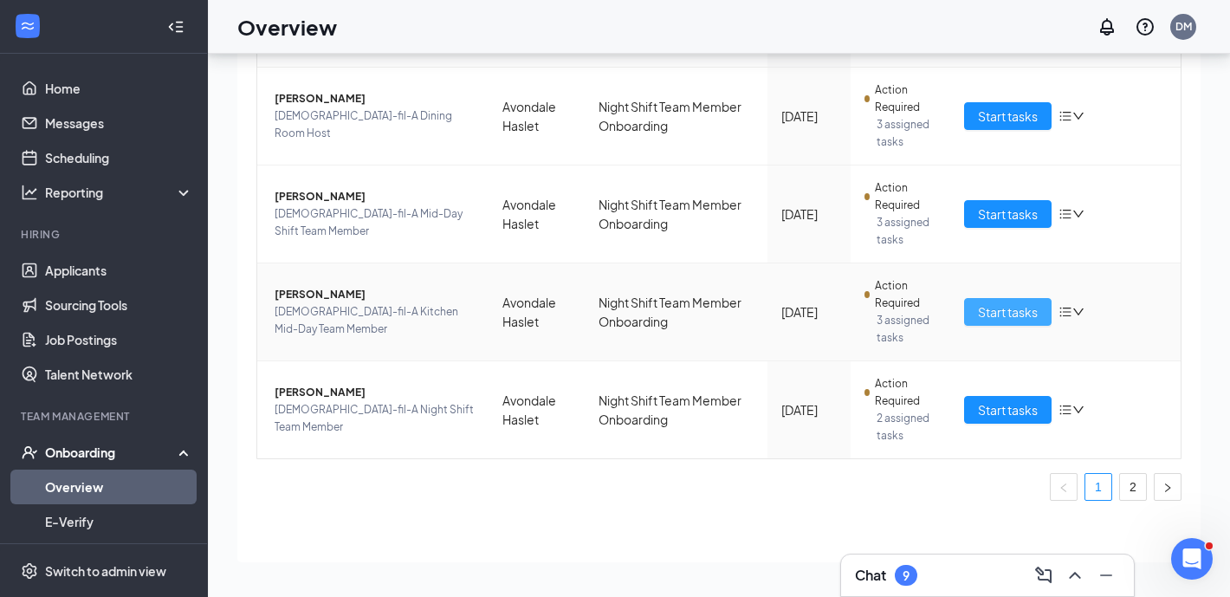
click at [1023, 319] on span "Start tasks" at bounding box center [1008, 311] width 60 height 19
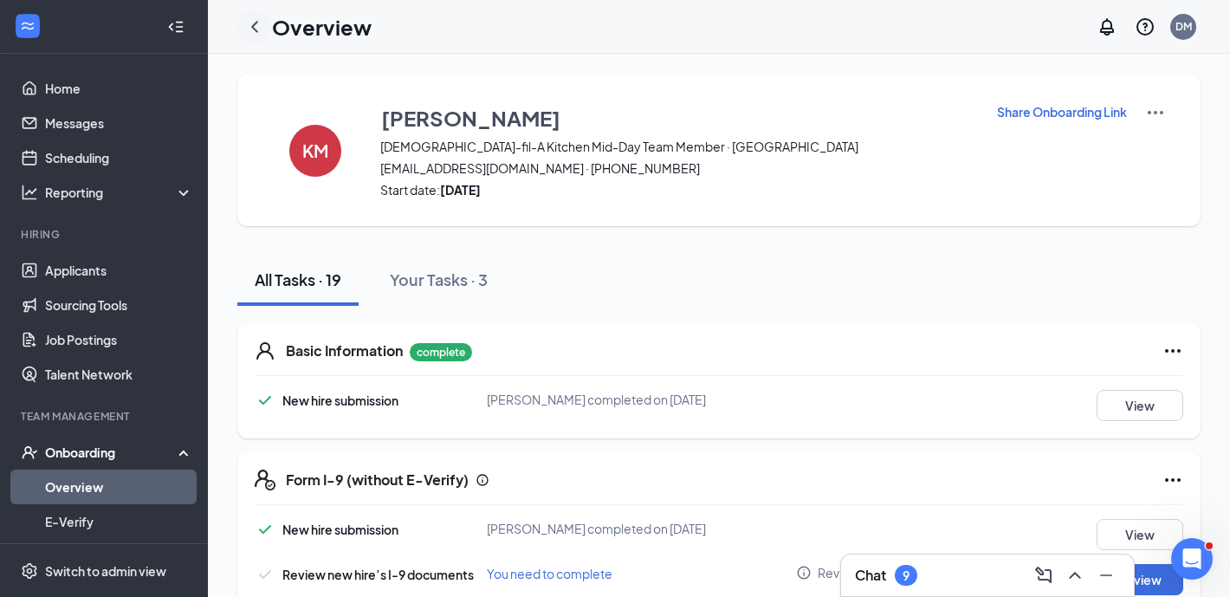
click at [260, 23] on icon "ChevronLeft" at bounding box center [254, 26] width 21 height 21
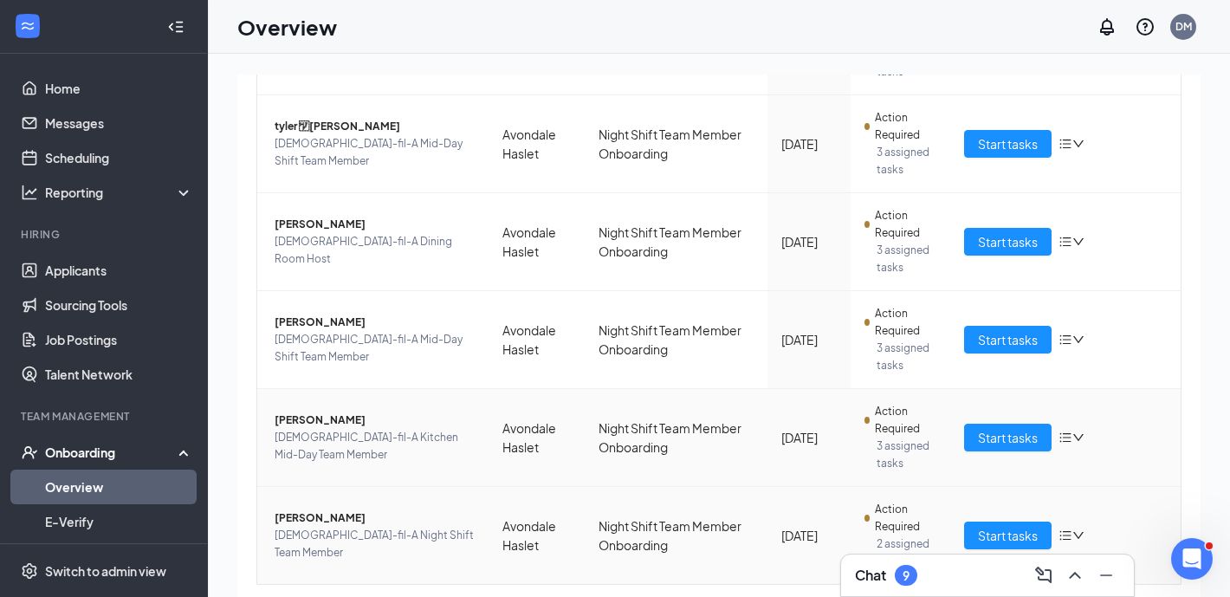
scroll to position [687, 0]
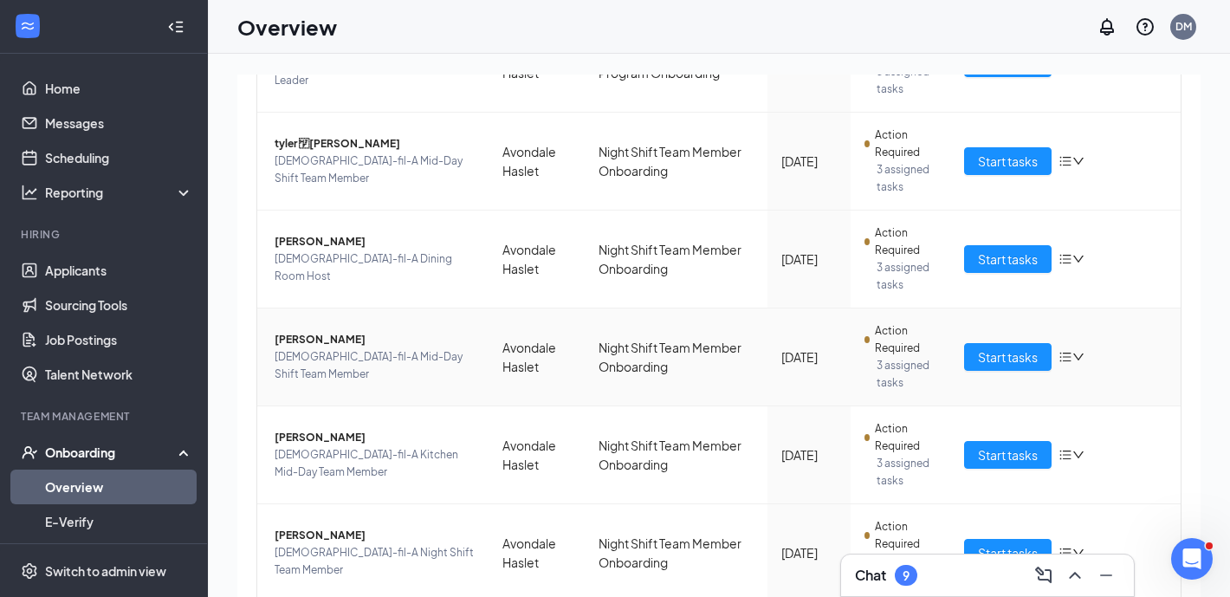
click at [1017, 332] on td "Start tasks" at bounding box center [1065, 357] width 231 height 98
click at [1007, 353] on span "Start tasks" at bounding box center [1008, 356] width 60 height 19
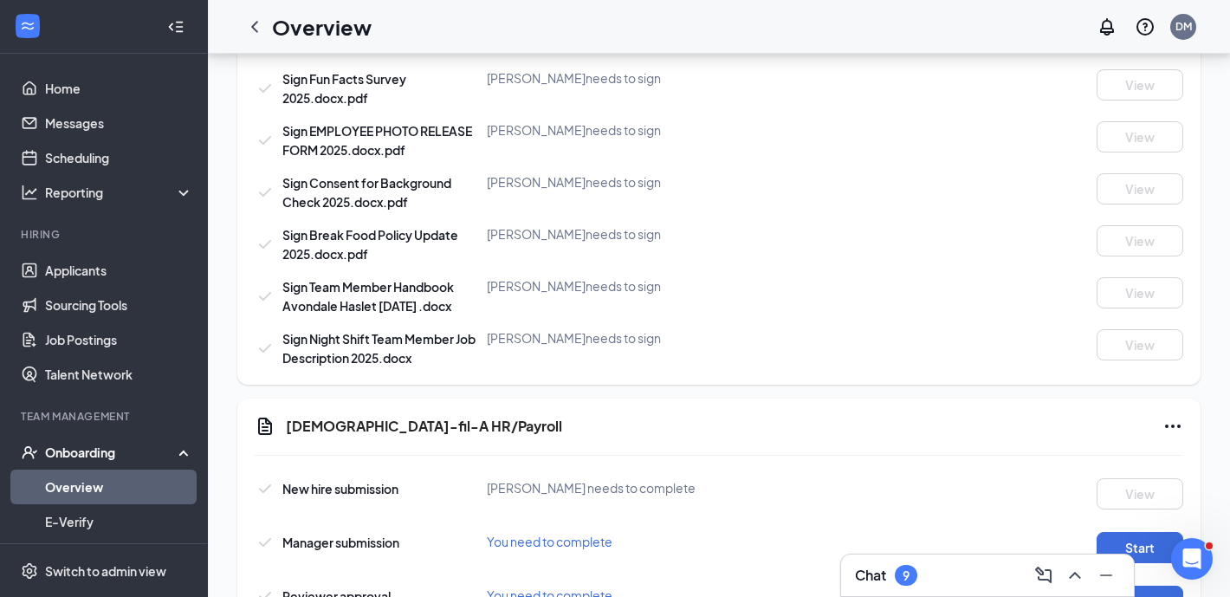
scroll to position [1035, 0]
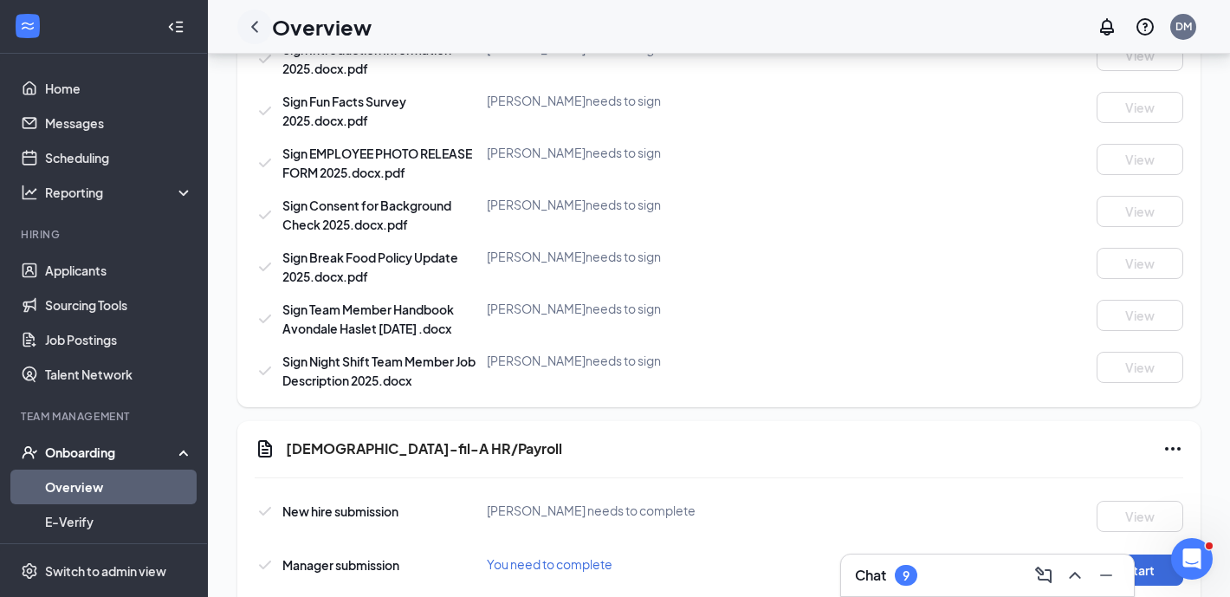
click at [261, 33] on icon "ChevronLeft" at bounding box center [254, 26] width 21 height 21
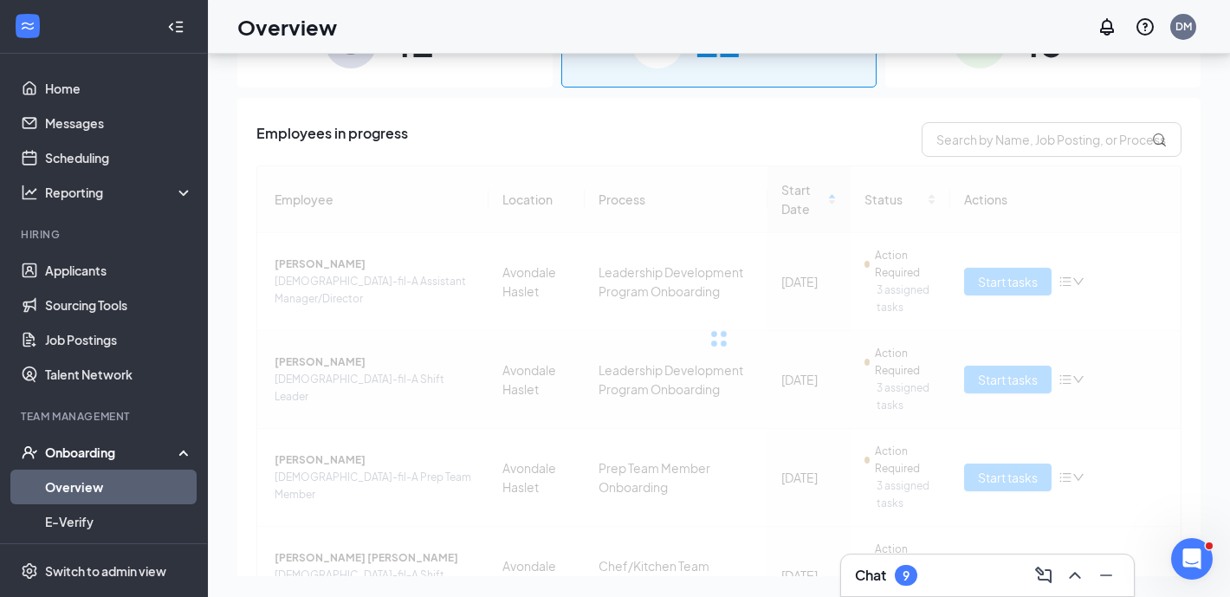
scroll to position [752, 0]
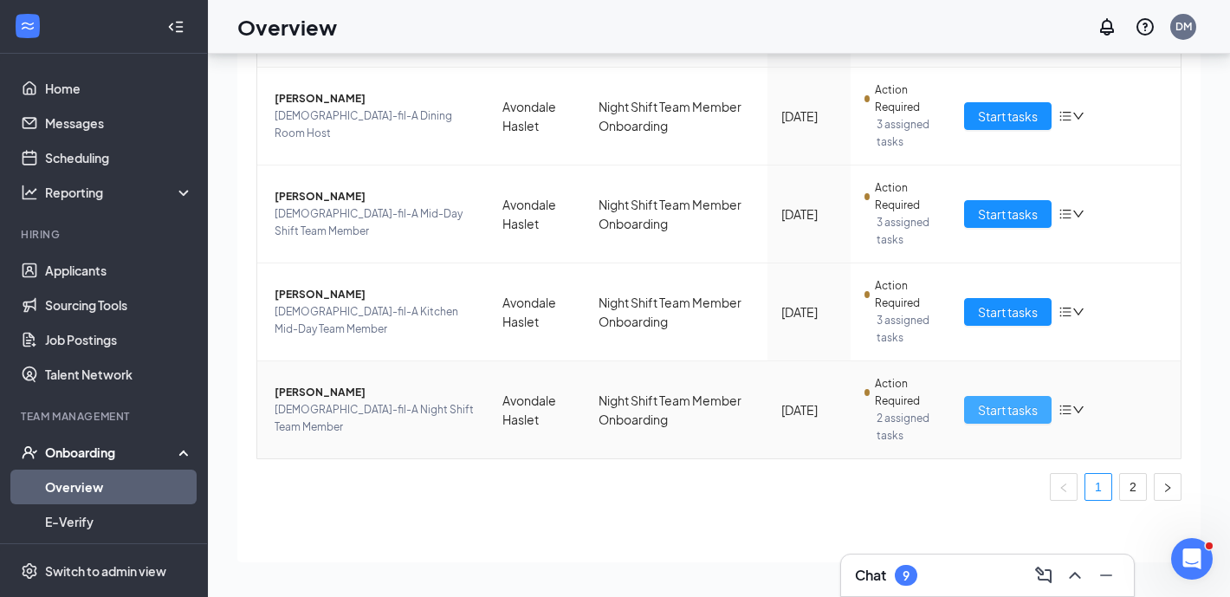
click at [983, 416] on span "Start tasks" at bounding box center [1008, 409] width 60 height 19
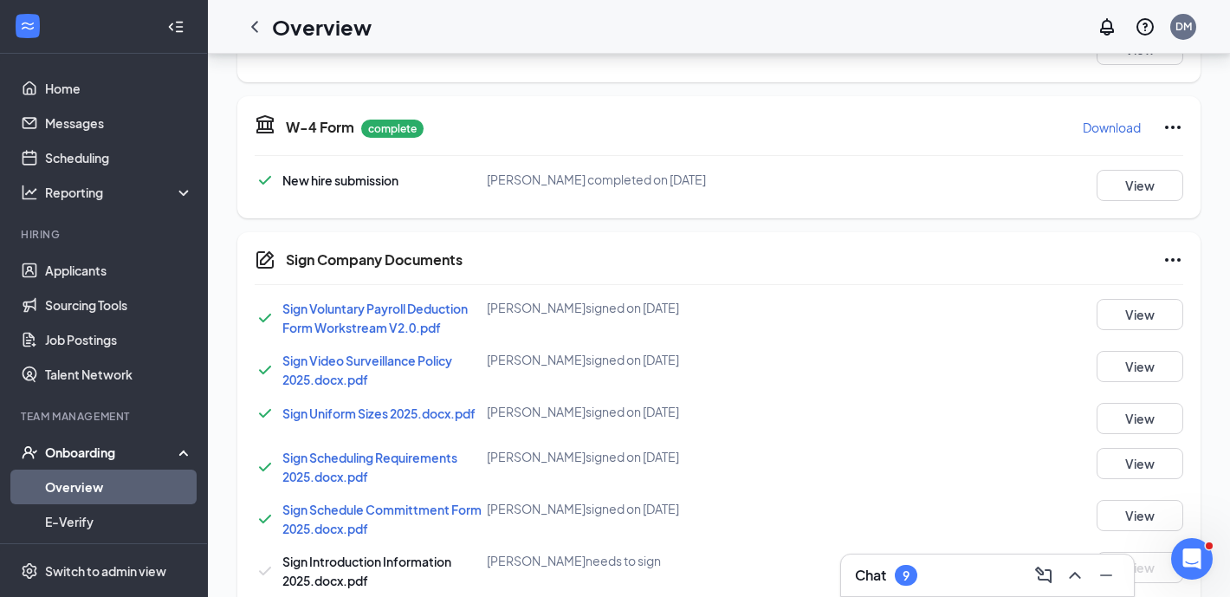
scroll to position [159, 0]
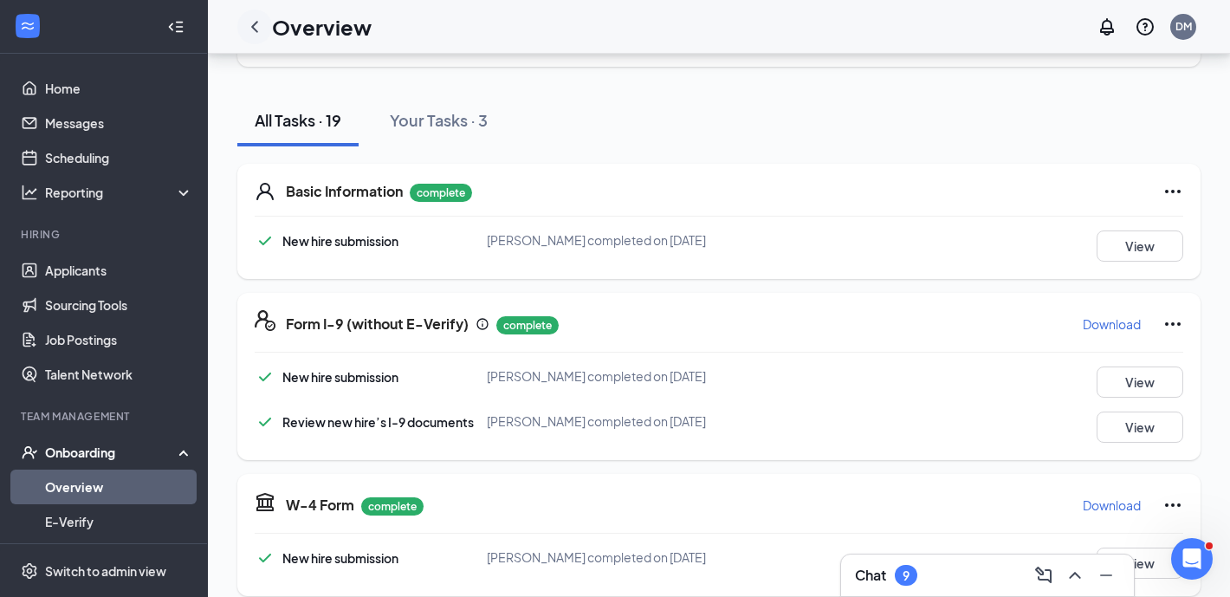
click at [249, 23] on icon "ChevronLeft" at bounding box center [254, 26] width 21 height 21
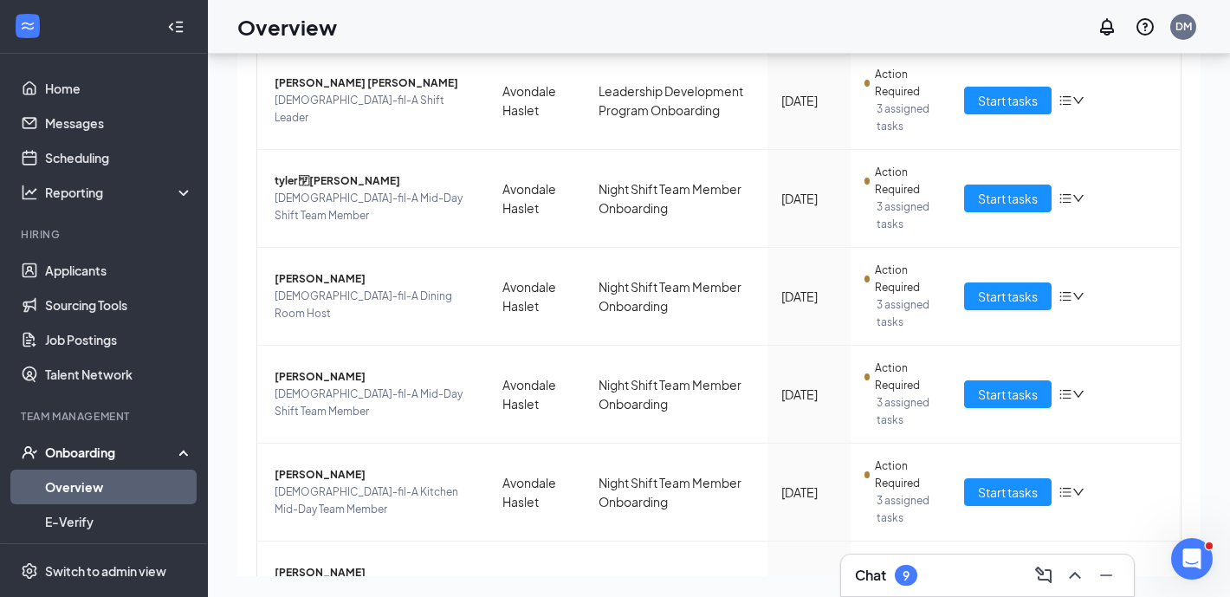
scroll to position [752, 0]
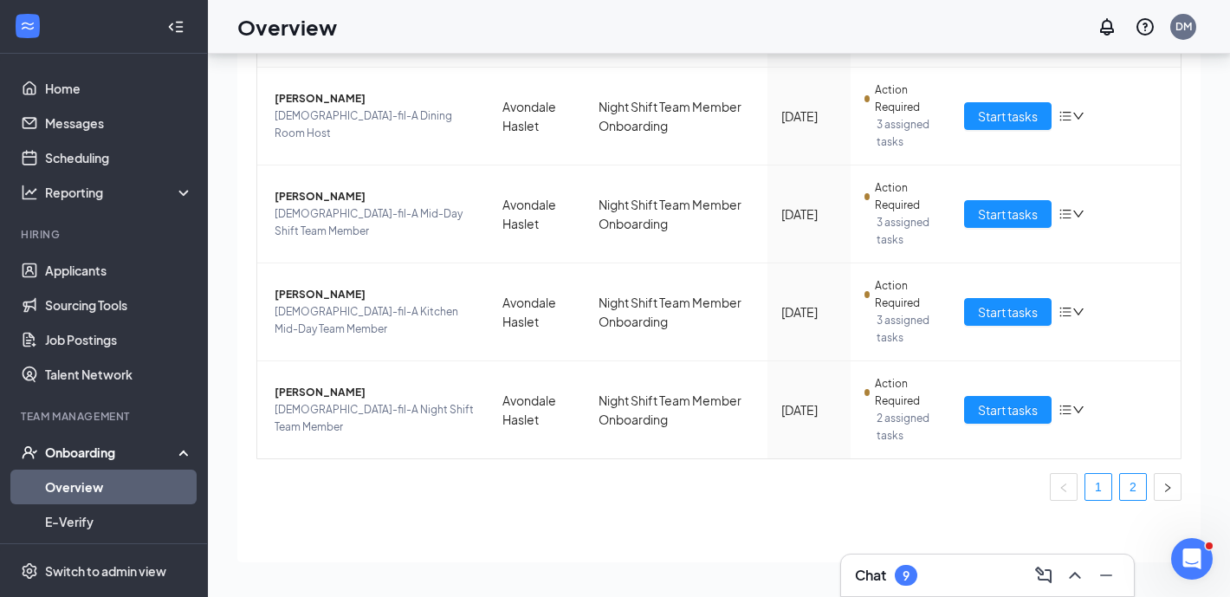
click at [1139, 486] on link "2" at bounding box center [1133, 487] width 26 height 26
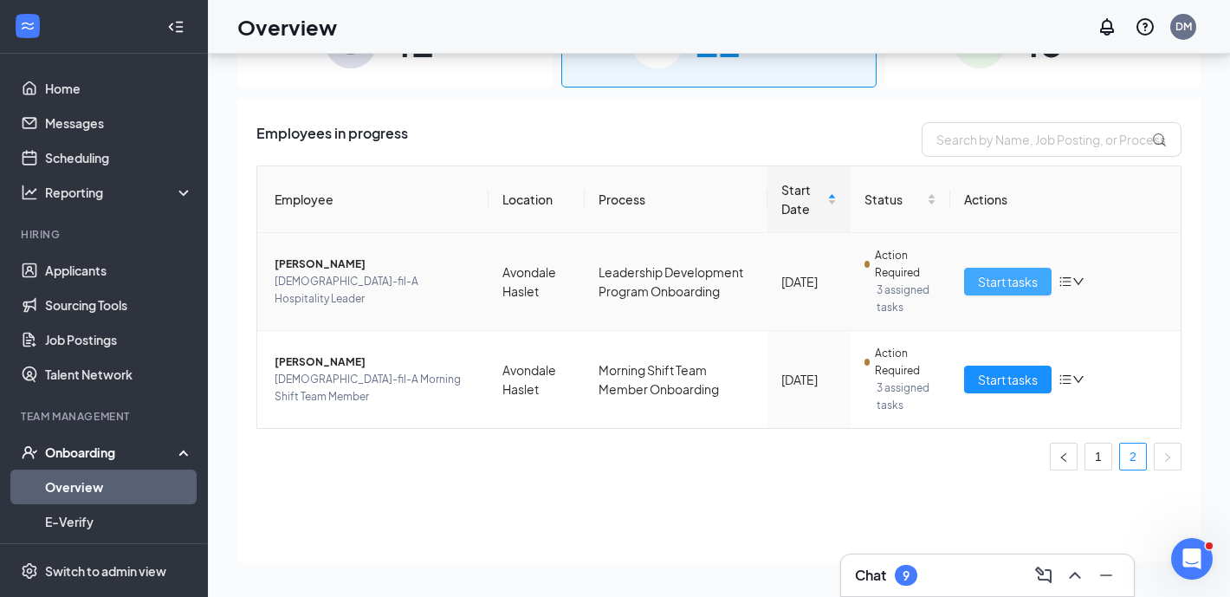
click at [1012, 285] on span "Start tasks" at bounding box center [1008, 281] width 60 height 19
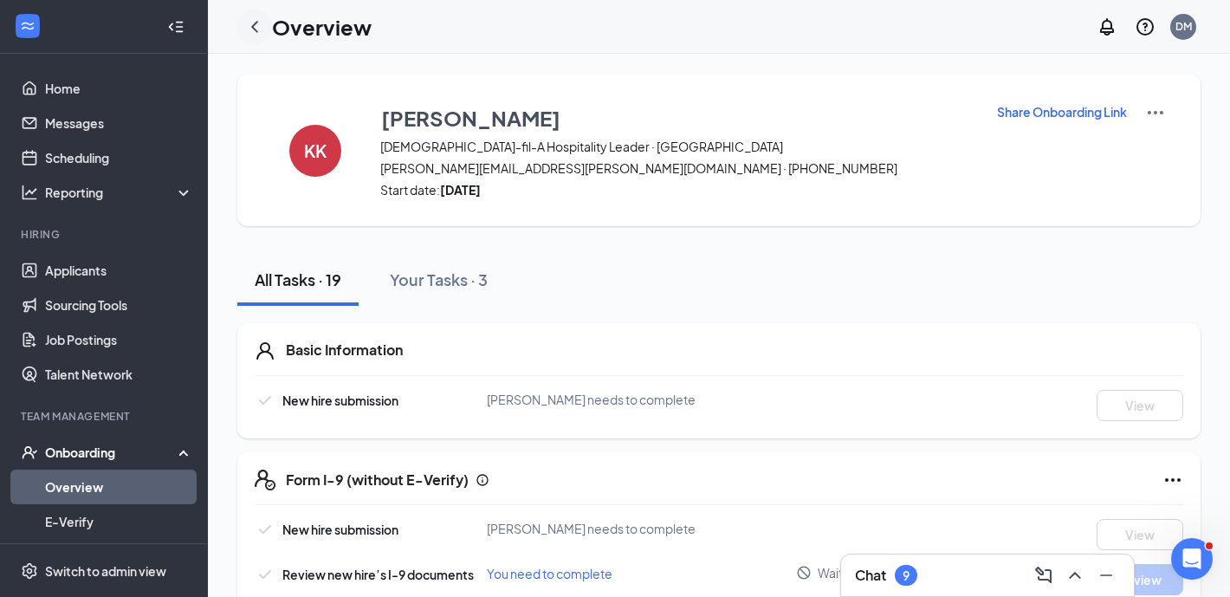
click at [255, 22] on icon "ChevronLeft" at bounding box center [254, 26] width 7 height 11
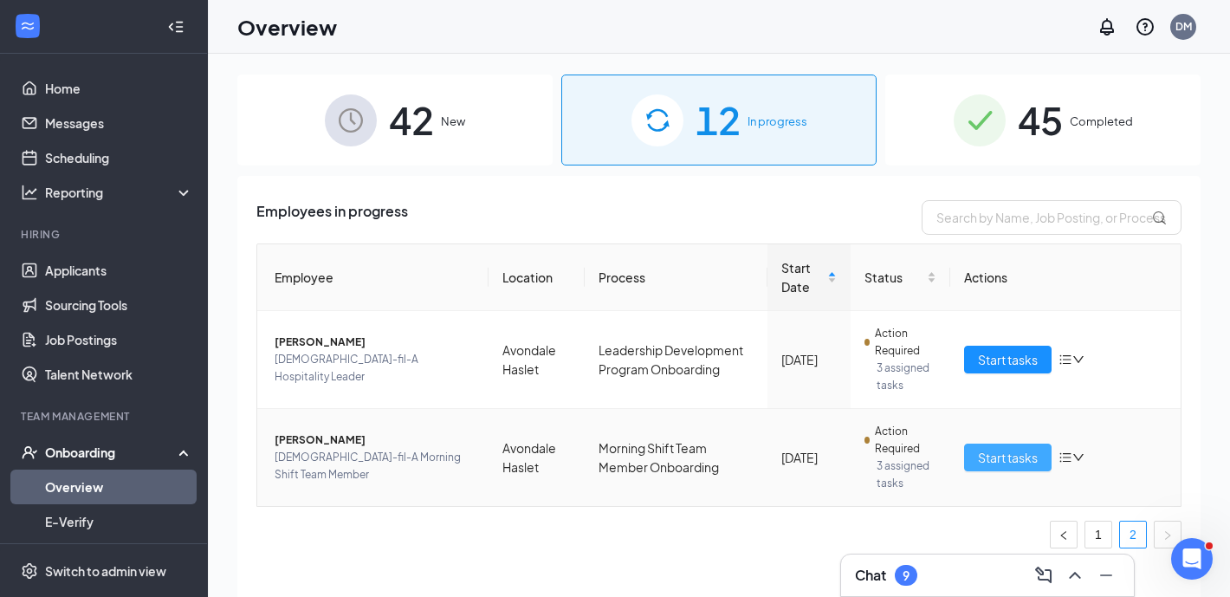
click at [1005, 462] on span "Start tasks" at bounding box center [1008, 457] width 60 height 19
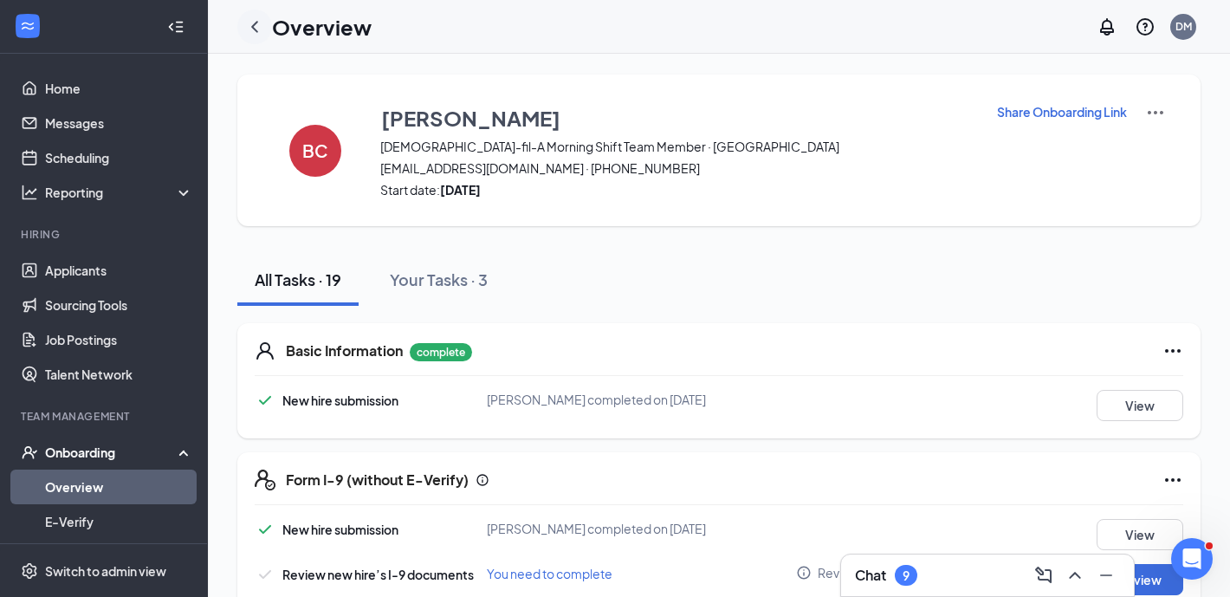
click at [257, 33] on icon "ChevronLeft" at bounding box center [254, 26] width 21 height 21
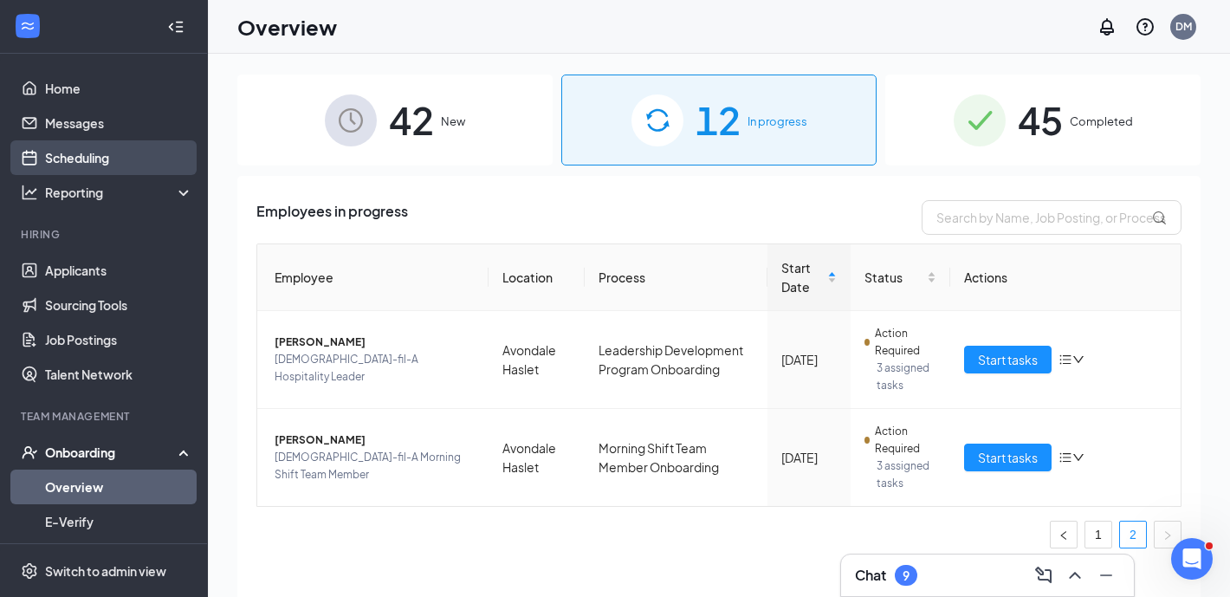
click at [116, 161] on link "Scheduling" at bounding box center [119, 157] width 148 height 35
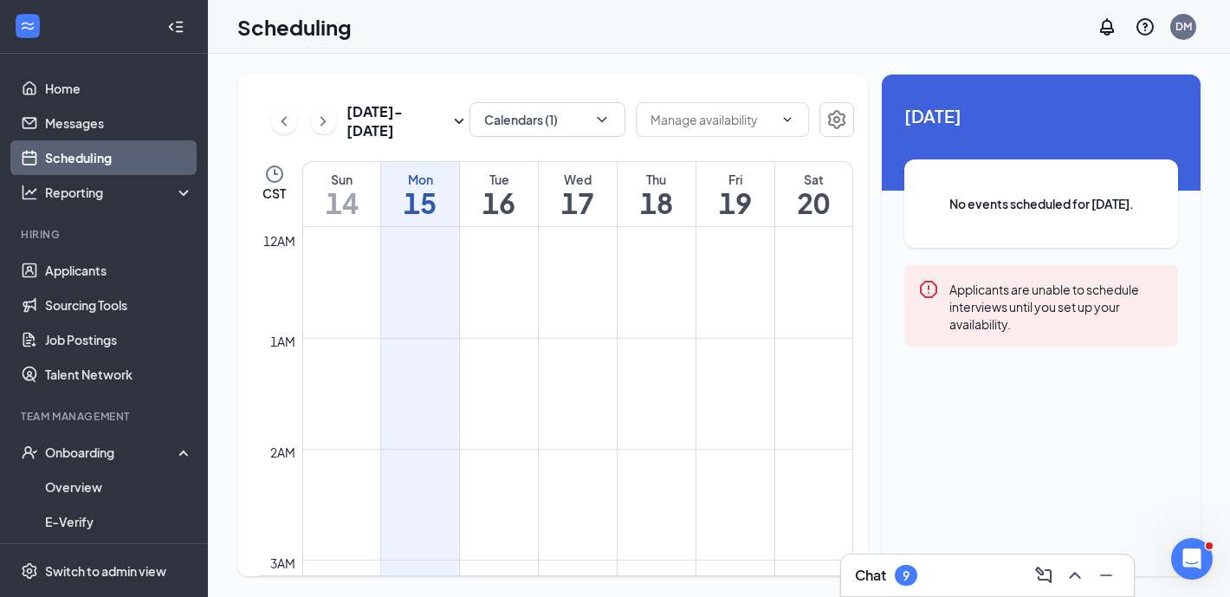
scroll to position [851, 0]
click at [570, 113] on button "Calendars (1)" at bounding box center [547, 119] width 156 height 35
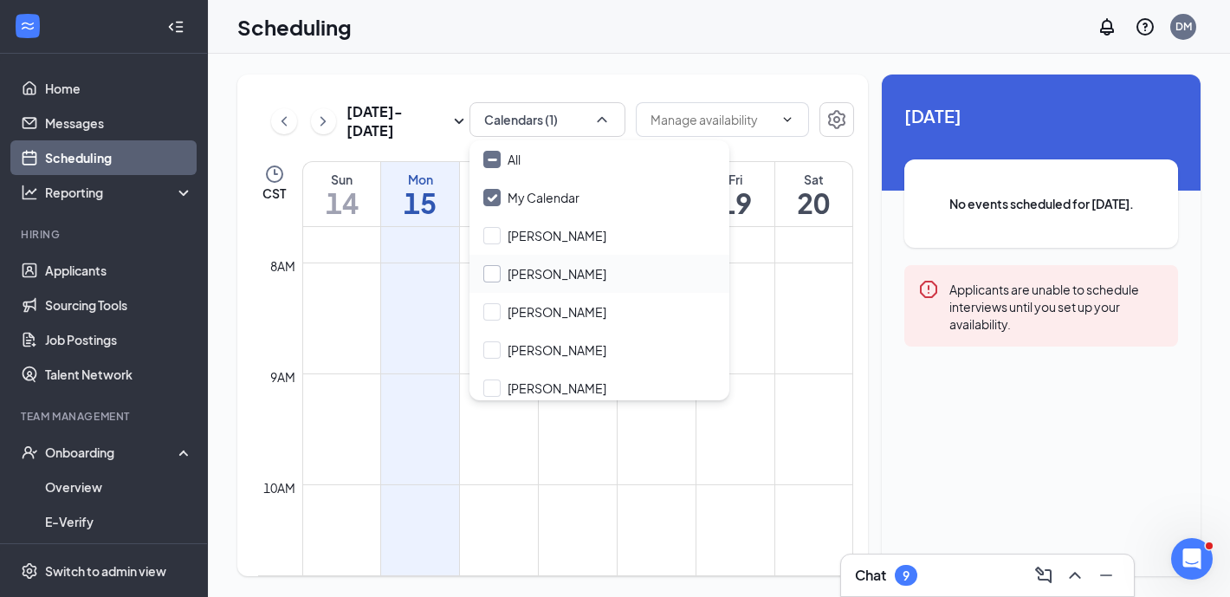
click at [585, 276] on input "[PERSON_NAME]" at bounding box center [544, 273] width 123 height 17
checkbox input "true"
click at [544, 65] on div "[DATE] - [DATE] Calendars (2) CST Sun 14 Mon 15 Tue 16 Wed 17 Thu 18 Fri 19 Sat…" at bounding box center [719, 325] width 1022 height 543
